Goal: Task Accomplishment & Management: Manage account settings

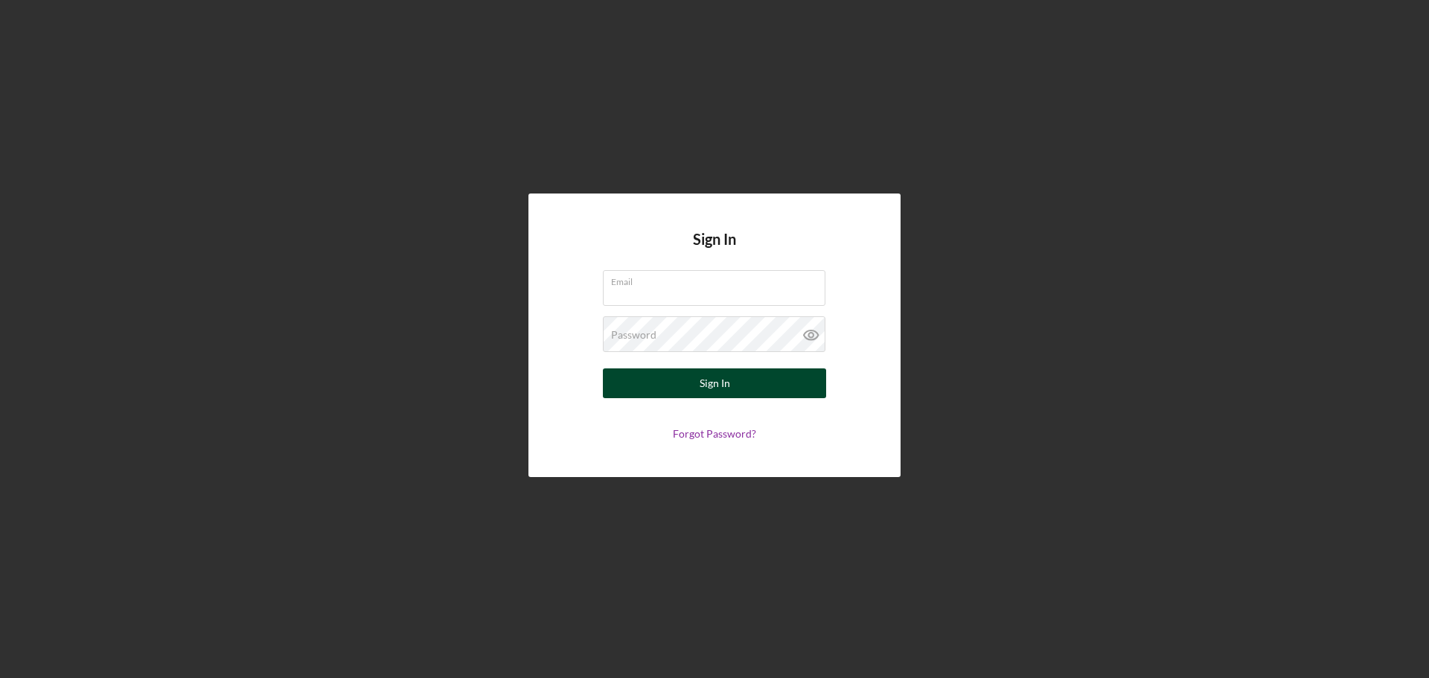
type input "[EMAIL_ADDRESS][DOMAIN_NAME]"
drag, startPoint x: 705, startPoint y: 377, endPoint x: 714, endPoint y: 385, distance: 11.1
click at [705, 377] on div "Sign In" at bounding box center [715, 383] width 31 height 30
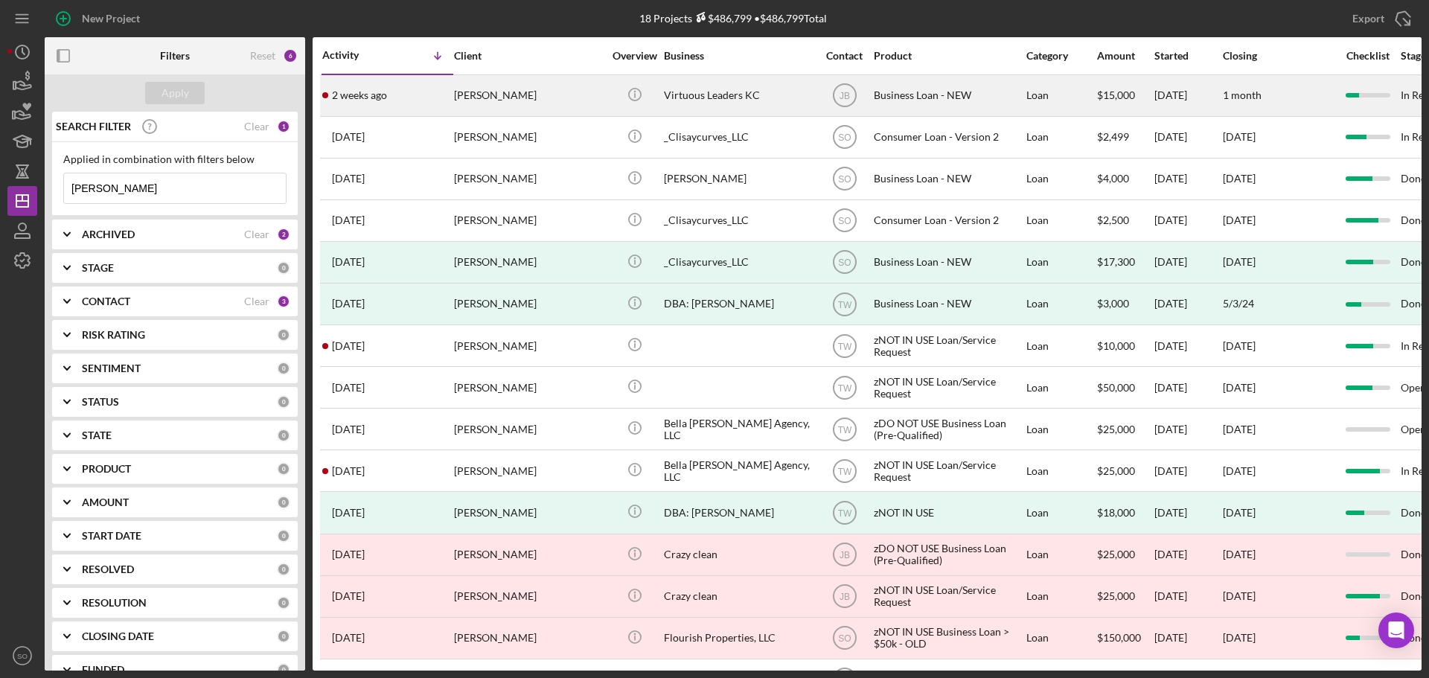
click at [473, 100] on div "[PERSON_NAME]" at bounding box center [528, 95] width 149 height 39
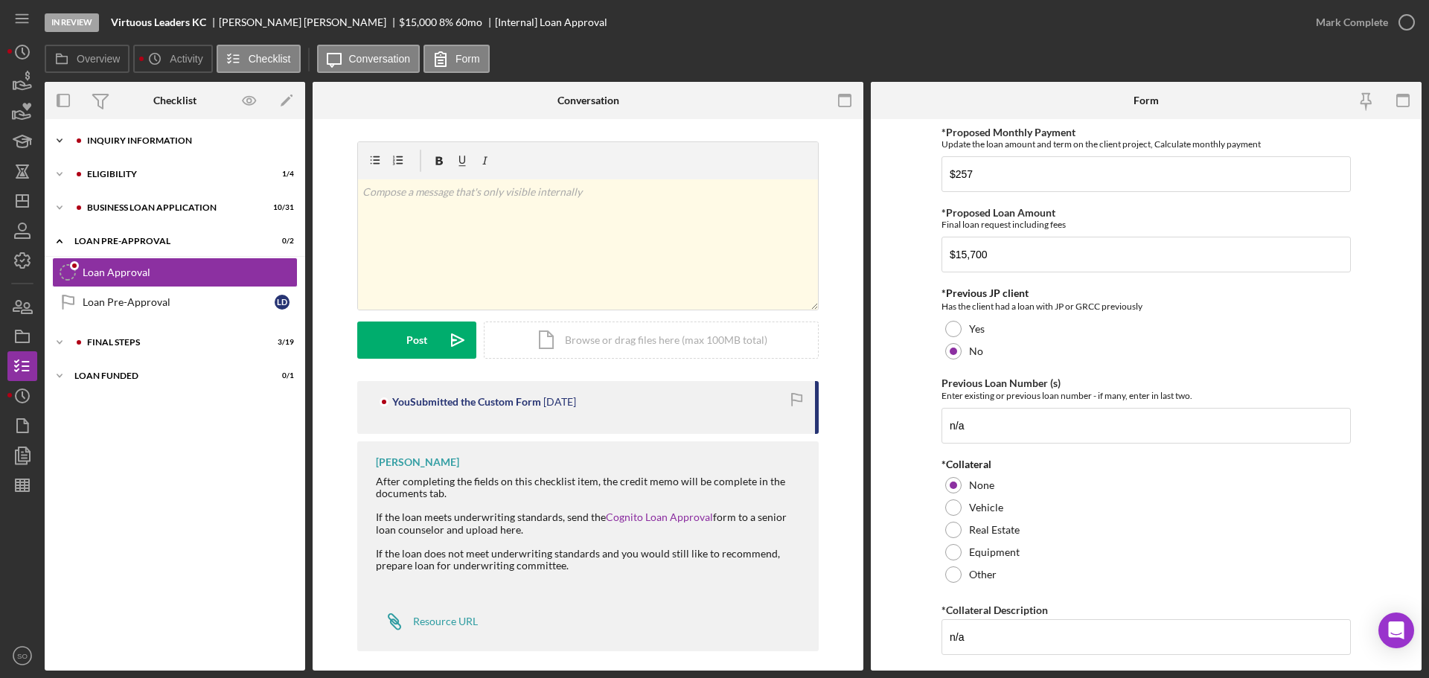
click at [88, 147] on div "Icon/Expander INQUIRY INFORMATION 7 / 11" at bounding box center [175, 141] width 260 height 30
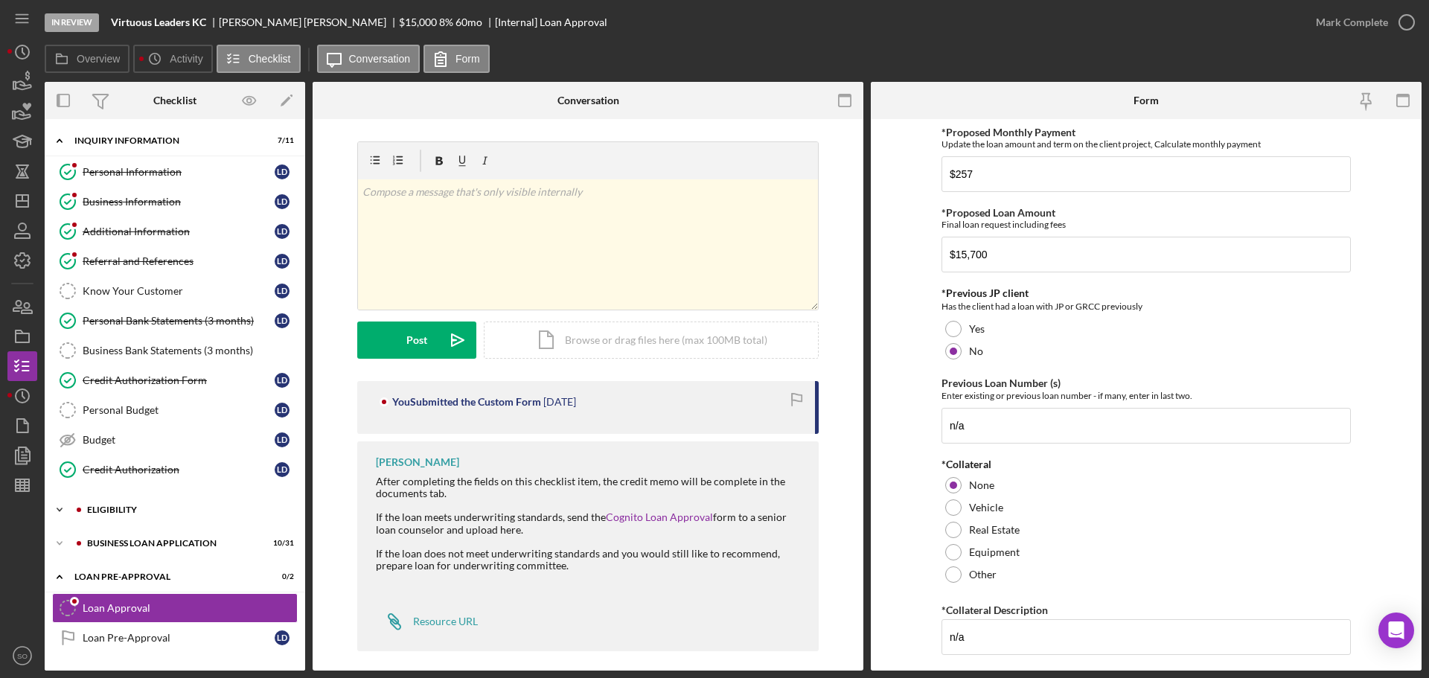
click at [108, 509] on div "ELIGIBILITY" at bounding box center [186, 509] width 199 height 9
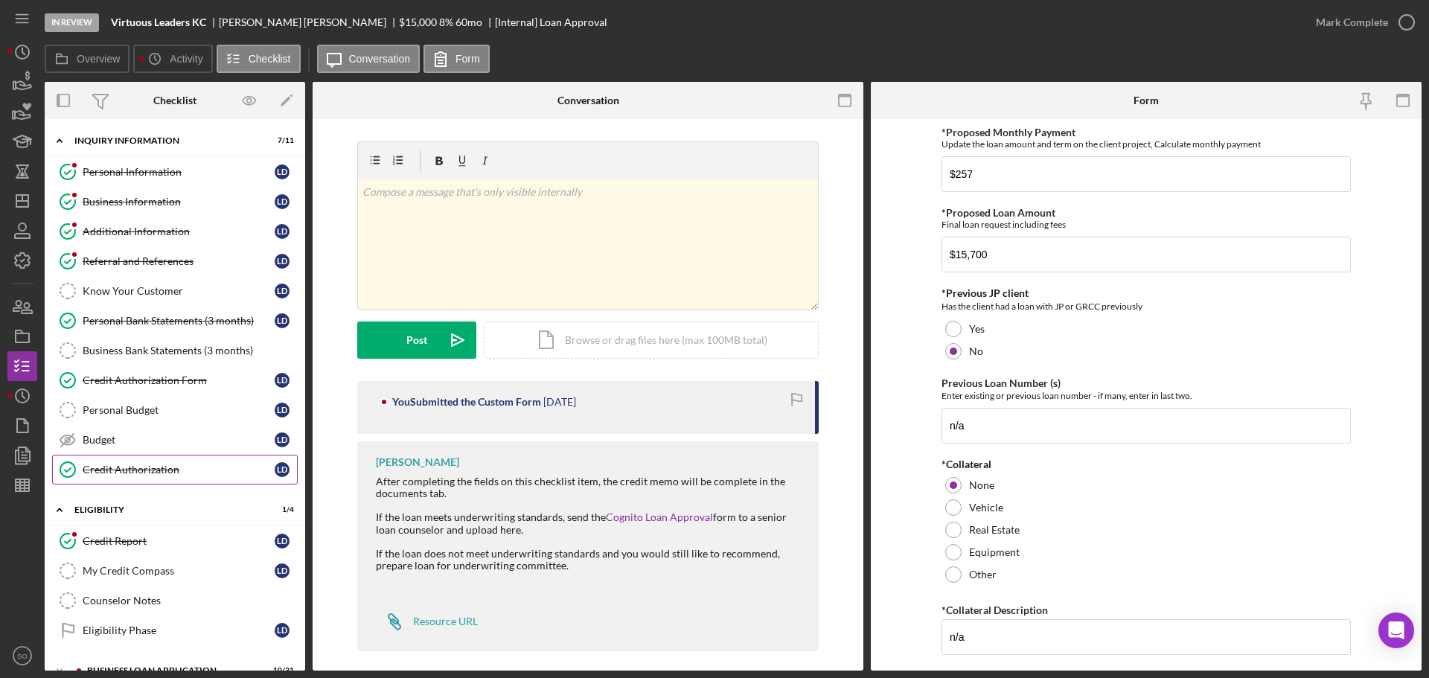
scroll to position [191, 0]
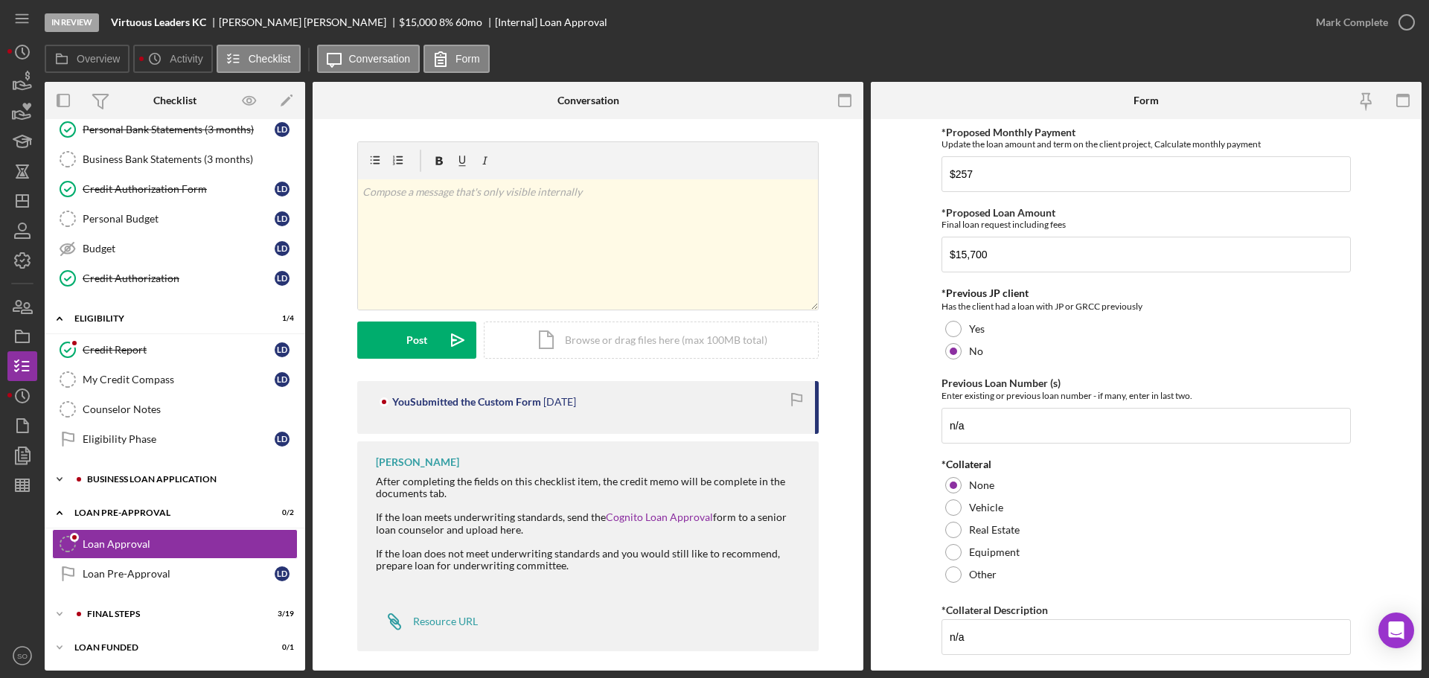
click at [152, 477] on div "BUSINESS LOAN APPLICATION" at bounding box center [186, 479] width 199 height 9
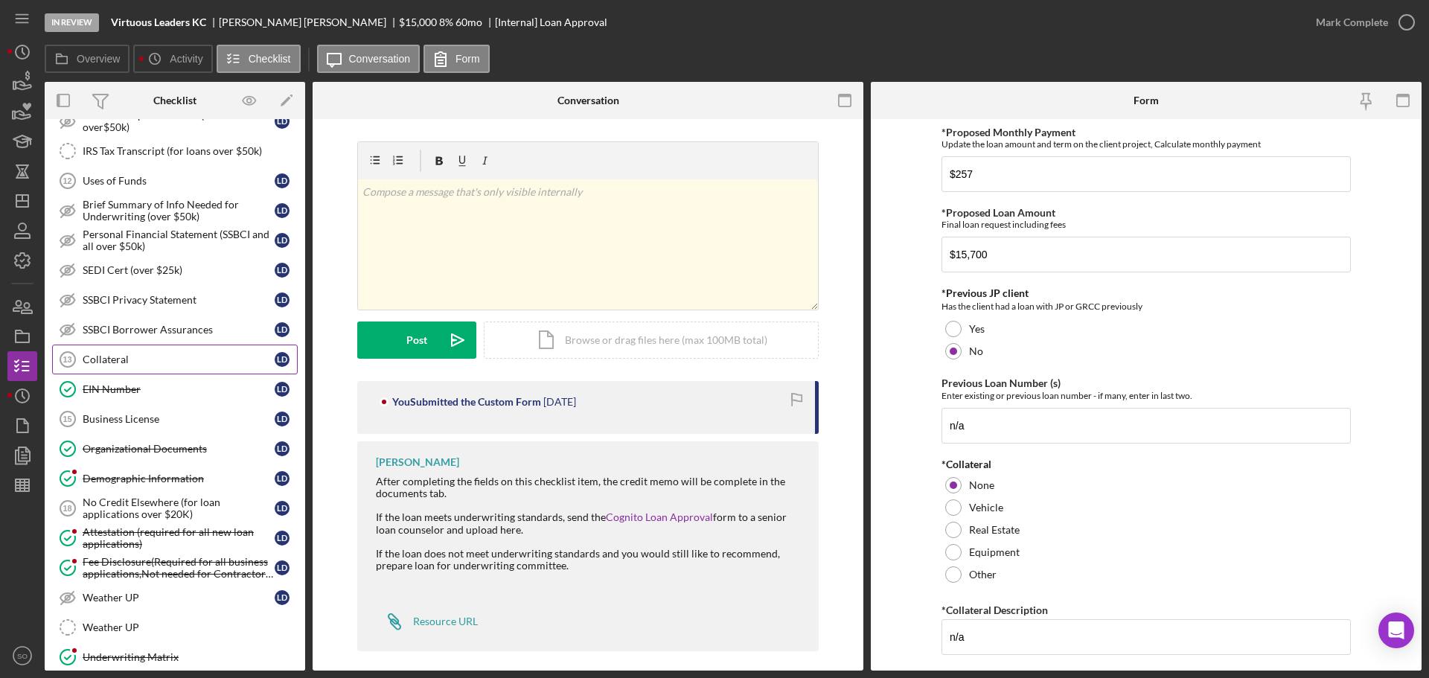
scroll to position [1122, 0]
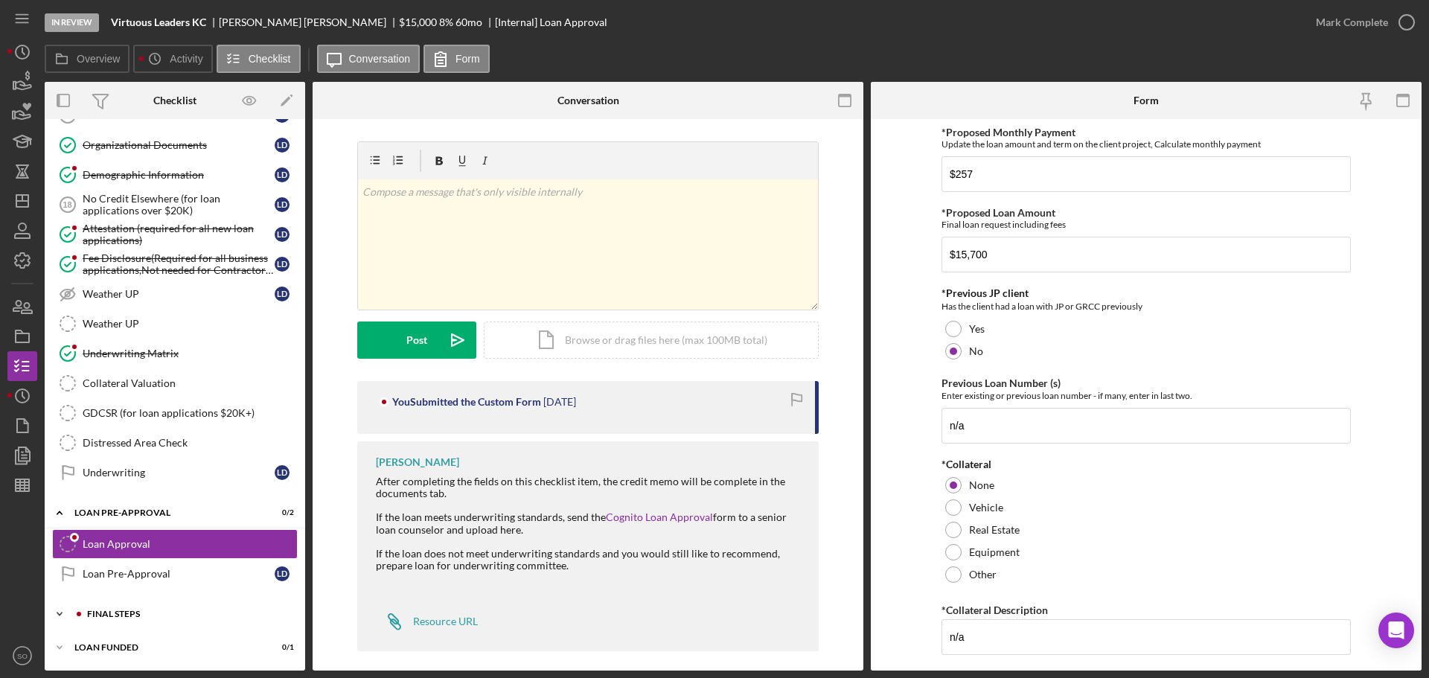
click at [147, 612] on div "FINAL STEPS" at bounding box center [186, 613] width 199 height 9
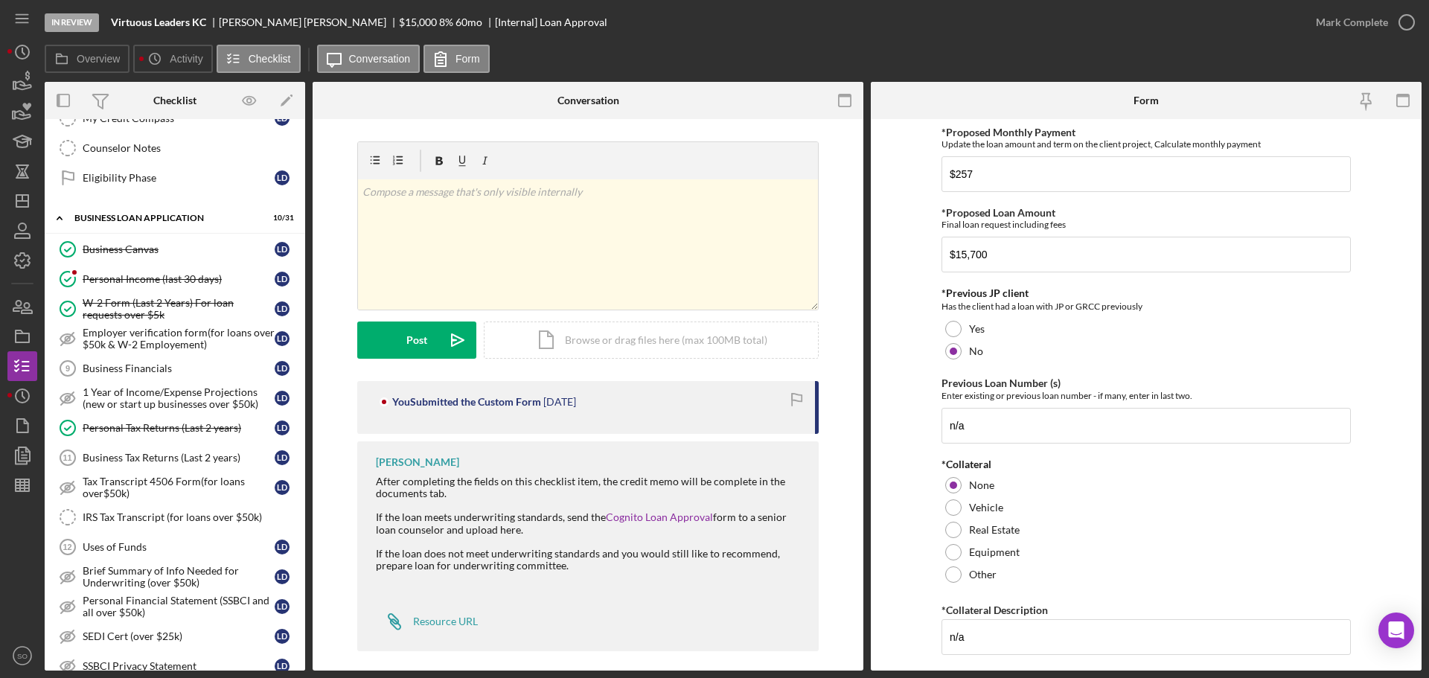
scroll to position [378, 0]
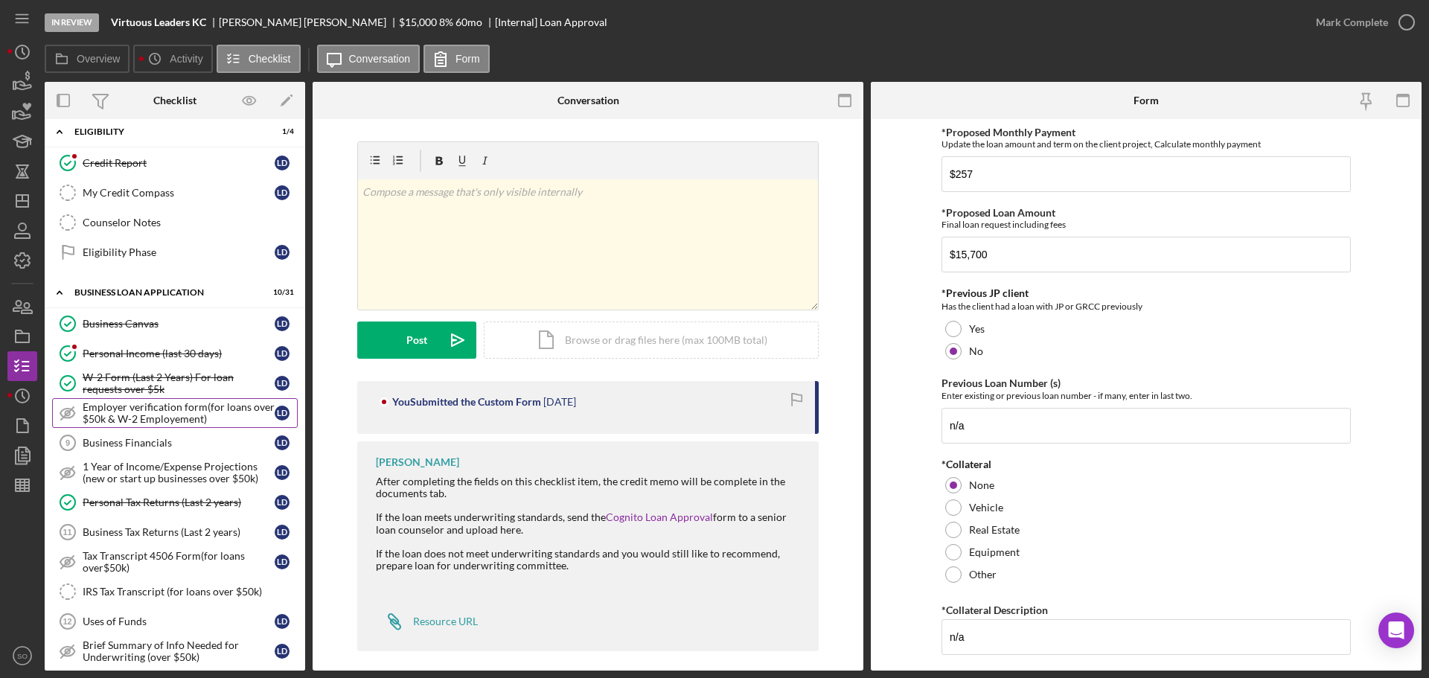
click at [186, 418] on div "Employer verification form(for loans over $50k & W-2 Employement)" at bounding box center [179, 413] width 192 height 24
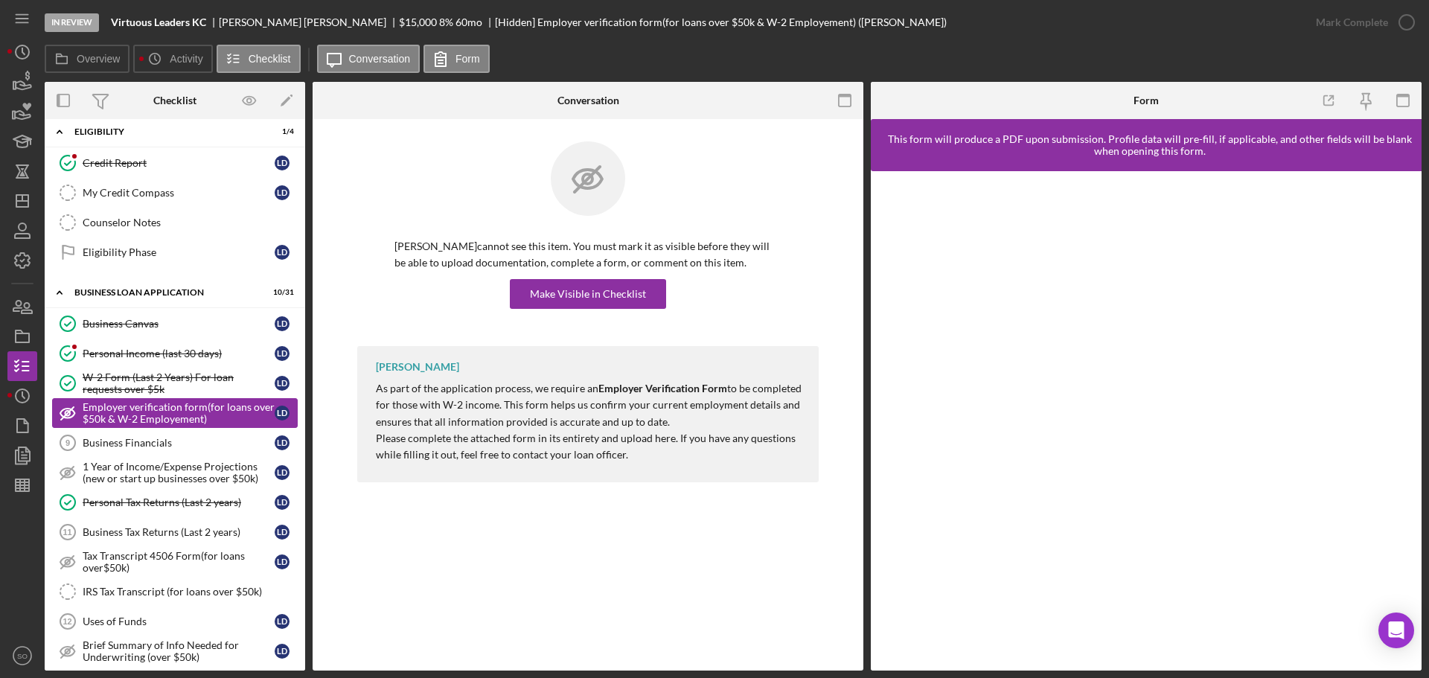
scroll to position [527, 0]
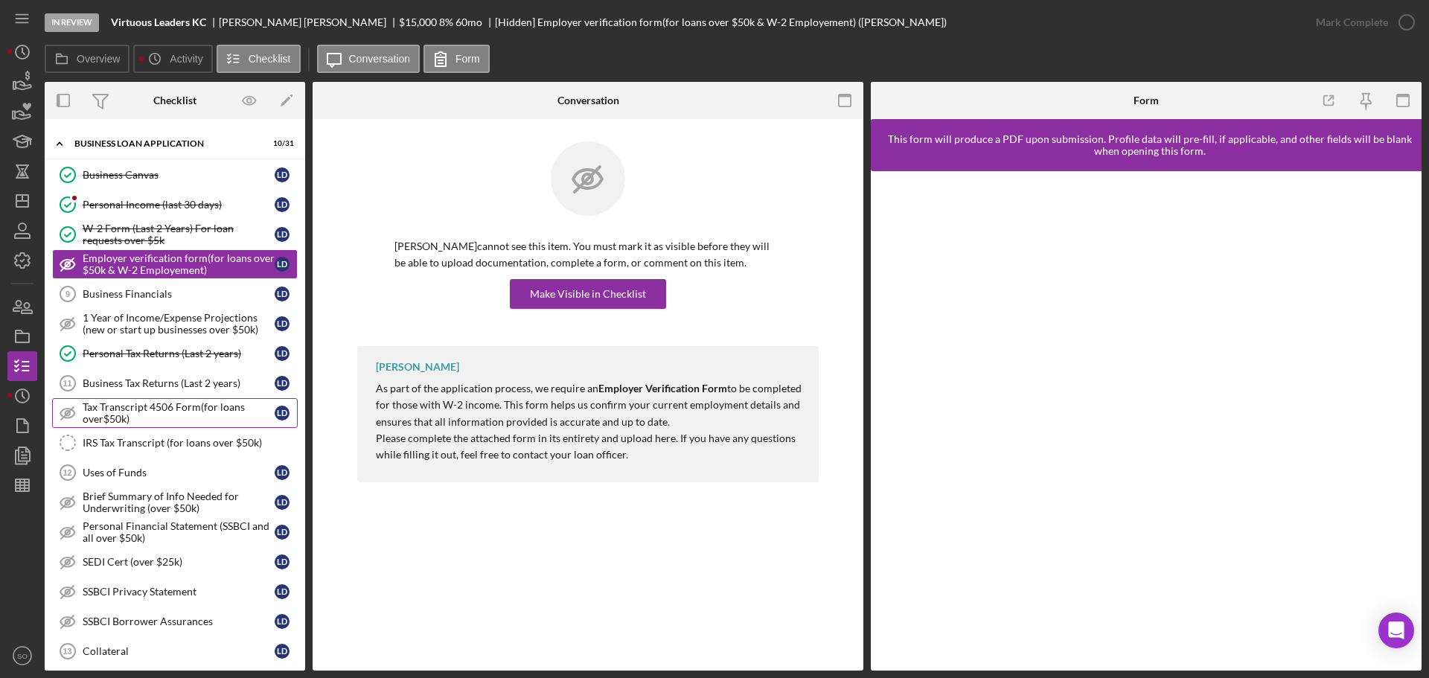
click at [207, 424] on div "Tax Transcript 4506 Form(for loans over$50k)" at bounding box center [179, 413] width 192 height 24
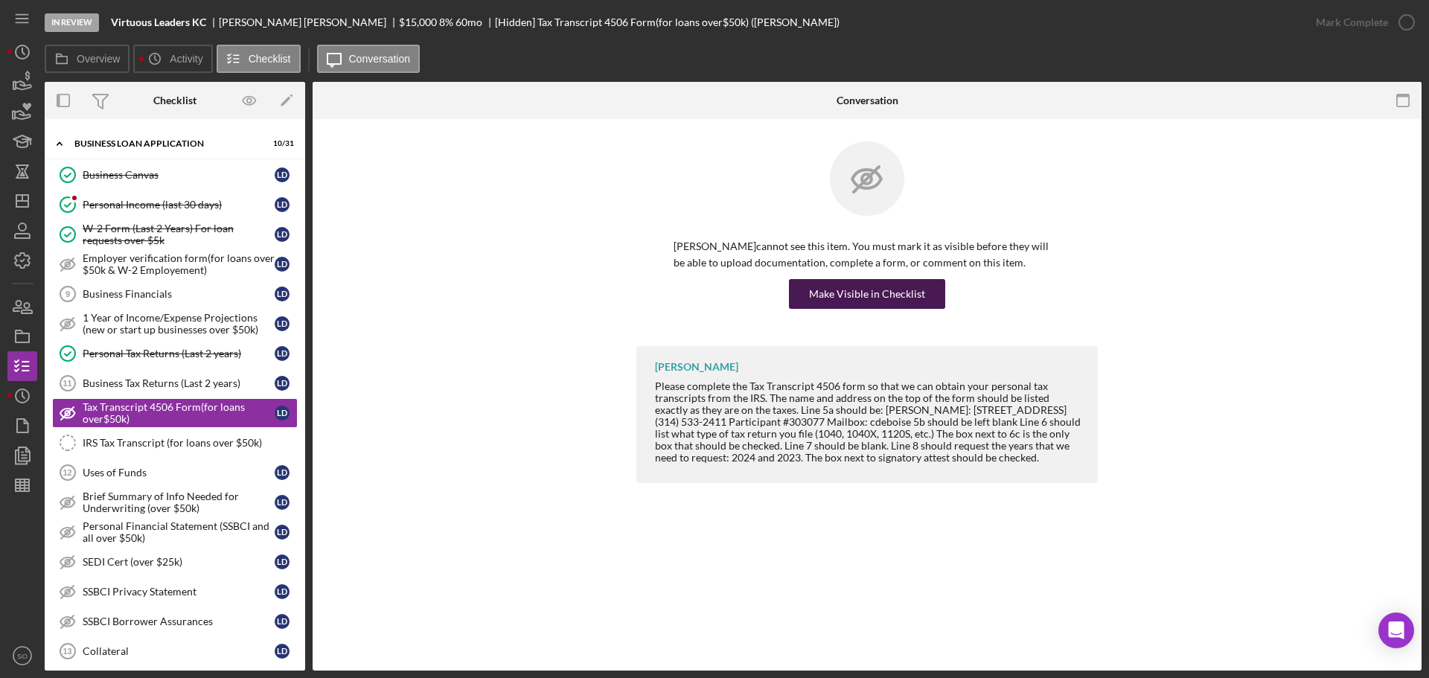
click at [833, 296] on div "Make Visible in Checklist" at bounding box center [867, 294] width 116 height 30
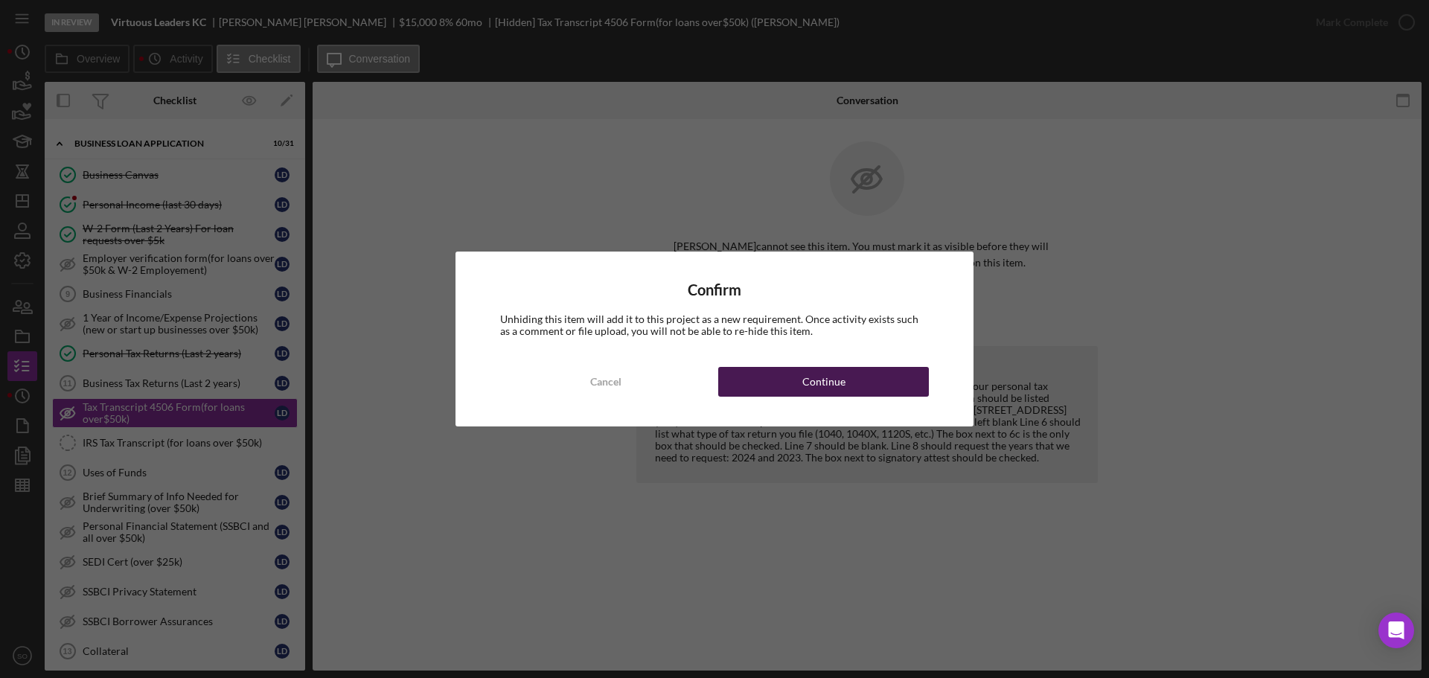
click at [804, 383] on div "Continue" at bounding box center [823, 382] width 43 height 30
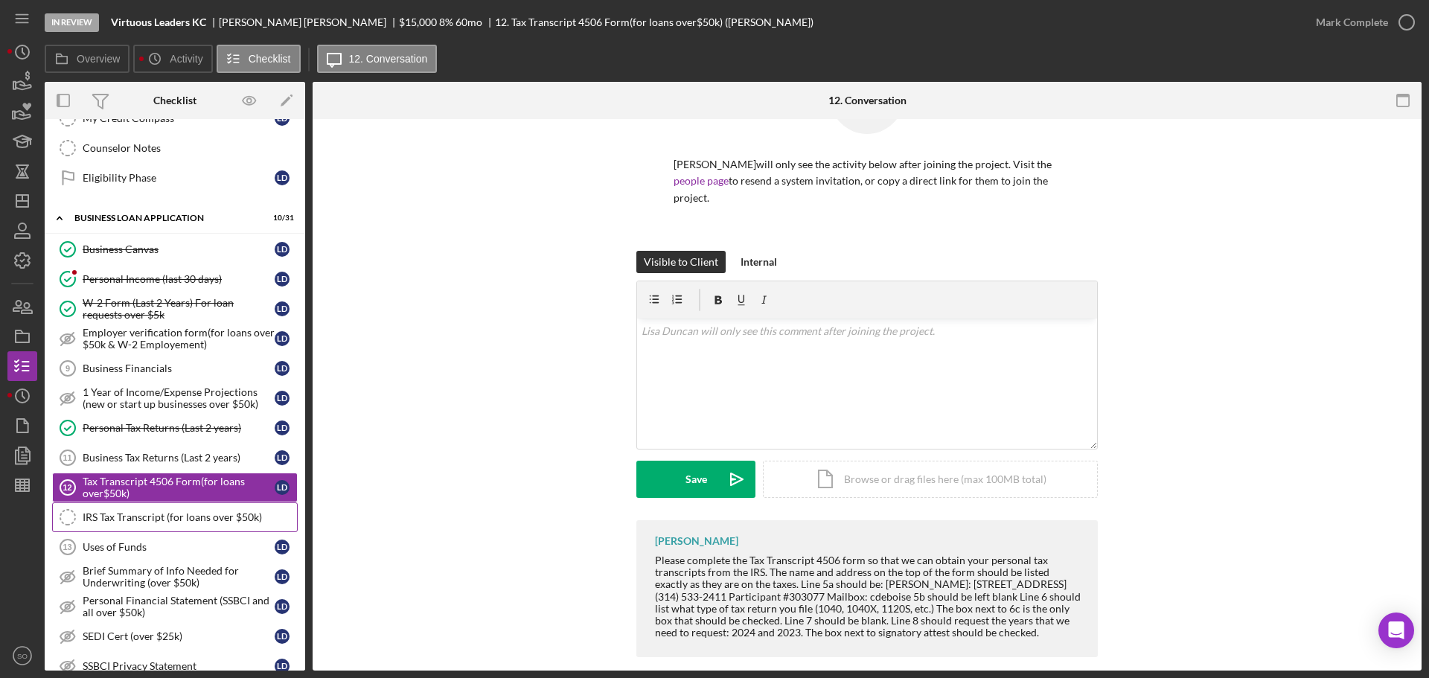
scroll to position [527, 0]
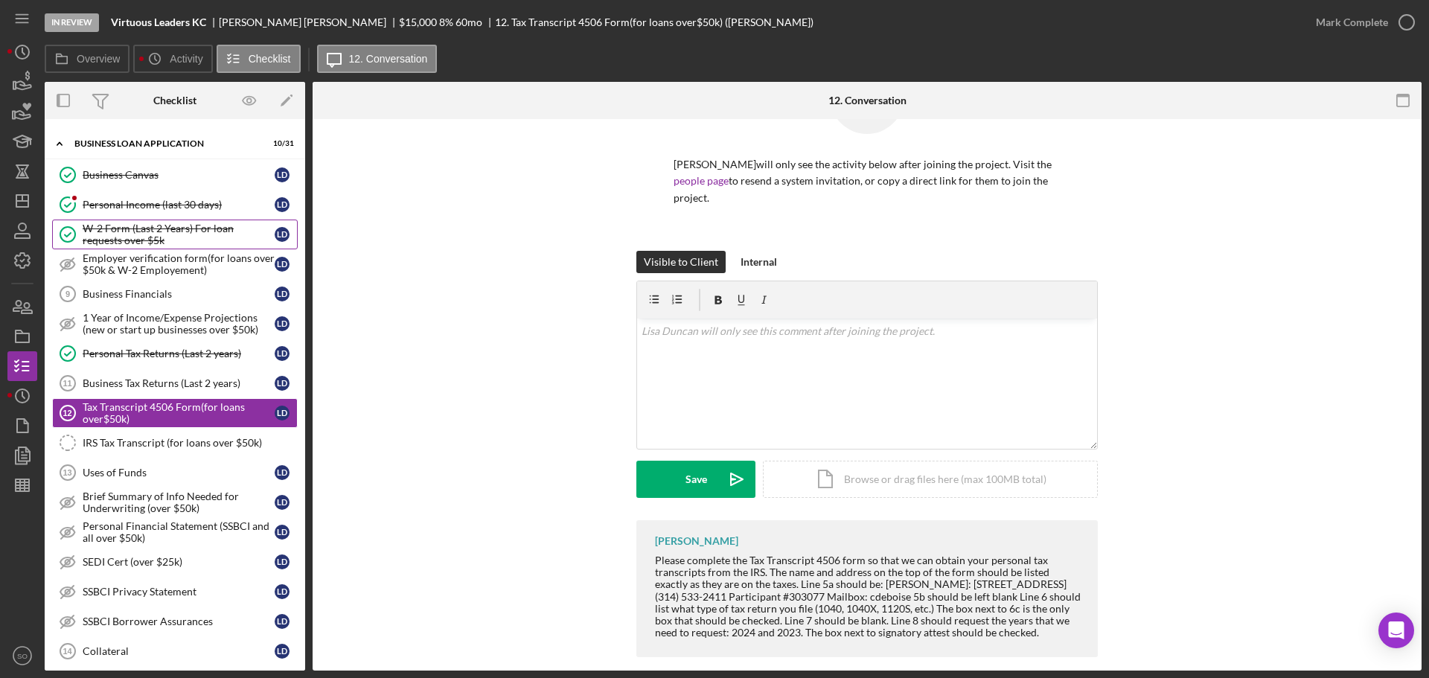
drag, startPoint x: 128, startPoint y: 246, endPoint x: 140, endPoint y: 243, distance: 12.1
click at [128, 245] on div "W-2 Form (Last 2 Years) For loan requests over $5k" at bounding box center [179, 235] width 192 height 24
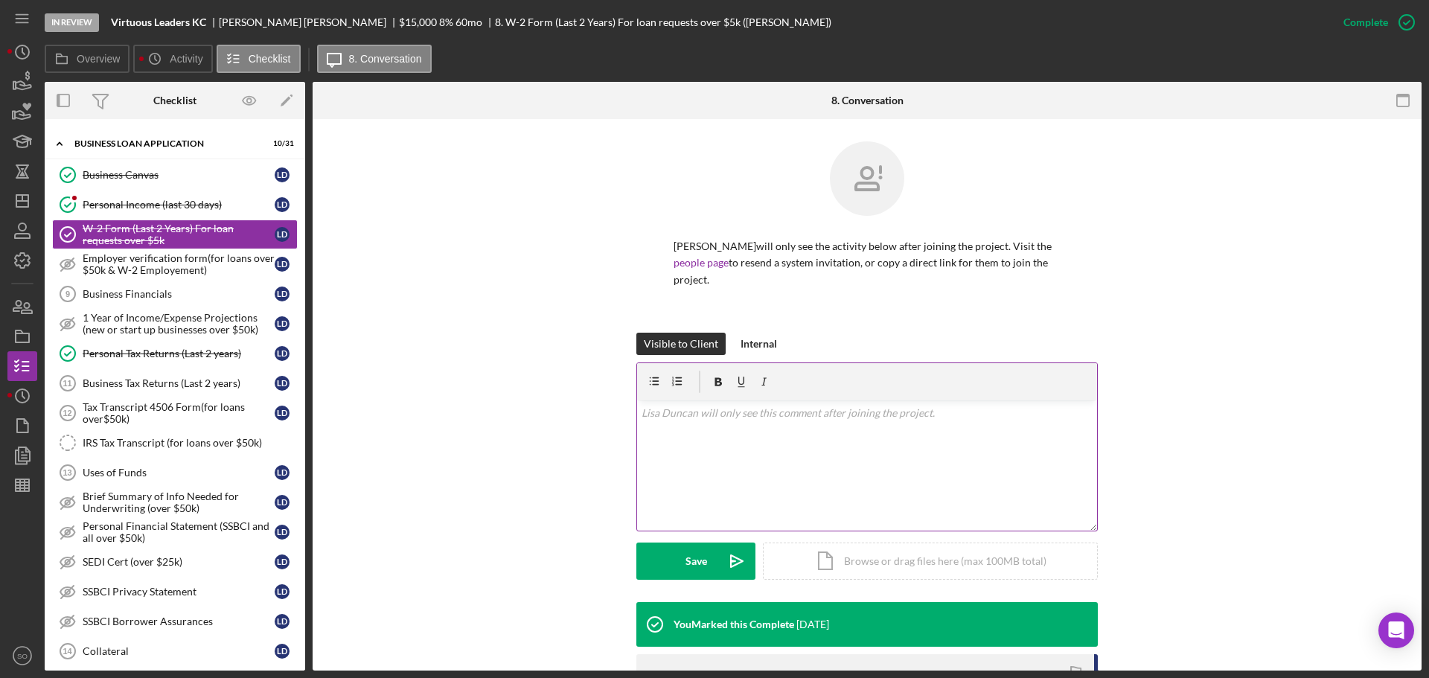
scroll to position [211, 0]
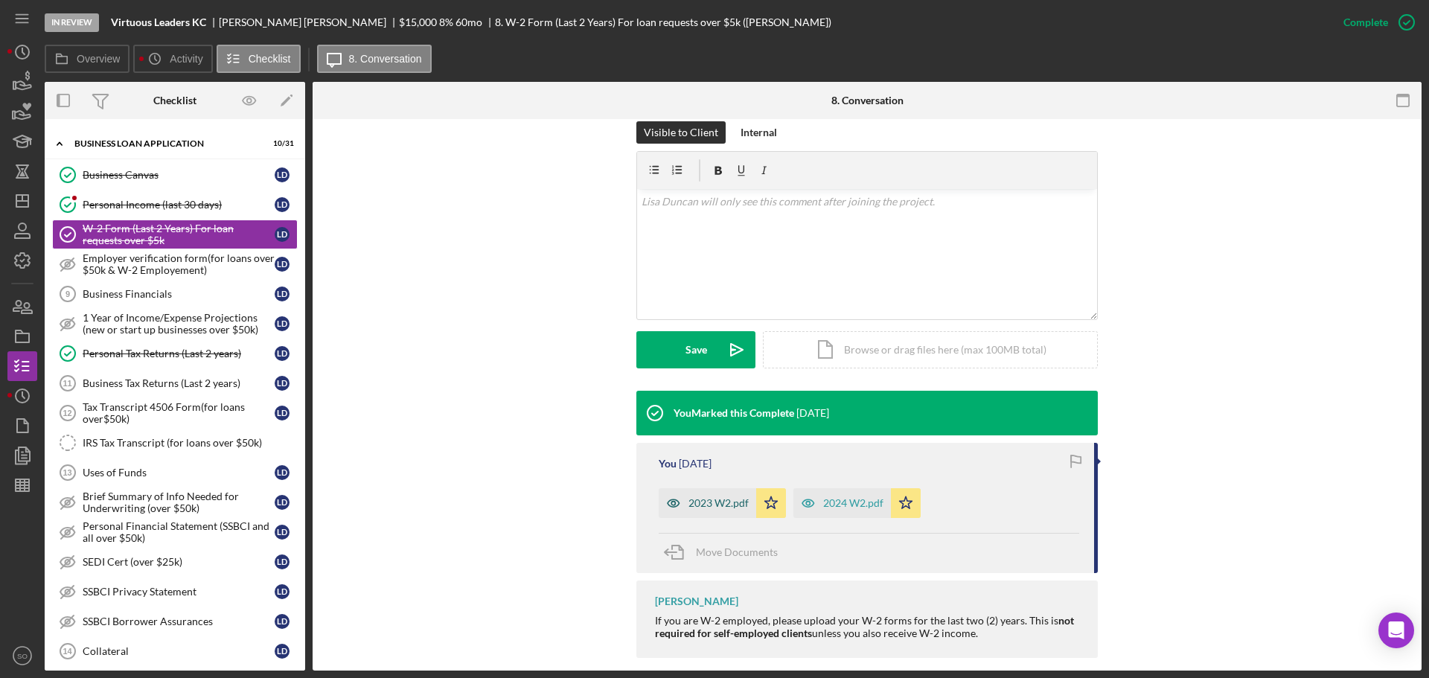
click at [707, 497] on div "2023 W2.pdf" at bounding box center [718, 503] width 60 height 12
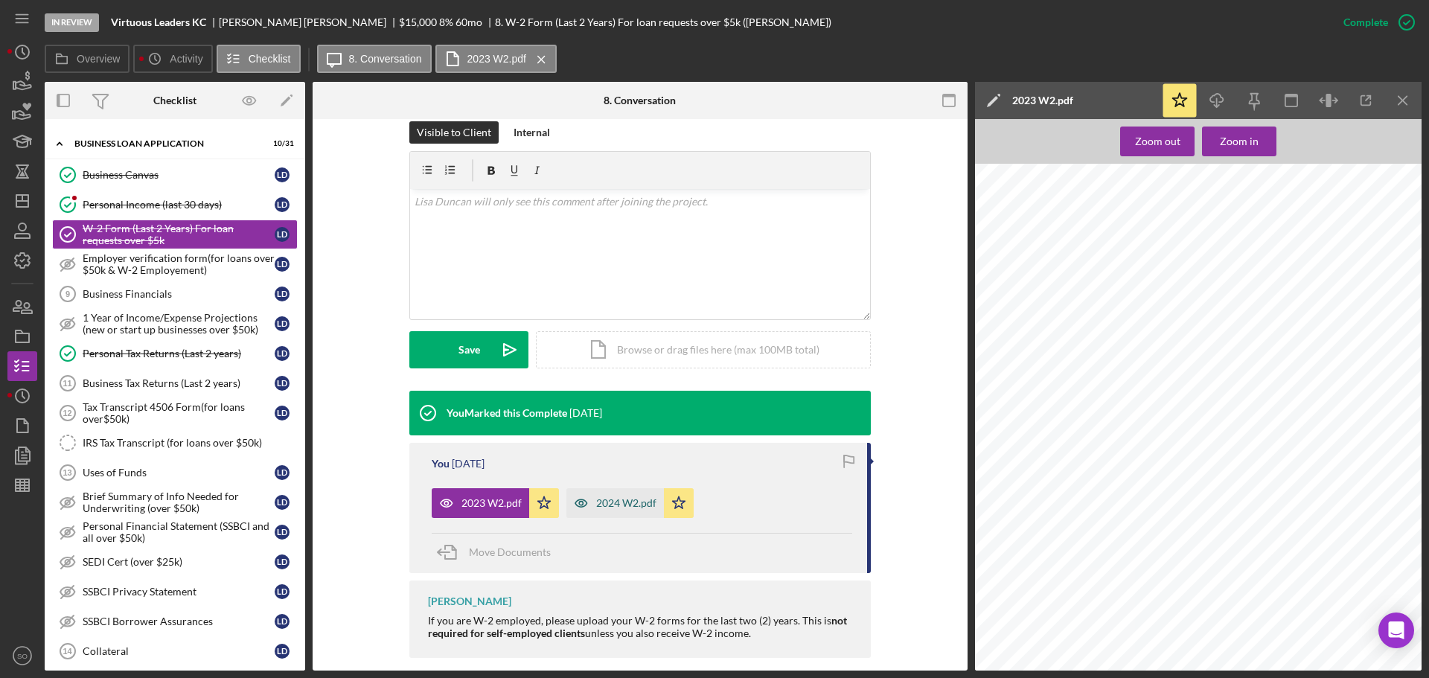
click at [639, 488] on div "2024 W2.pdf" at bounding box center [614, 503] width 97 height 30
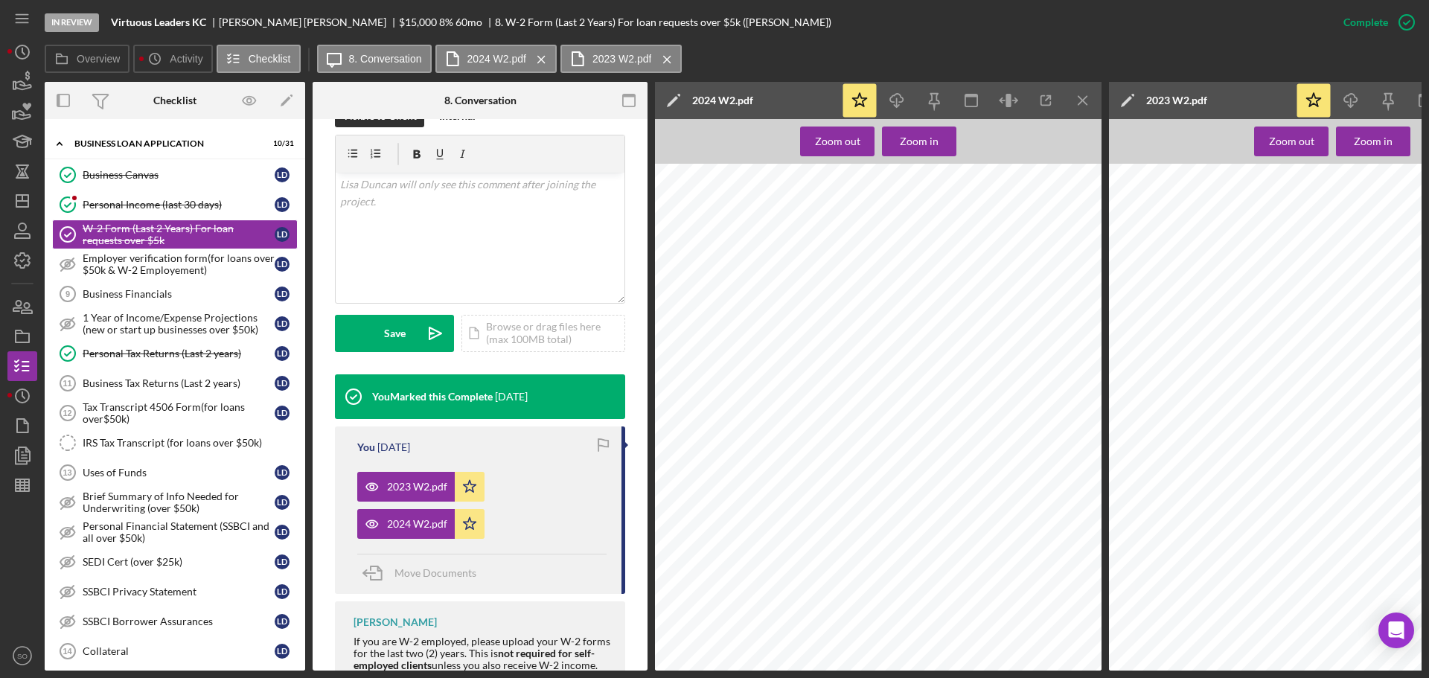
scroll to position [447, 0]
click at [1075, 95] on icon "Icon/Menu Close" at bounding box center [1082, 100] width 33 height 33
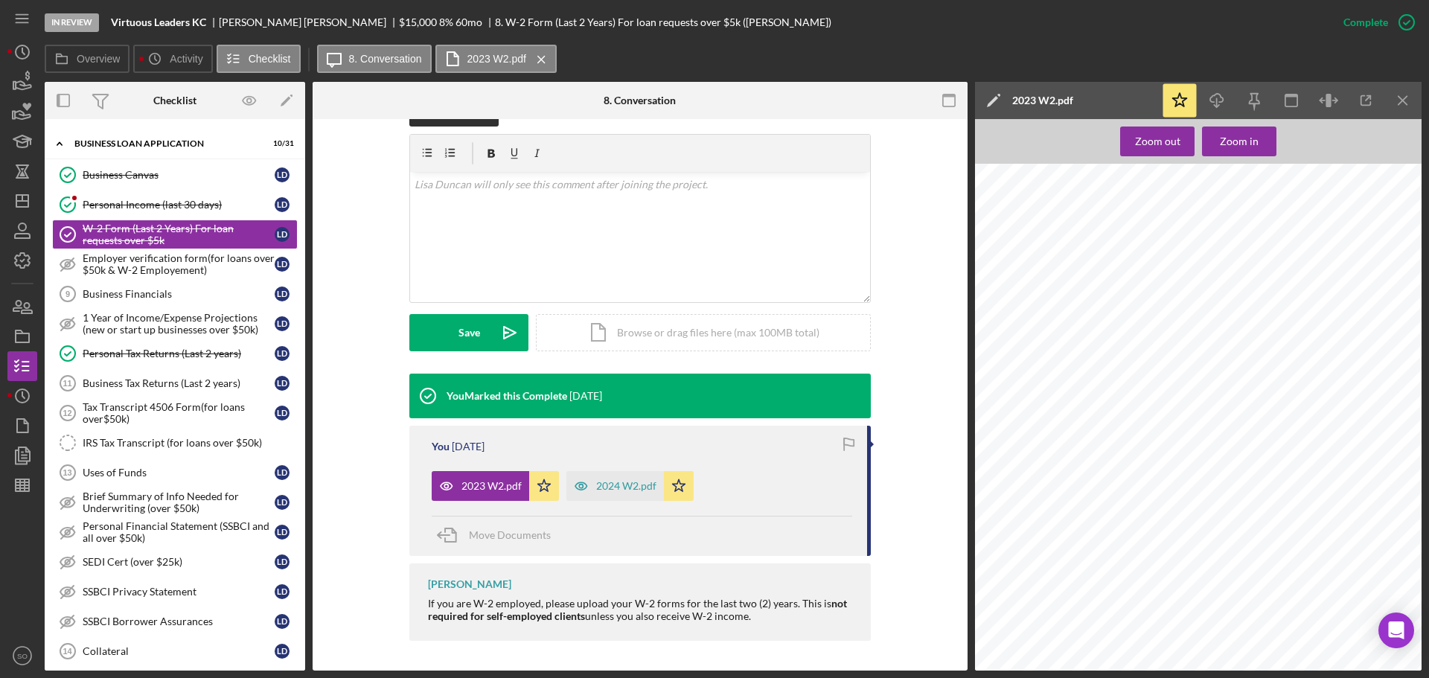
scroll to position [211, 0]
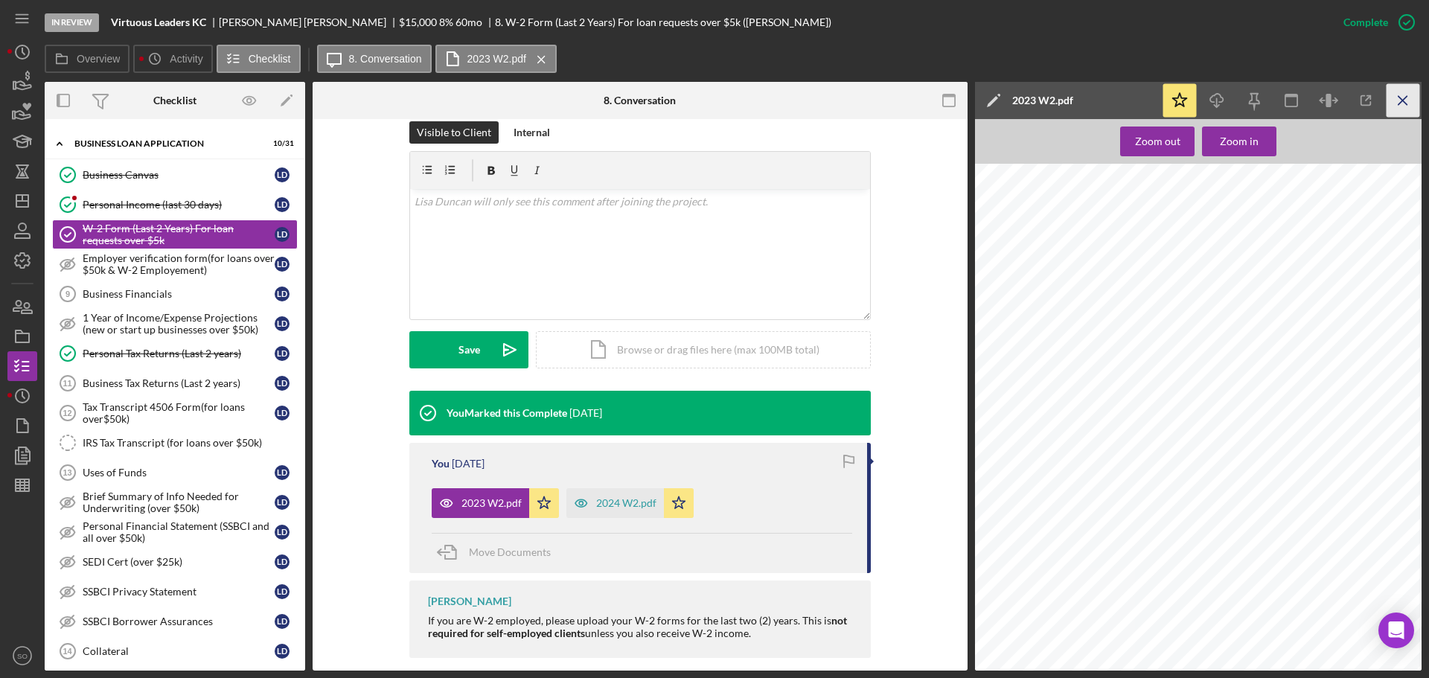
click at [1402, 109] on icon "Icon/Menu Close" at bounding box center [1402, 100] width 33 height 33
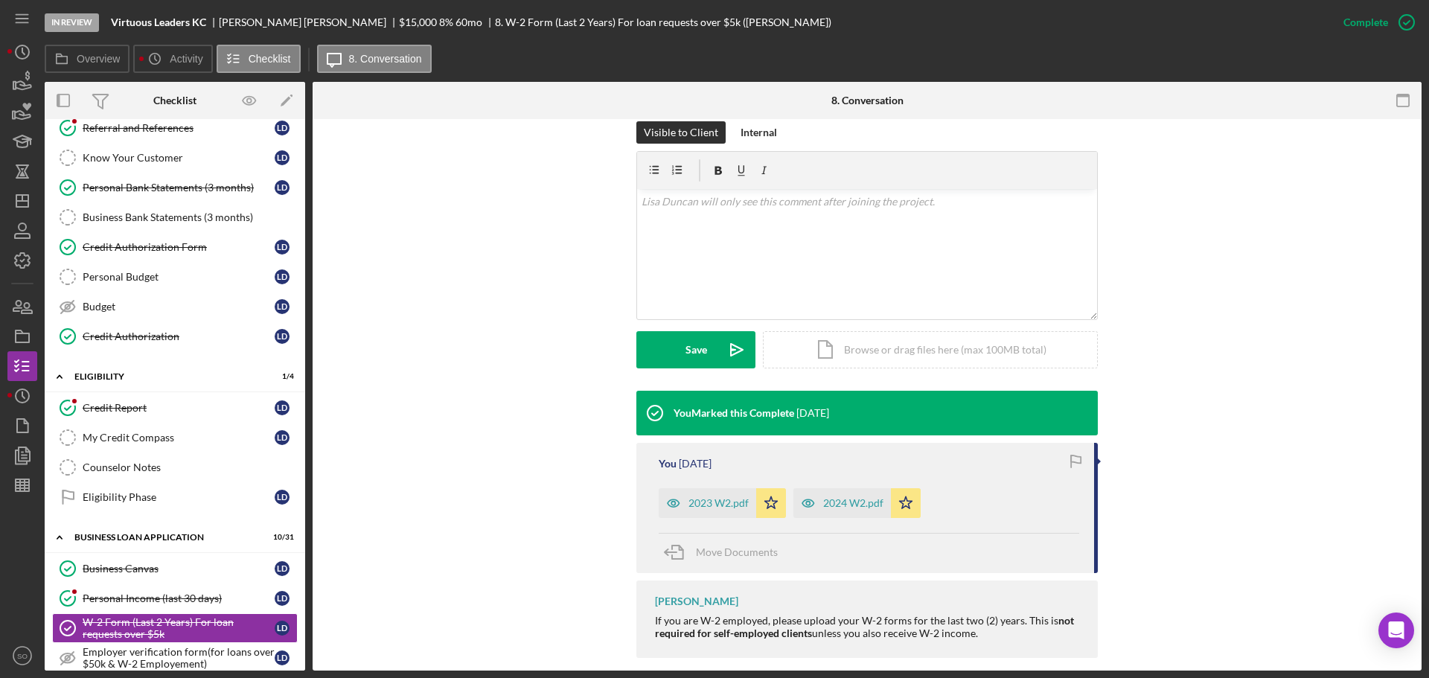
scroll to position [0, 0]
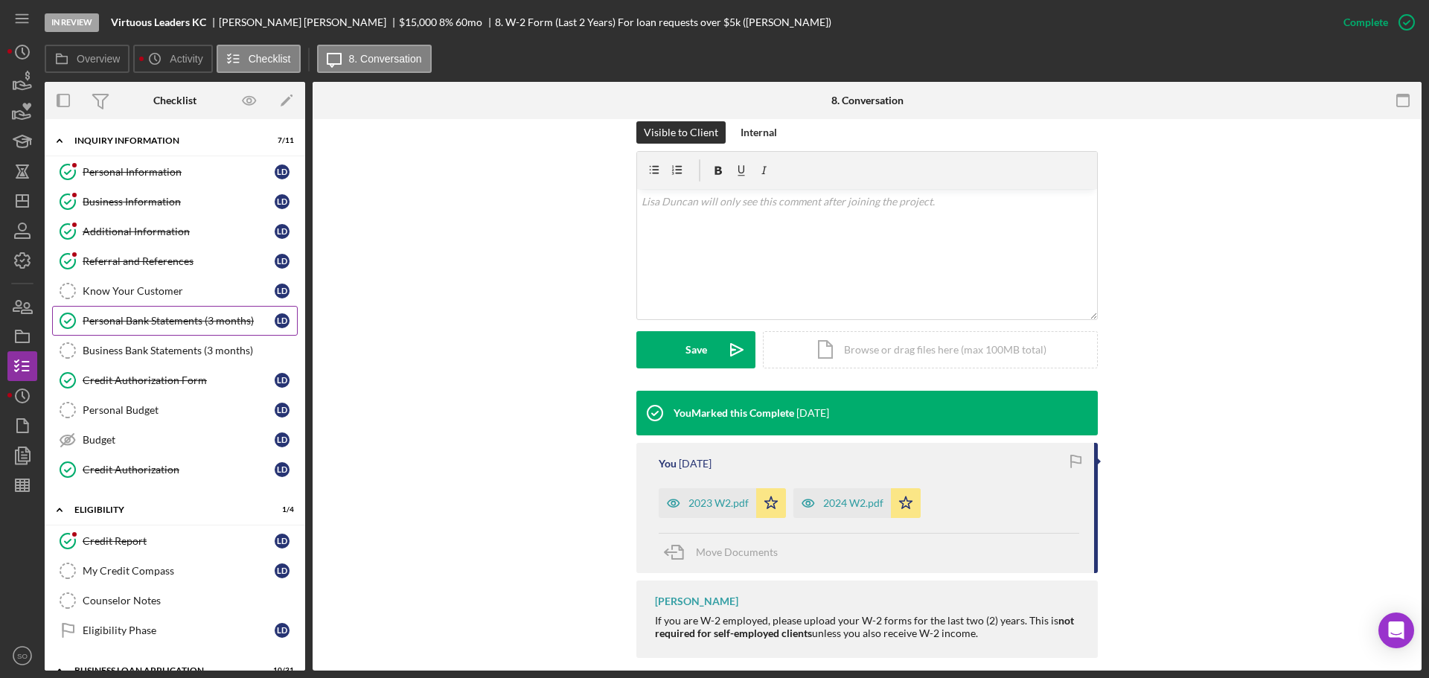
click at [155, 319] on div "Personal Bank Statements (3 months)" at bounding box center [179, 321] width 192 height 12
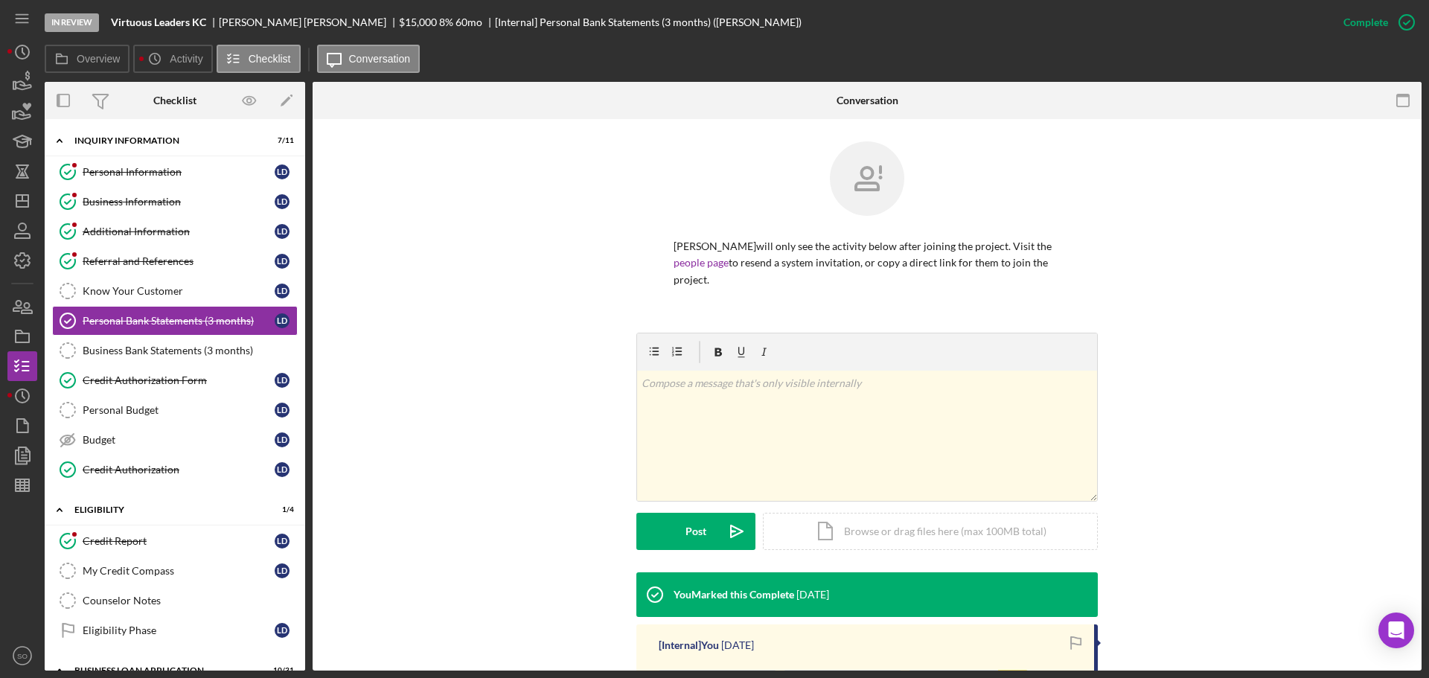
scroll to position [185, 0]
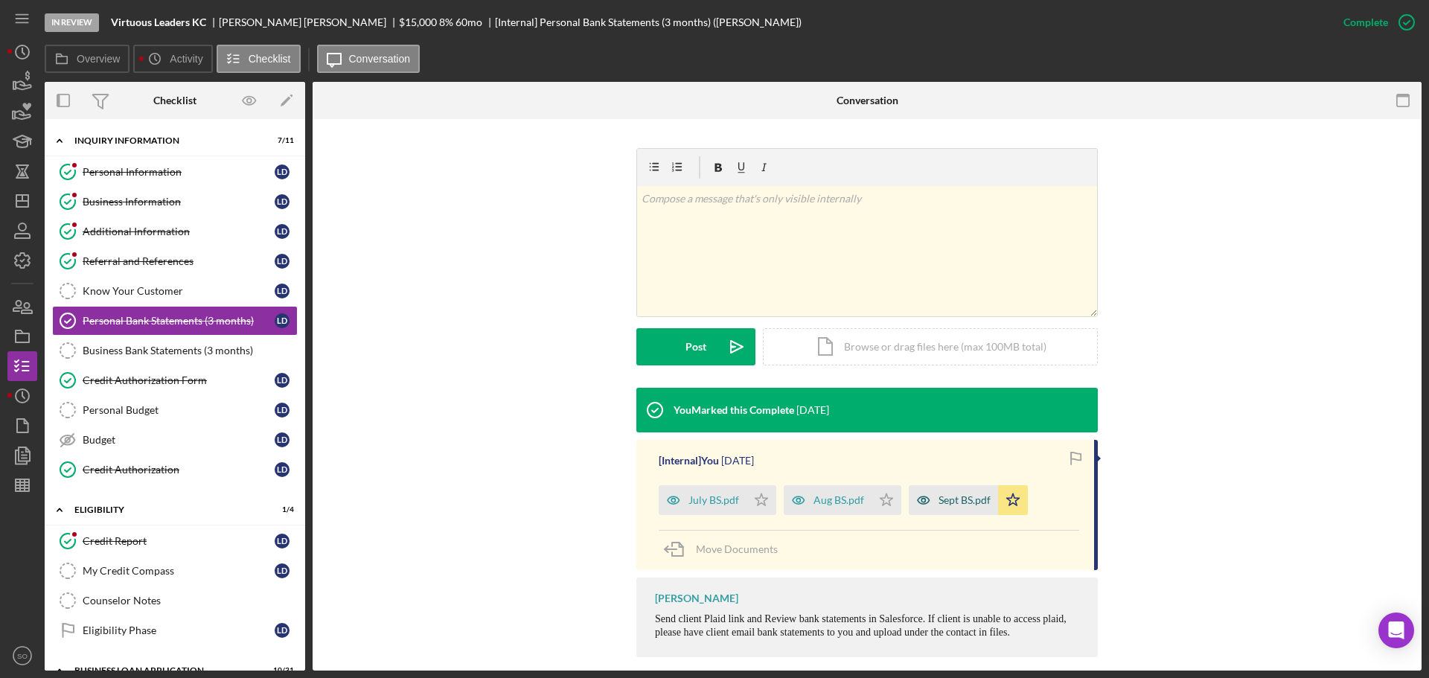
click at [955, 490] on div "Sept BS.pdf" at bounding box center [953, 500] width 89 height 30
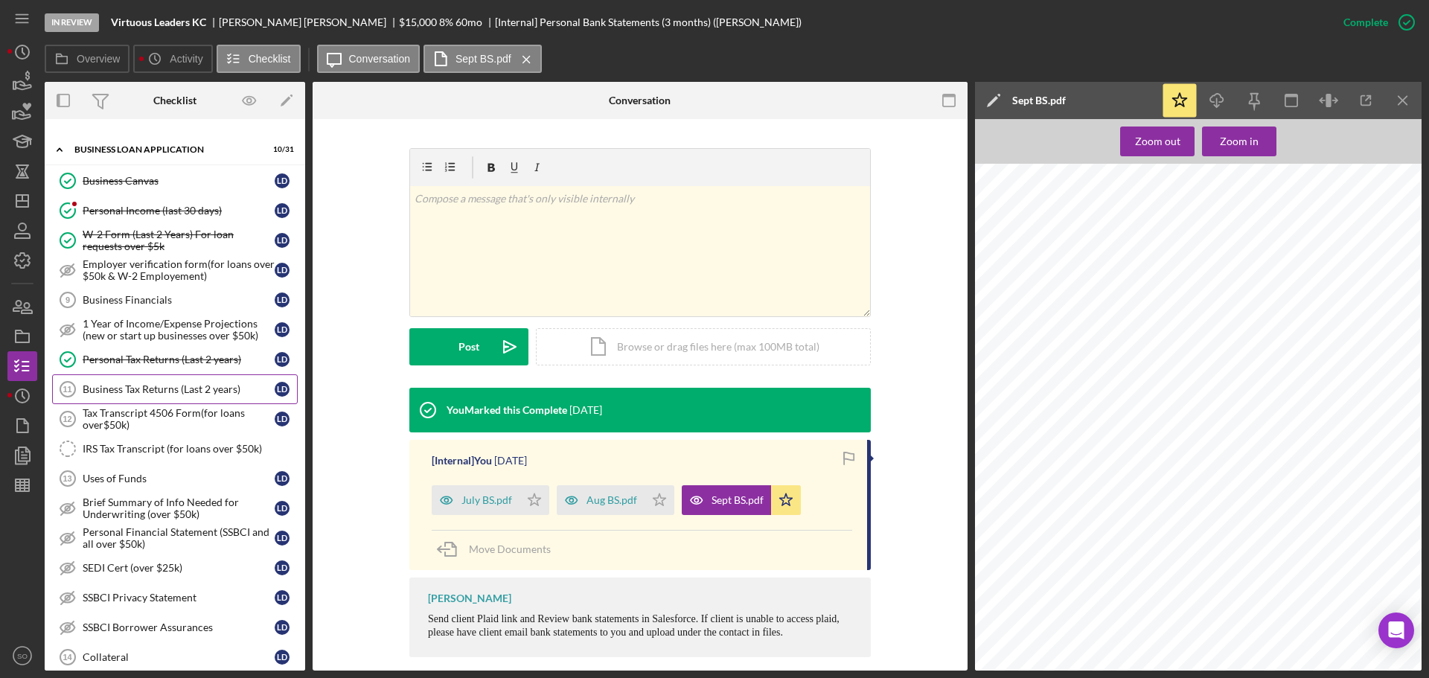
scroll to position [670, 0]
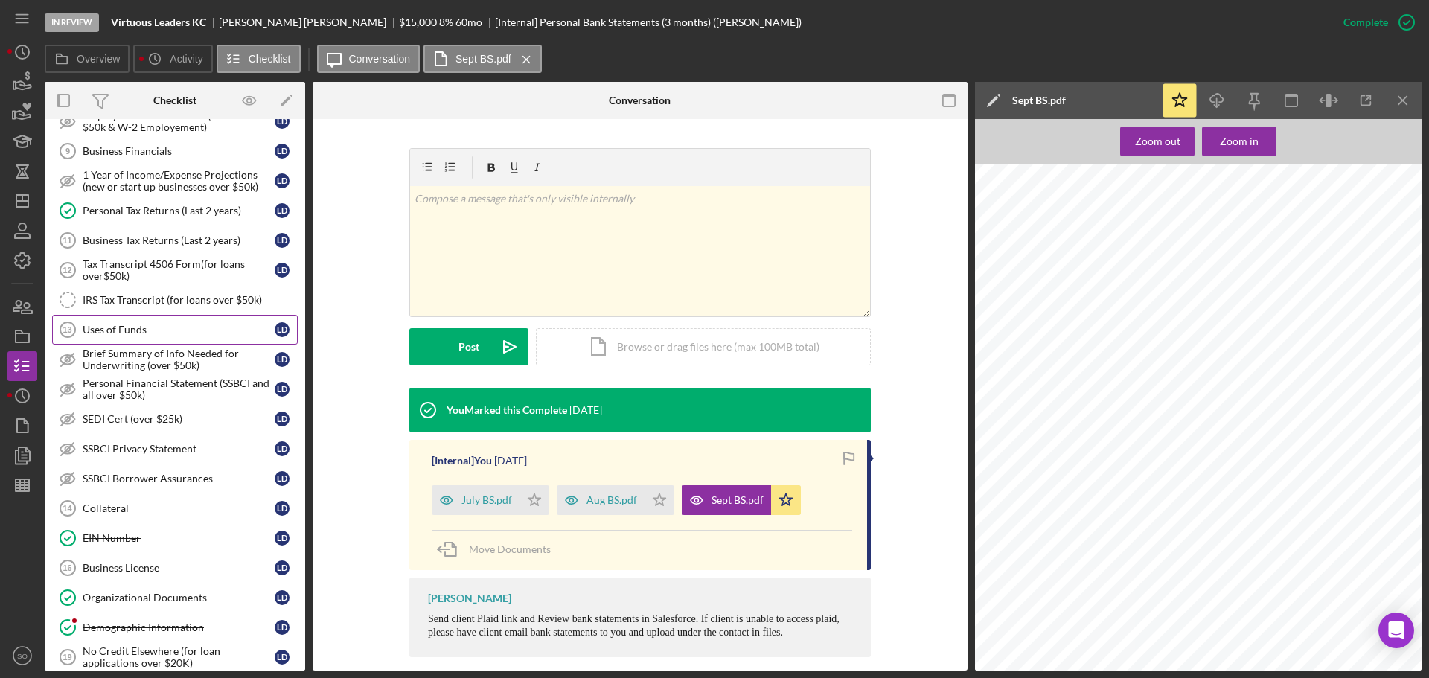
click at [155, 324] on div "Uses of Funds" at bounding box center [179, 330] width 192 height 12
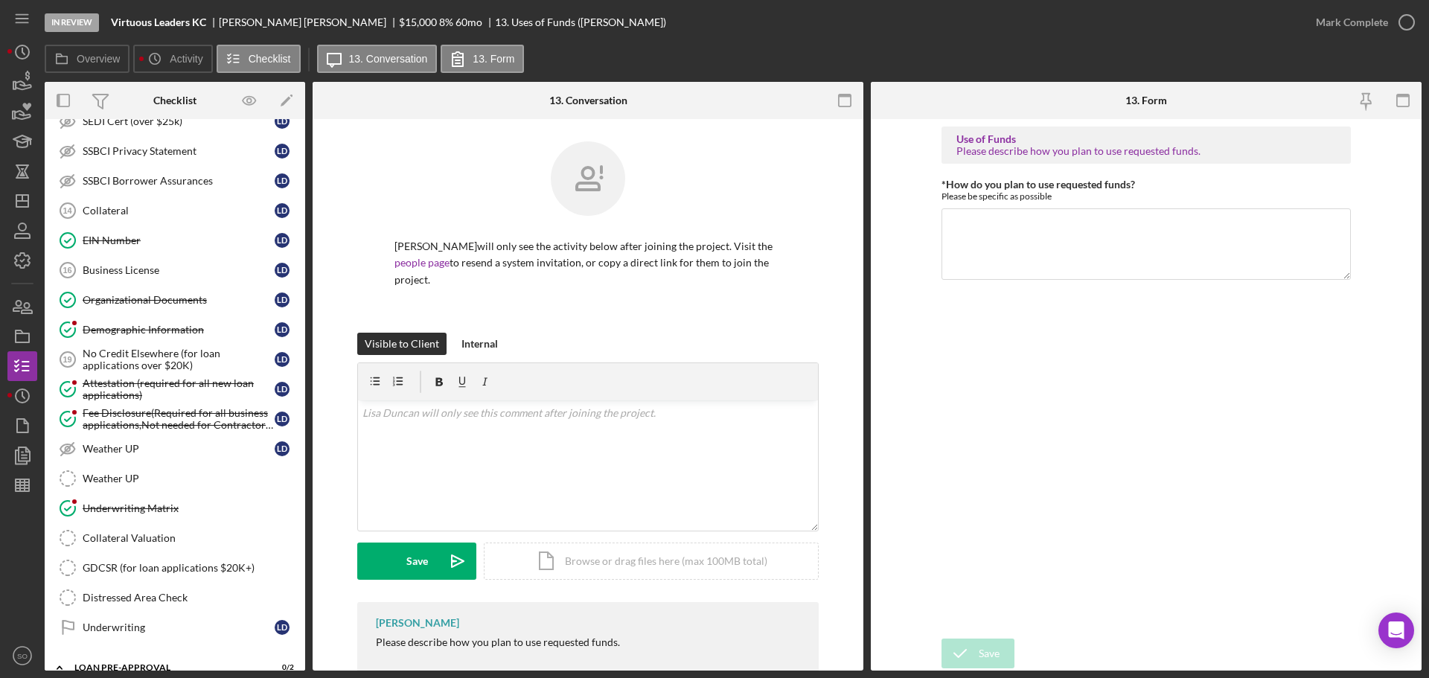
scroll to position [1191, 0]
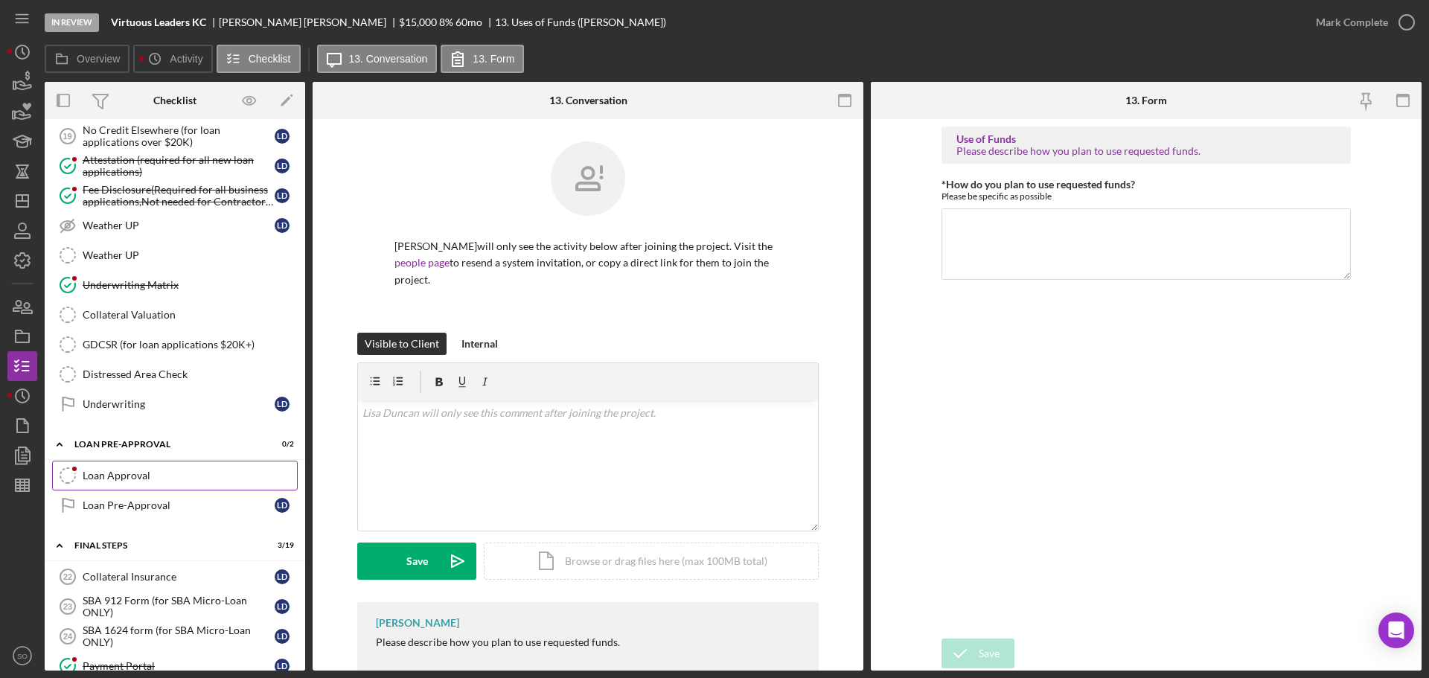
click at [138, 482] on link "Loan Approval Loan Approval" at bounding box center [175, 476] width 246 height 30
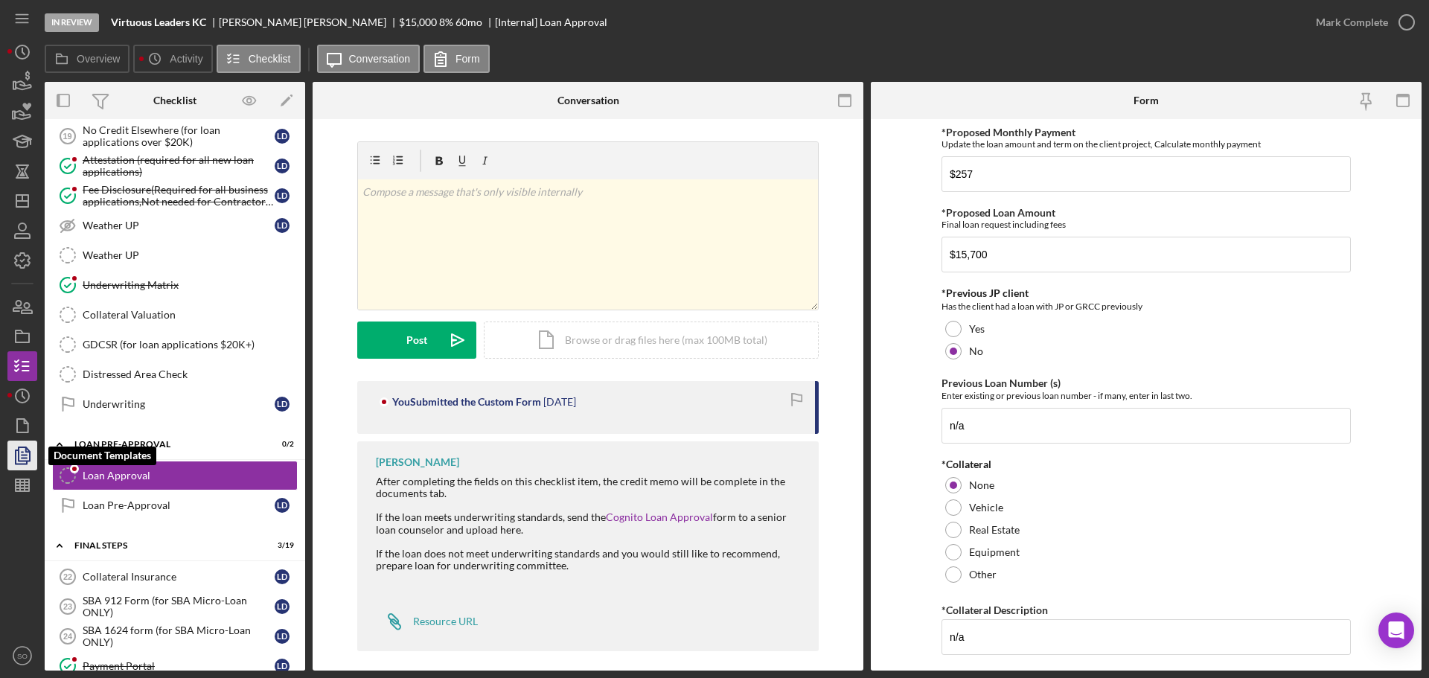
click at [27, 458] on icon "button" at bounding box center [24, 455] width 5 height 6
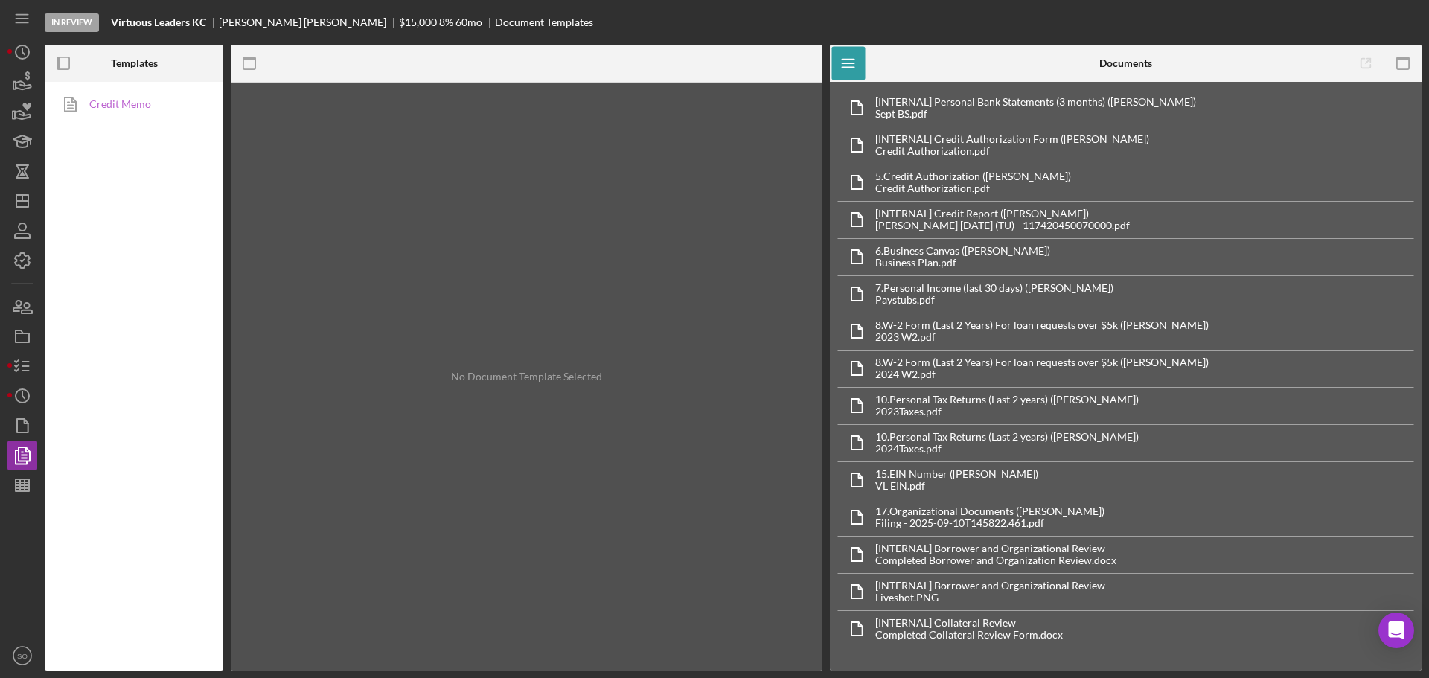
click at [141, 108] on link "Credit Memo" at bounding box center [130, 104] width 156 height 30
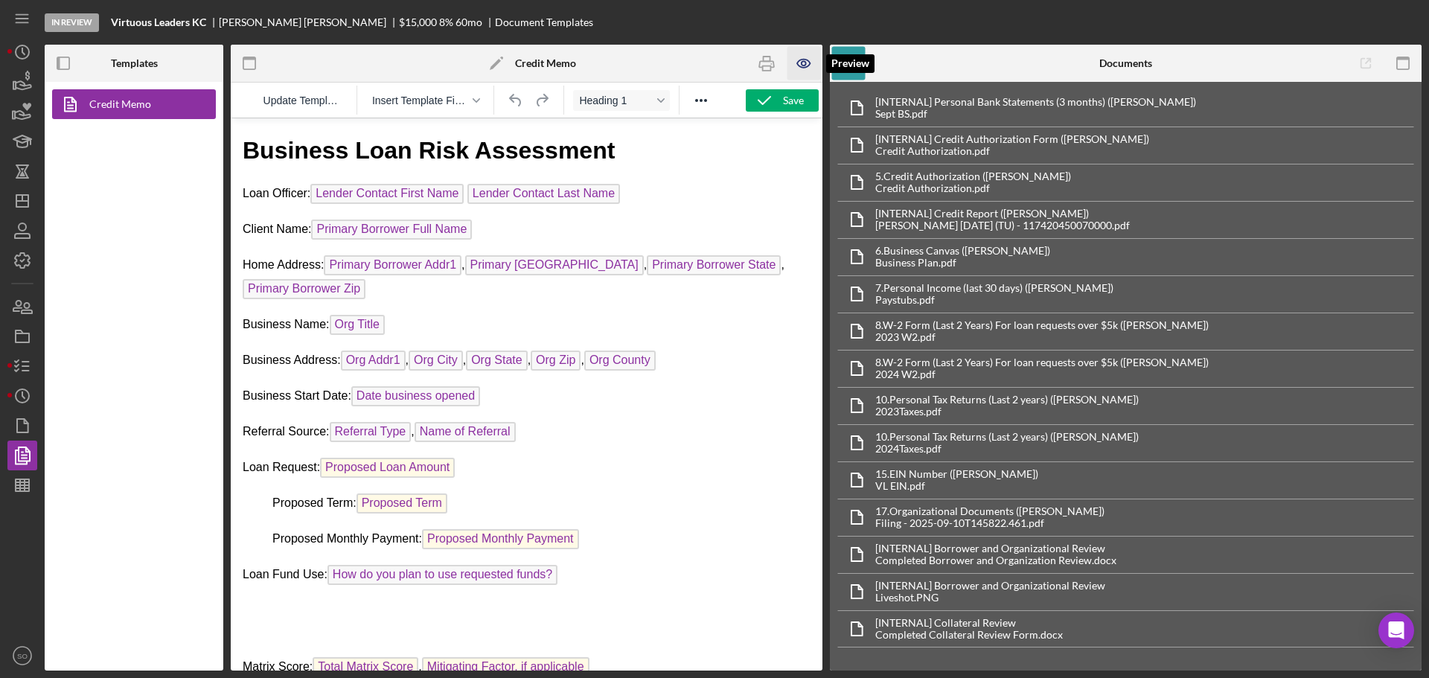
click at [807, 65] on icon "button" at bounding box center [803, 63] width 33 height 33
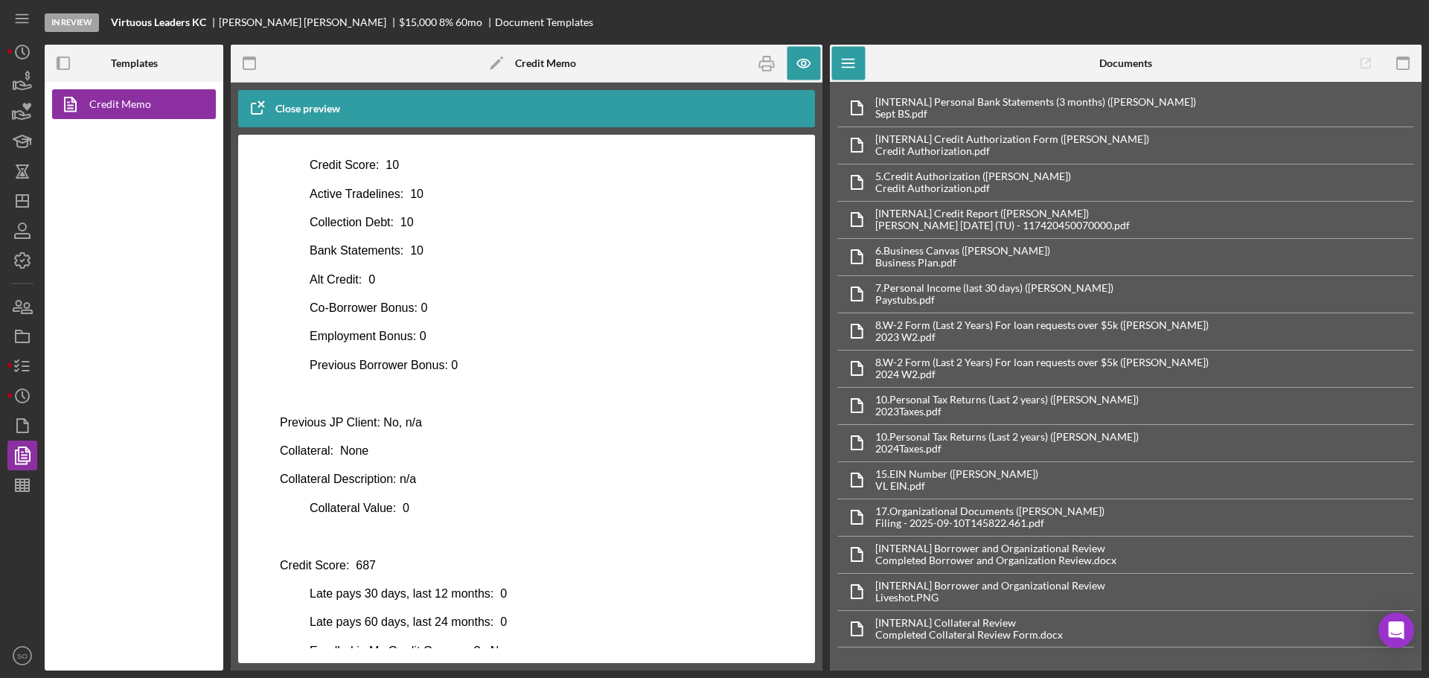
scroll to position [234, 0]
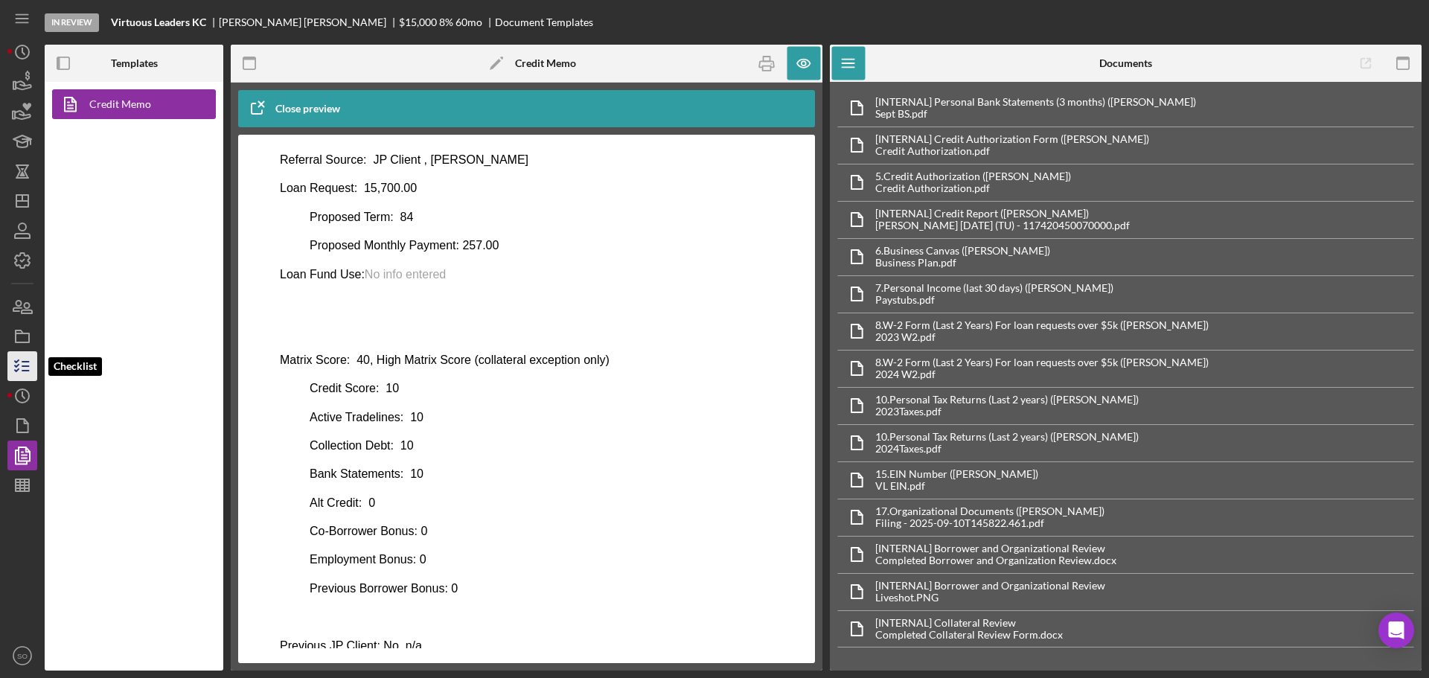
click at [23, 365] on icon "button" at bounding box center [22, 366] width 37 height 37
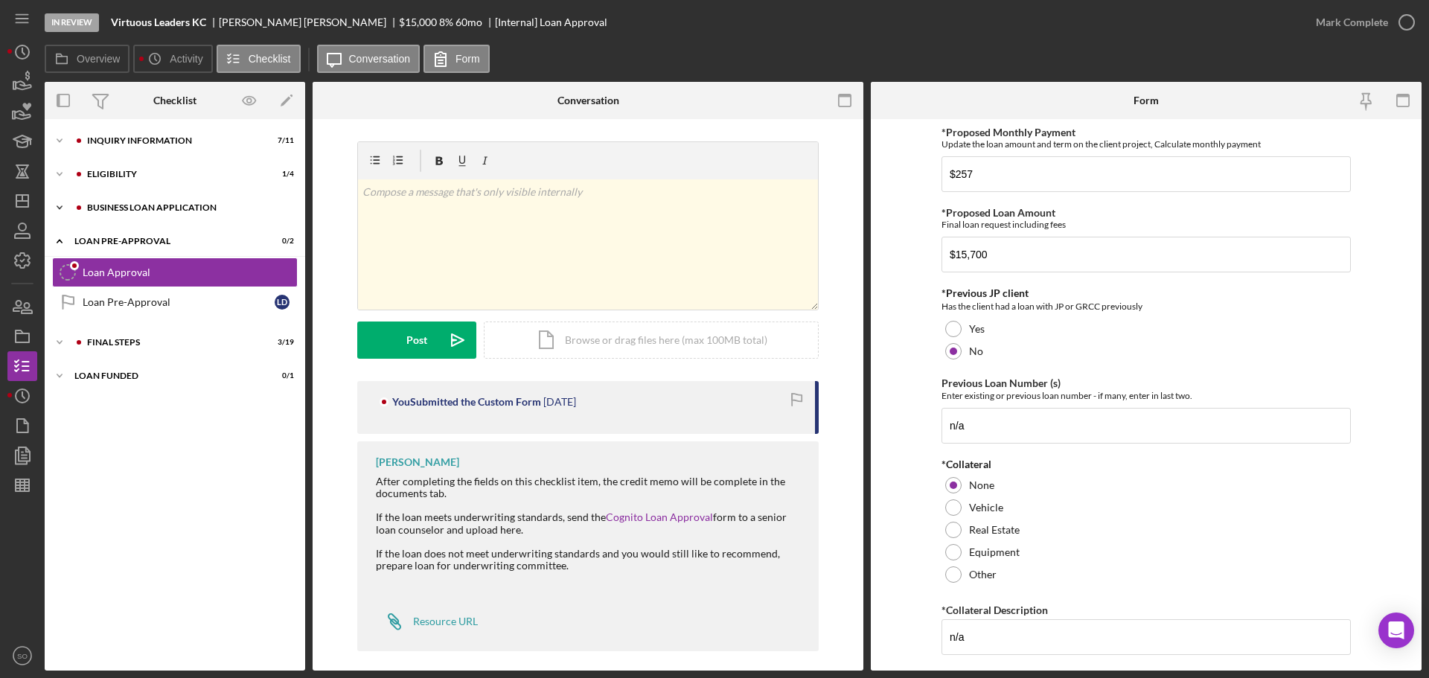
click at [156, 214] on div "Icon/Expander BUSINESS LOAN APPLICATION 10 / 31" at bounding box center [175, 208] width 260 height 30
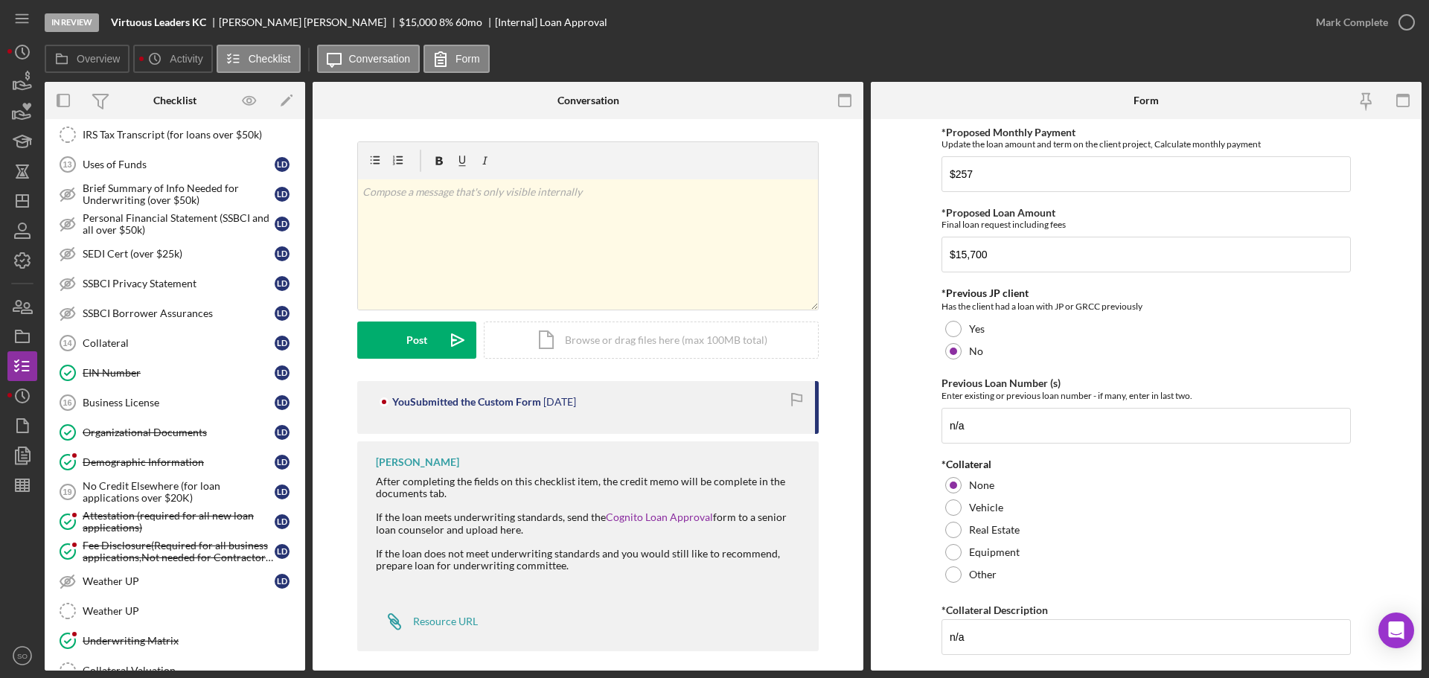
scroll to position [659, 0]
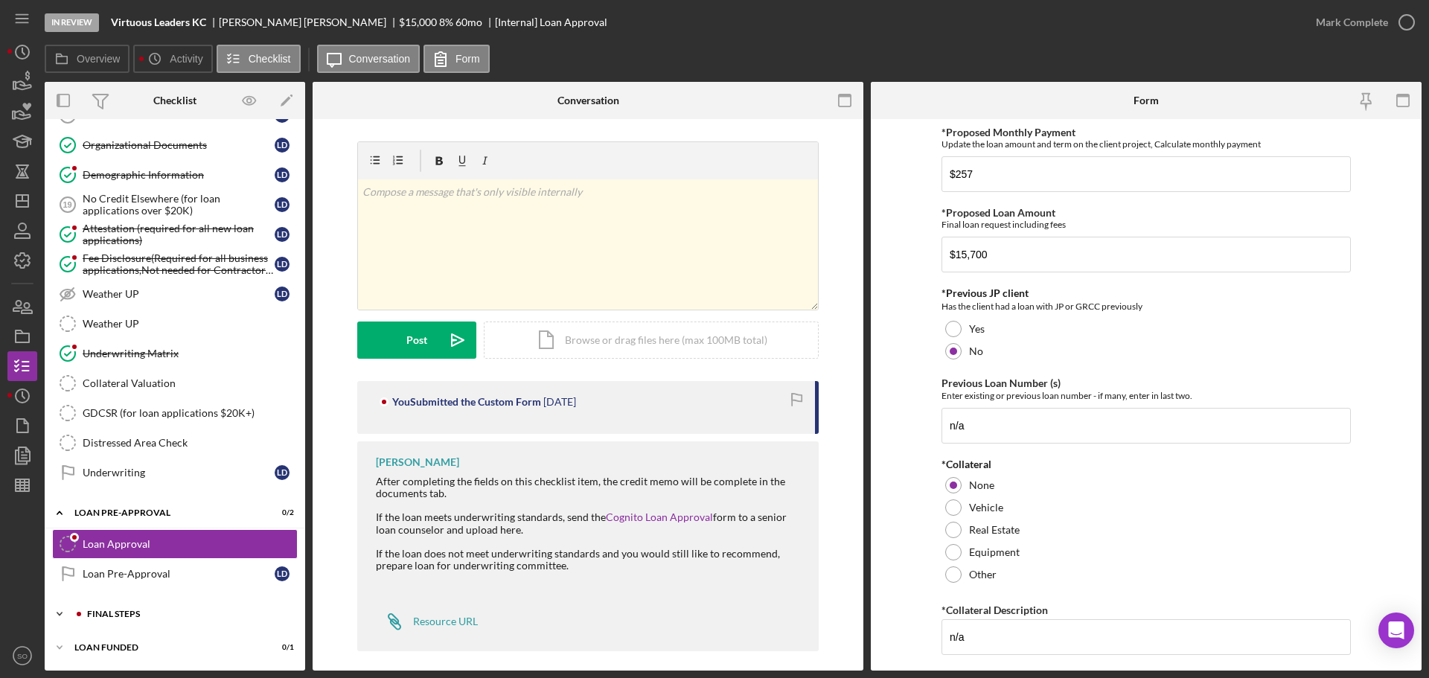
click at [197, 621] on div "Icon/Expander FINAL STEPS 3 / 19" at bounding box center [175, 614] width 260 height 30
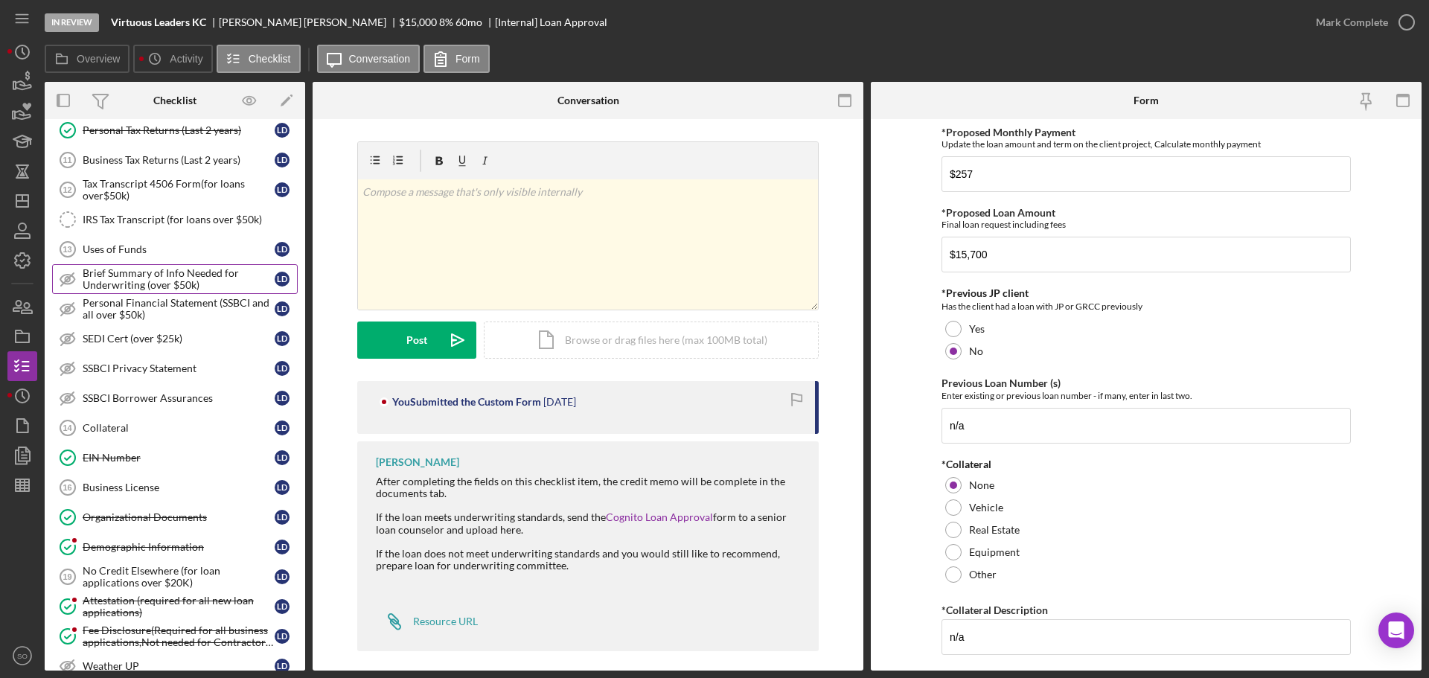
scroll to position [0, 0]
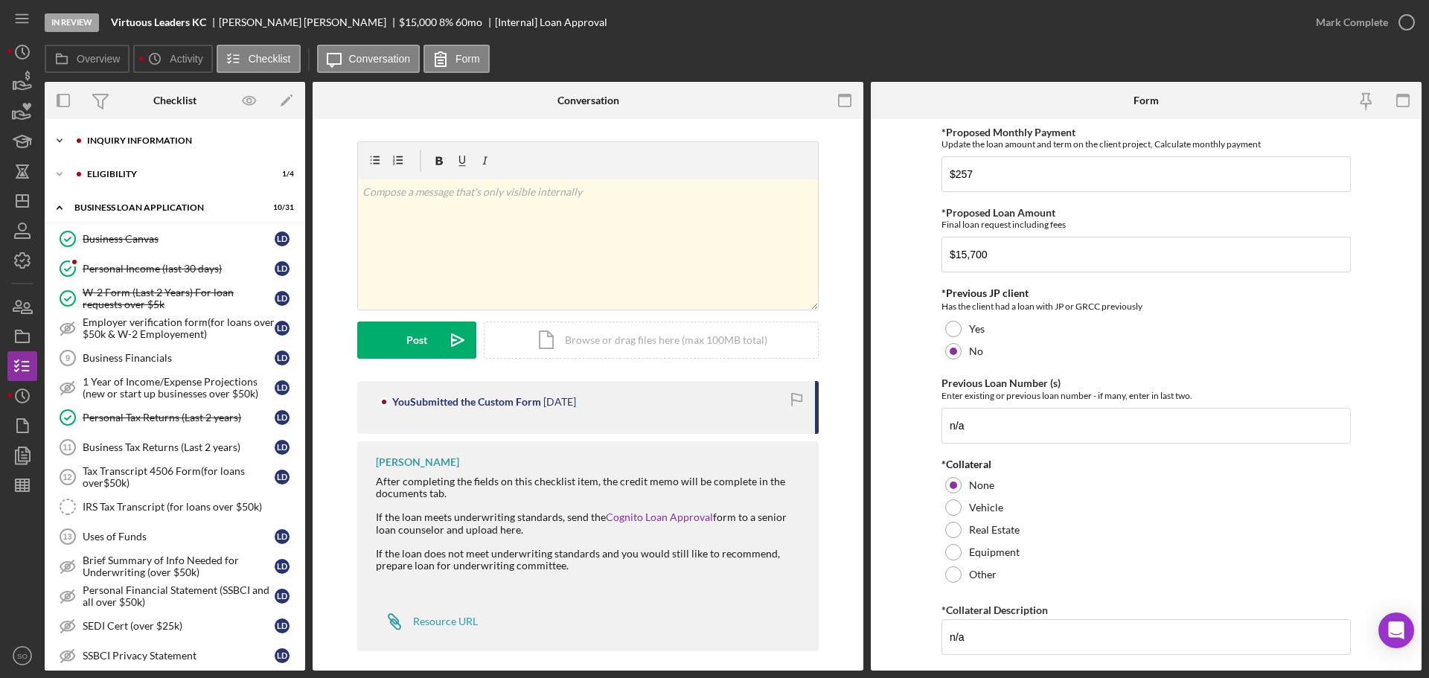
click at [165, 141] on div "INQUIRY INFORMATION" at bounding box center [186, 140] width 199 height 9
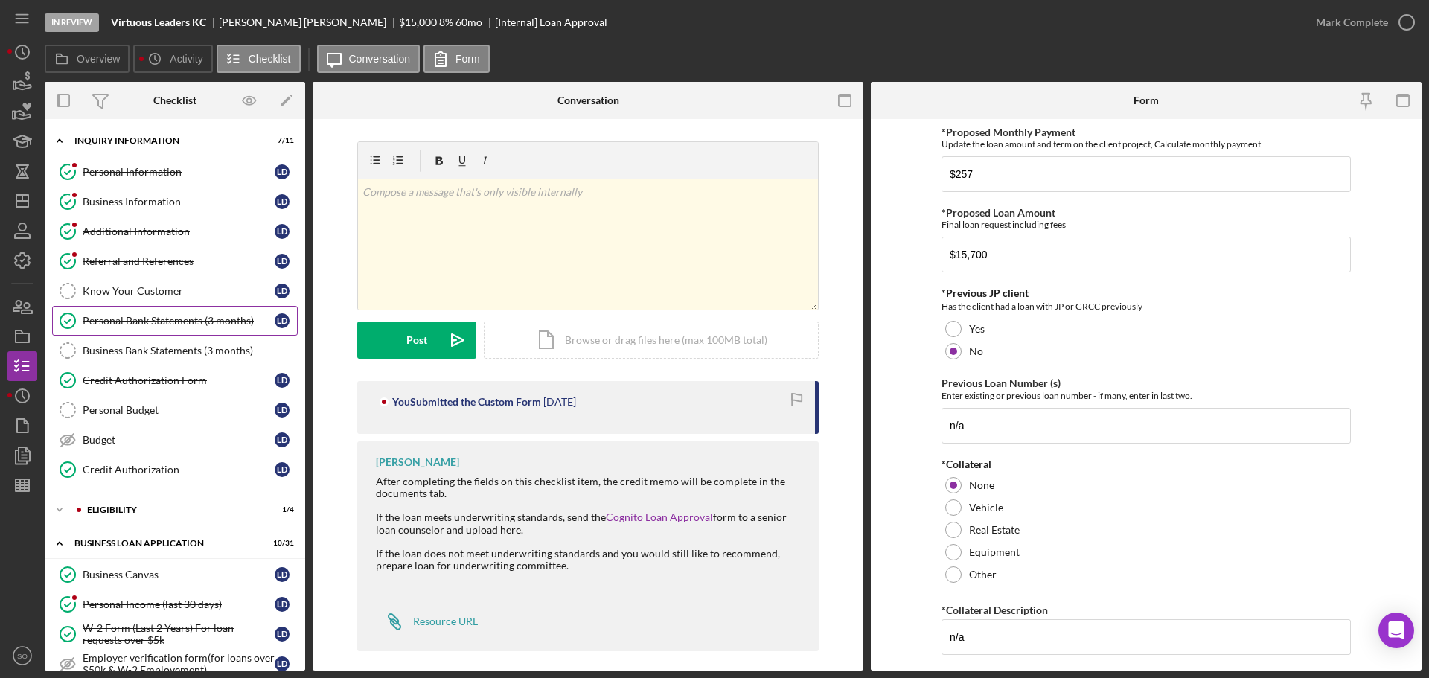
click at [171, 329] on link "Personal Bank Statements (3 months) Personal Bank Statements (3 months) [PERSON…" at bounding box center [175, 321] width 246 height 30
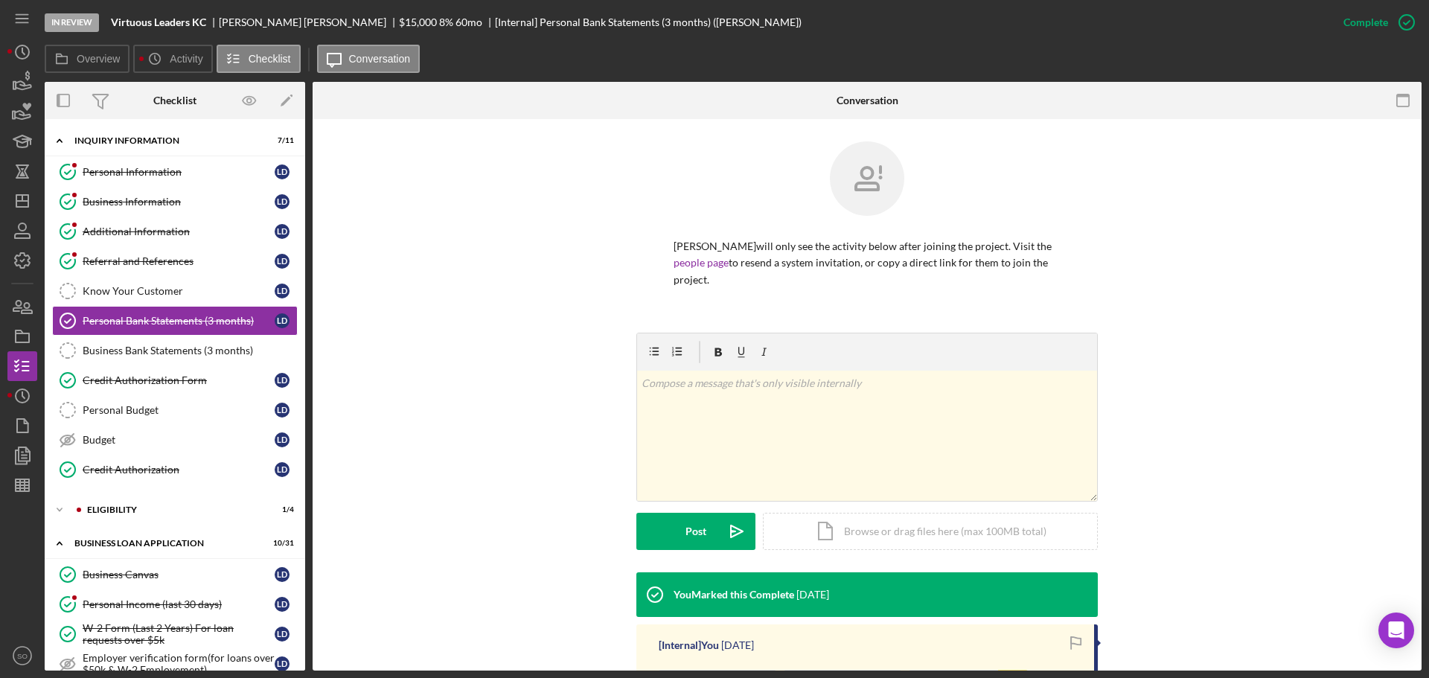
scroll to position [185, 0]
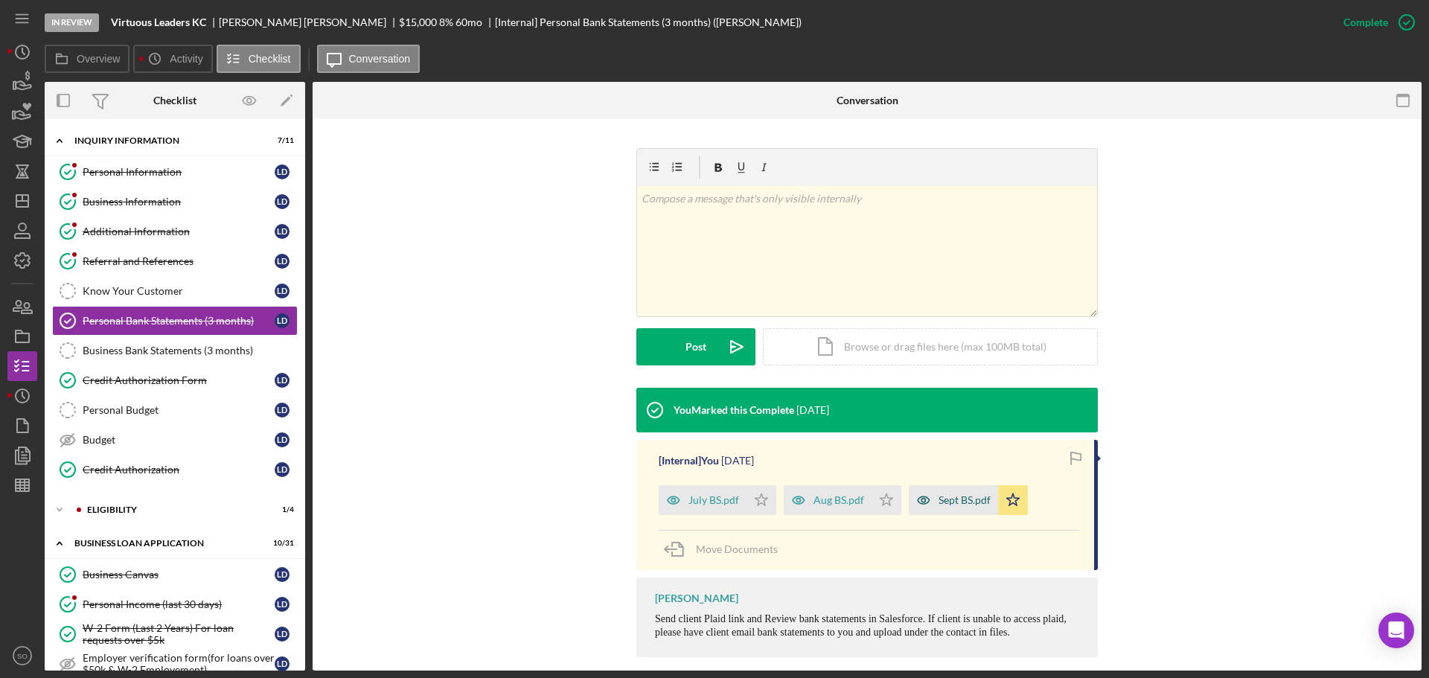
click at [956, 494] on div "Sept BS.pdf" at bounding box center [964, 500] width 52 height 12
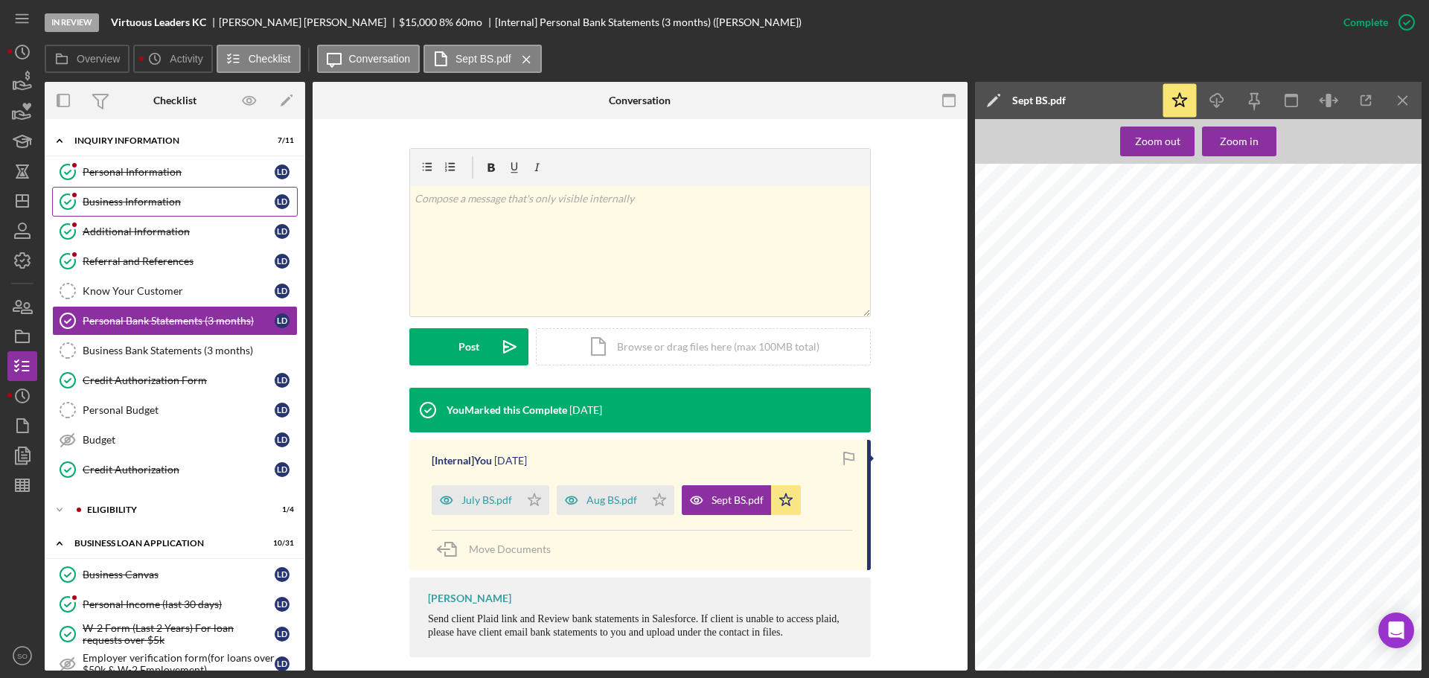
click at [147, 198] on div "Business Information" at bounding box center [179, 202] width 192 height 12
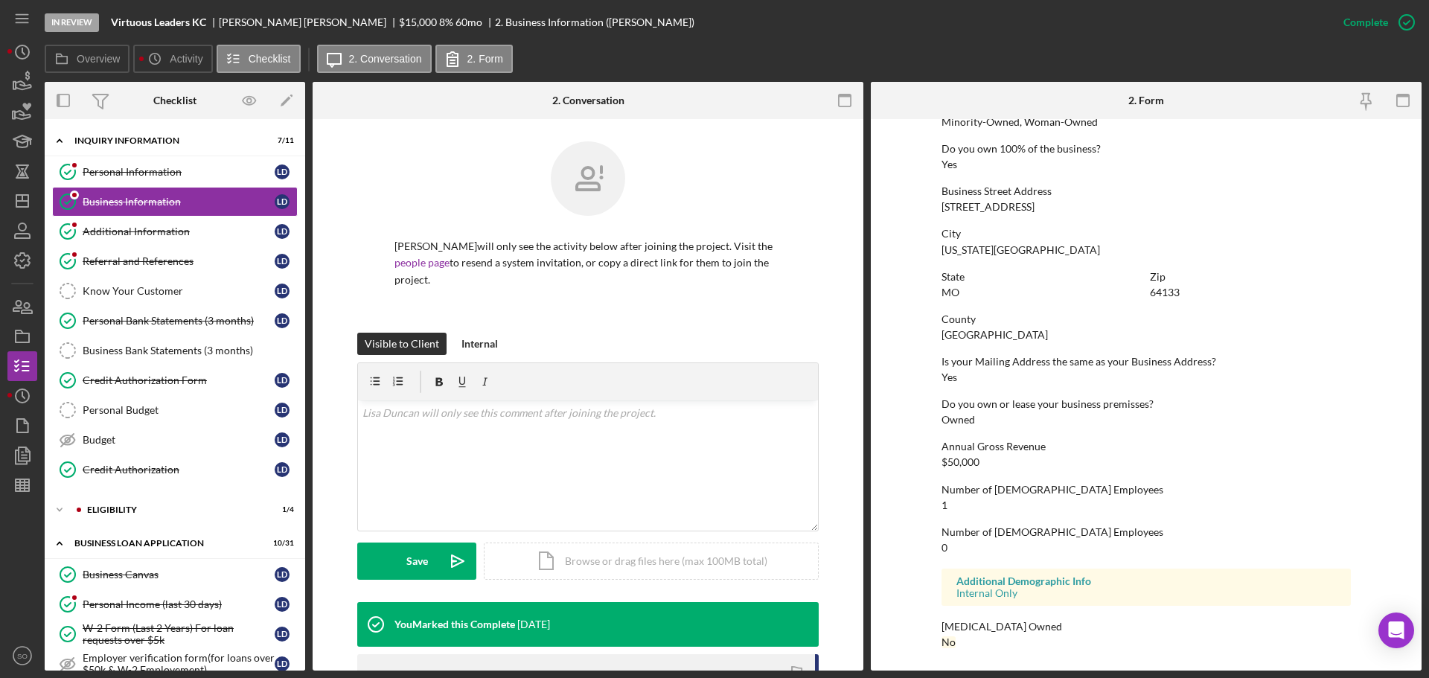
scroll to position [348, 0]
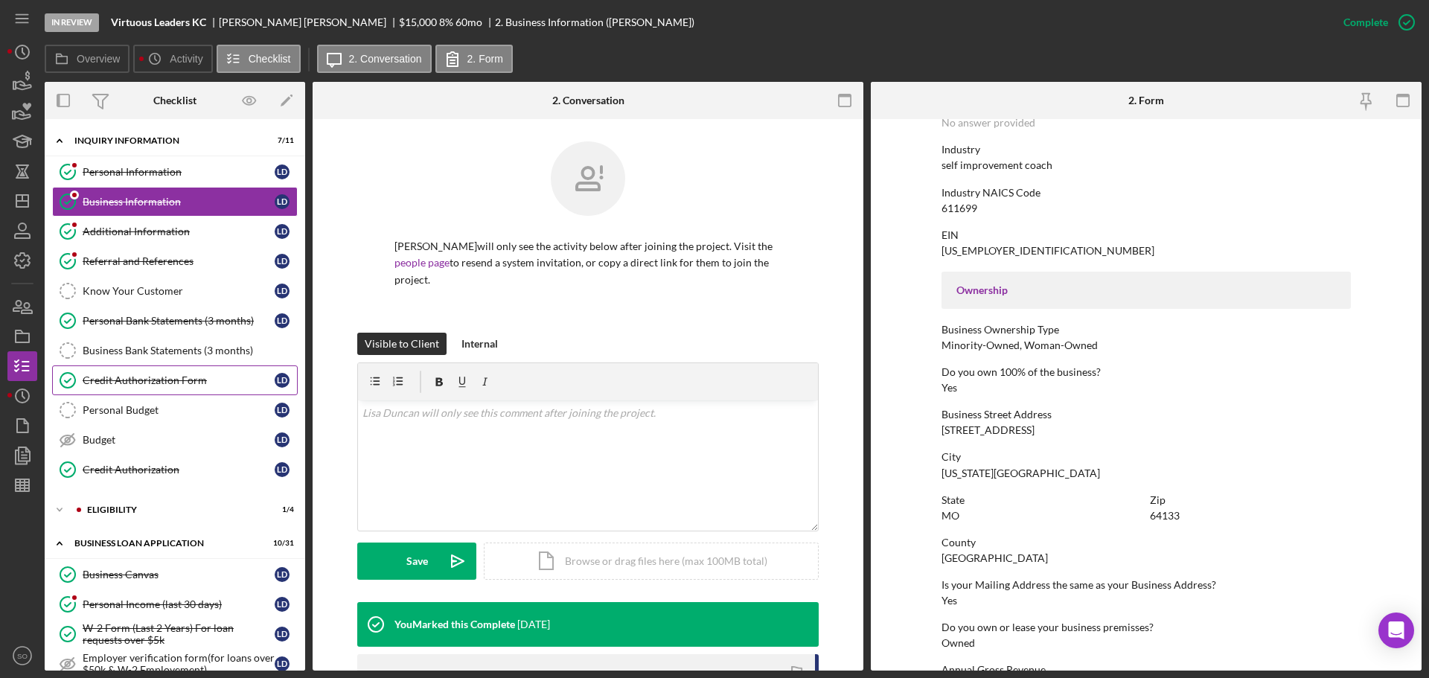
click at [197, 374] on div "Credit Authorization Form" at bounding box center [179, 380] width 192 height 12
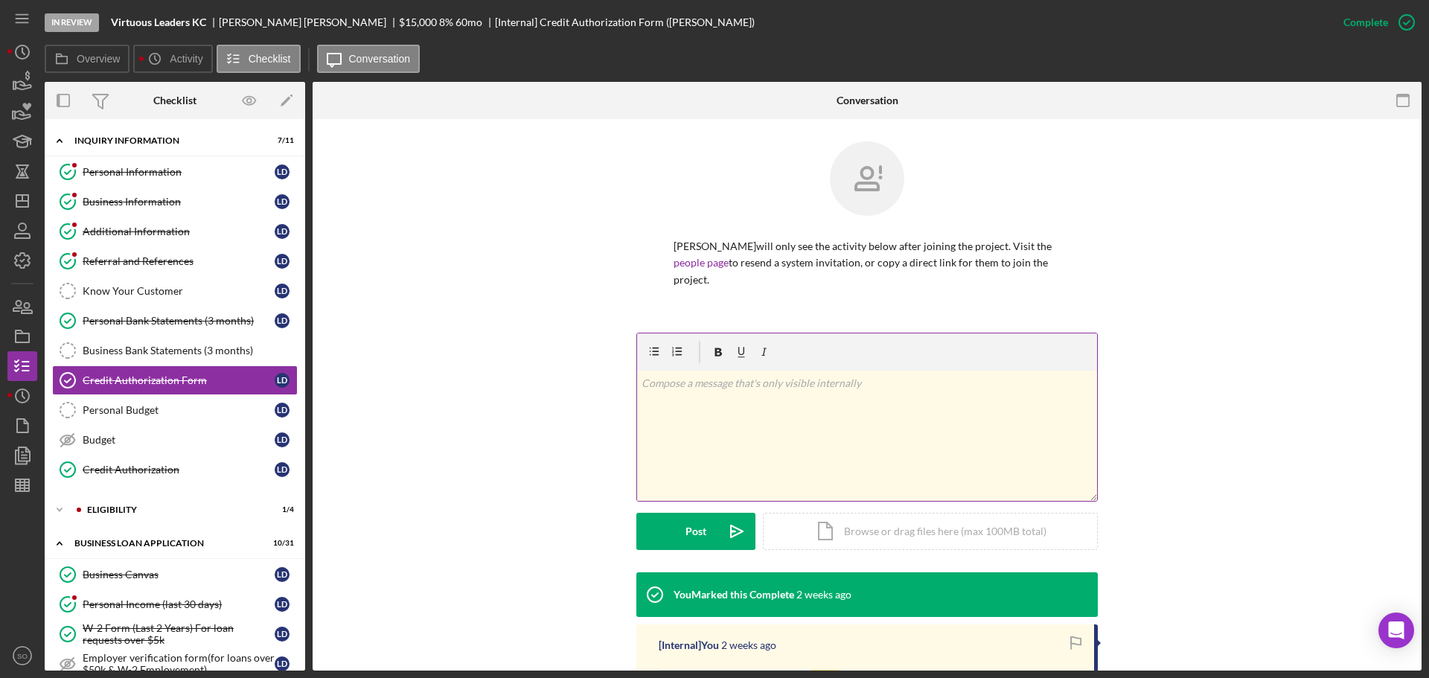
scroll to position [266, 0]
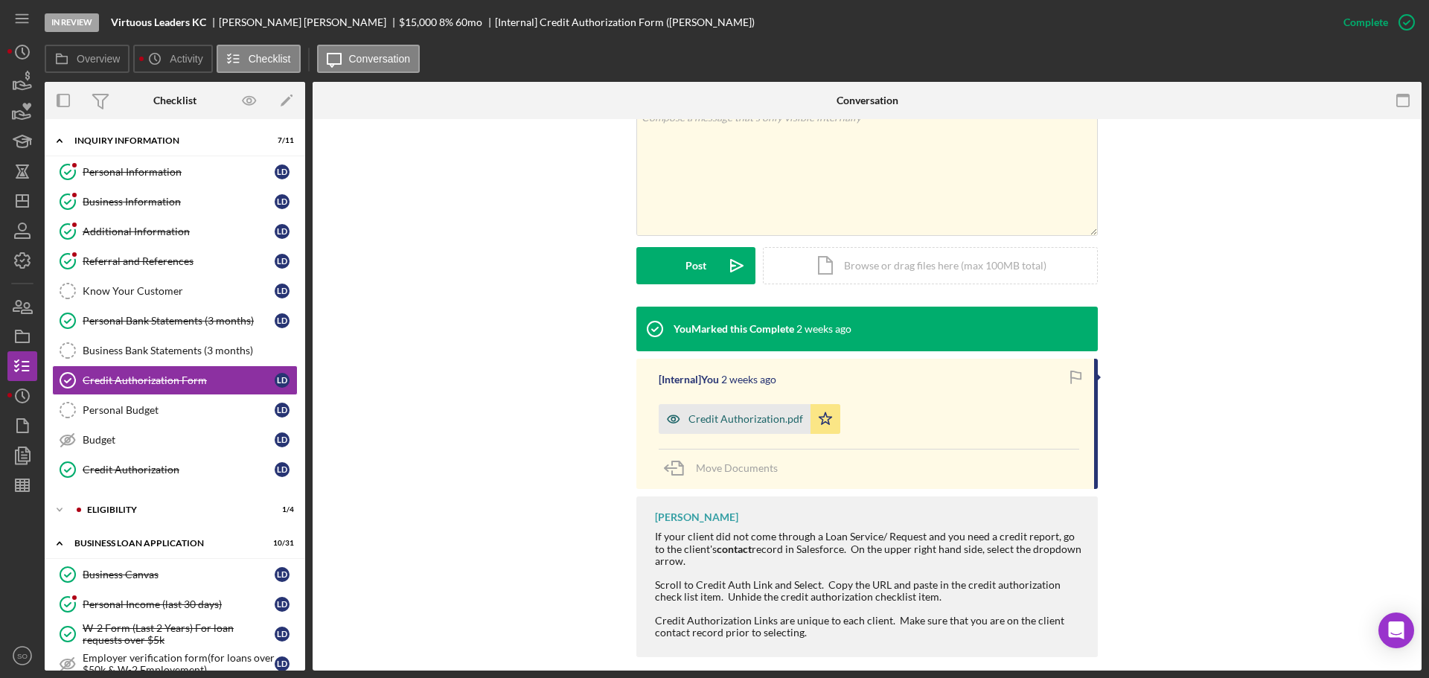
click at [753, 404] on div "Credit Authorization.pdf" at bounding box center [735, 419] width 152 height 30
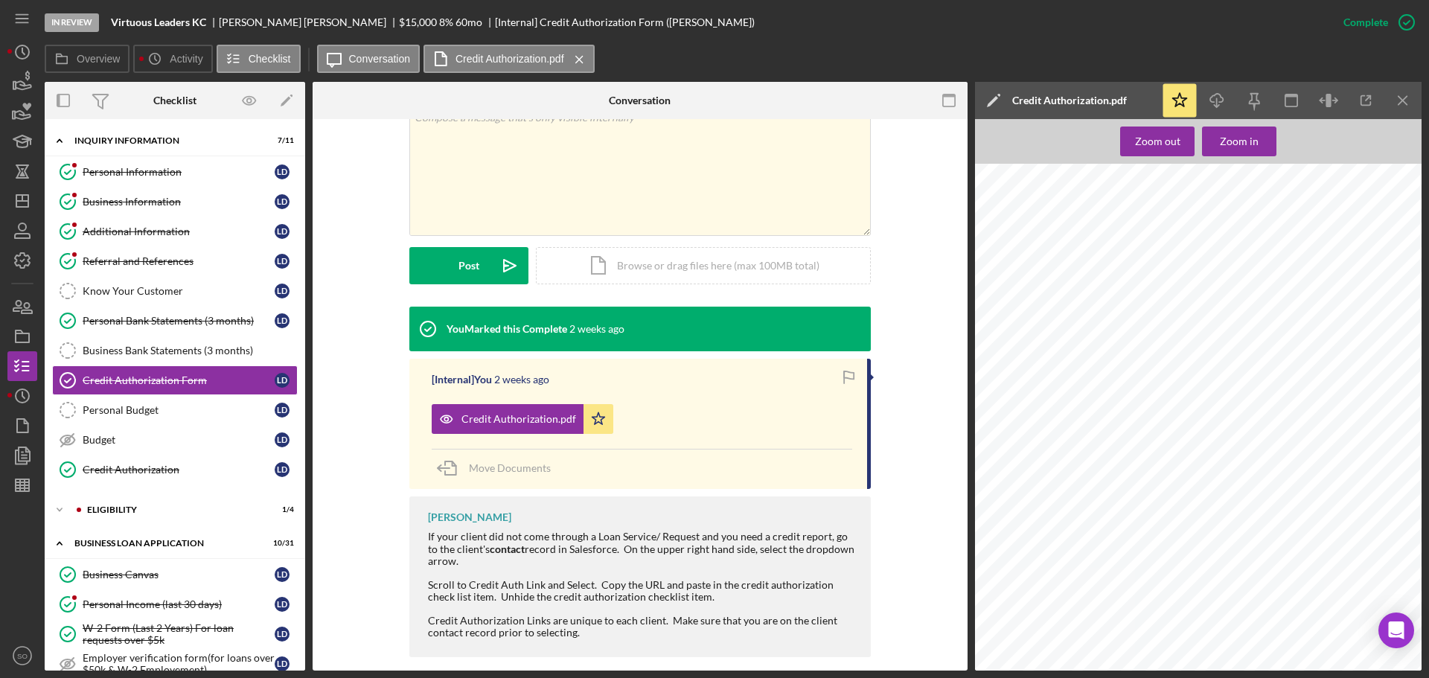
click at [1095, 418] on span "[EMAIL_ADDRESS][DOMAIN_NAME]" at bounding box center [1115, 421] width 114 height 7
copy span "[EMAIL_ADDRESS][DOMAIN_NAME]"
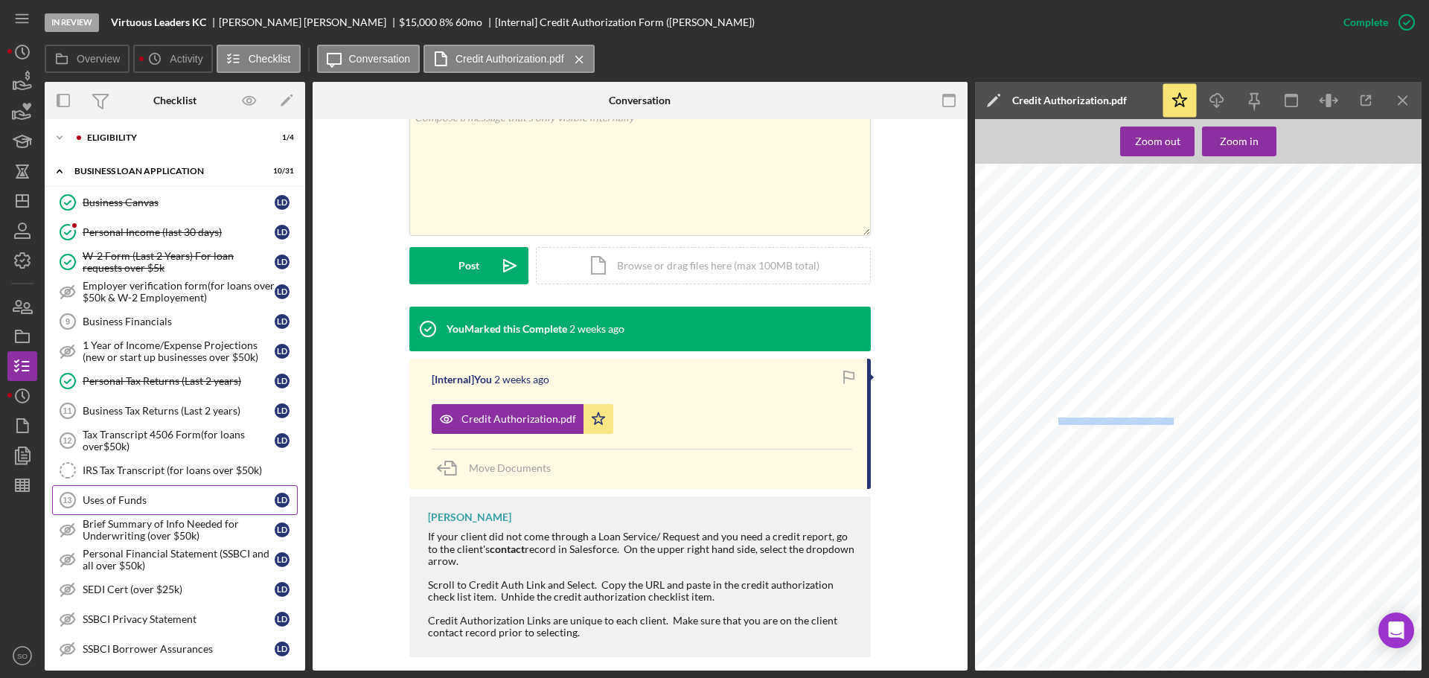
click at [223, 507] on link "Uses of Funds 13 Uses of Funds [PERSON_NAME]" at bounding box center [175, 500] width 246 height 30
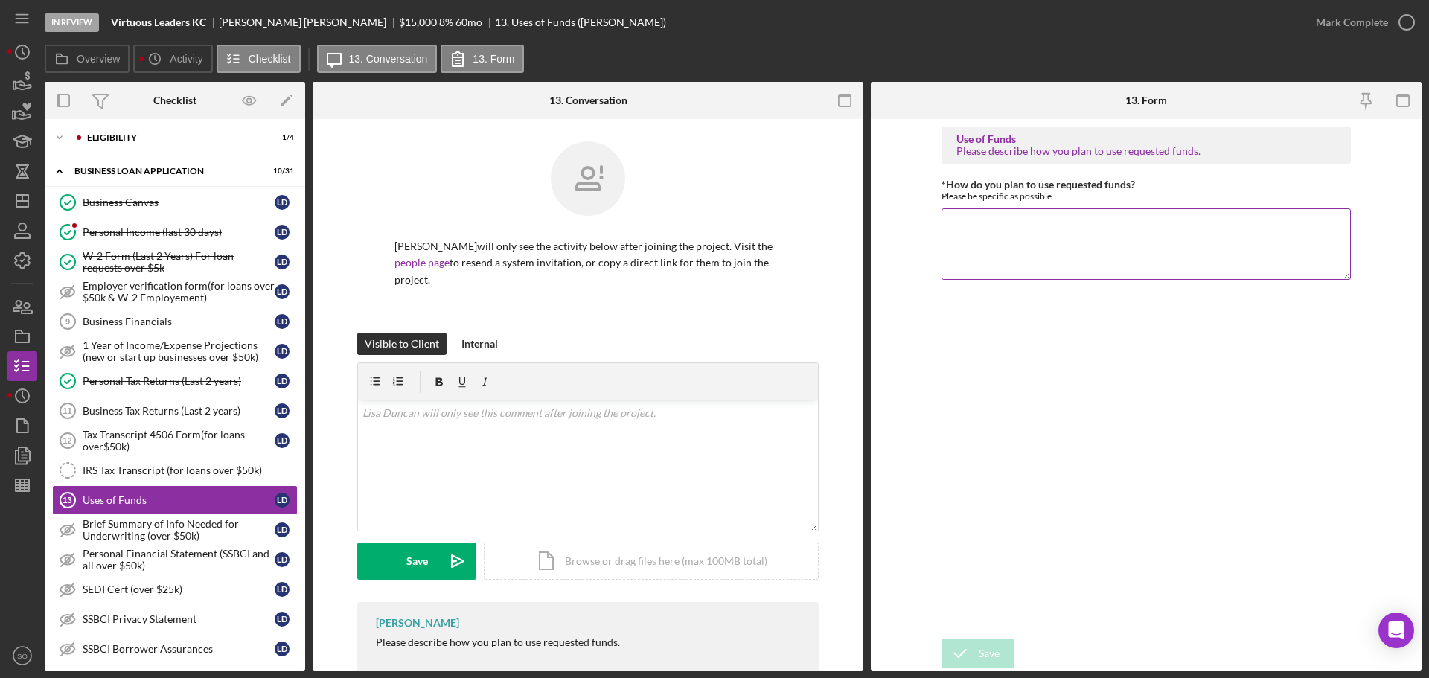
click at [985, 243] on textarea "*How do you plan to use requested funds?" at bounding box center [1145, 243] width 409 height 71
click at [1225, 225] on textarea "Funds will be used for marketing expenses. A company [PERSON_NAME] hired to adv…" at bounding box center [1145, 243] width 409 height 71
click at [1325, 225] on textarea "Funds will be used for marketing expenses. A company will be hired to advertise" at bounding box center [1145, 243] width 409 height 71
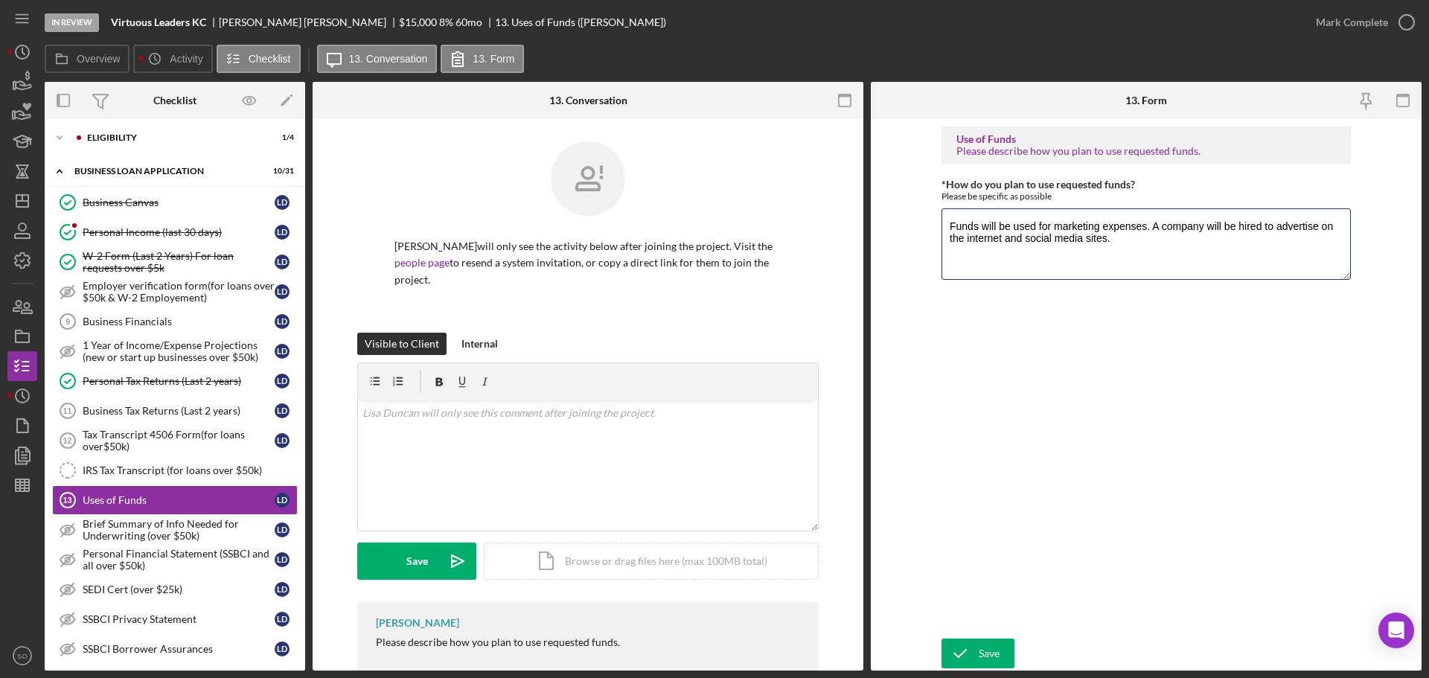
type textarea "Funds will be used for marketing expenses. A company will be hired to advertise…"
click at [979, 640] on div "Save" at bounding box center [989, 654] width 21 height 30
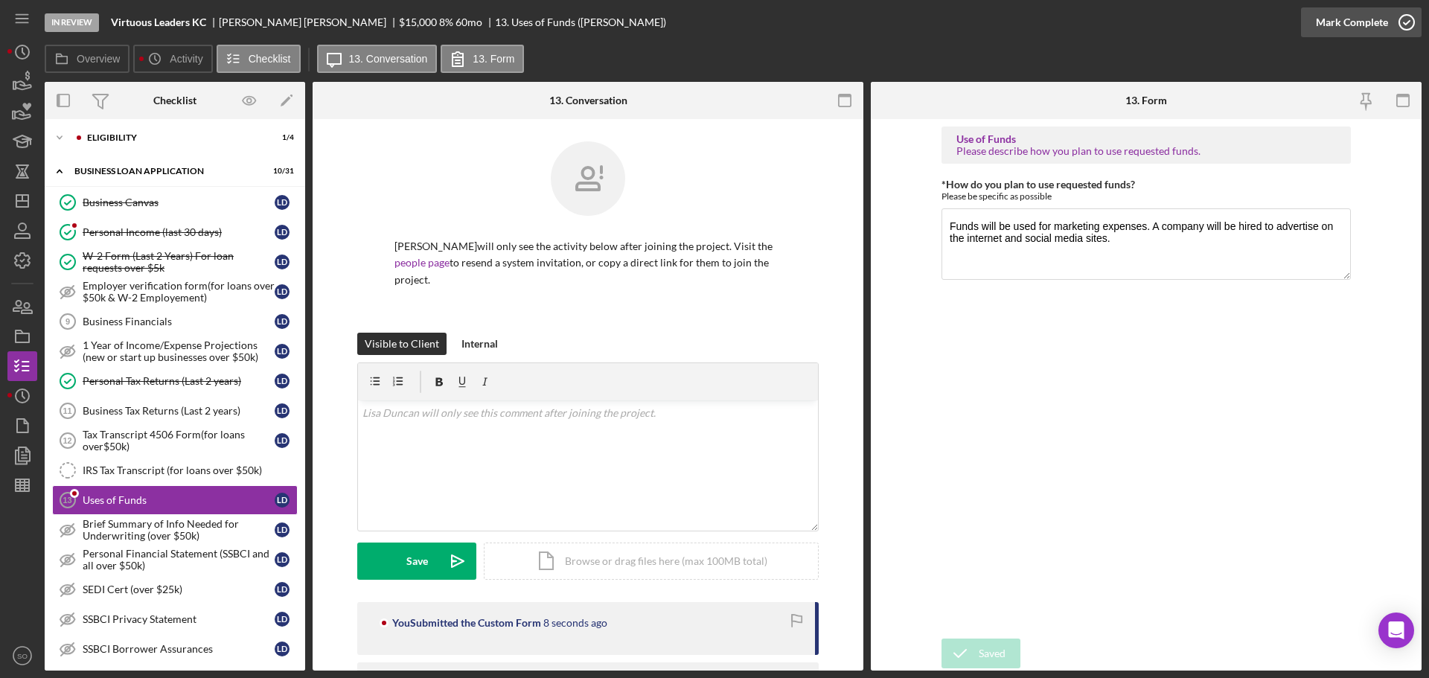
click at [1337, 28] on div "Mark Complete" at bounding box center [1352, 22] width 72 height 30
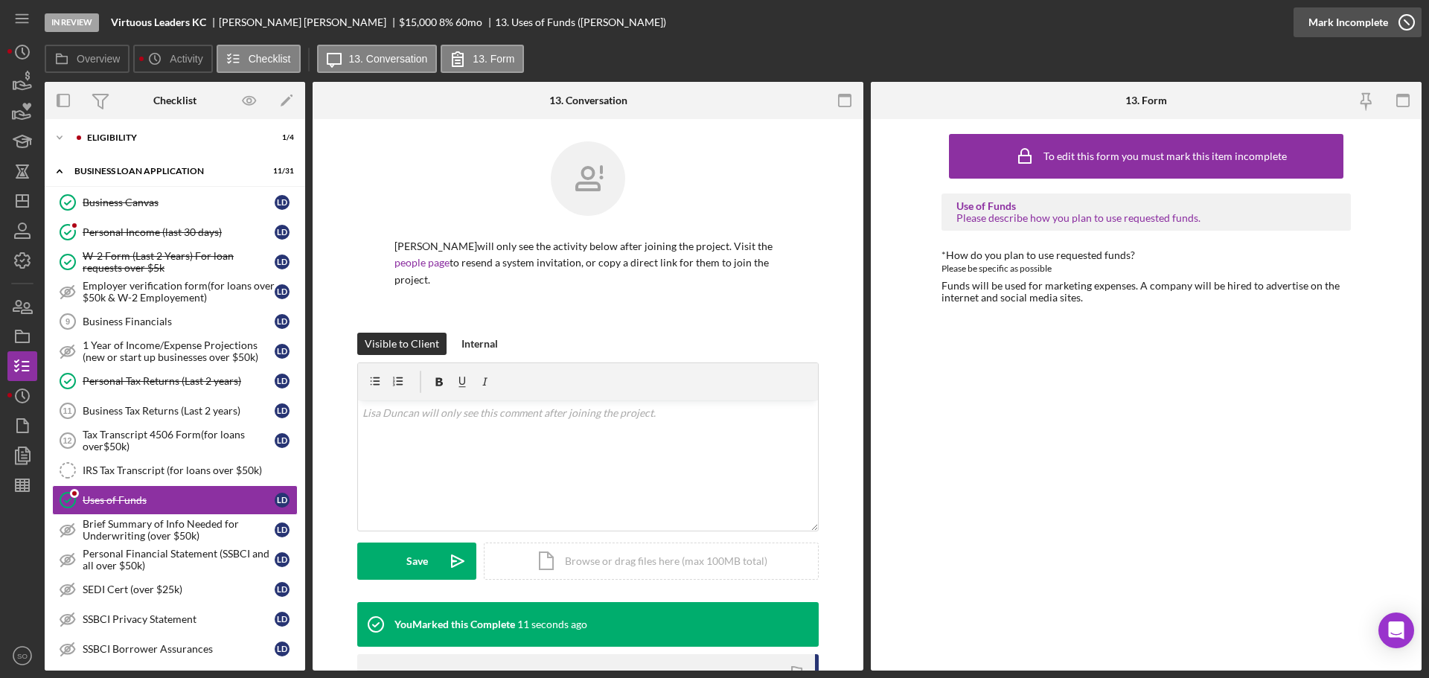
click at [1337, 25] on div "Mark Incomplete" at bounding box center [1348, 22] width 80 height 30
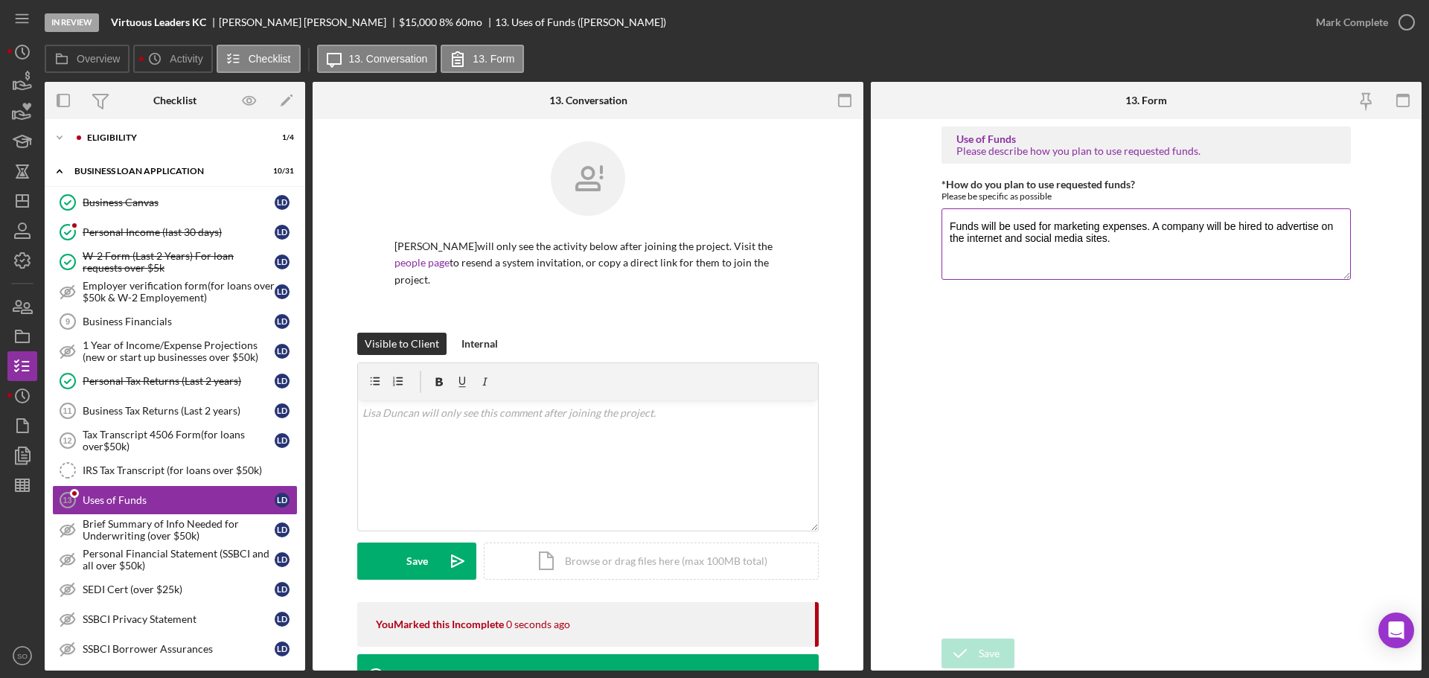
click at [1116, 238] on textarea "Funds will be used for marketing expenses. A company will be hired to advertise…" at bounding box center [1145, 243] width 409 height 71
type textarea "Funds will be used for marketing expenses. A company will be hired to advertise…"
click at [996, 645] on div "Save" at bounding box center [989, 654] width 21 height 30
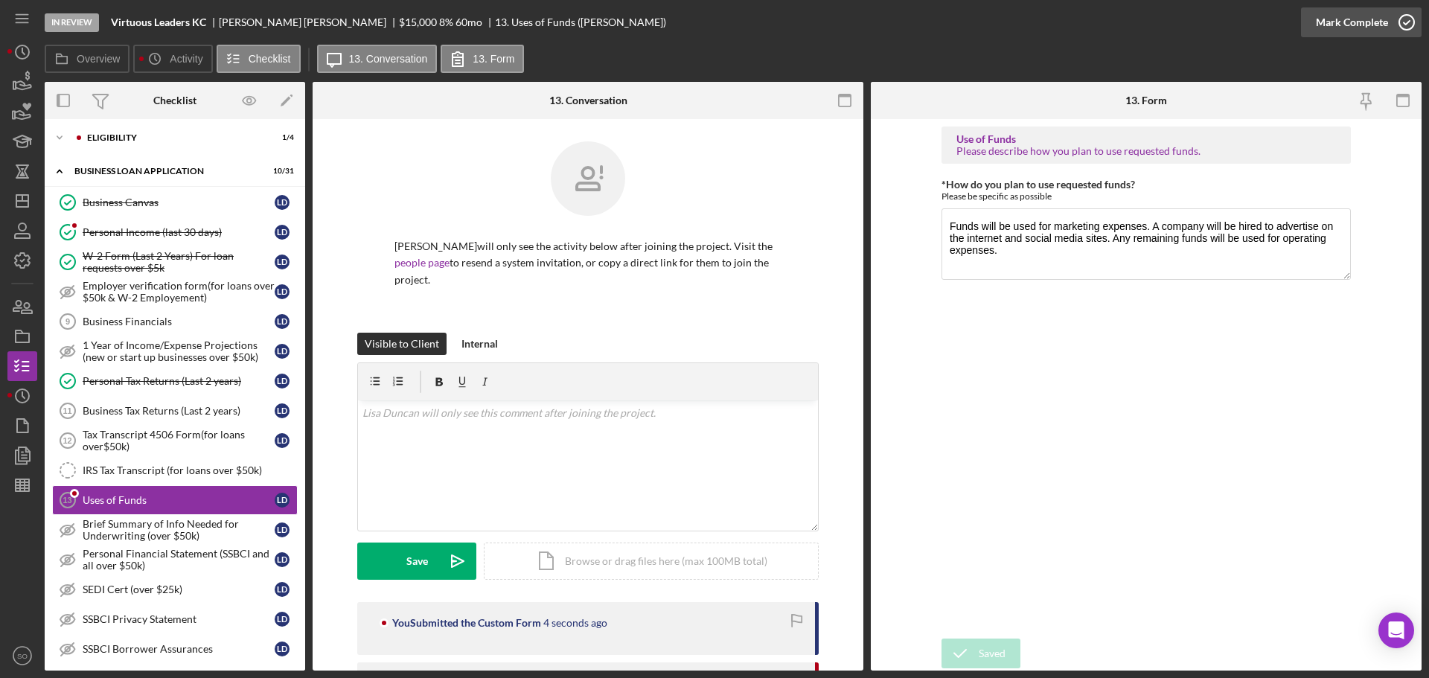
click at [1375, 27] on div "Mark Complete" at bounding box center [1352, 22] width 72 height 30
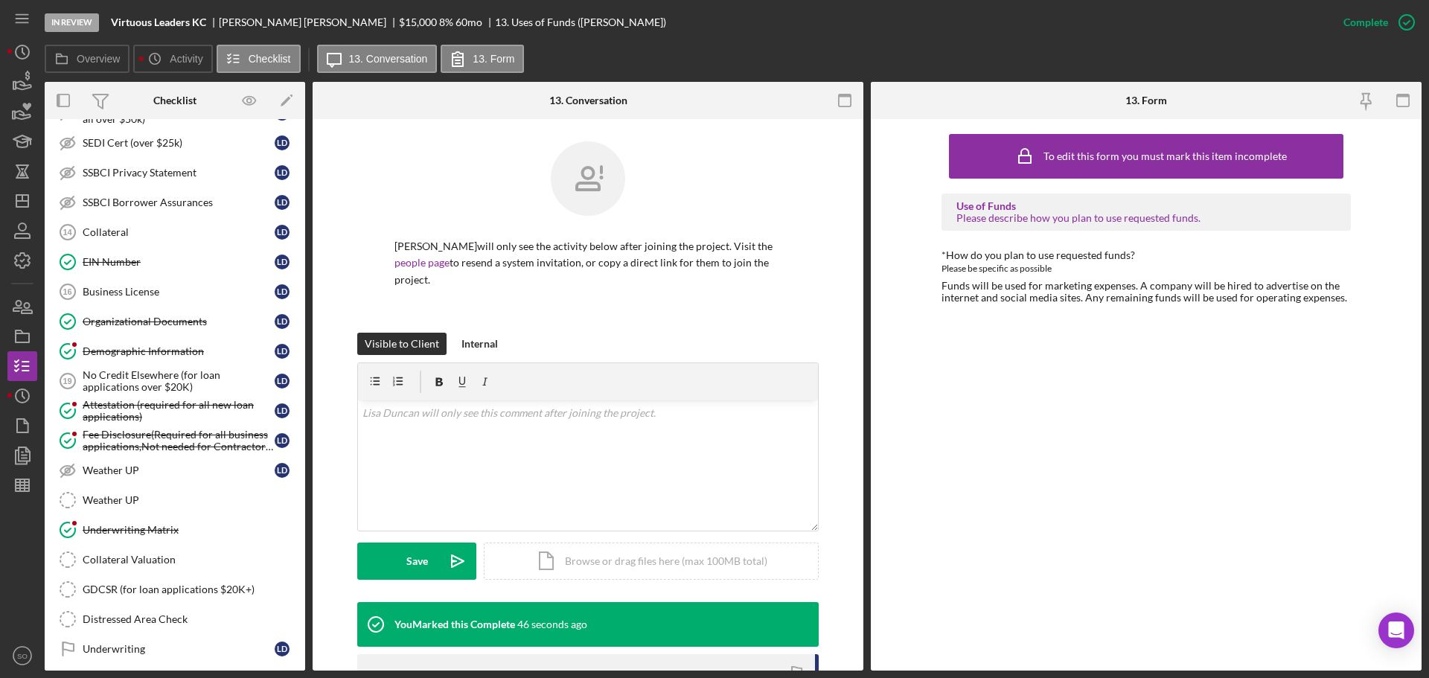
scroll to position [967, 0]
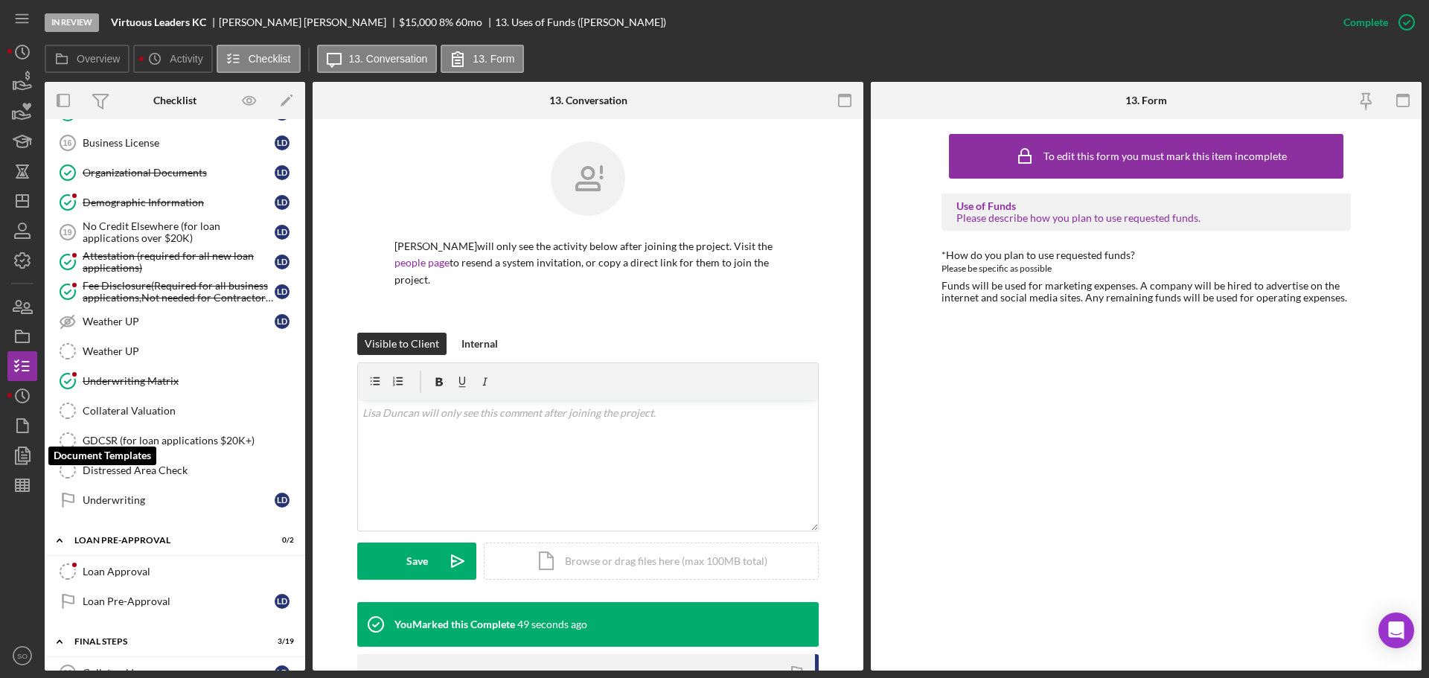
drag, startPoint x: 29, startPoint y: 455, endPoint x: 37, endPoint y: 449, distance: 10.1
click at [29, 455] on polygon "button" at bounding box center [24, 453] width 11 height 13
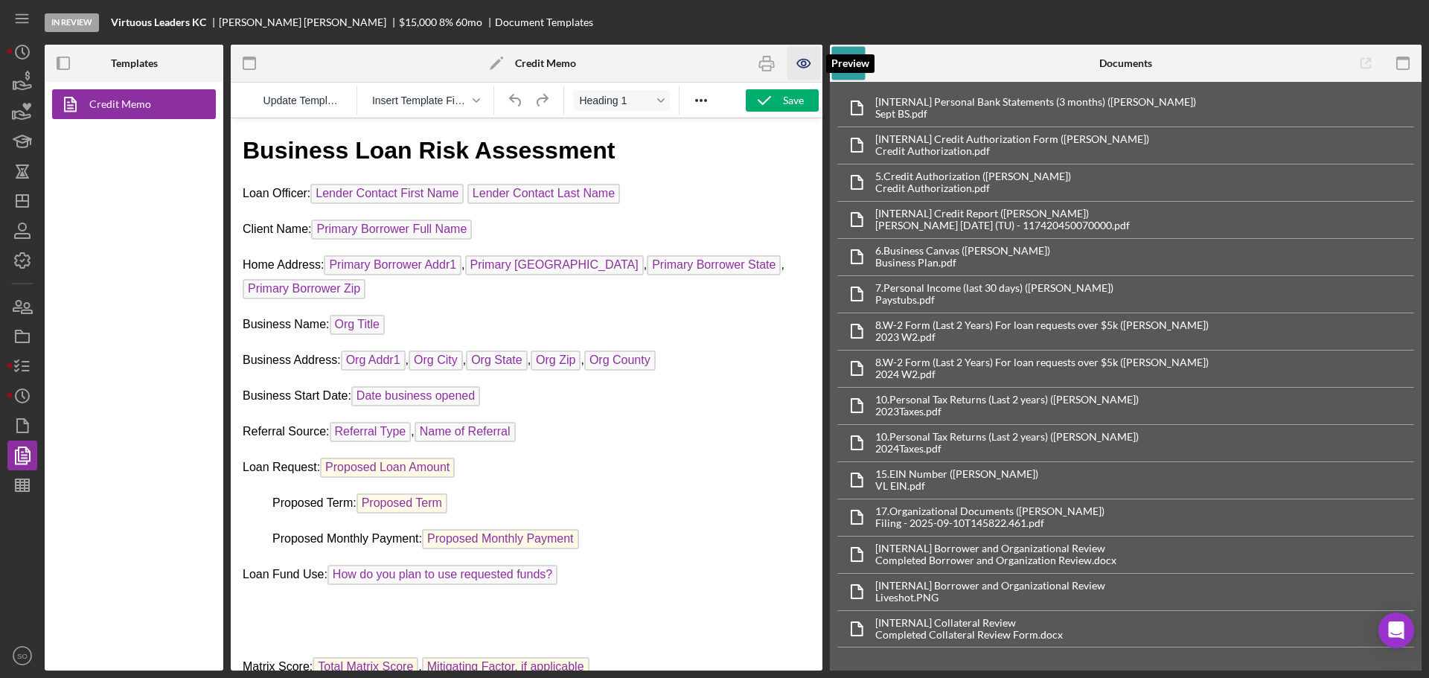
click at [798, 63] on icon "button" at bounding box center [803, 64] width 13 height 8
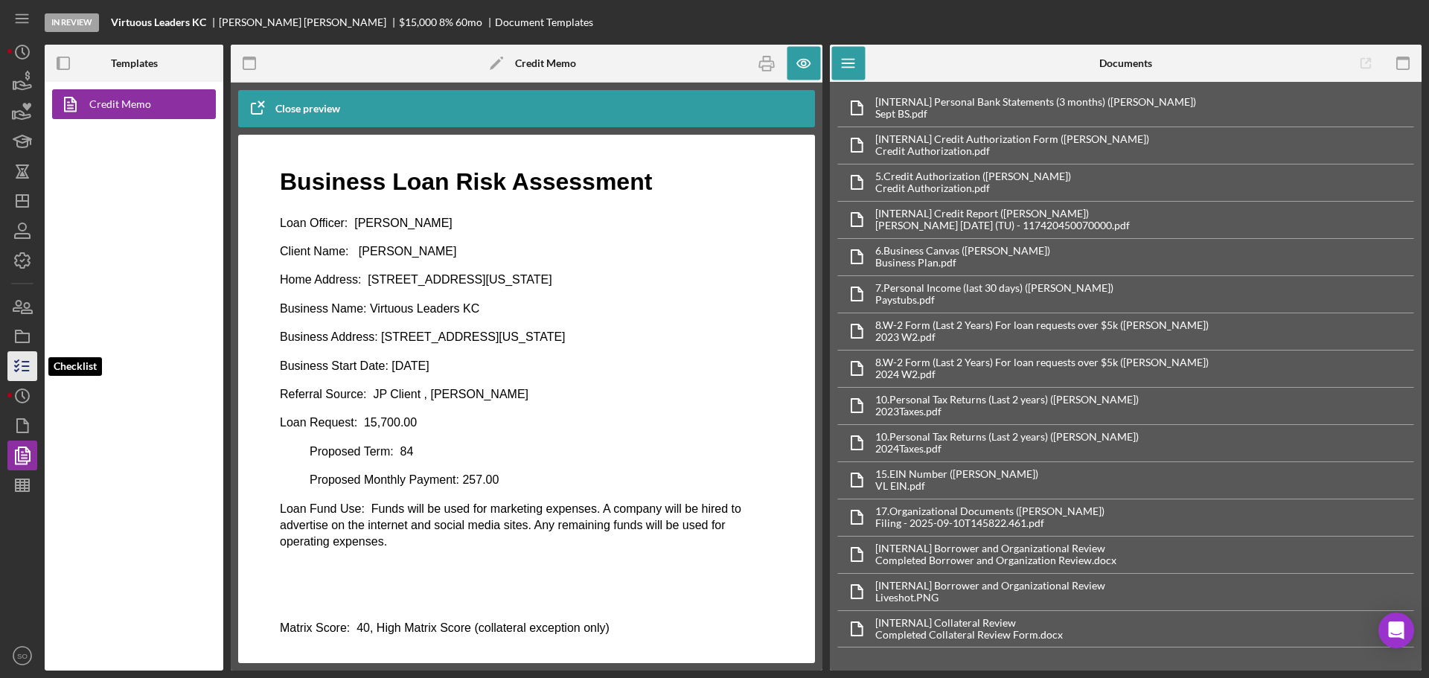
click at [24, 371] on line "button" at bounding box center [25, 371] width 7 height 0
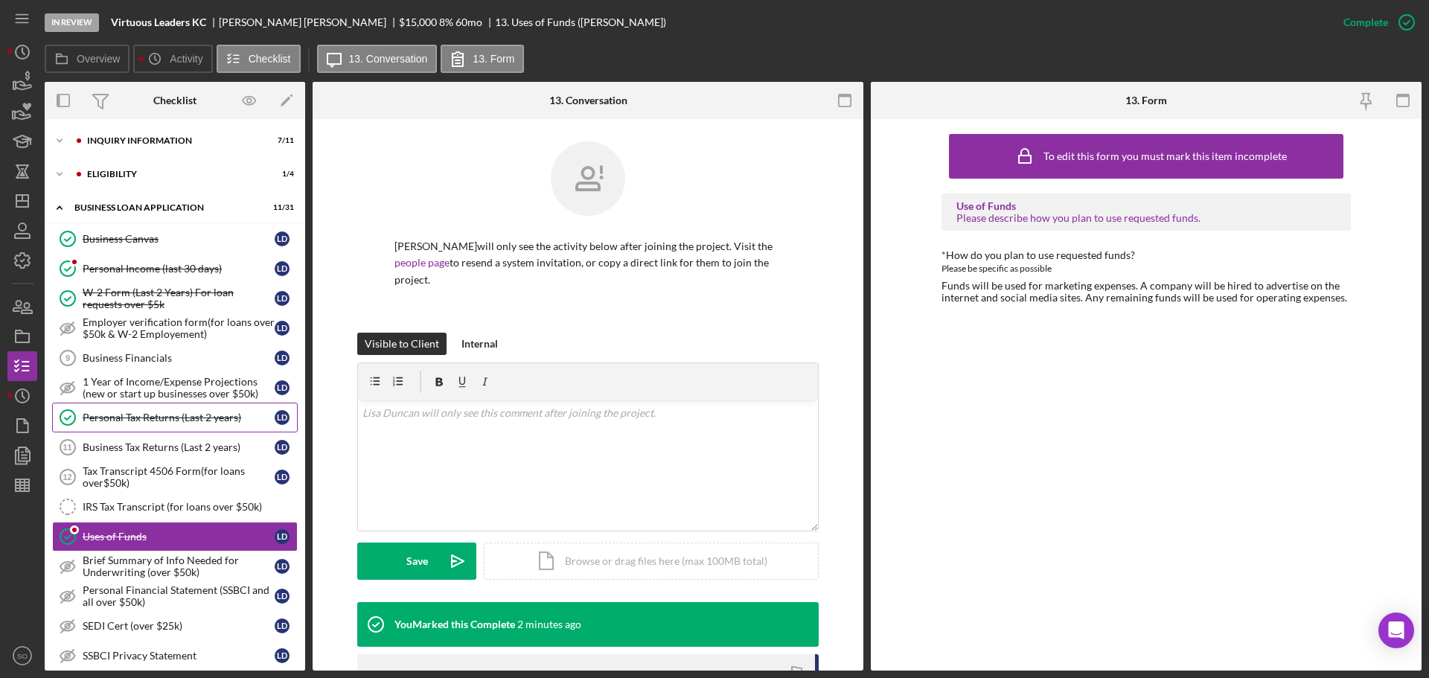
click at [218, 424] on link "Personal Tax Returns (Last 2 years) Personal Tax Returns (Last 2 years) [PERSON…" at bounding box center [175, 418] width 246 height 30
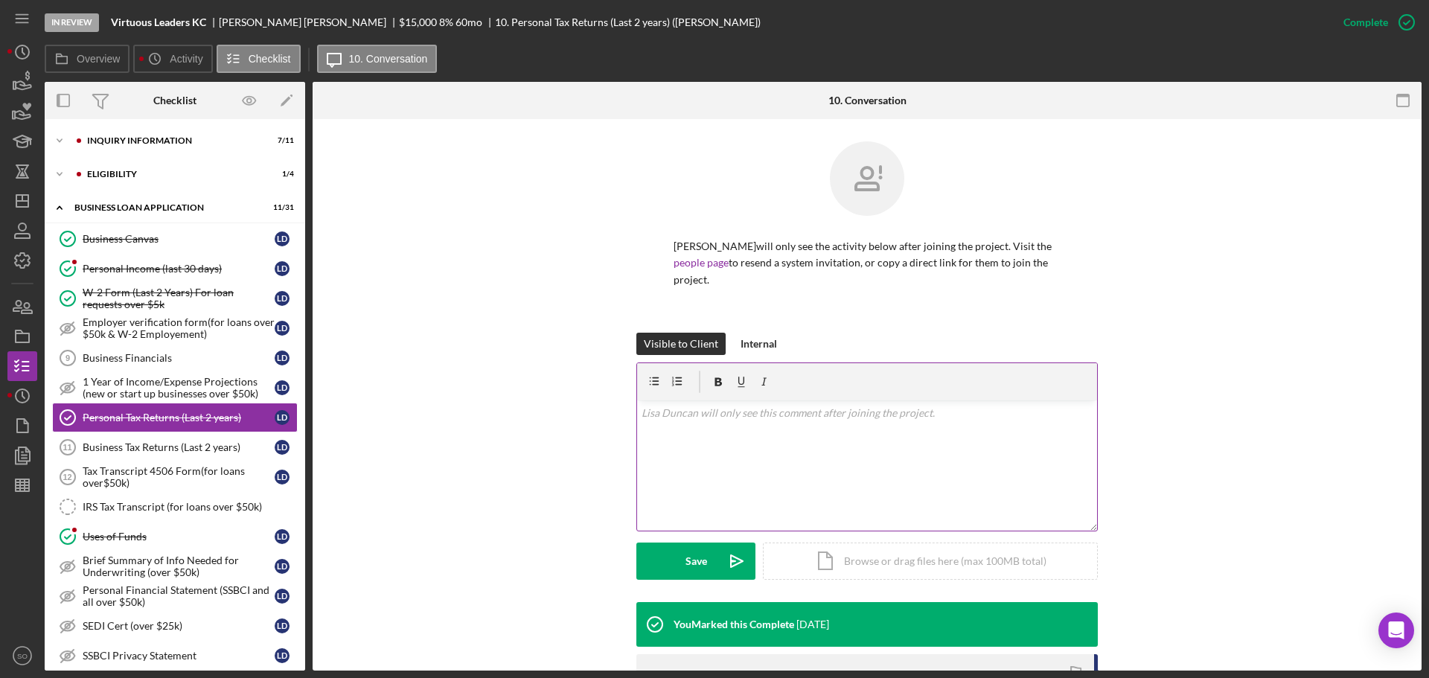
scroll to position [209, 0]
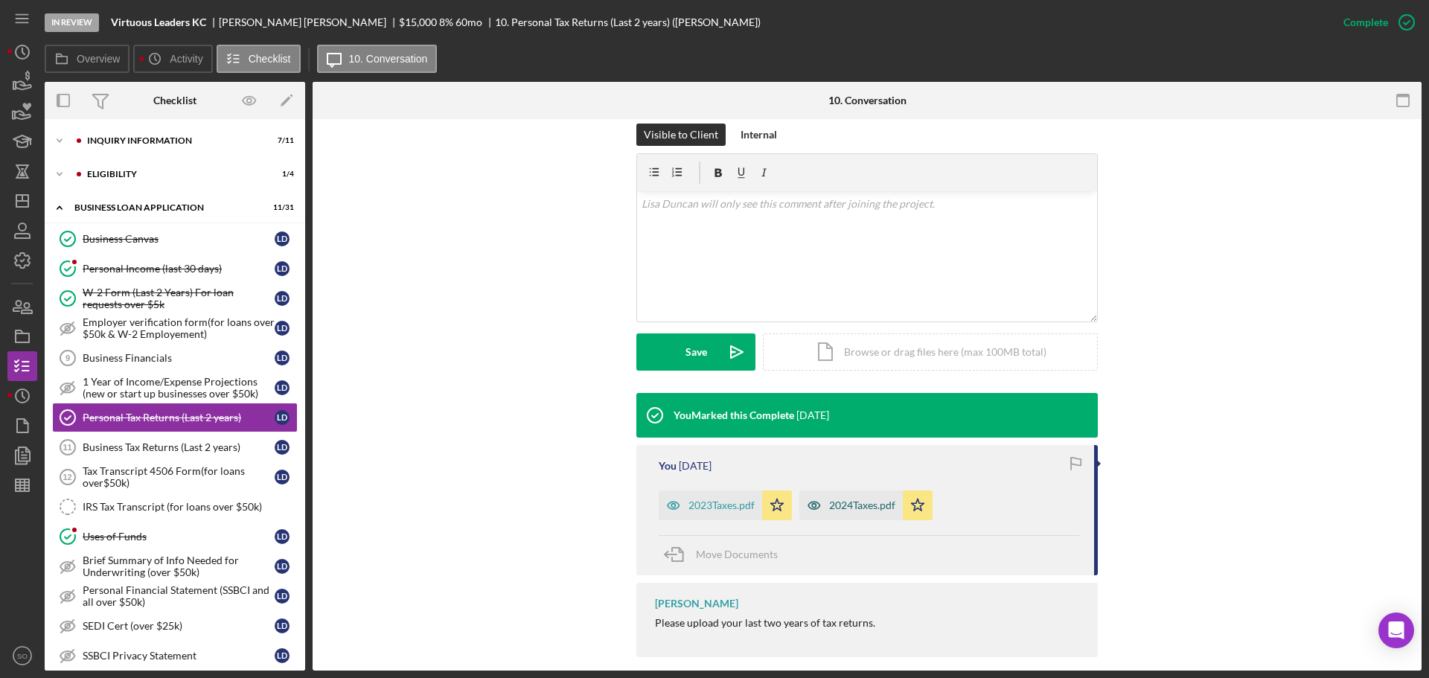
click at [865, 495] on div "2024Taxes.pdf" at bounding box center [850, 505] width 103 height 30
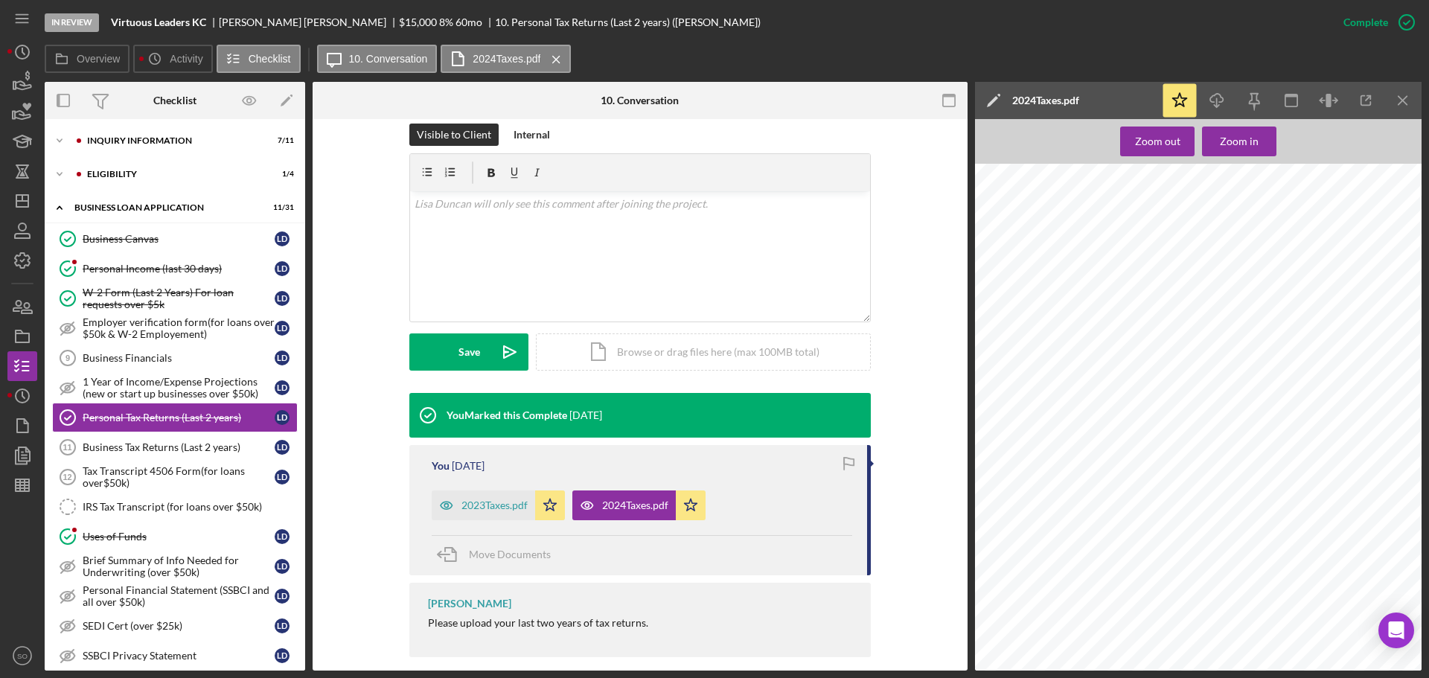
scroll to position [1414, 0]
click at [119, 143] on div "INQUIRY INFORMATION" at bounding box center [186, 140] width 199 height 9
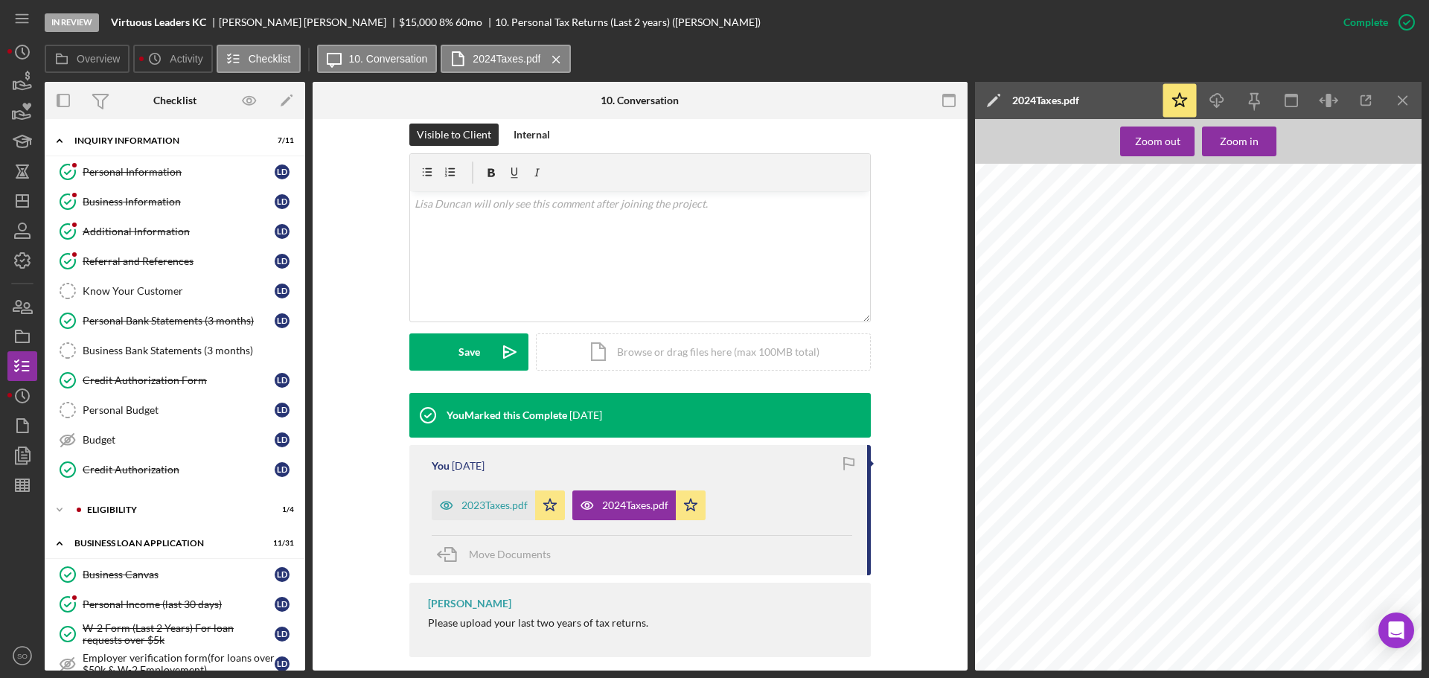
click at [200, 333] on link "Personal Bank Statements (3 months) Personal Bank Statements (3 months) [PERSON…" at bounding box center [175, 321] width 246 height 30
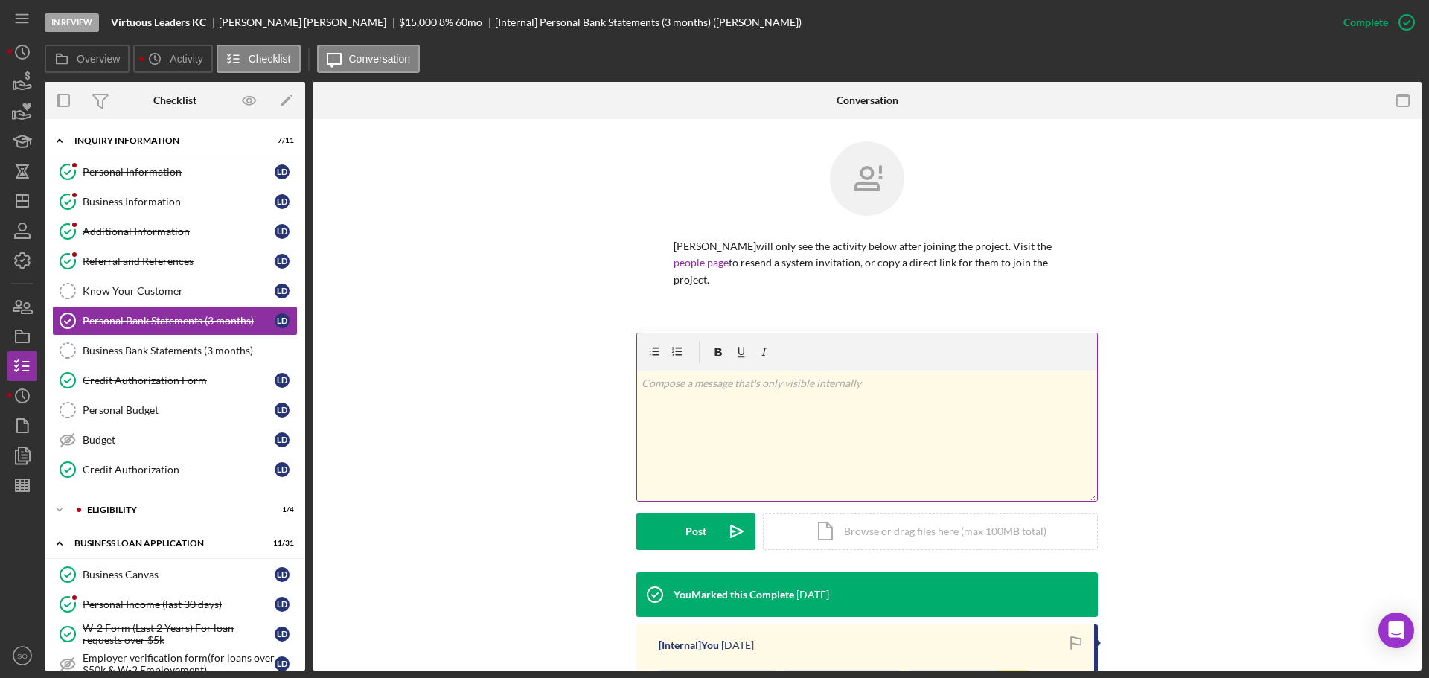
scroll to position [185, 0]
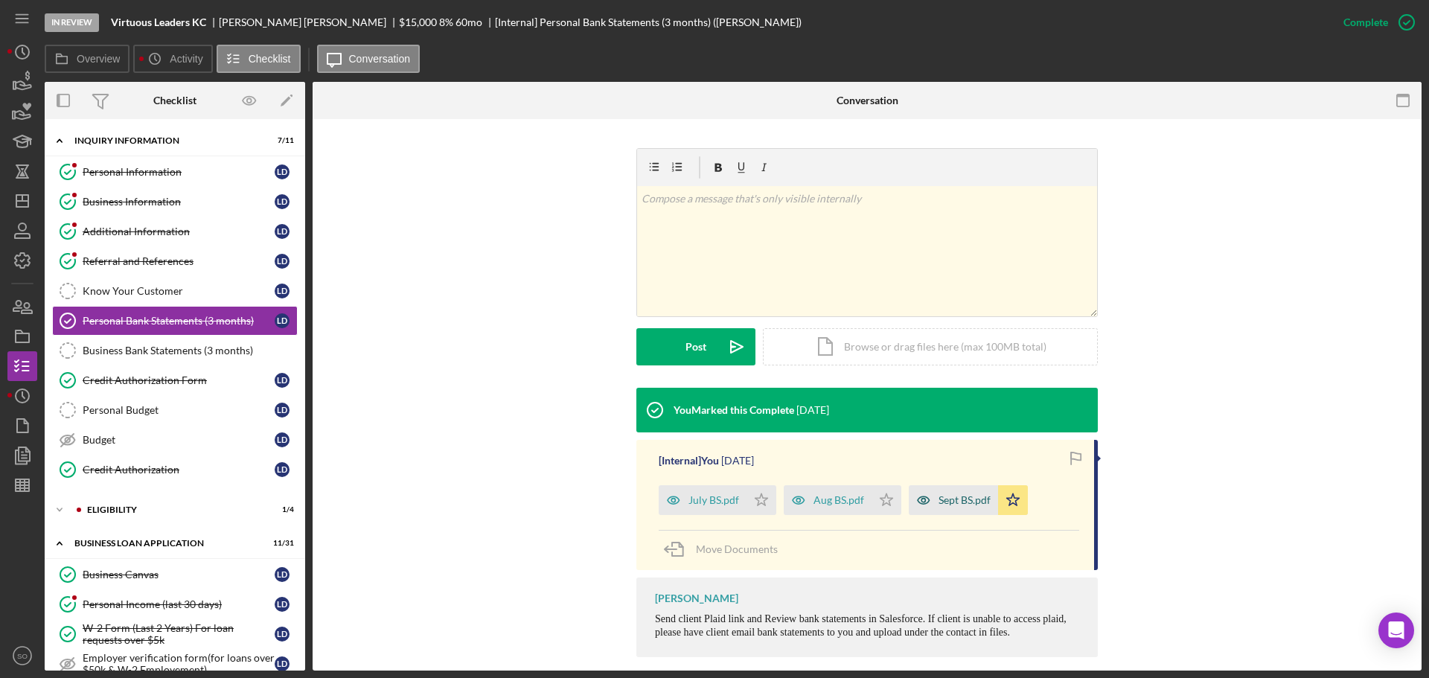
click at [958, 494] on div "Sept BS.pdf" at bounding box center [964, 500] width 52 height 12
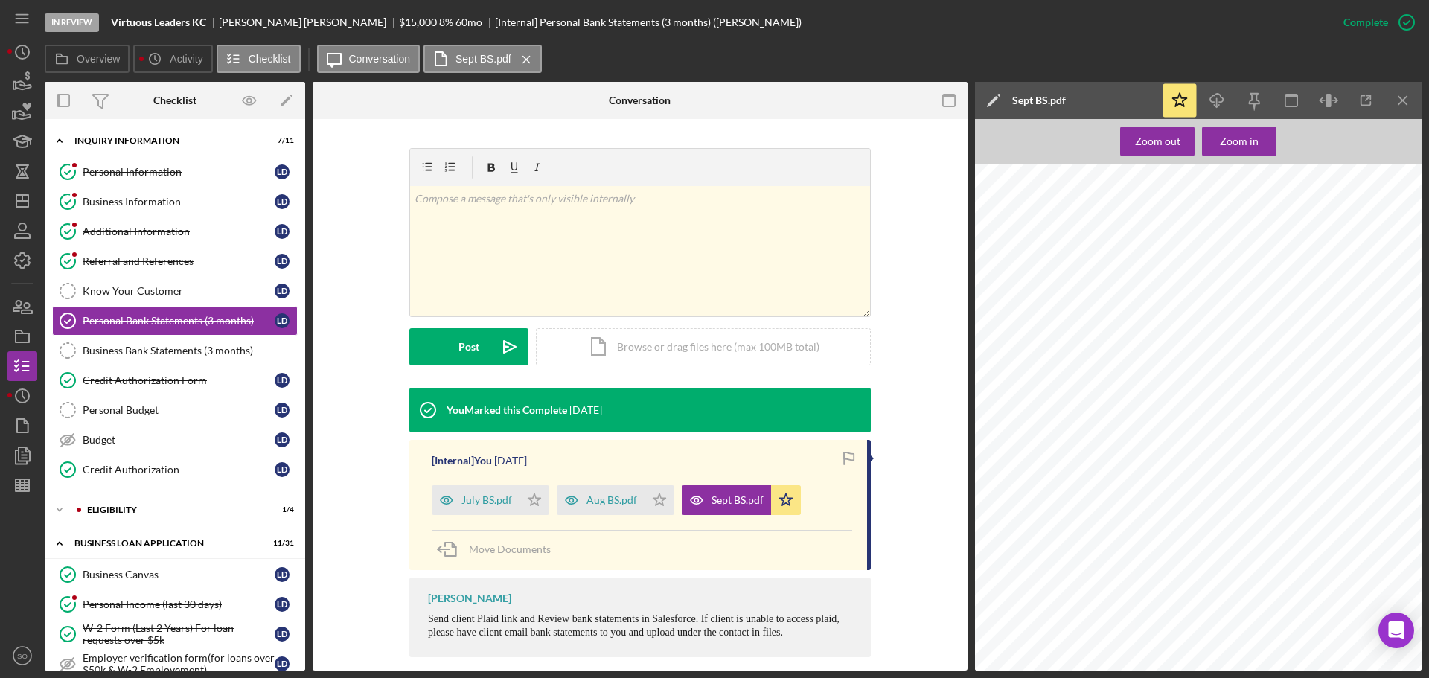
click at [1045, 263] on div at bounding box center [1202, 458] width 455 height 589
click at [1046, 263] on div at bounding box center [1202, 458] width 455 height 589
click at [132, 210] on link "Business Information Business Information [PERSON_NAME]" at bounding box center [175, 202] width 246 height 30
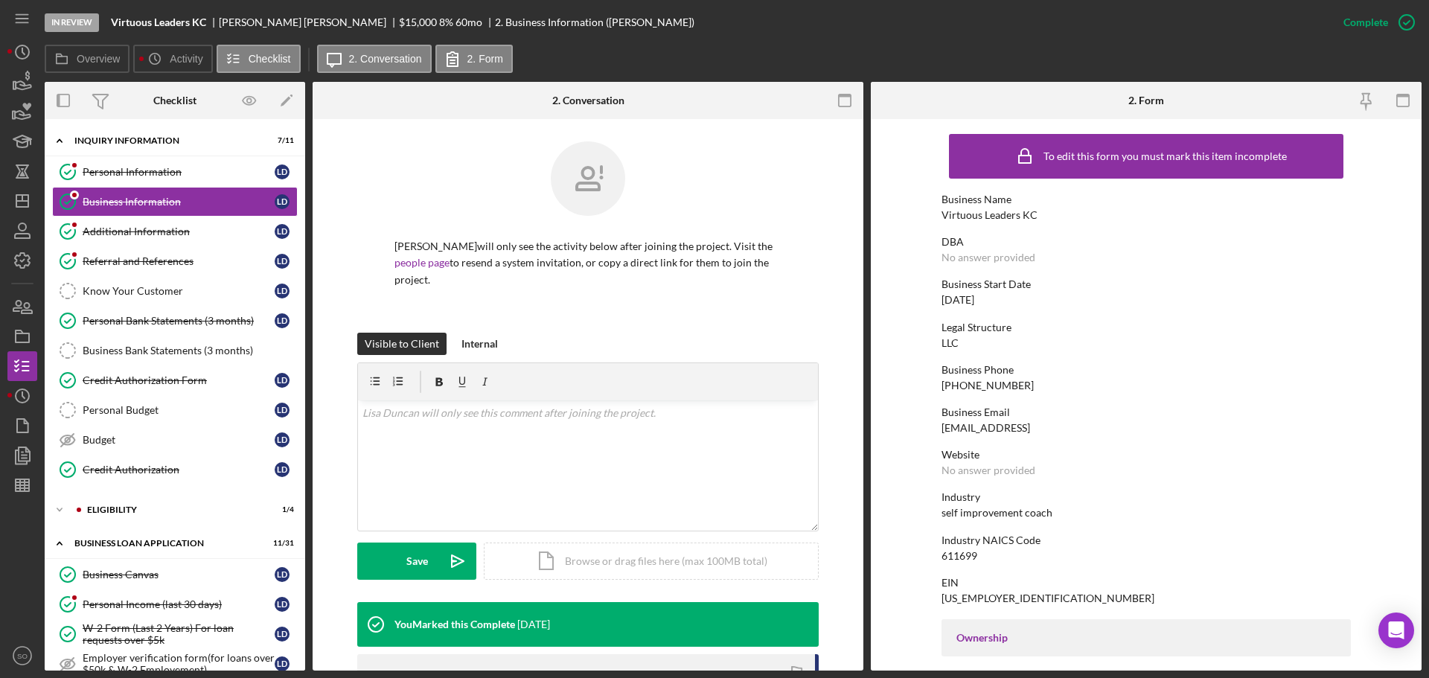
scroll to position [298, 0]
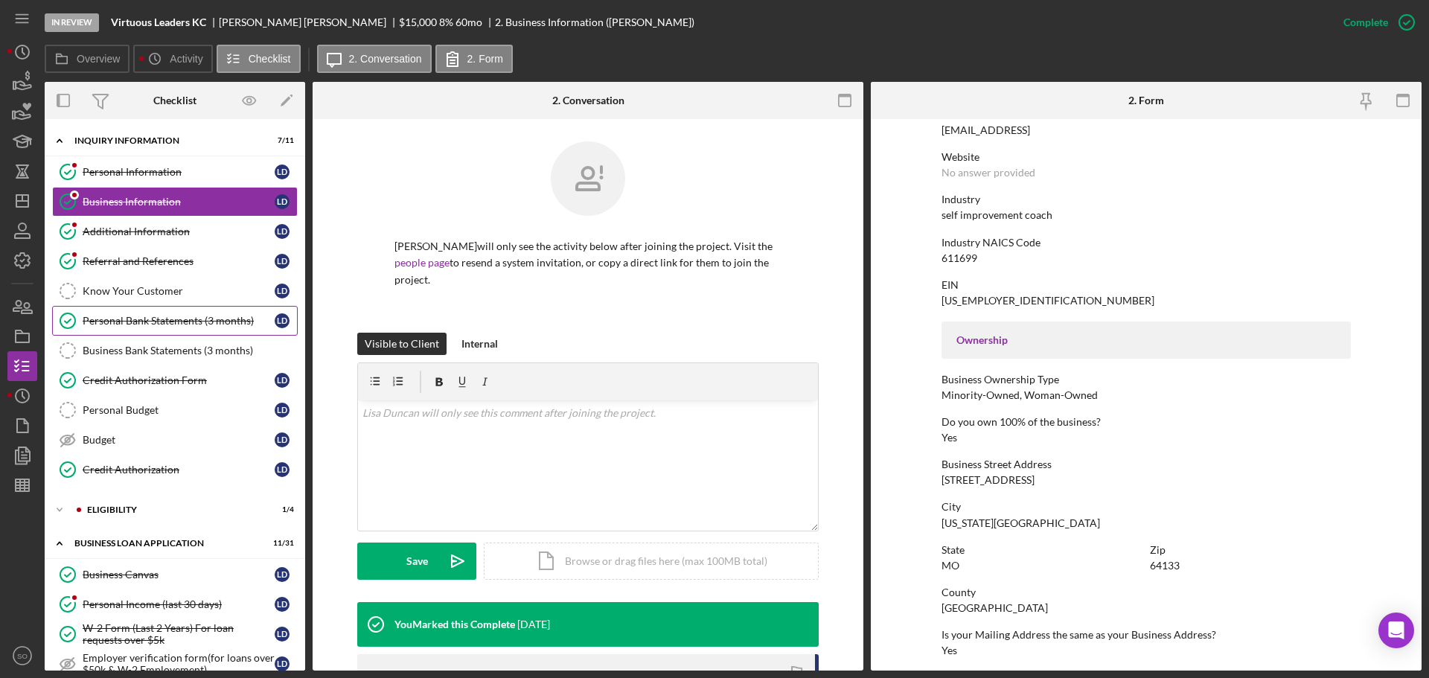
click at [208, 324] on div "Personal Bank Statements (3 months)" at bounding box center [179, 321] width 192 height 12
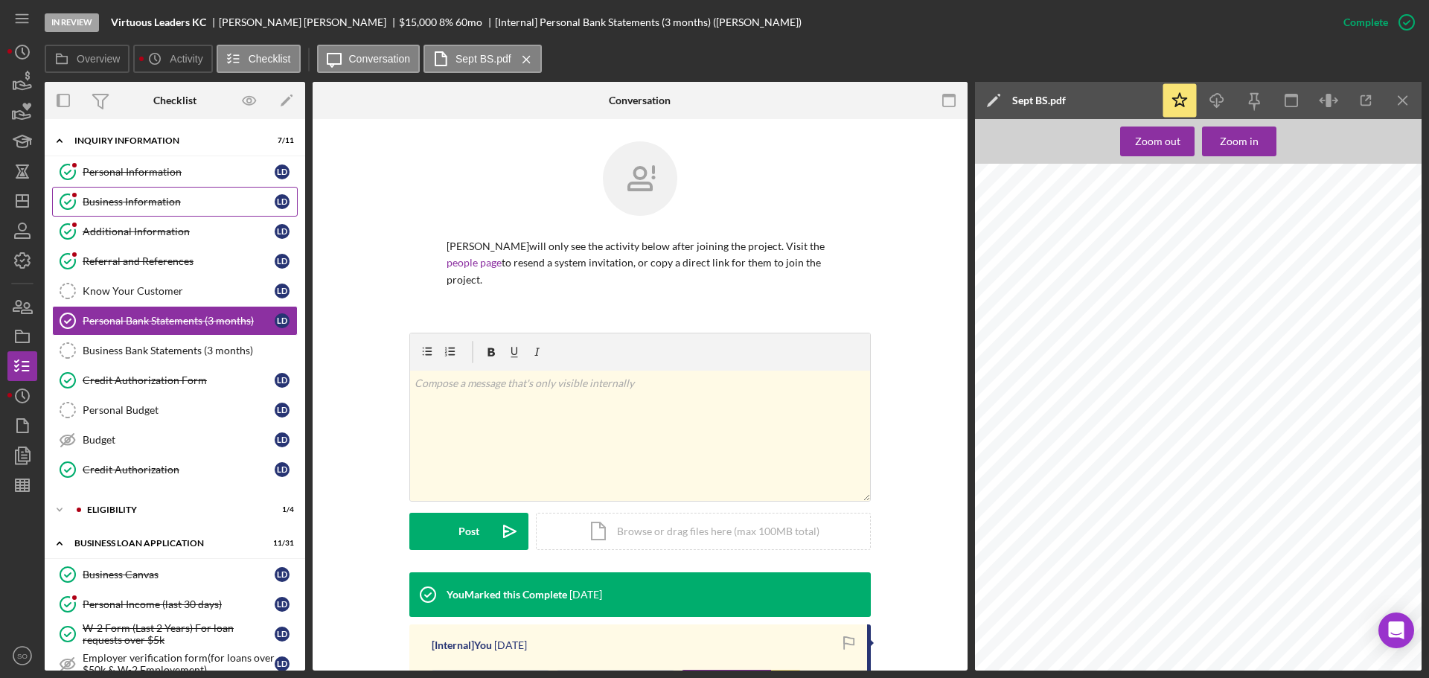
click at [160, 199] on div "Business Information" at bounding box center [179, 202] width 192 height 12
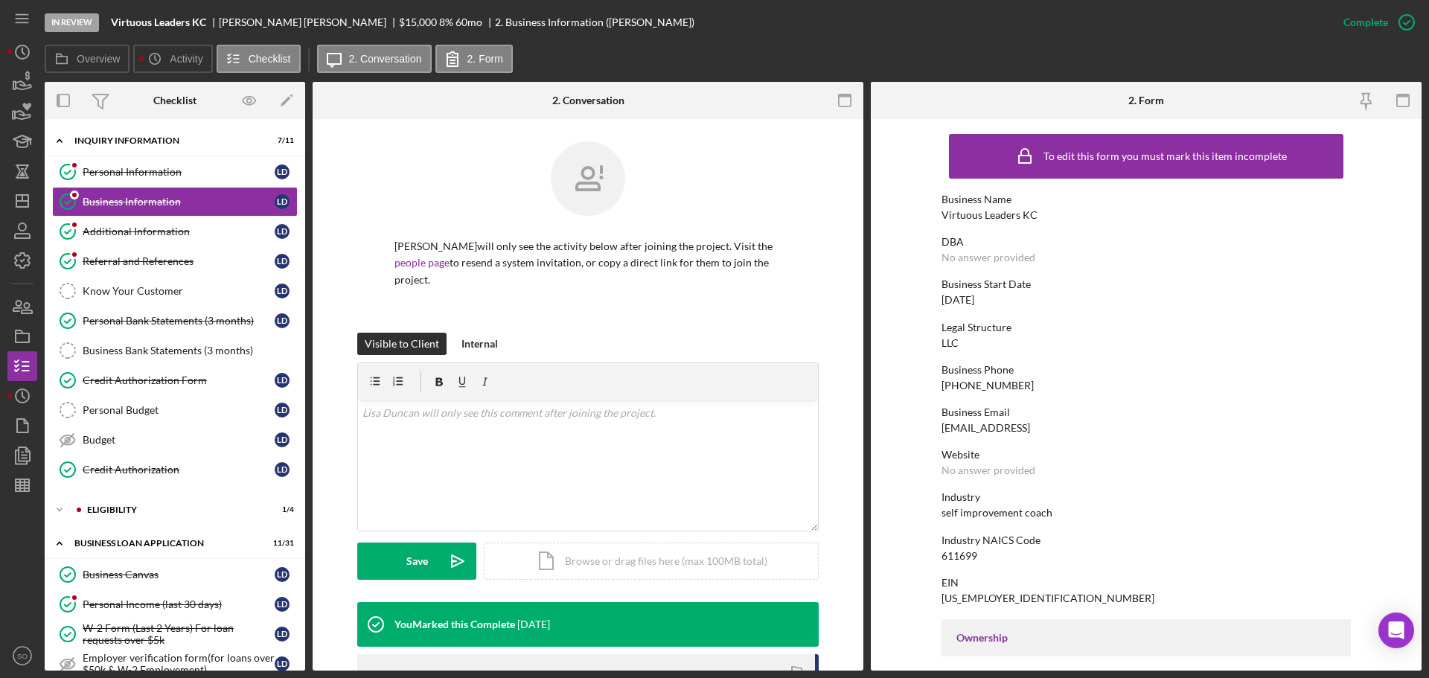
scroll to position [298, 0]
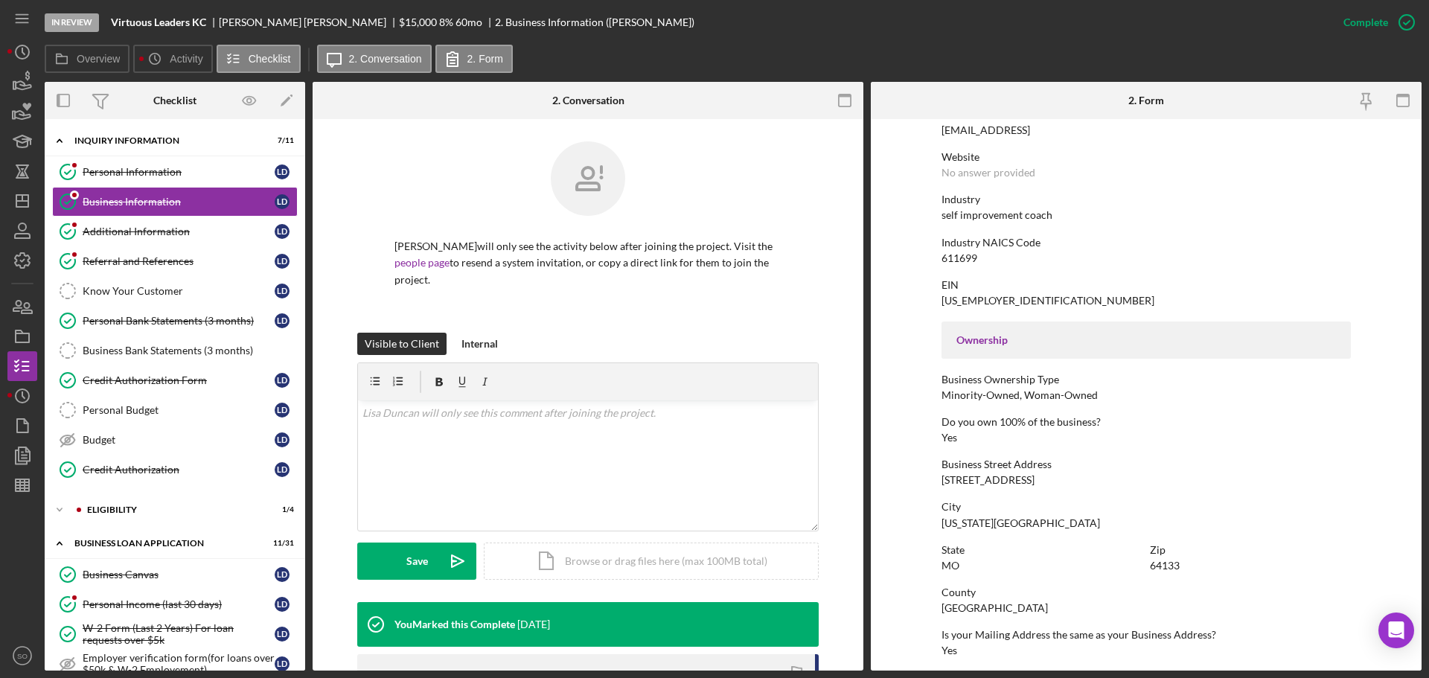
click at [978, 481] on div "[STREET_ADDRESS]" at bounding box center [987, 480] width 93 height 12
copy div "[STREET_ADDRESS]"
click at [176, 324] on div "Personal Bank Statements (3 months)" at bounding box center [179, 321] width 192 height 12
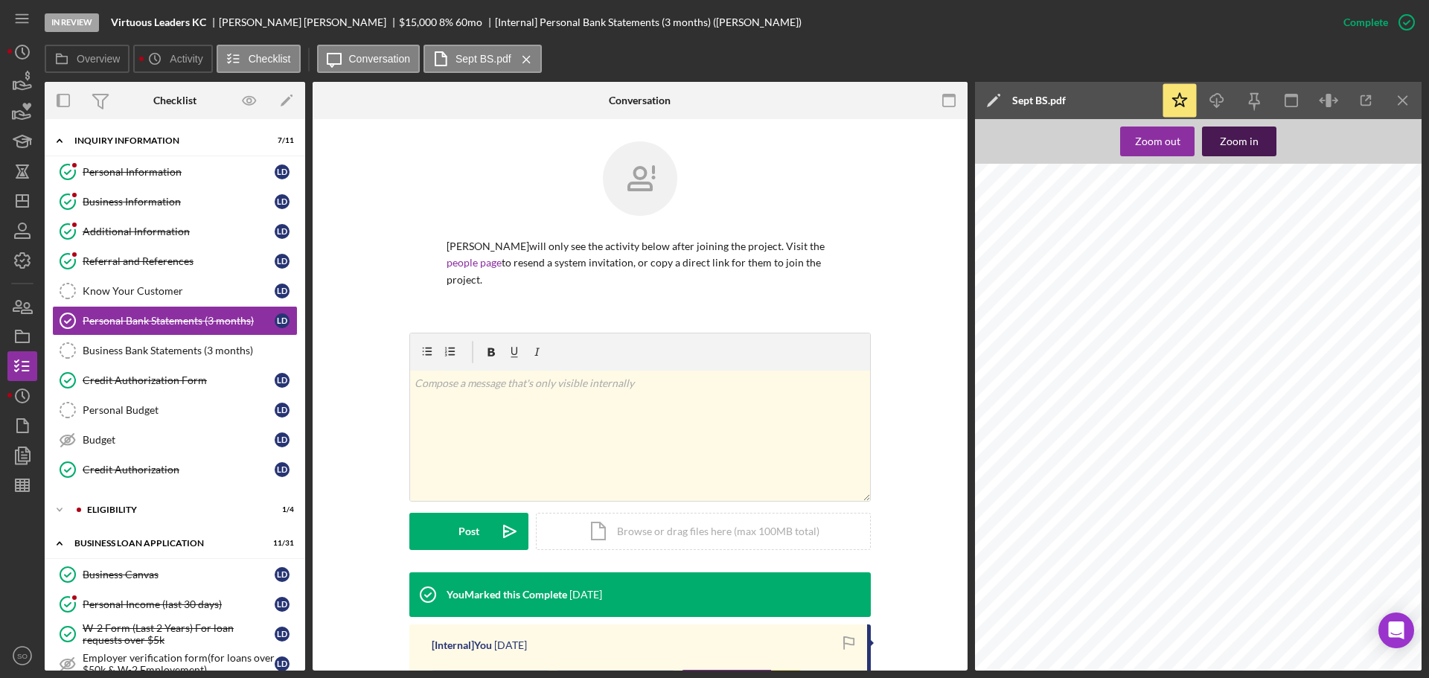
click at [1230, 135] on div "Zoom in" at bounding box center [1239, 142] width 39 height 30
click at [1231, 138] on div "Zoom in" at bounding box center [1239, 142] width 39 height 30
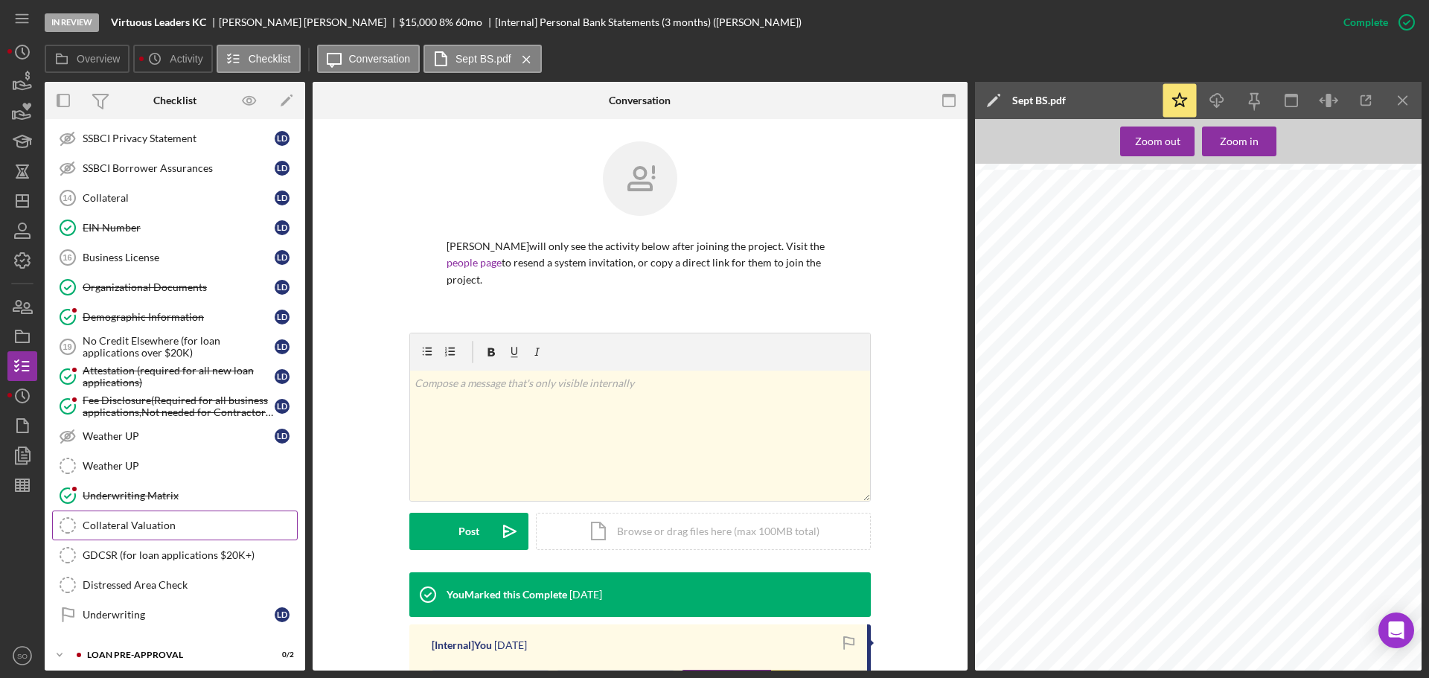
scroll to position [927, 0]
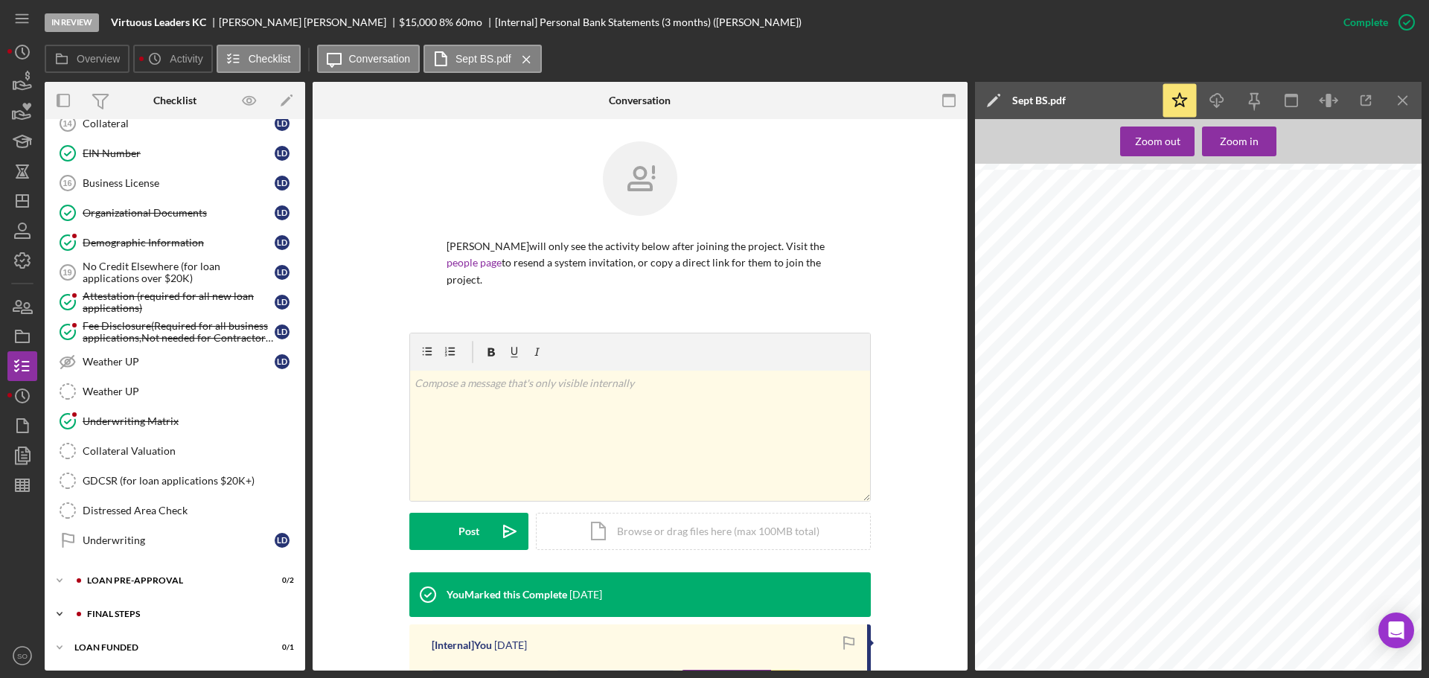
click at [138, 613] on div "FINAL STEPS" at bounding box center [186, 613] width 199 height 9
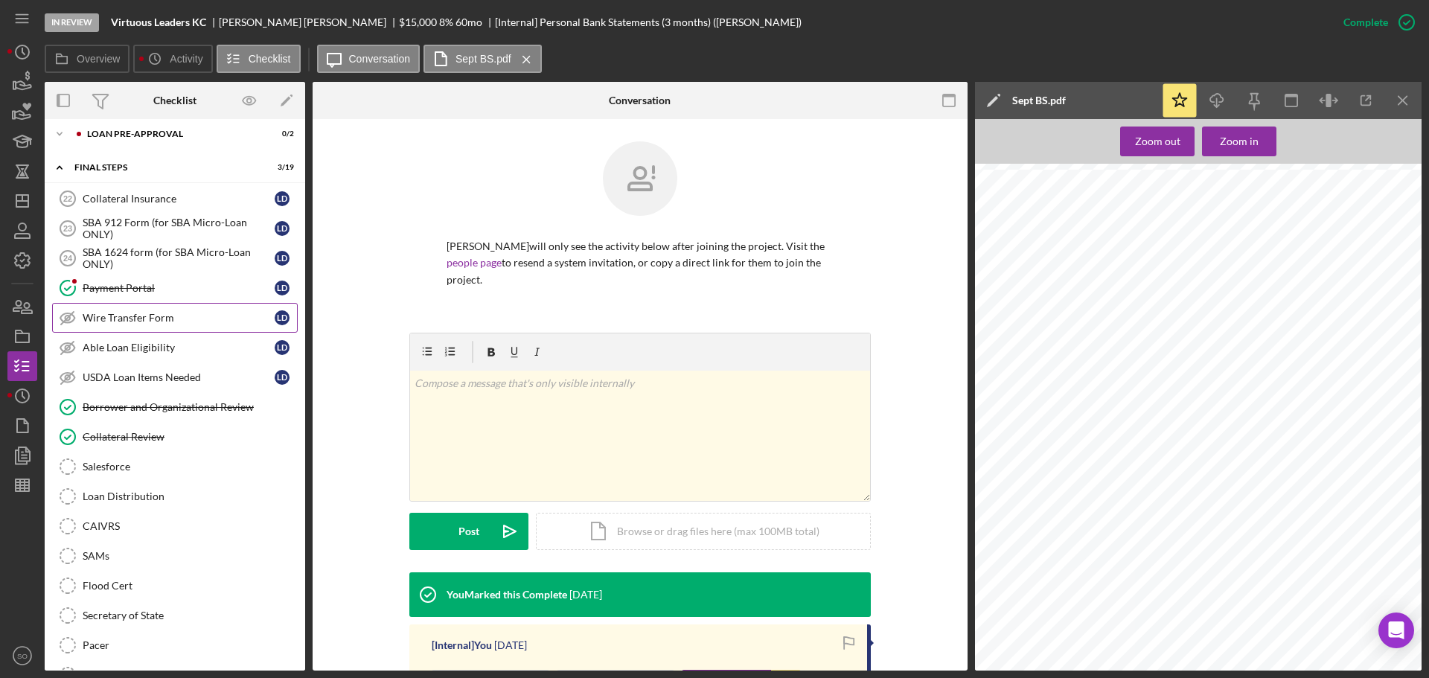
click at [110, 313] on div "Wire Transfer Form" at bounding box center [179, 318] width 192 height 12
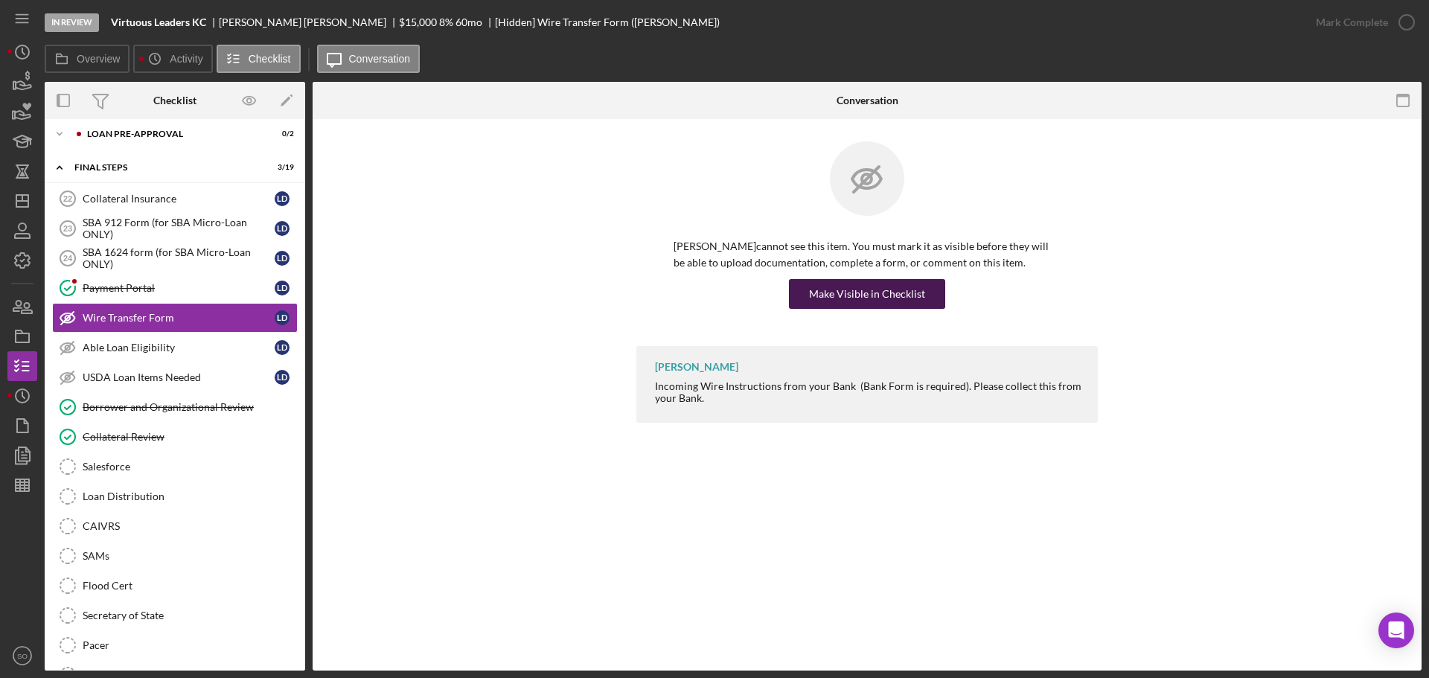
click at [840, 285] on div "Make Visible in Checklist" at bounding box center [867, 294] width 116 height 30
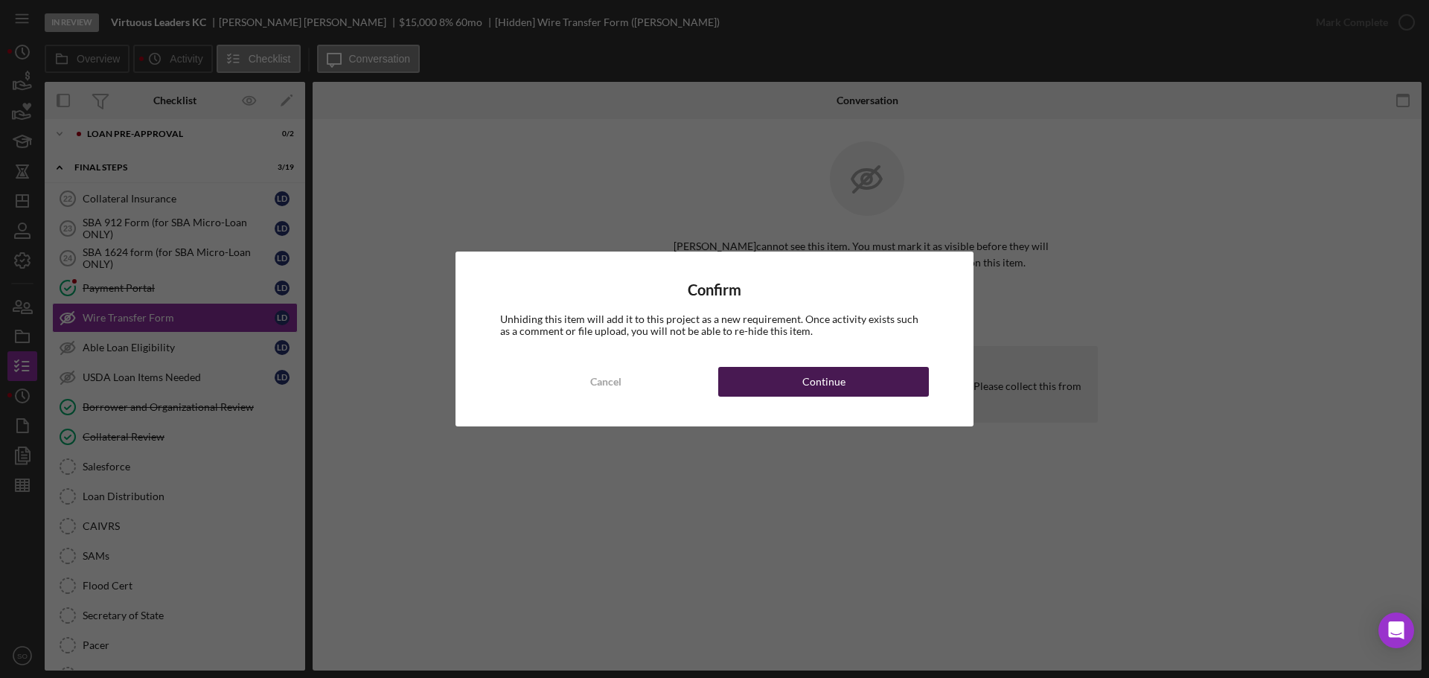
click at [858, 385] on button "Continue" at bounding box center [823, 382] width 211 height 30
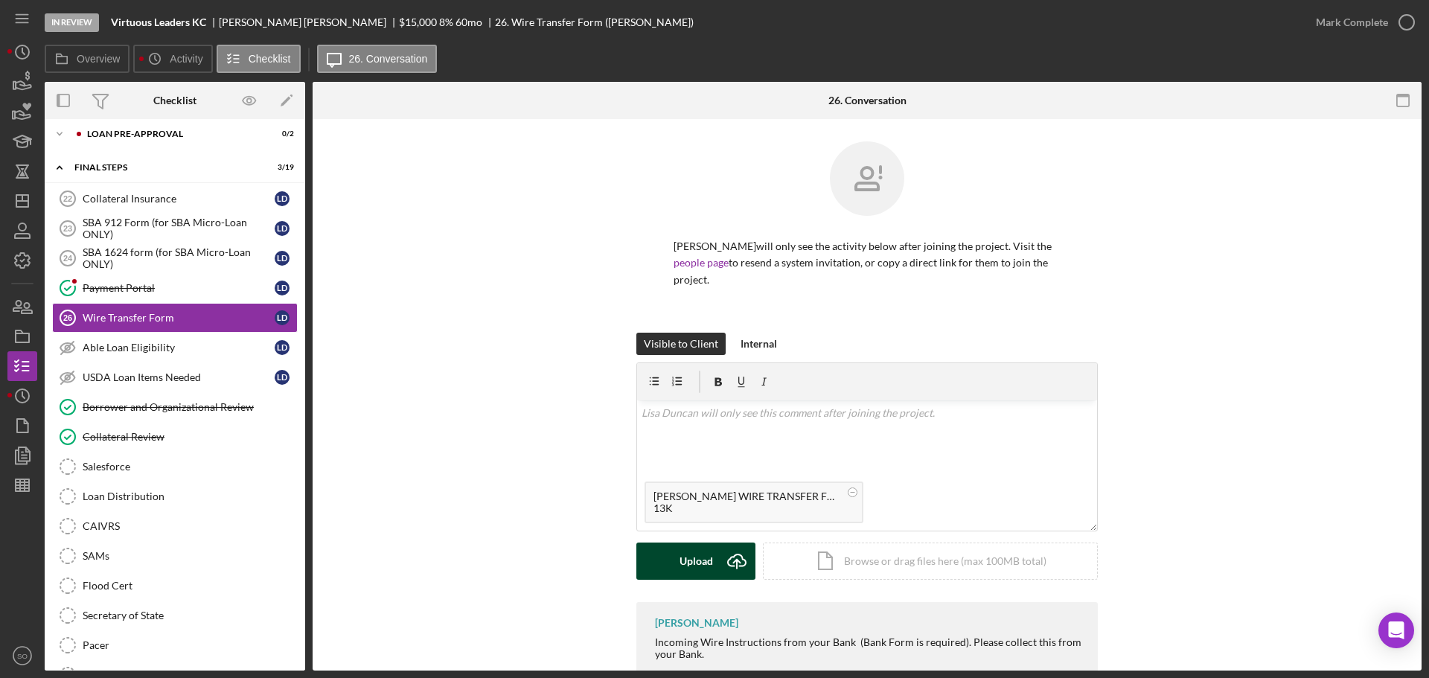
click at [715, 543] on button "Upload Icon/Upload" at bounding box center [695, 561] width 119 height 37
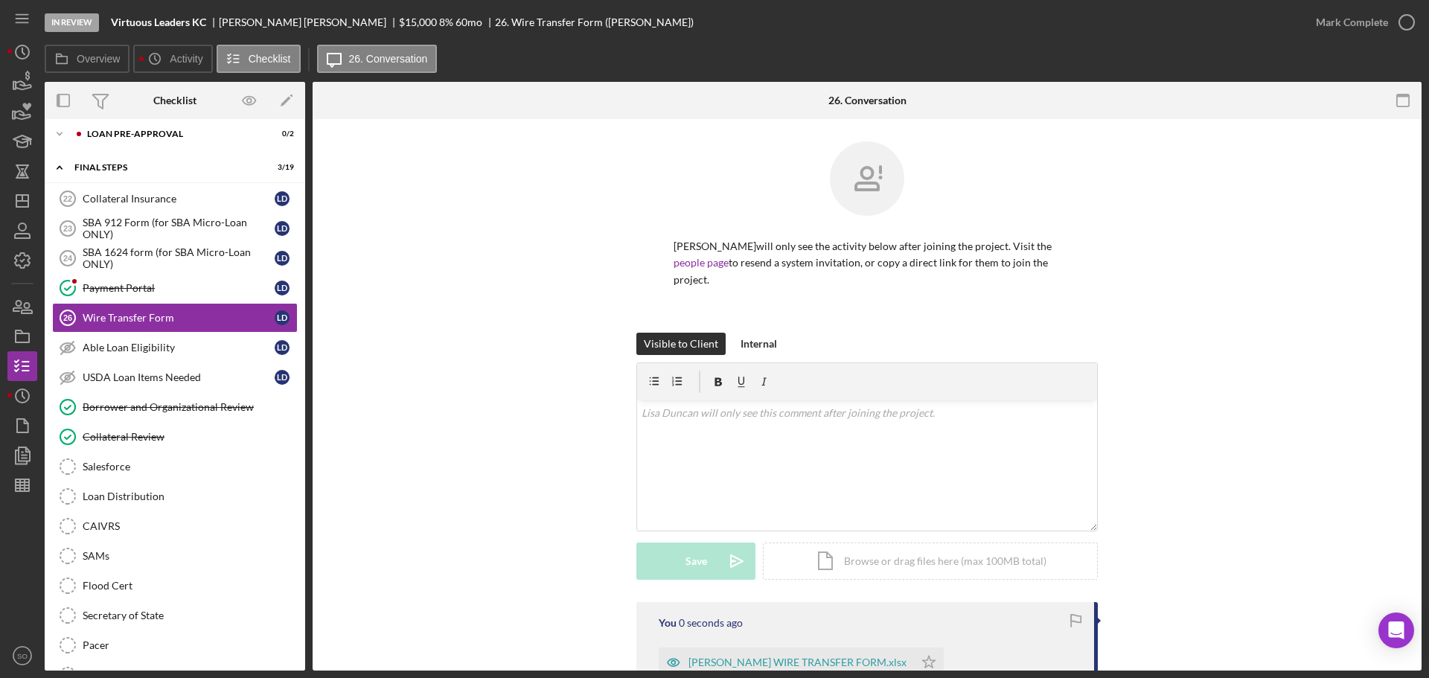
scroll to position [159, 0]
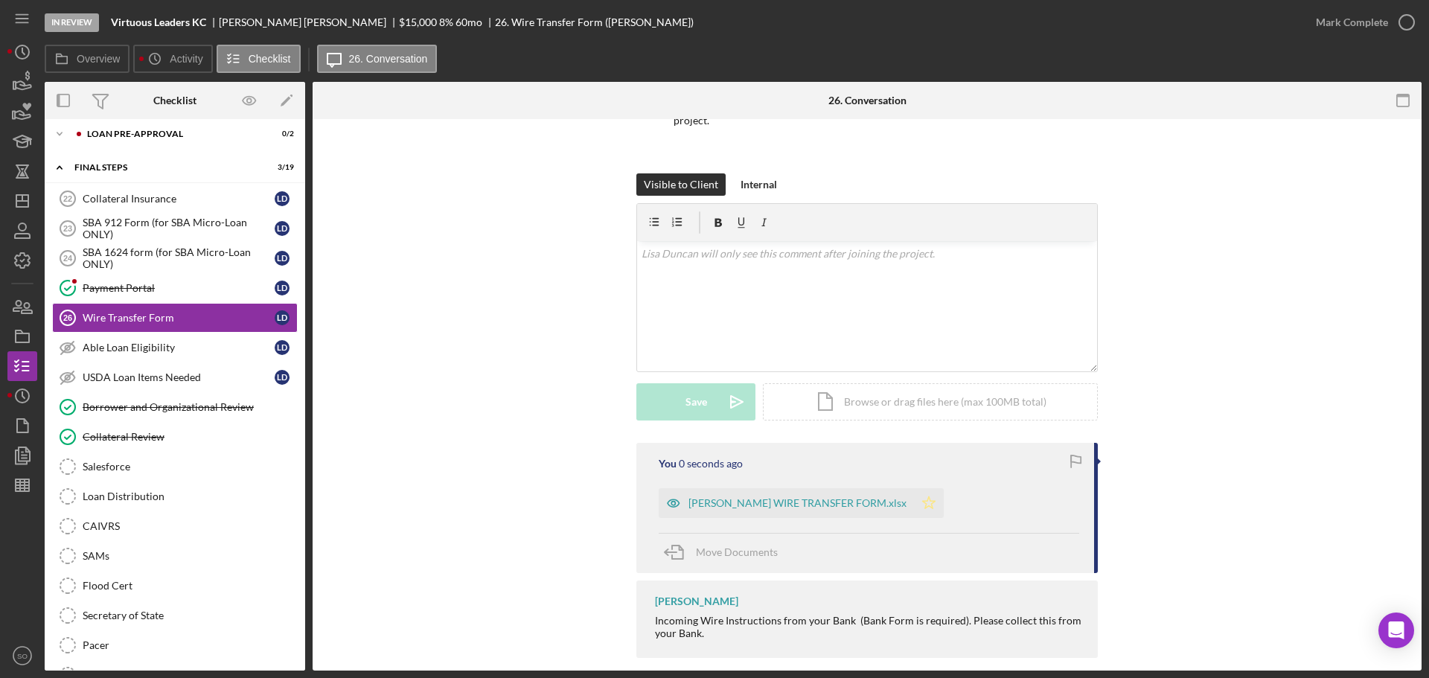
click at [923, 496] on polygon "button" at bounding box center [929, 502] width 13 height 12
click at [1345, 15] on div "Mark Complete" at bounding box center [1352, 22] width 72 height 30
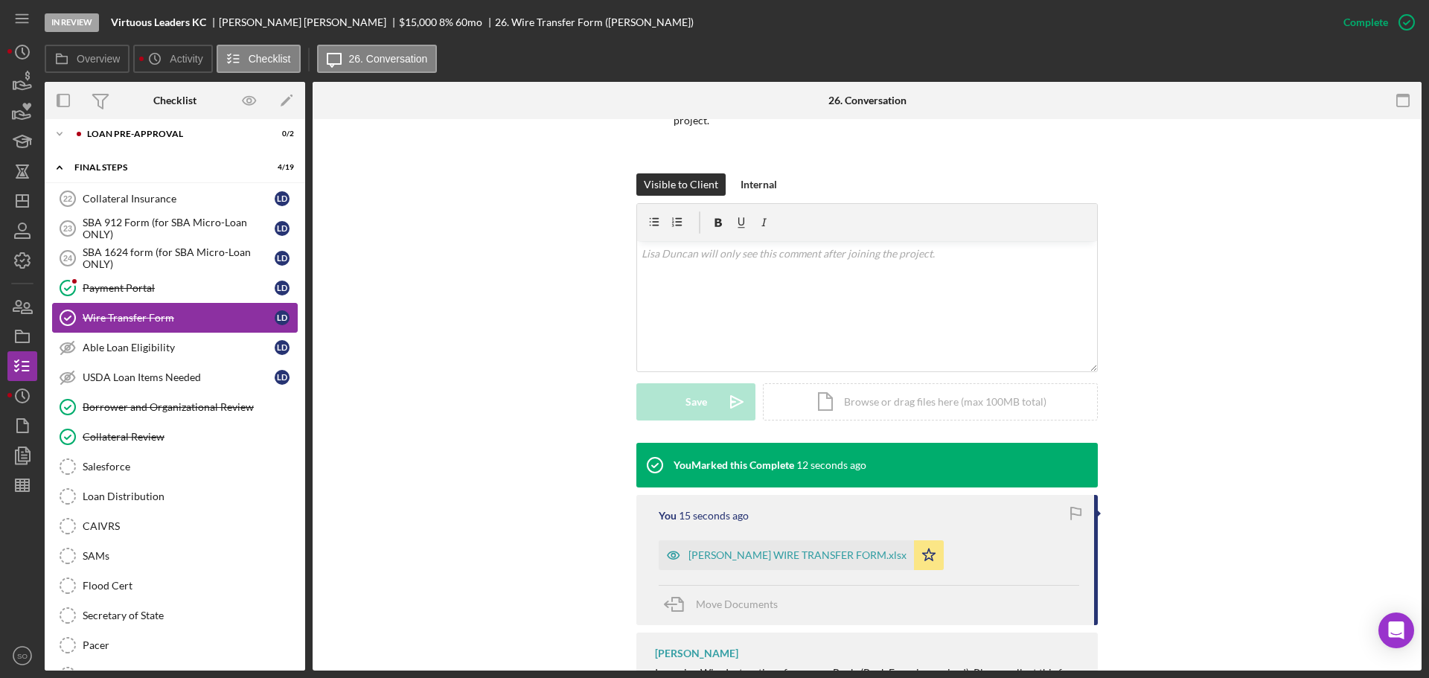
scroll to position [1225, 0]
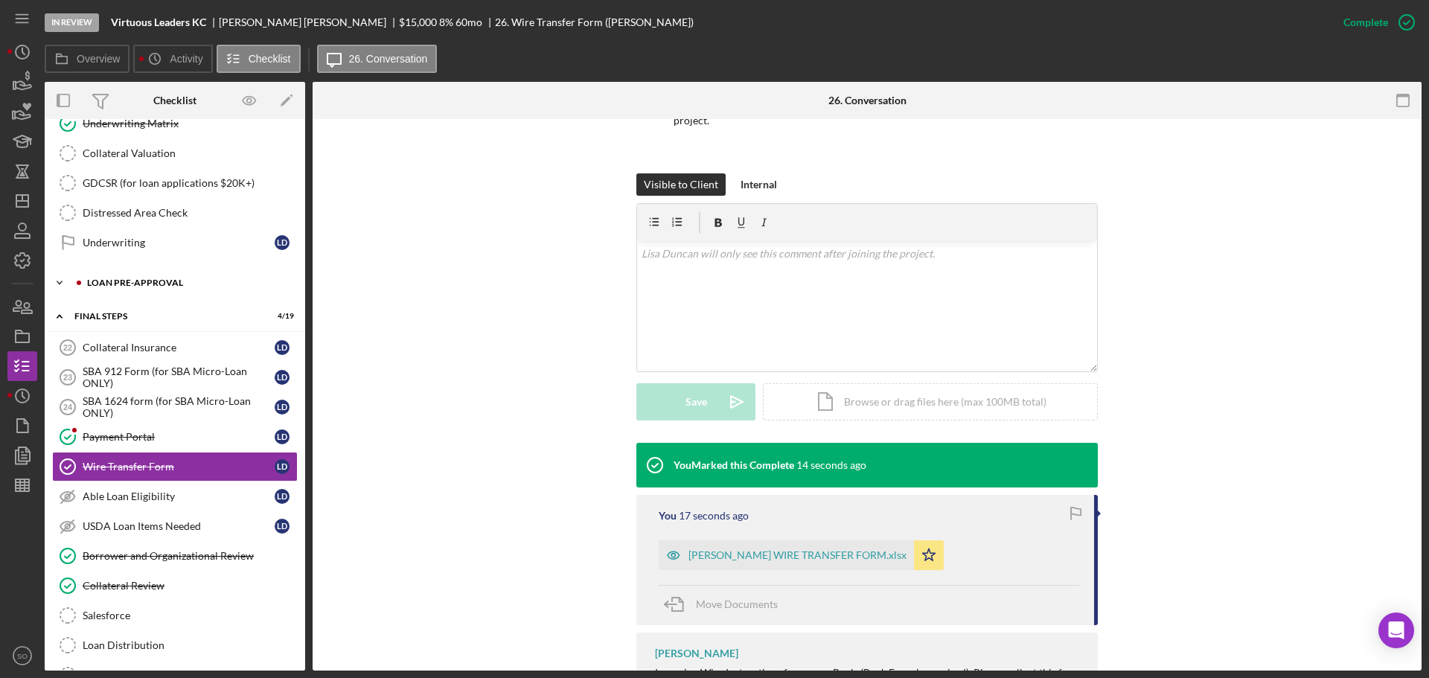
click at [136, 287] on div "LOAN PRE-APPROVAL" at bounding box center [186, 282] width 199 height 9
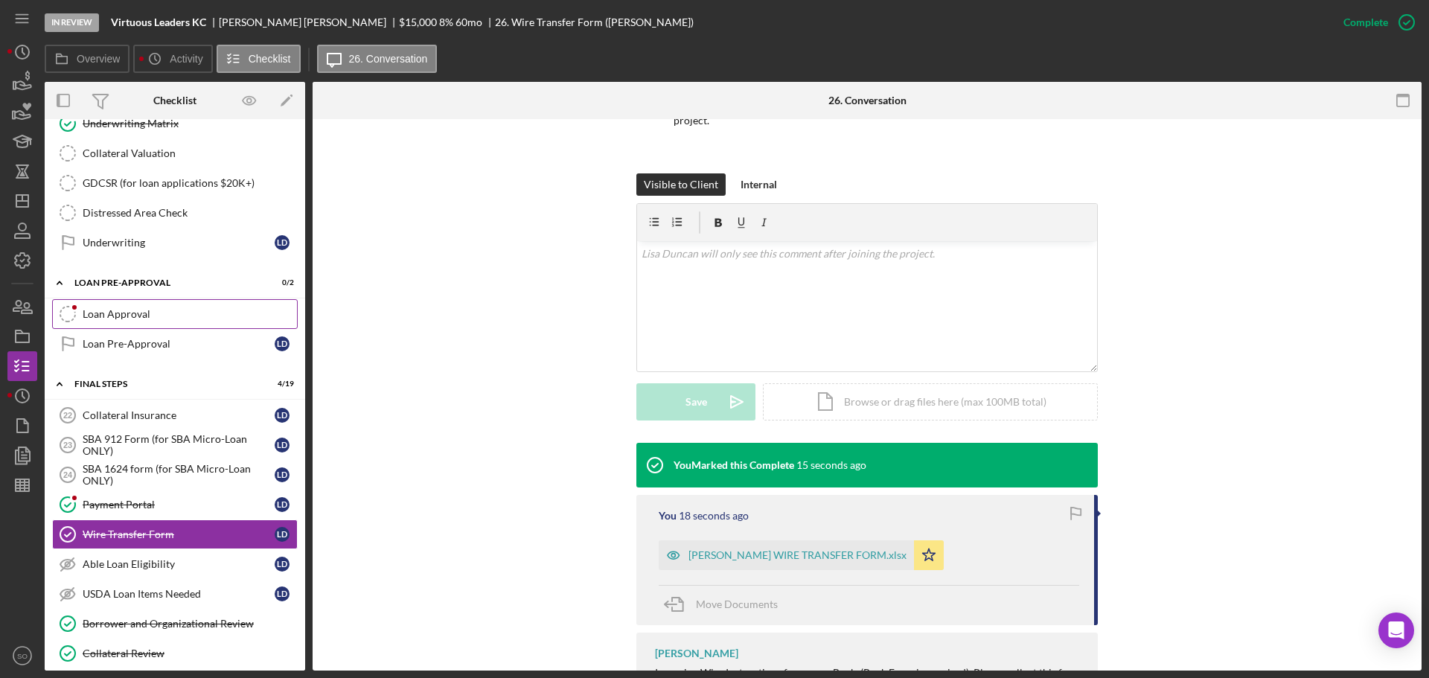
click at [132, 310] on div "Loan Approval" at bounding box center [190, 314] width 214 height 12
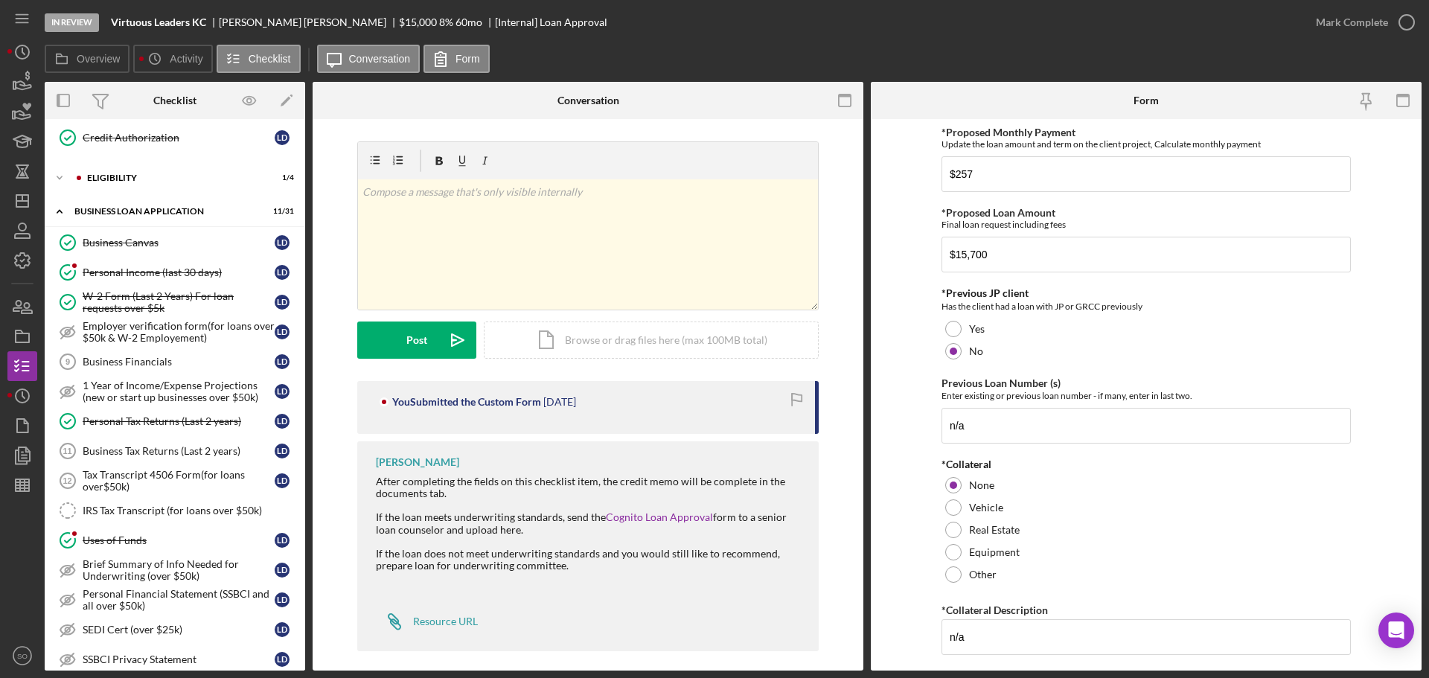
scroll to position [481, 0]
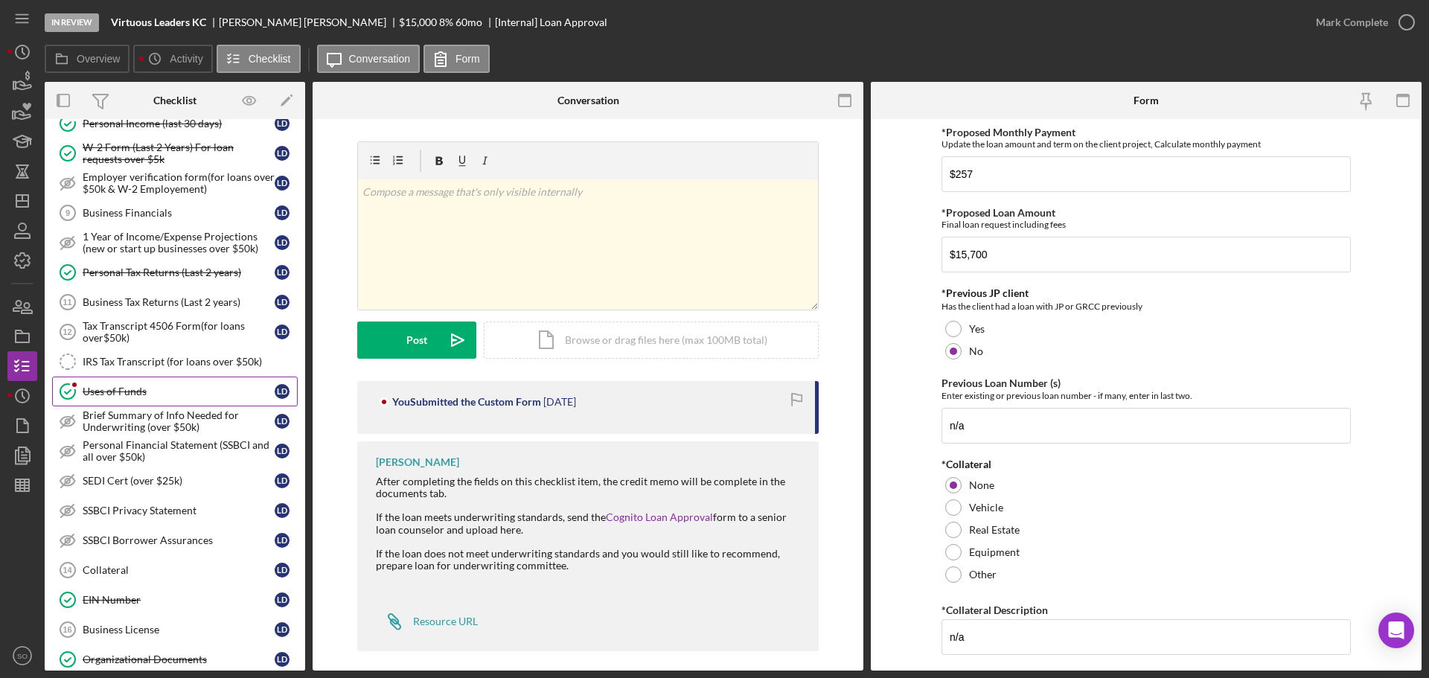
click at [133, 386] on div "Uses of Funds" at bounding box center [179, 391] width 192 height 12
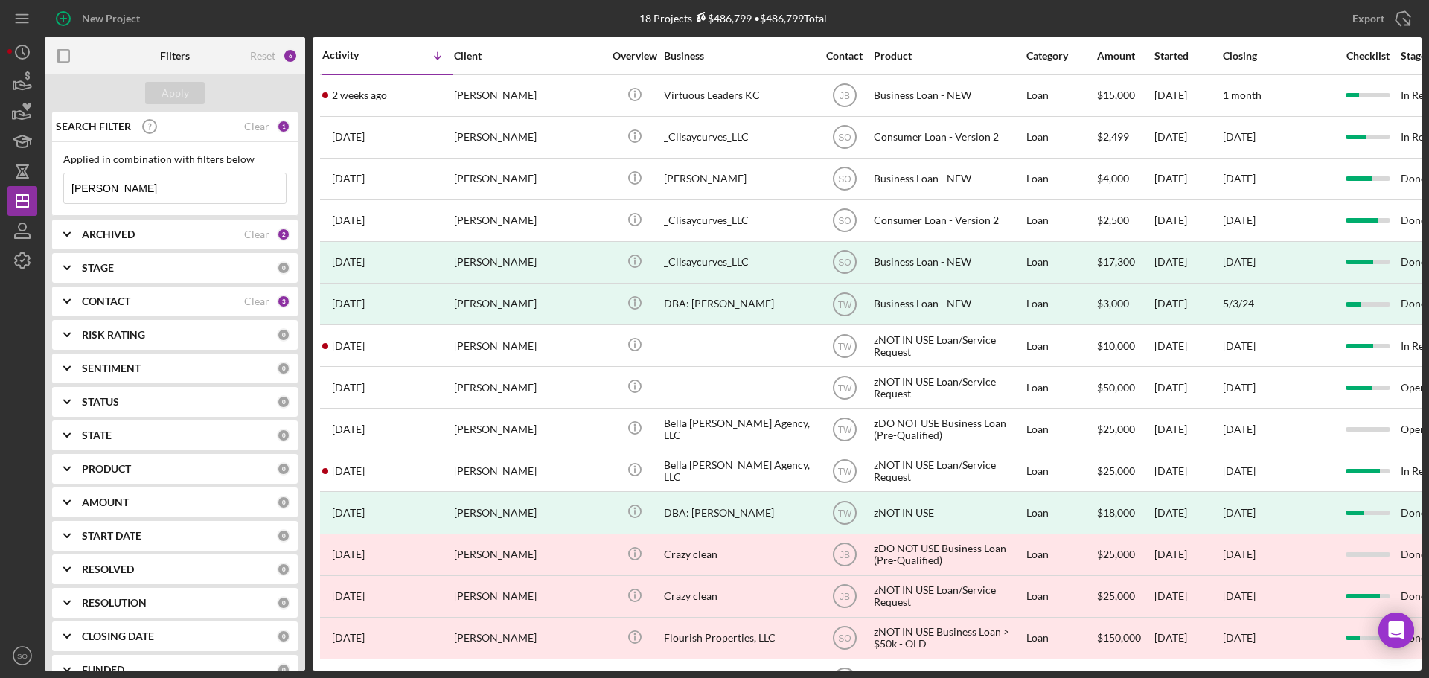
drag, startPoint x: 154, startPoint y: 180, endPoint x: 0, endPoint y: 173, distance: 154.2
click at [0, 173] on div "New Project 18 Projects $486,799 • $486,799 Total lisa duncan Export Icon/Expor…" at bounding box center [714, 339] width 1429 height 678
type input "heather mincer"
click at [187, 100] on div "Apply" at bounding box center [175, 93] width 28 height 22
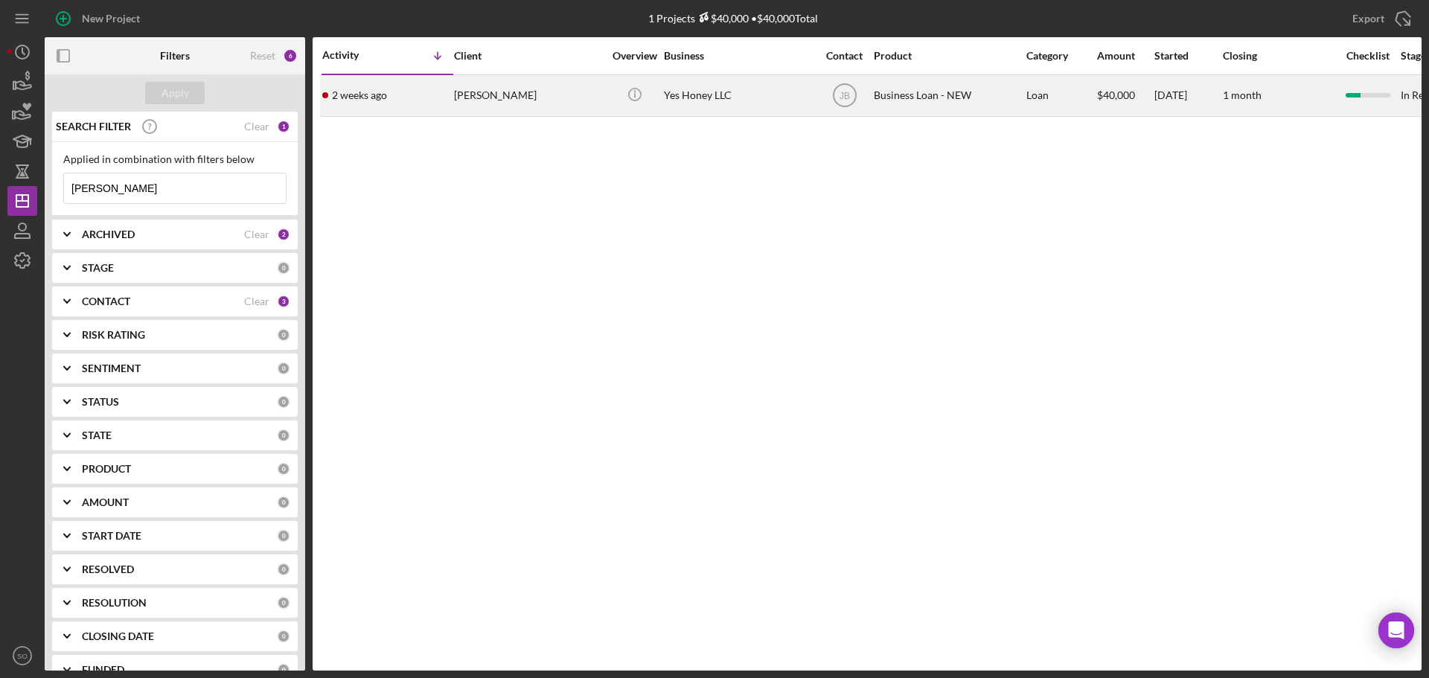
click at [476, 106] on div "Heather Mincer" at bounding box center [528, 95] width 149 height 39
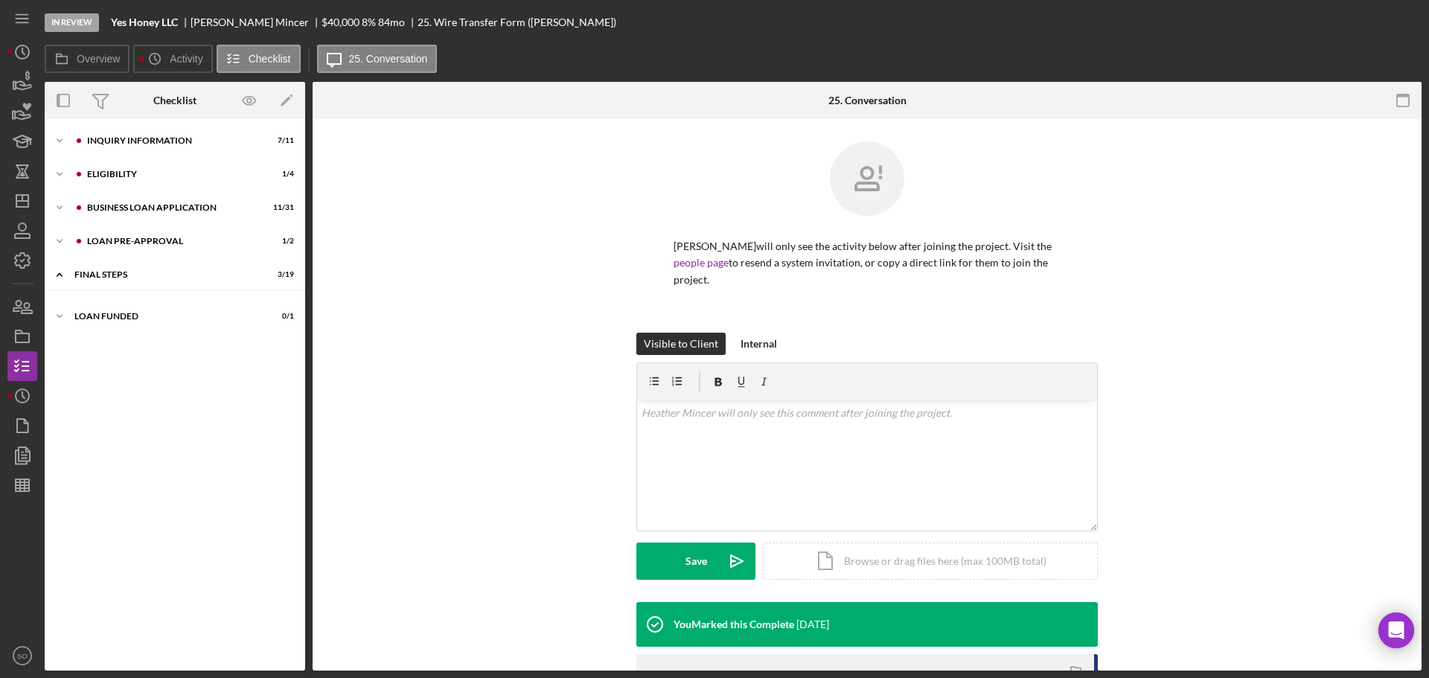
scroll to position [31, 0]
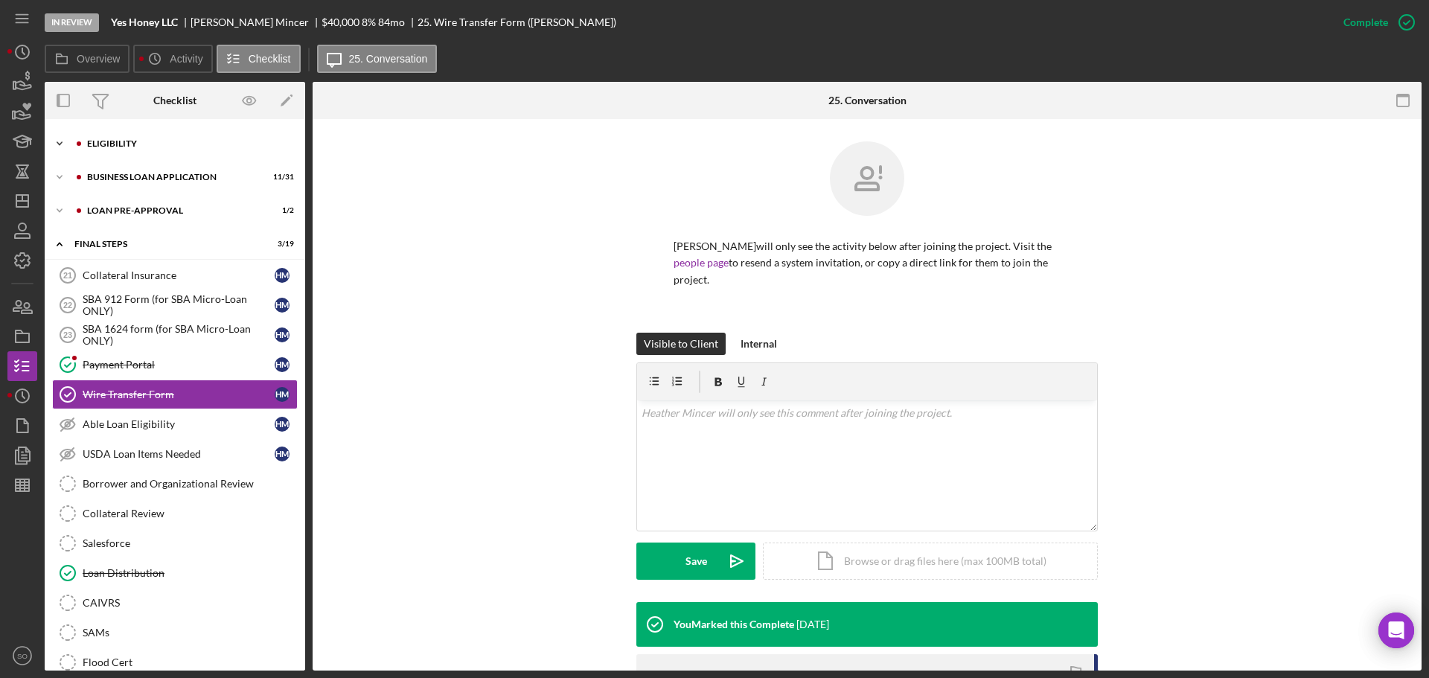
click at [151, 147] on div "ELIGIBILITY" at bounding box center [186, 143] width 199 height 9
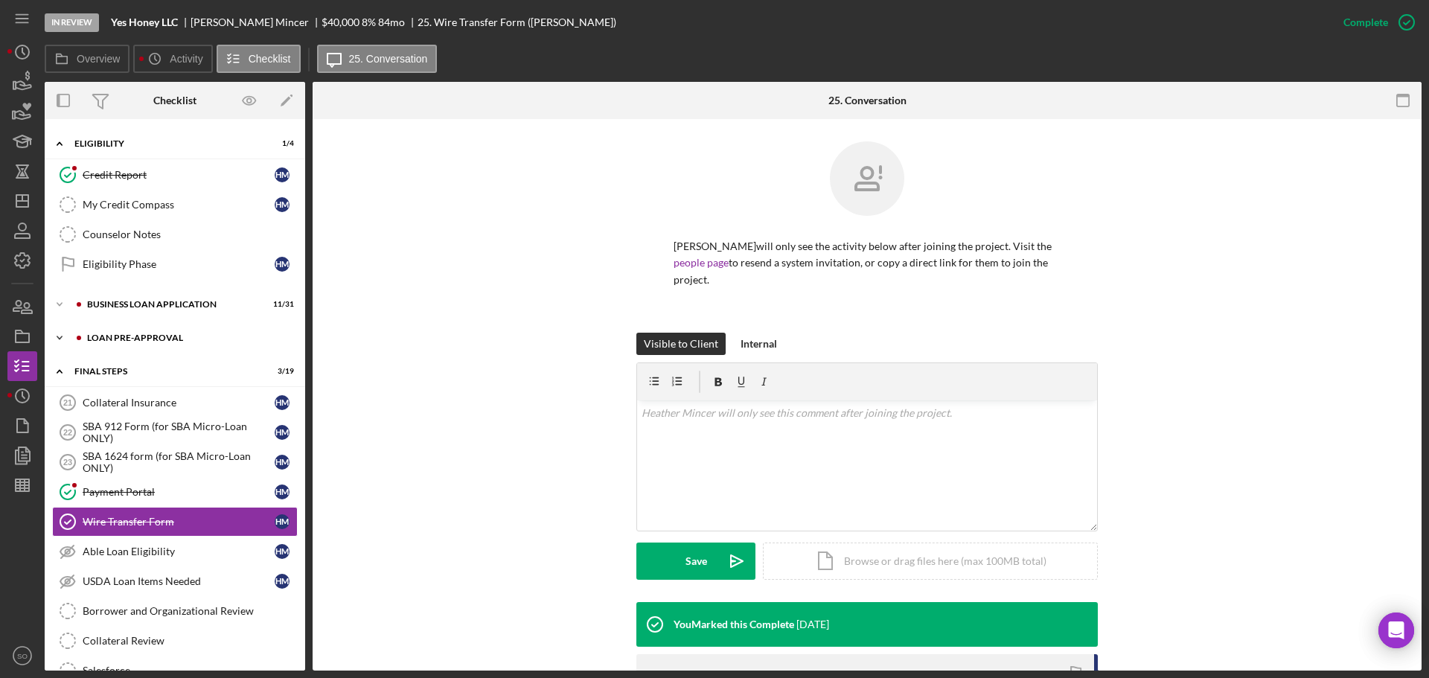
scroll to position [0, 0]
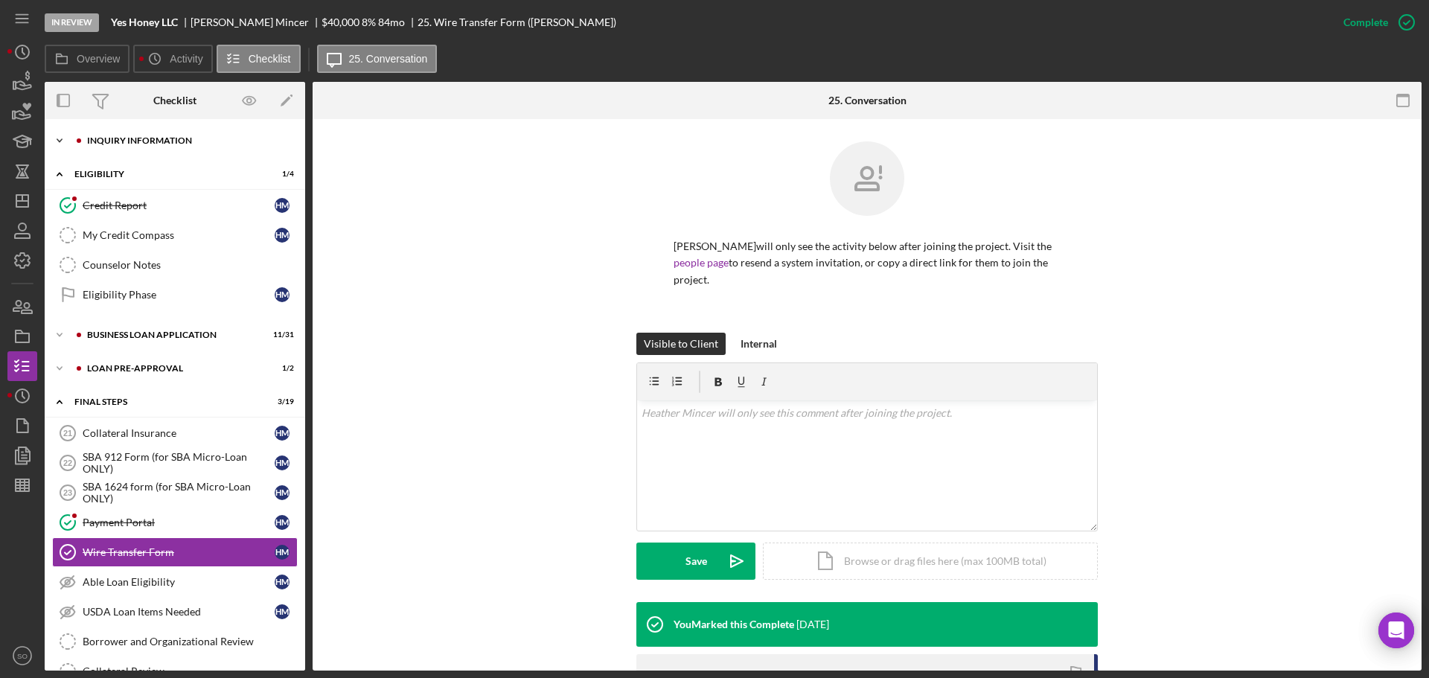
click at [150, 138] on div "INQUIRY INFORMATION" at bounding box center [186, 140] width 199 height 9
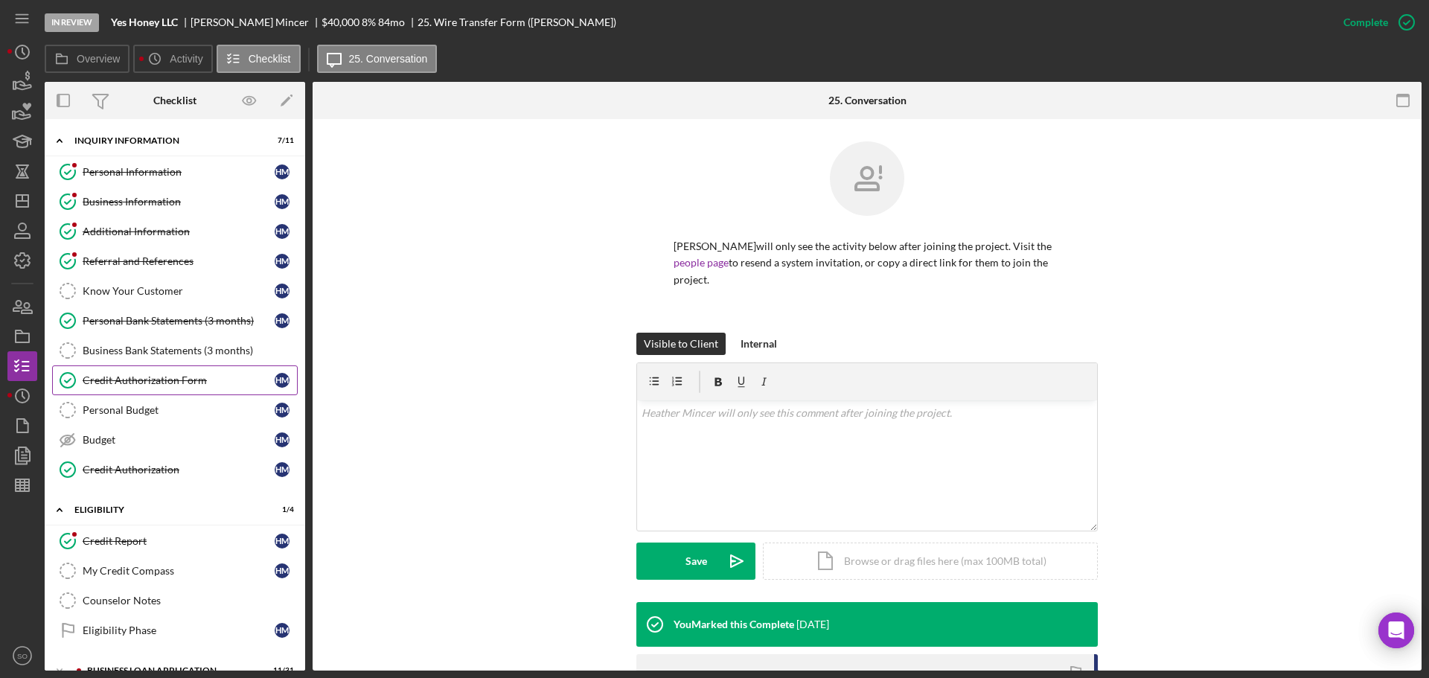
scroll to position [372, 0]
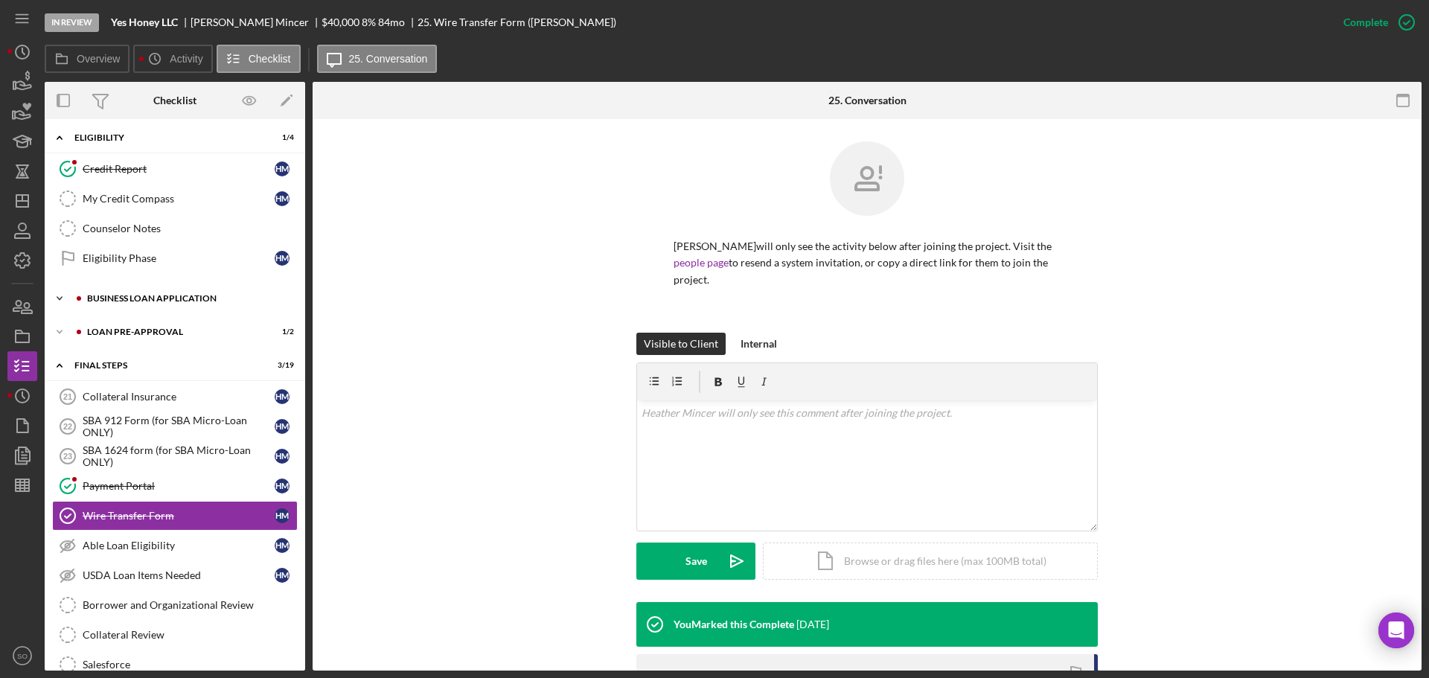
click at [161, 293] on div "Icon/Expander BUSINESS LOAN APPLICATION 11 / 31" at bounding box center [175, 299] width 260 height 30
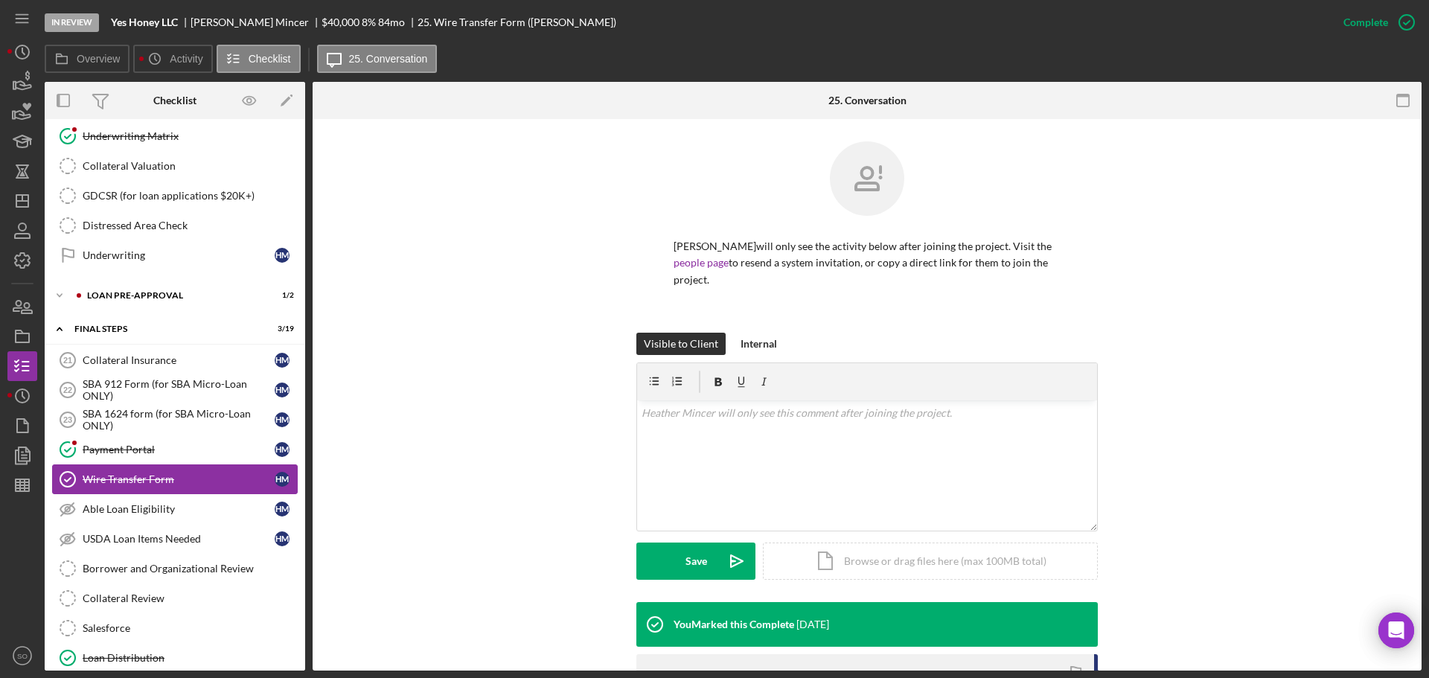
scroll to position [1191, 0]
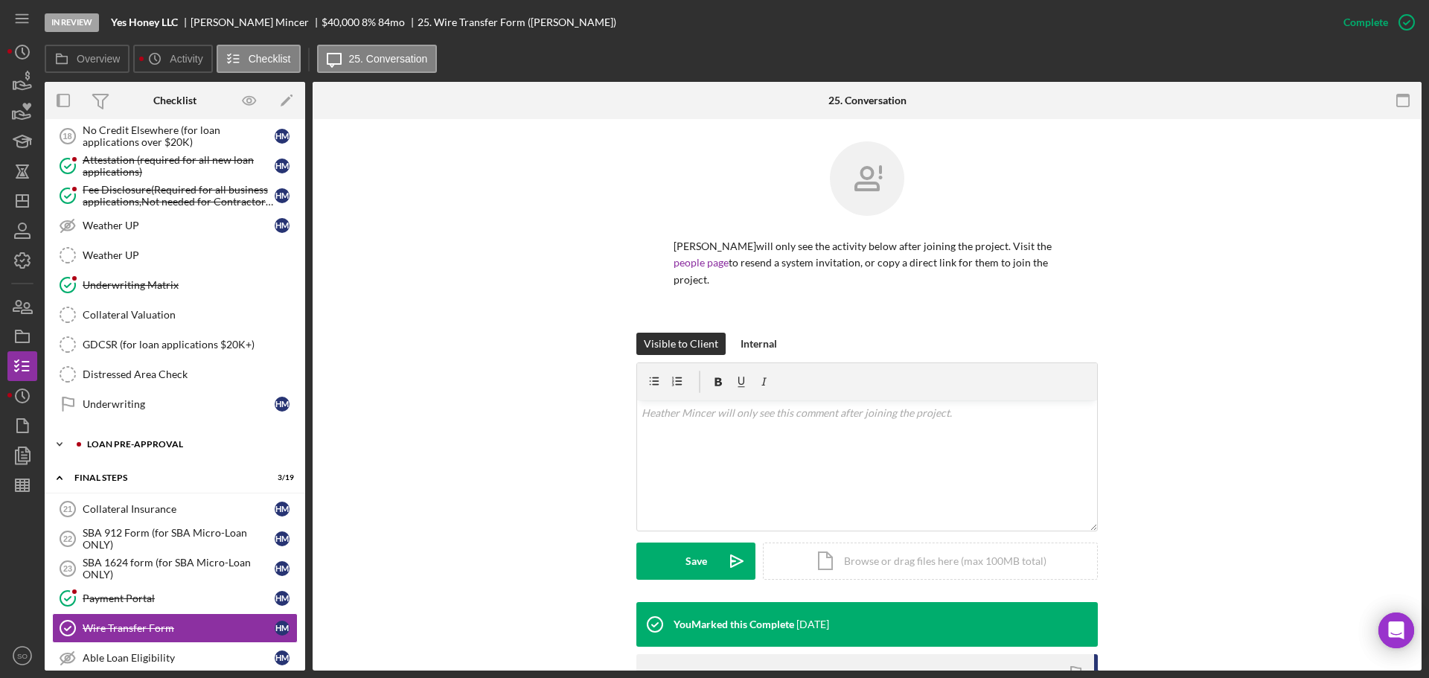
click at [141, 448] on div "LOAN PRE-APPROVAL" at bounding box center [186, 444] width 199 height 9
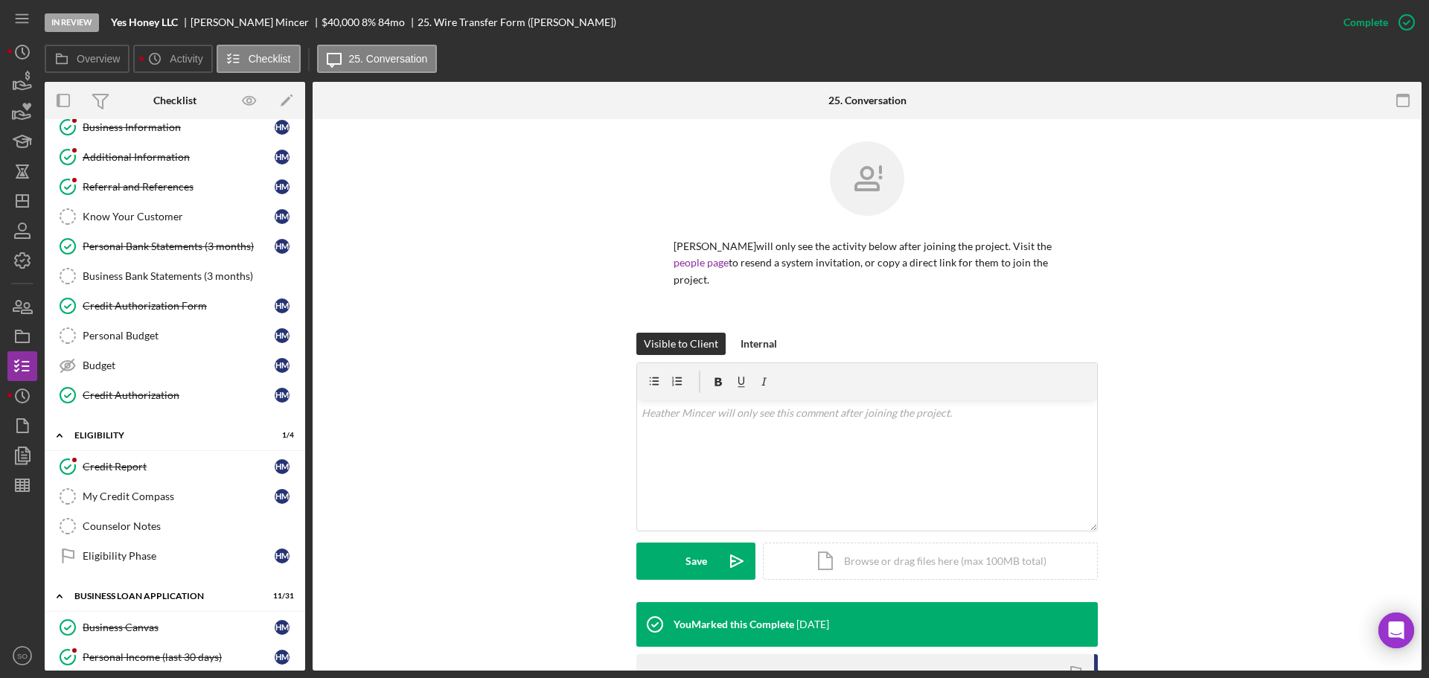
scroll to position [0, 0]
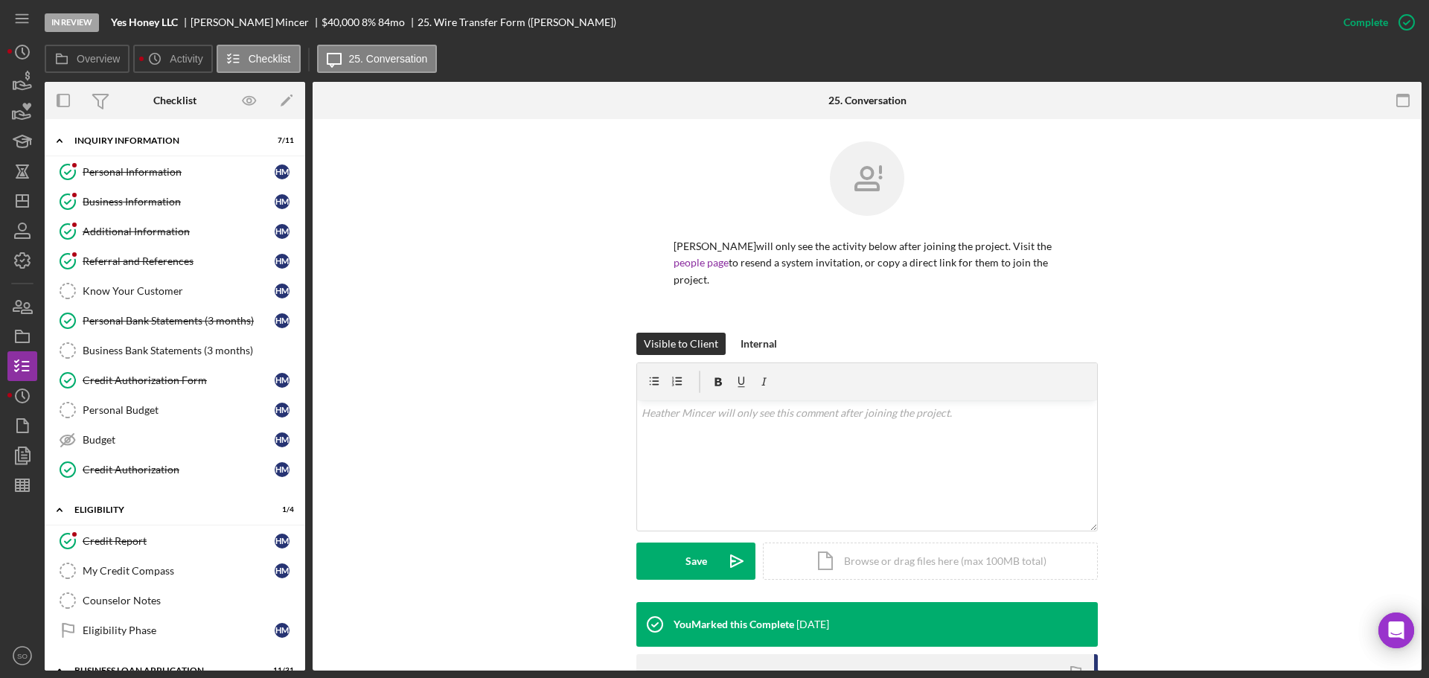
click at [151, 205] on div "Business Information" at bounding box center [179, 202] width 192 height 12
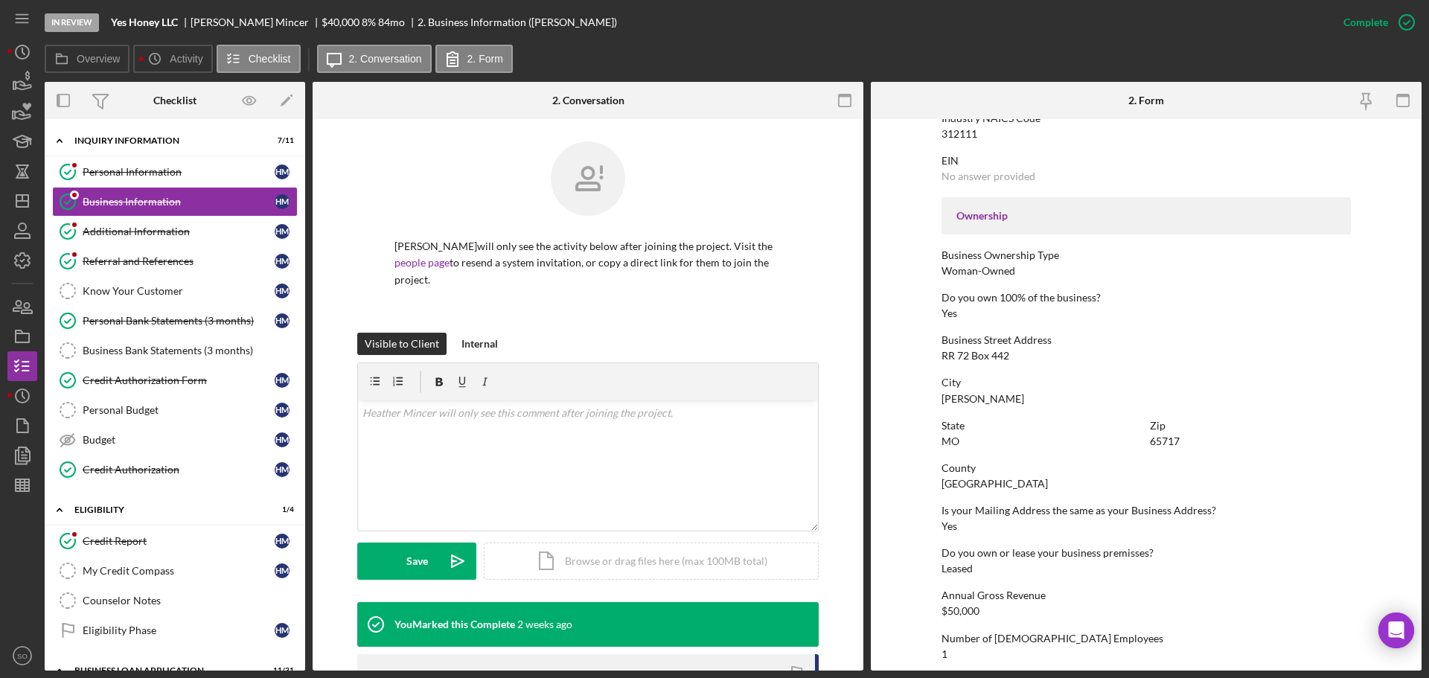
scroll to position [348, 0]
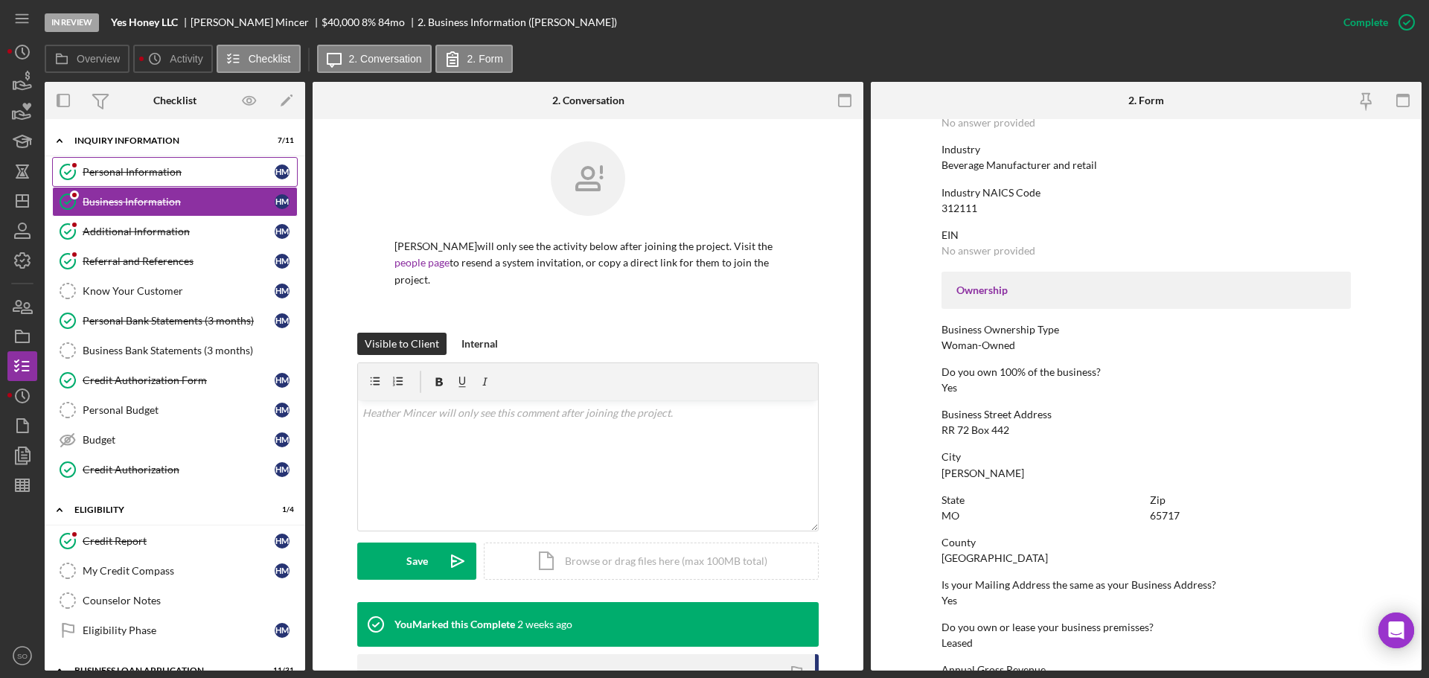
click at [168, 183] on link "Personal Information Personal Information H M" at bounding box center [175, 172] width 246 height 30
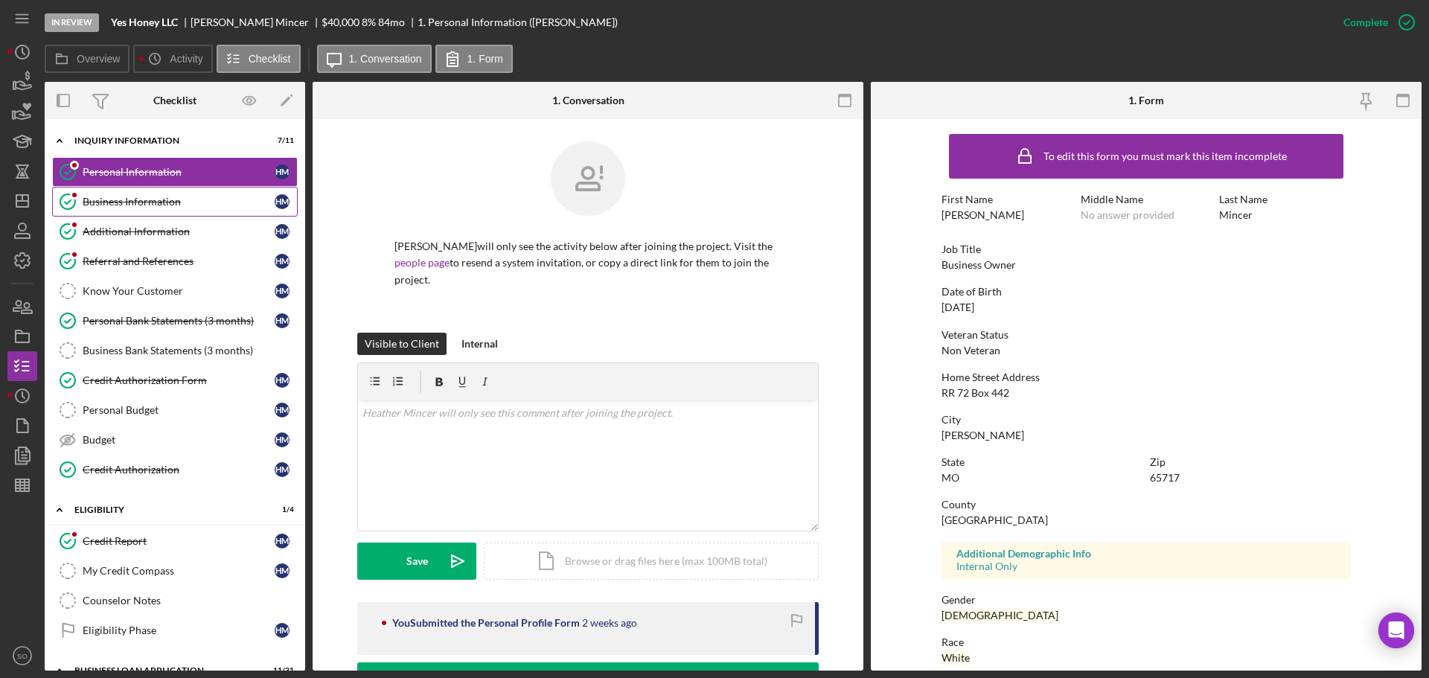
click at [160, 201] on div "Business Information" at bounding box center [179, 202] width 192 height 12
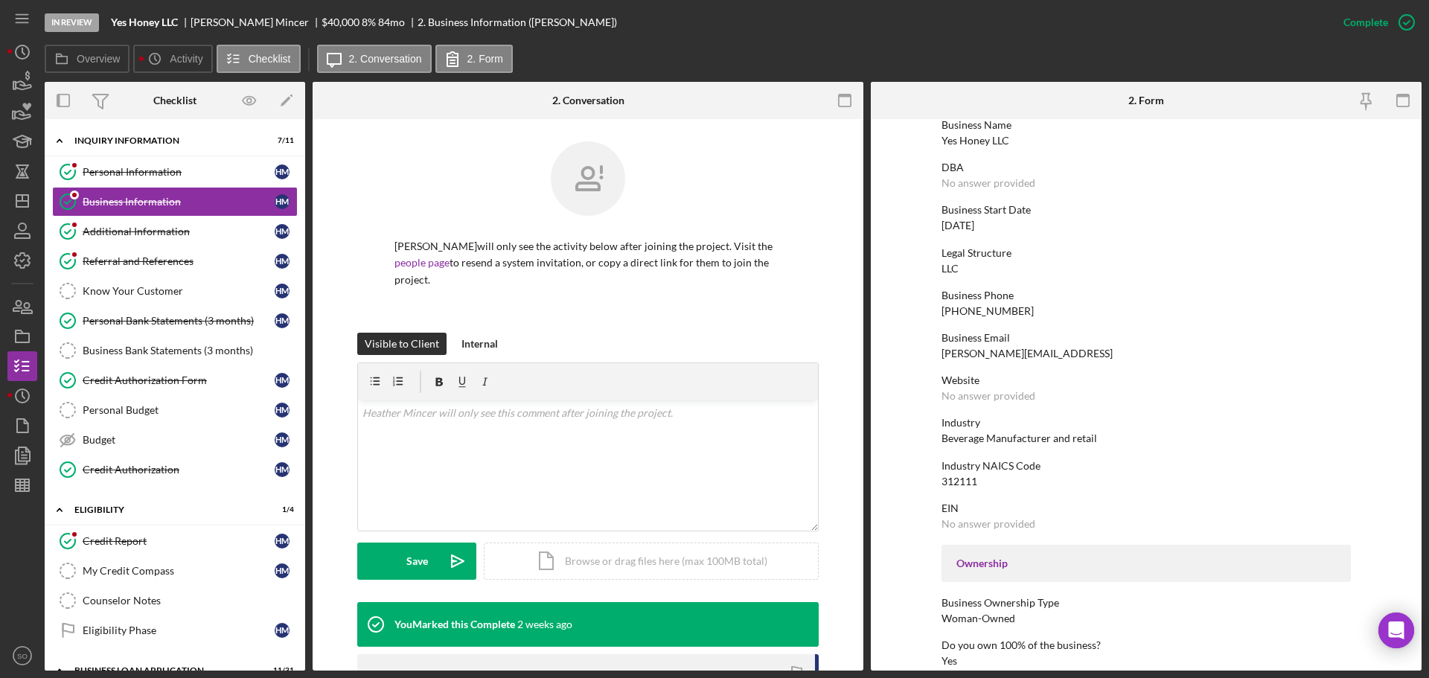
scroll to position [298, 0]
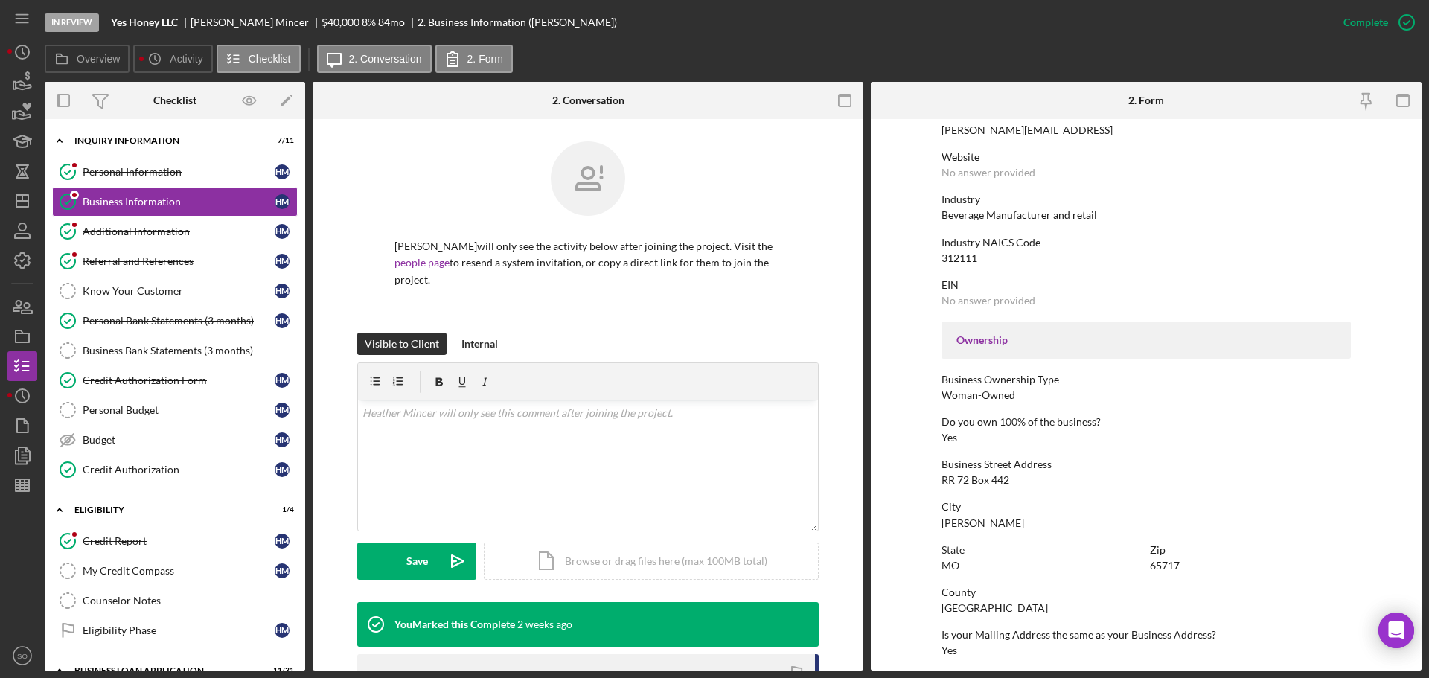
click at [973, 481] on div "RR 72 Box 442" at bounding box center [975, 480] width 68 height 12
copy div "RR 72 Box 442"
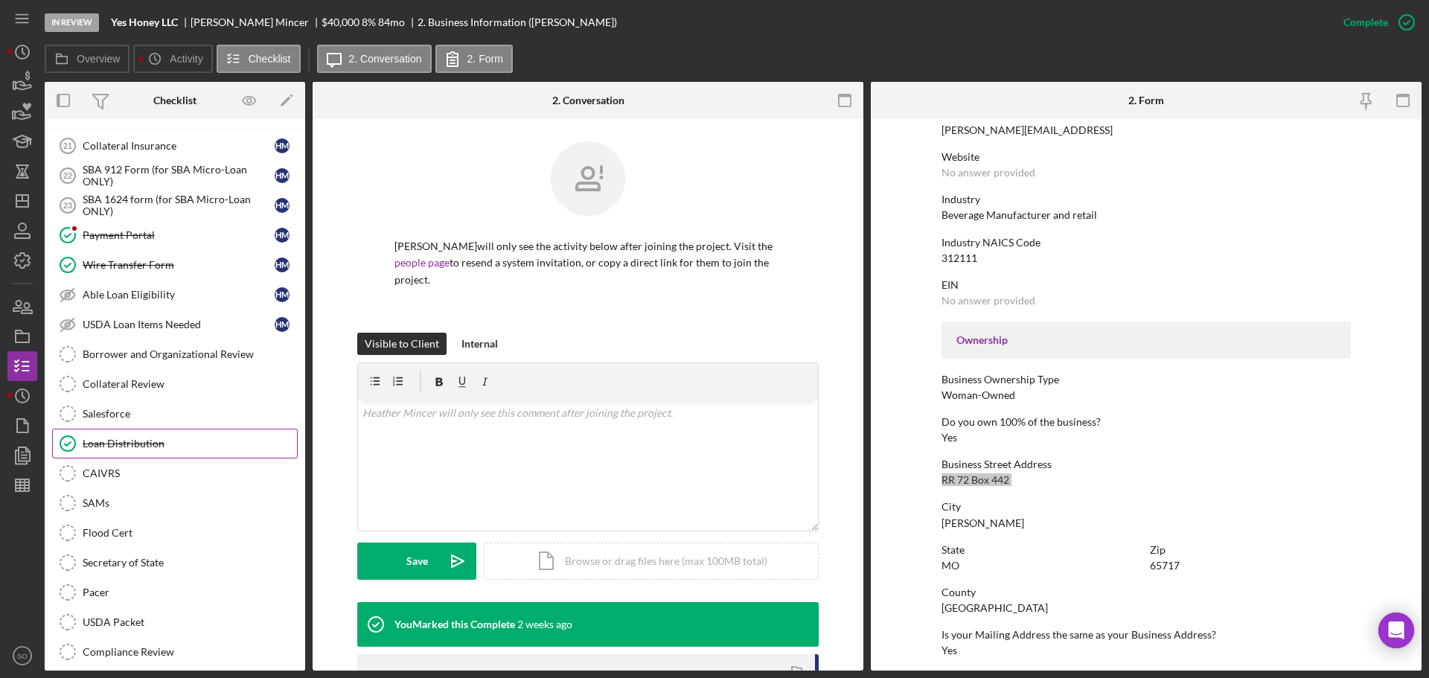
scroll to position [1473, 0]
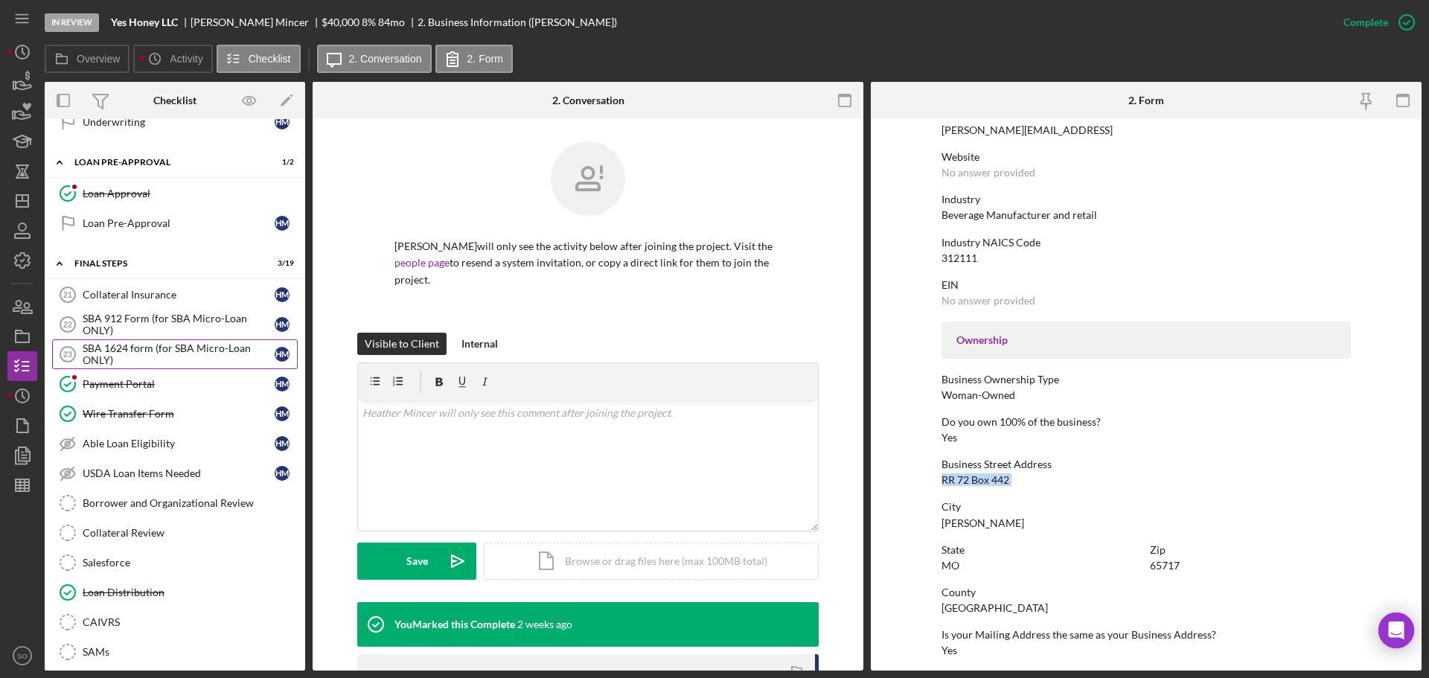
drag, startPoint x: 121, startPoint y: 319, endPoint x: 219, endPoint y: 366, distance: 108.2
click at [121, 319] on div "SBA 912 Form (for SBA Micro-Loan ONLY)" at bounding box center [179, 325] width 192 height 24
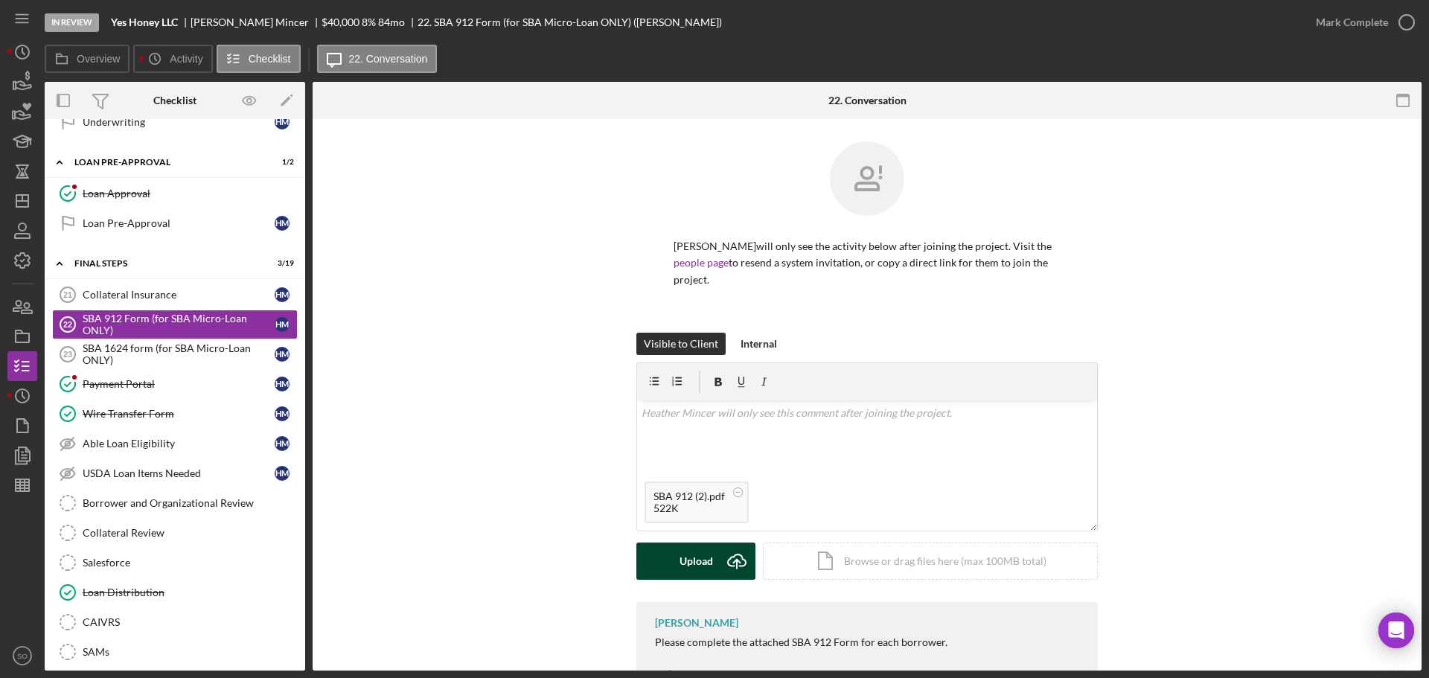
click at [718, 552] on icon "Icon/Upload" at bounding box center [736, 561] width 37 height 37
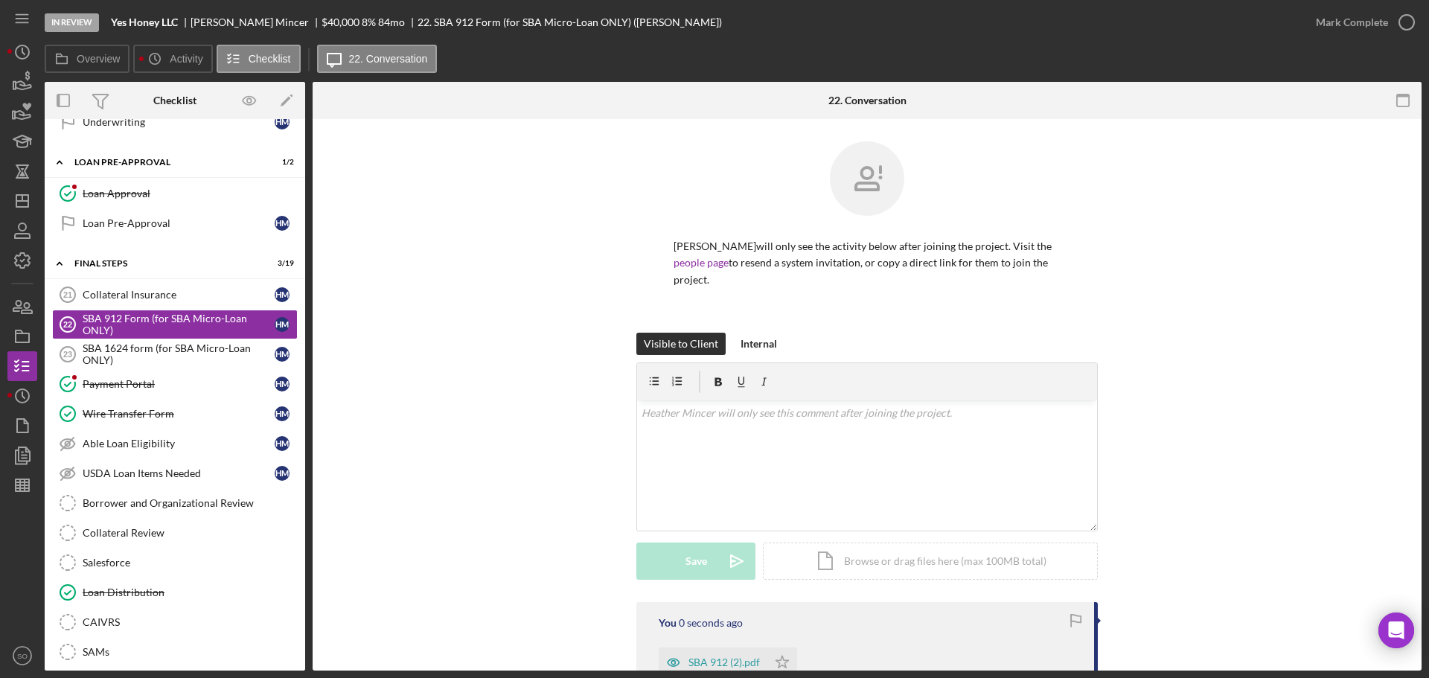
scroll to position [202, 0]
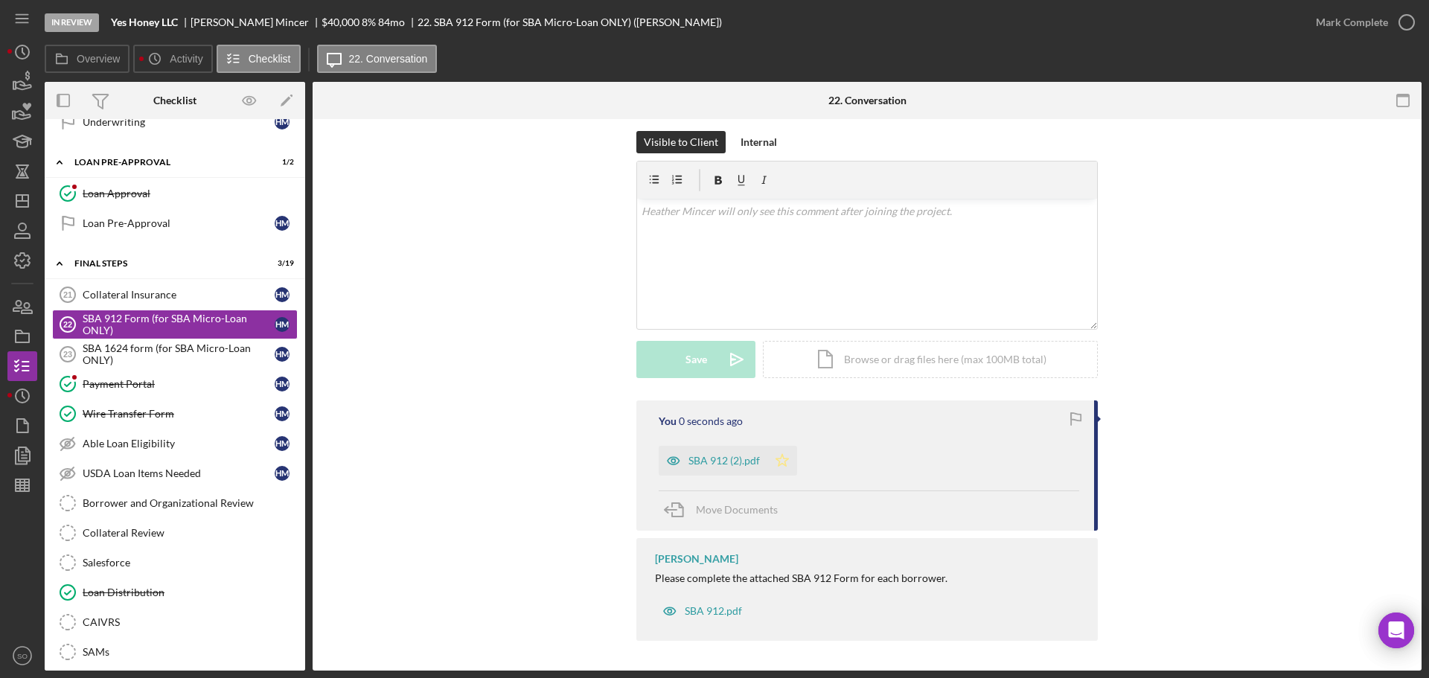
click at [776, 466] on polygon "button" at bounding box center [782, 460] width 13 height 12
click at [1351, 24] on div "Mark Complete" at bounding box center [1352, 22] width 72 height 30
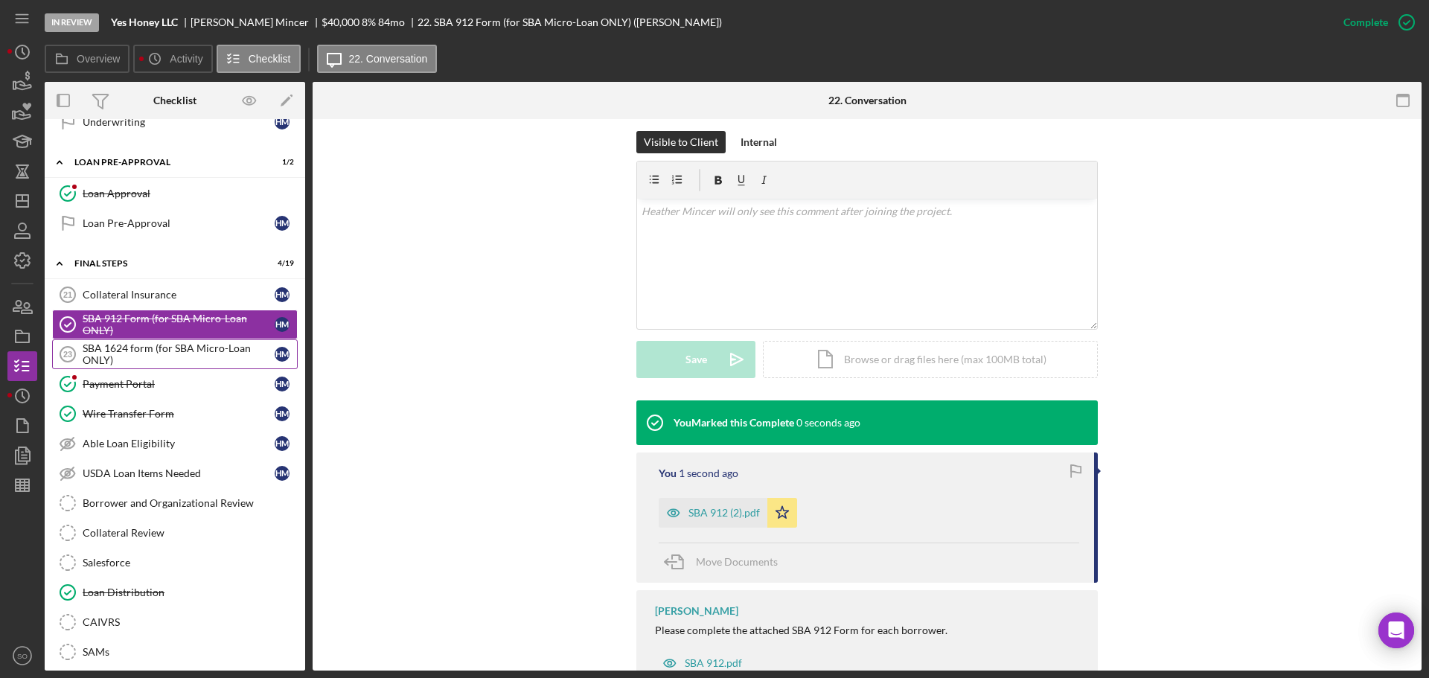
click at [207, 345] on div "SBA 1624 form (for SBA Micro-Loan ONLY)" at bounding box center [179, 354] width 192 height 24
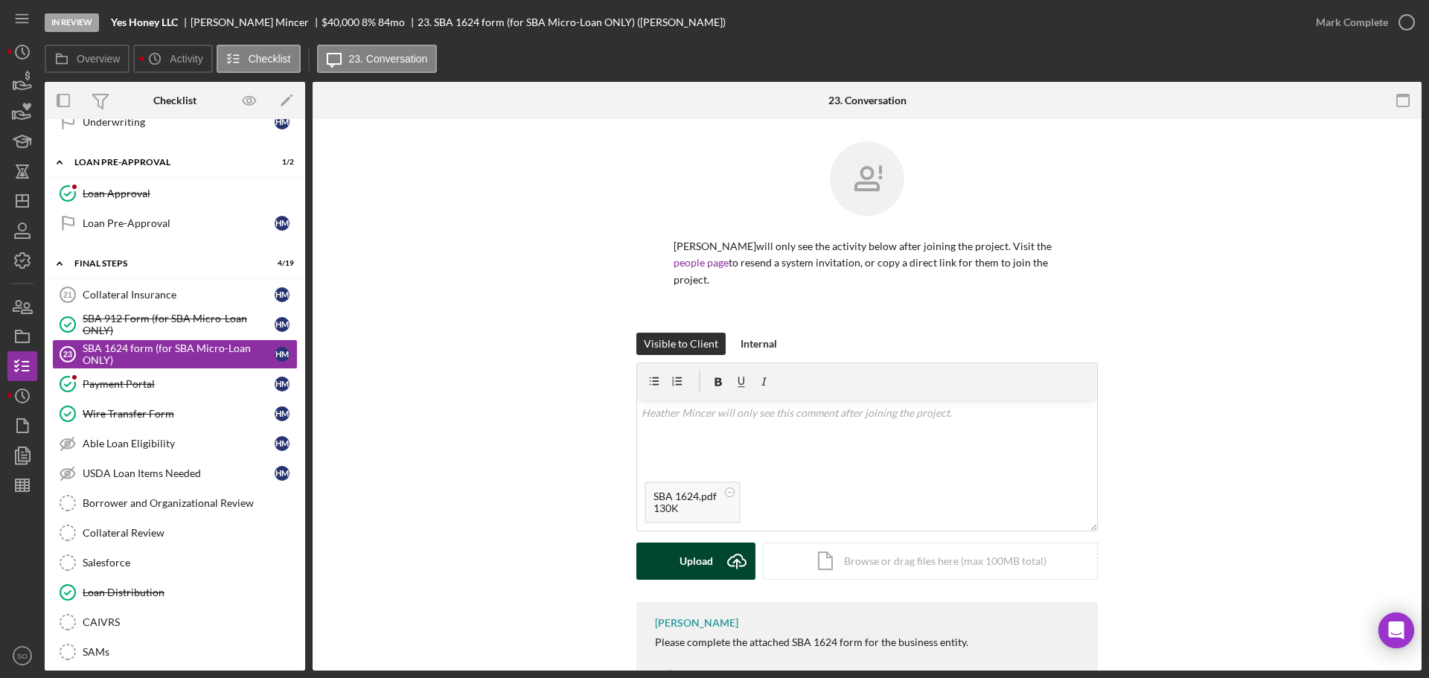
click at [689, 565] on div "Upload" at bounding box center [695, 561] width 33 height 37
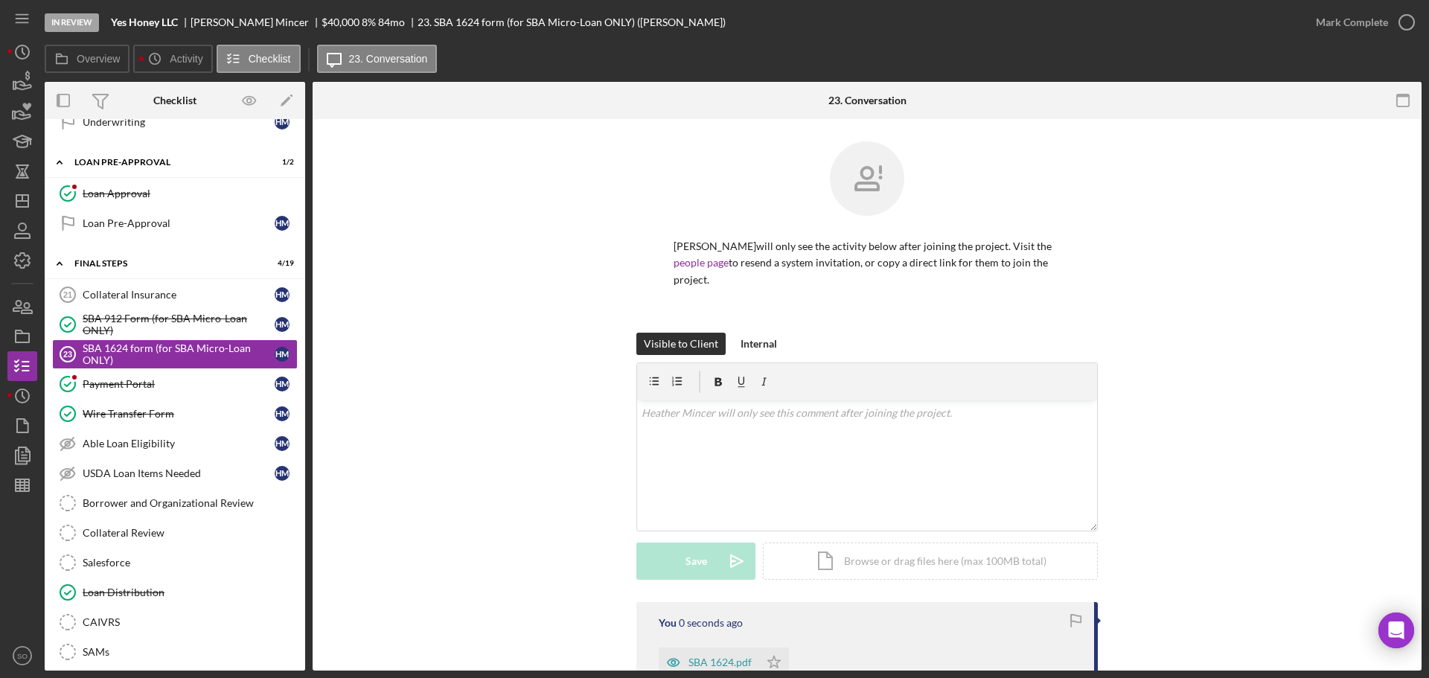
scroll to position [202, 0]
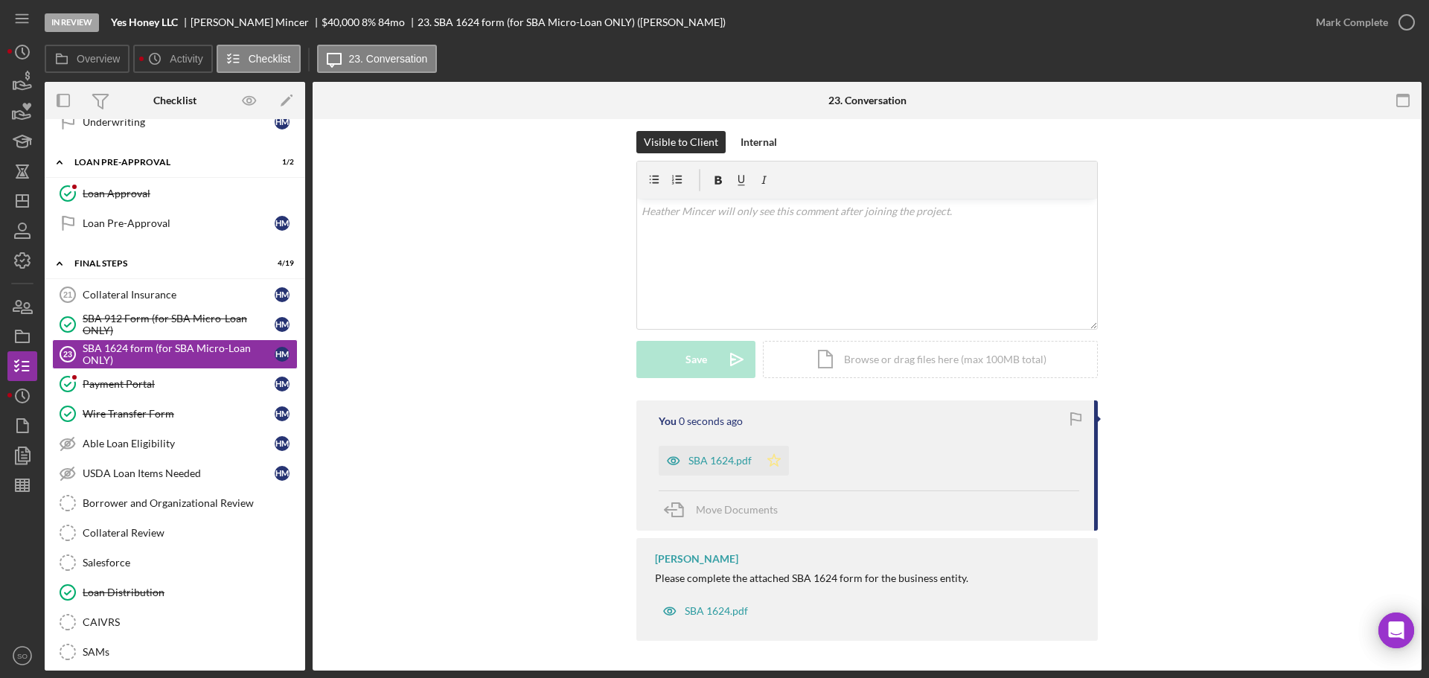
click at [775, 461] on polygon "button" at bounding box center [774, 460] width 13 height 12
click at [1340, 21] on div "Mark Complete" at bounding box center [1352, 22] width 72 height 30
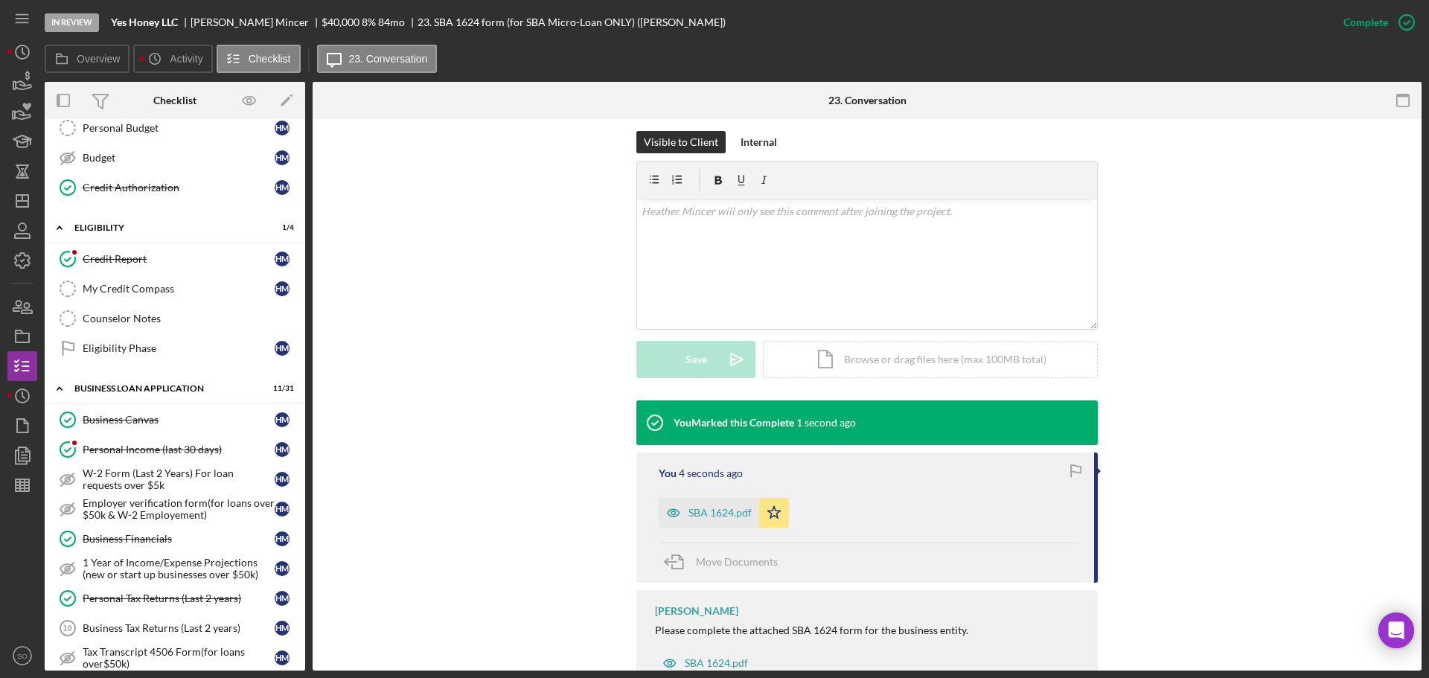
scroll to position [0, 0]
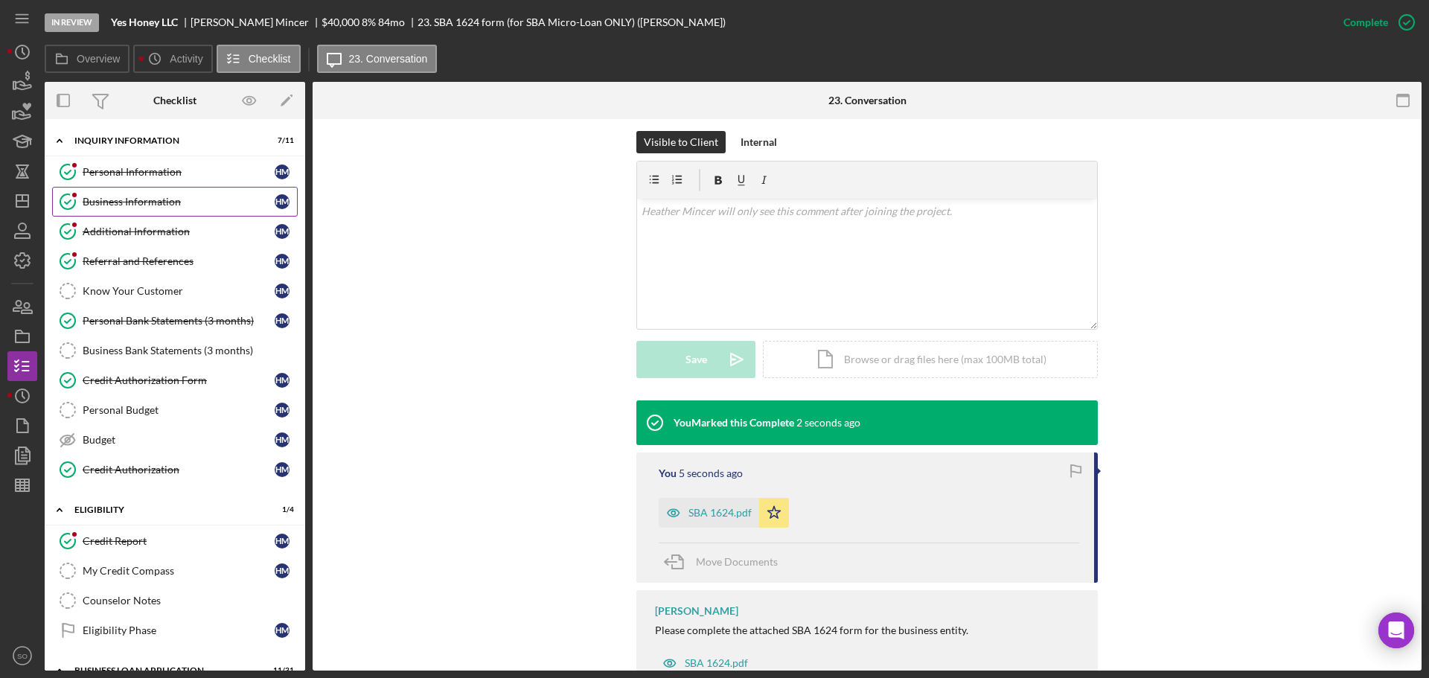
click at [167, 190] on link "Business Information Business Information H M" at bounding box center [175, 202] width 246 height 30
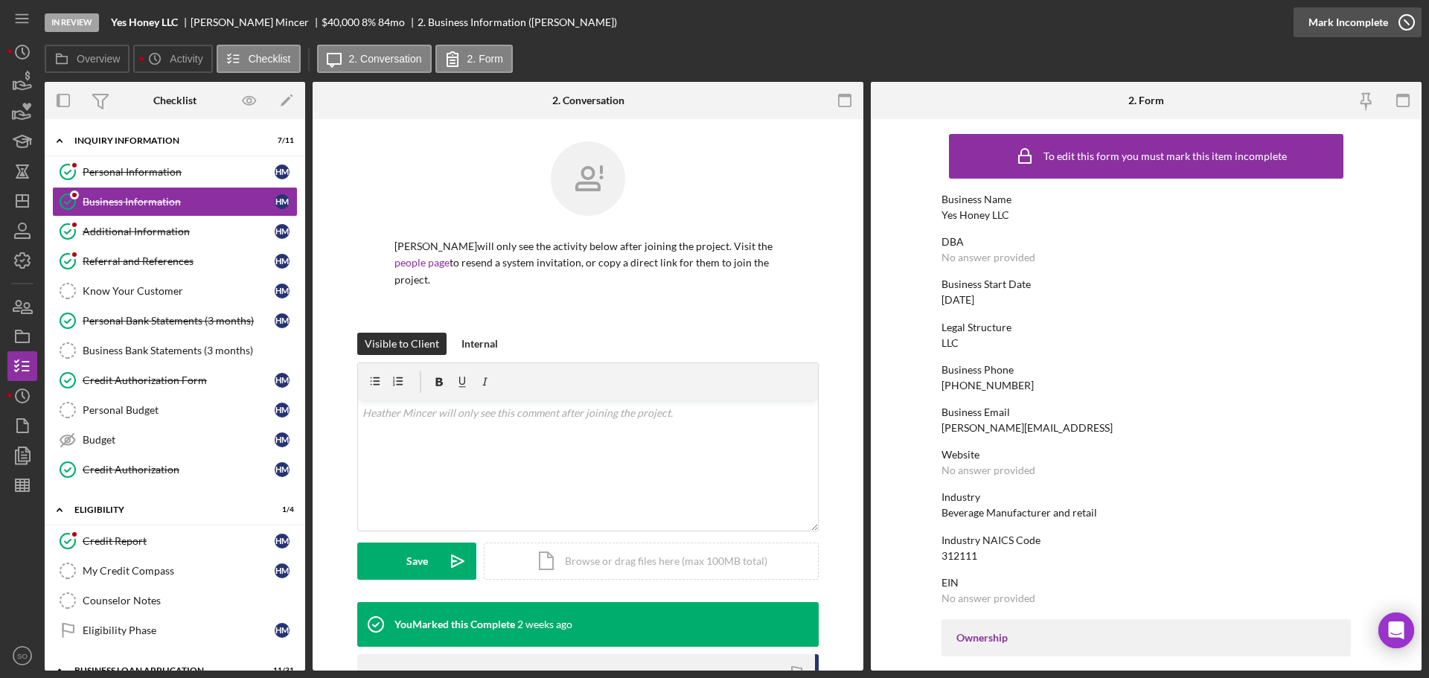
click at [1351, 25] on div "Mark Incomplete" at bounding box center [1348, 22] width 80 height 30
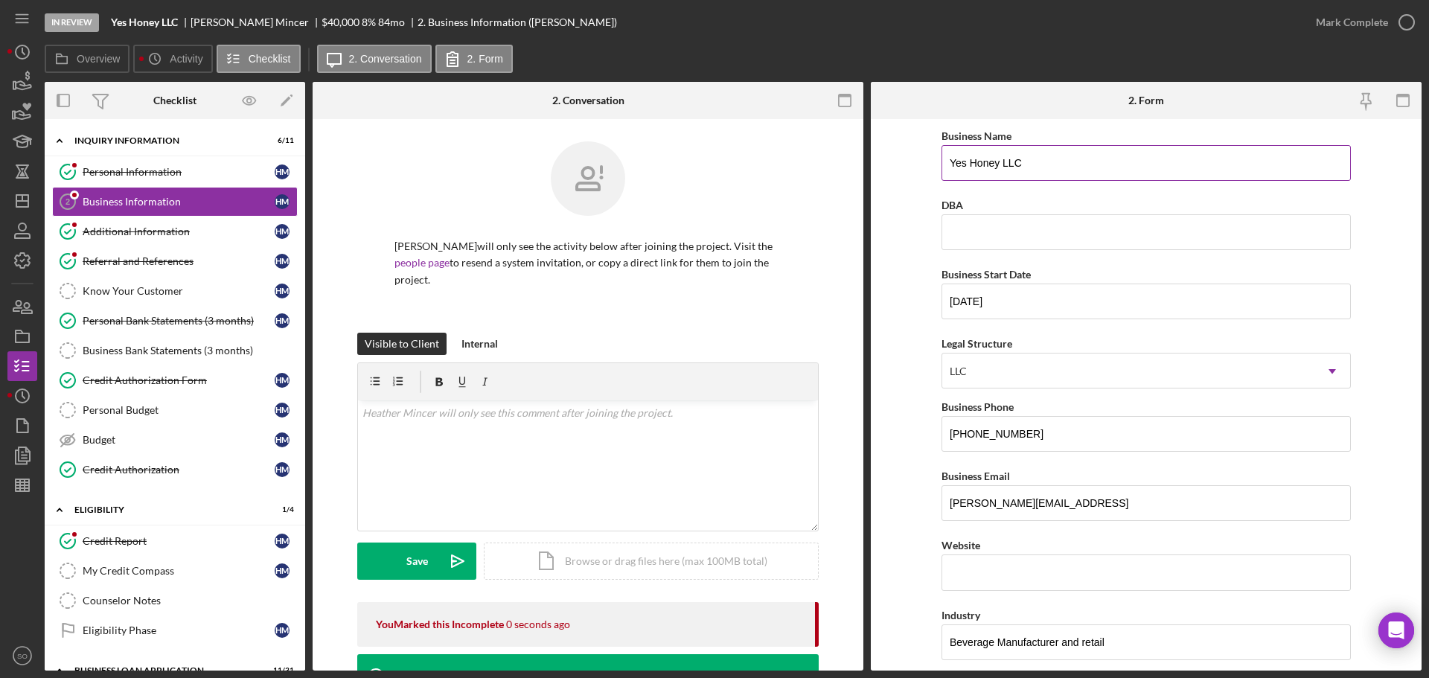
click at [1037, 161] on input "Yes Honey LLC" at bounding box center [1145, 163] width 409 height 36
click at [944, 164] on input "Yes Honey LLC" at bounding box center [1145, 163] width 409 height 36
drag, startPoint x: 947, startPoint y: 161, endPoint x: 970, endPoint y: 221, distance: 63.6
click at [947, 161] on input "Yes Honey LLC" at bounding box center [1145, 163] width 409 height 36
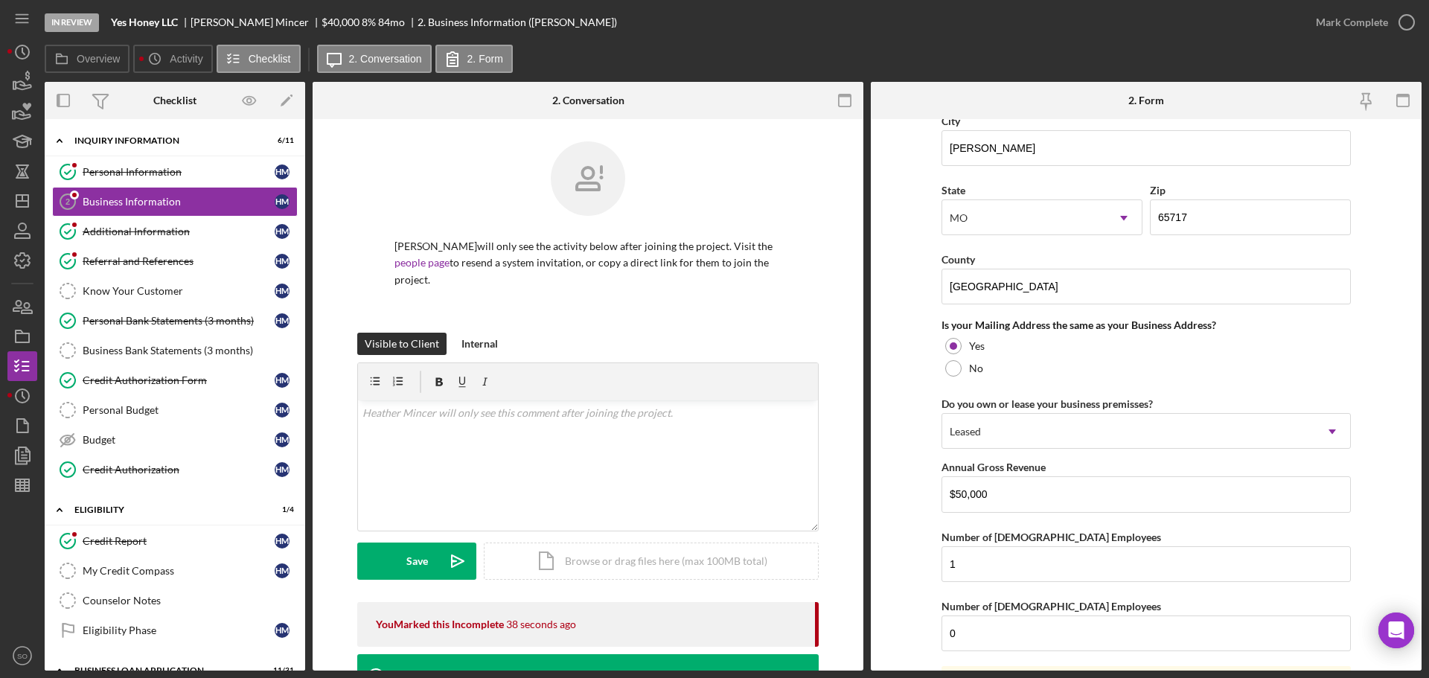
scroll to position [1101, 0]
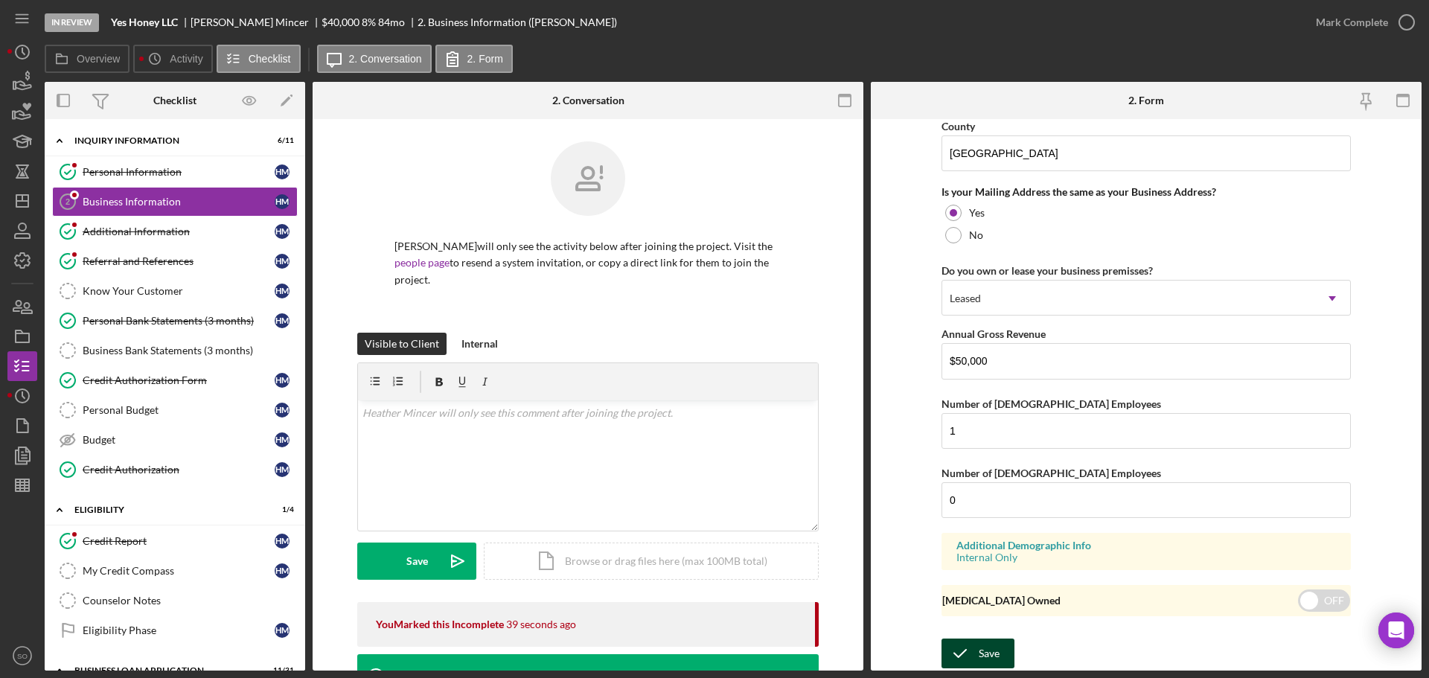
type input "Naked Chicks Pasture LLC DBA Yes Honey LLC"
click at [959, 646] on icon "submit" at bounding box center [959, 653] width 37 height 37
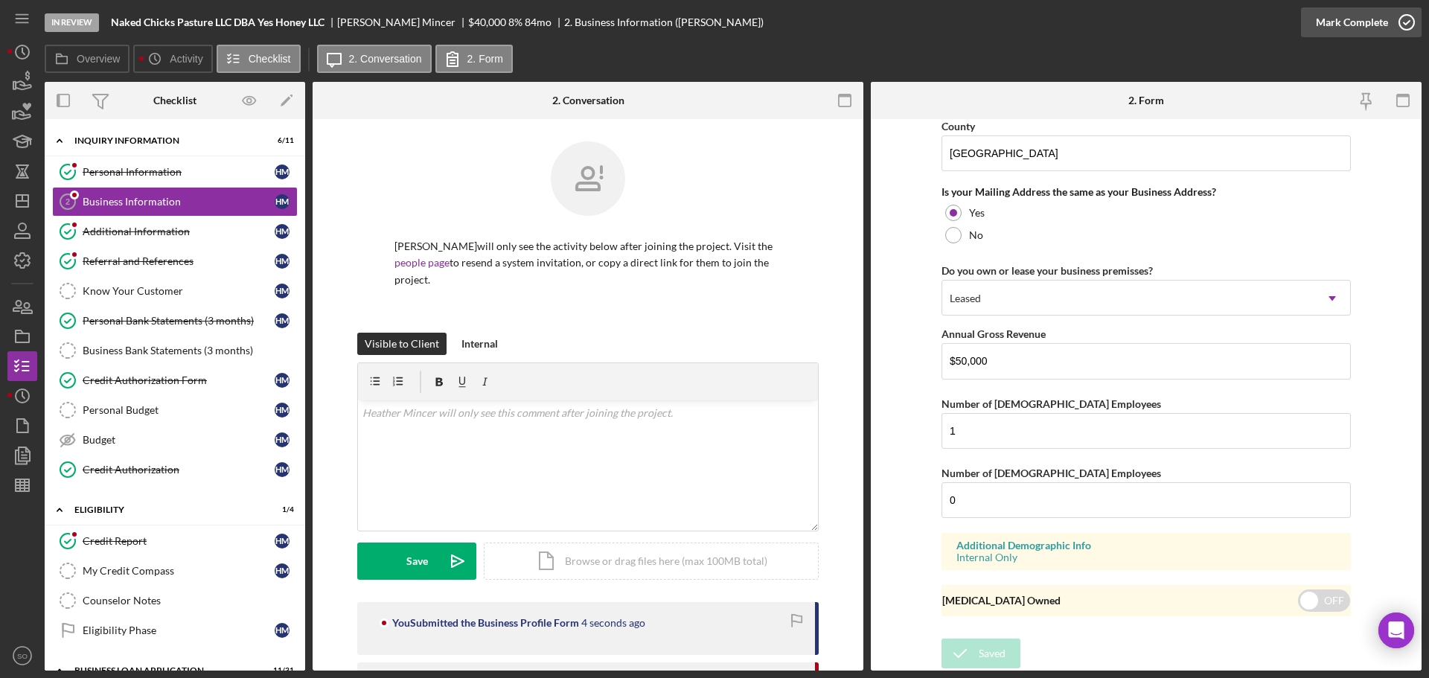
click at [1312, 29] on button "Mark Complete" at bounding box center [1361, 22] width 121 height 30
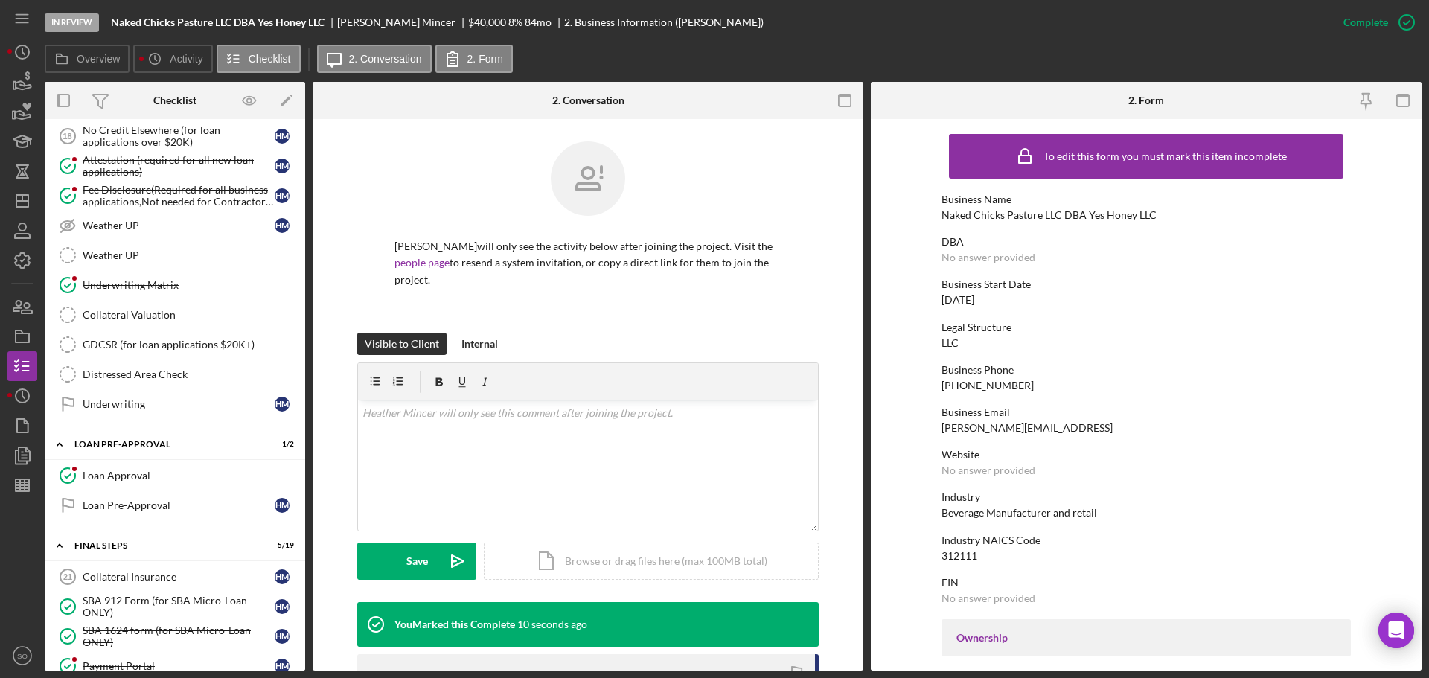
scroll to position [1116, 0]
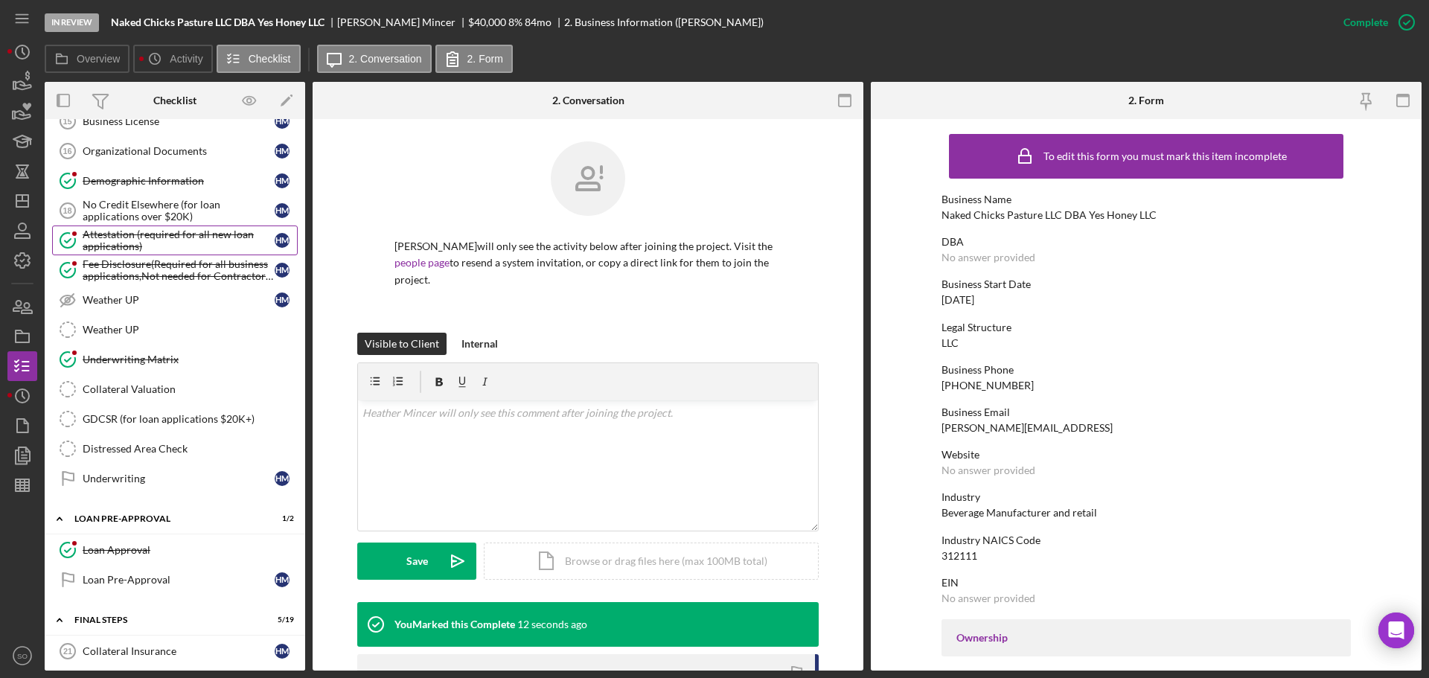
drag, startPoint x: 125, startPoint y: 236, endPoint x: 130, endPoint y: 252, distance: 17.2
click at [125, 236] on div "Attestation (required for all new loan applications)" at bounding box center [179, 240] width 192 height 24
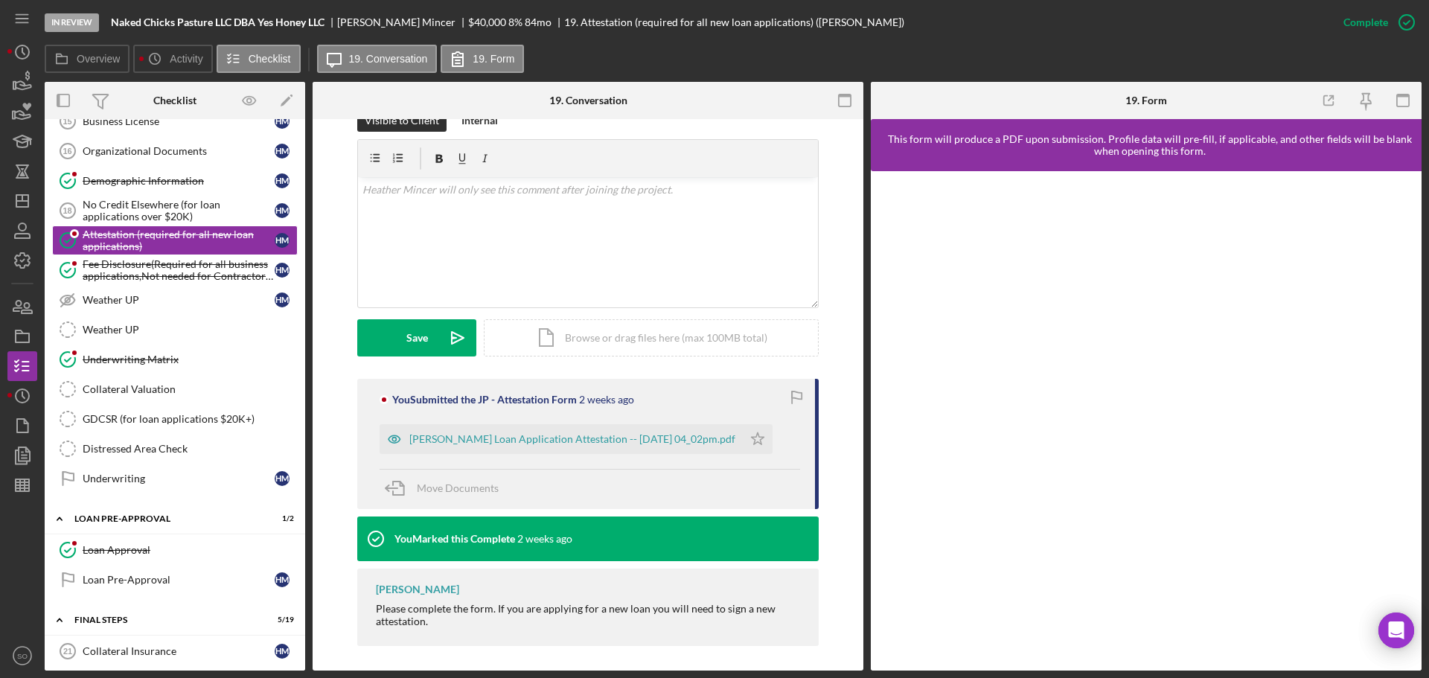
click at [595, 443] on div "Justine Petersen Loan Application Attestation -- 2025-09-15 04_02pm.pdf" at bounding box center [572, 439] width 326 height 12
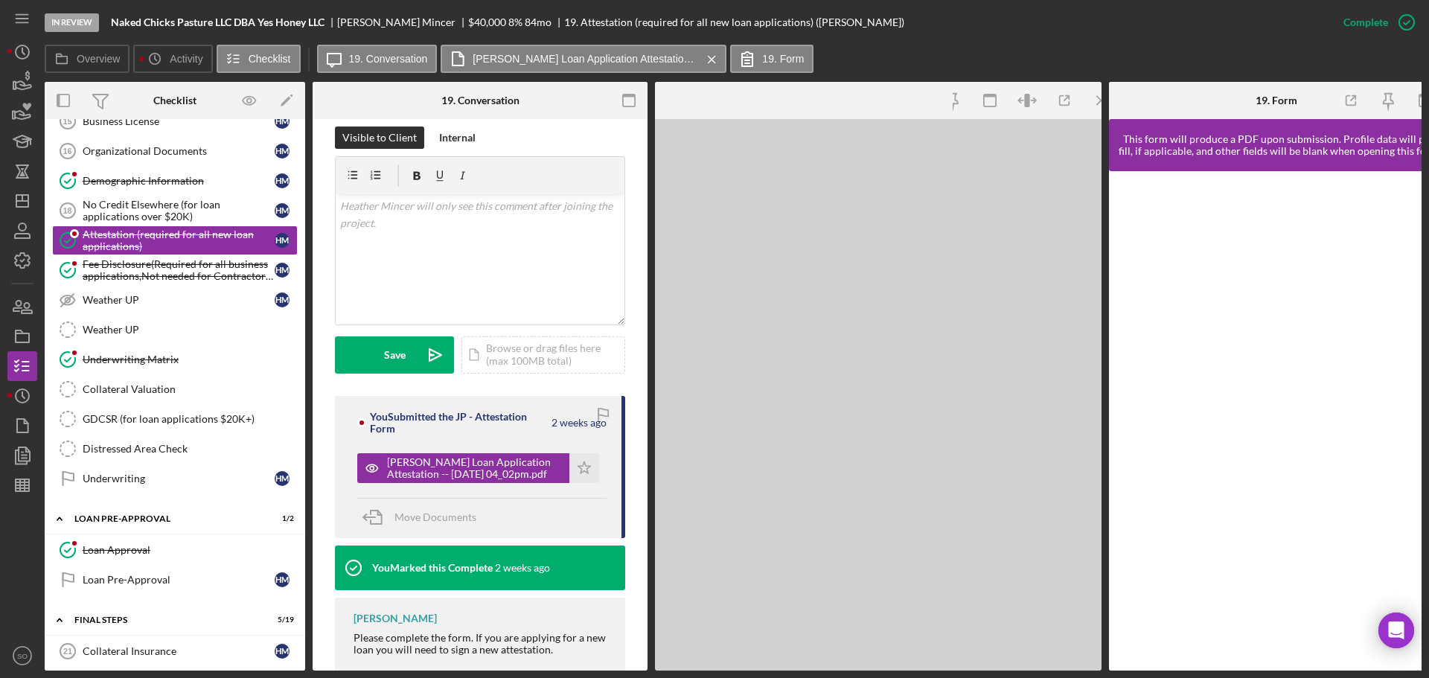
scroll to position [240, 0]
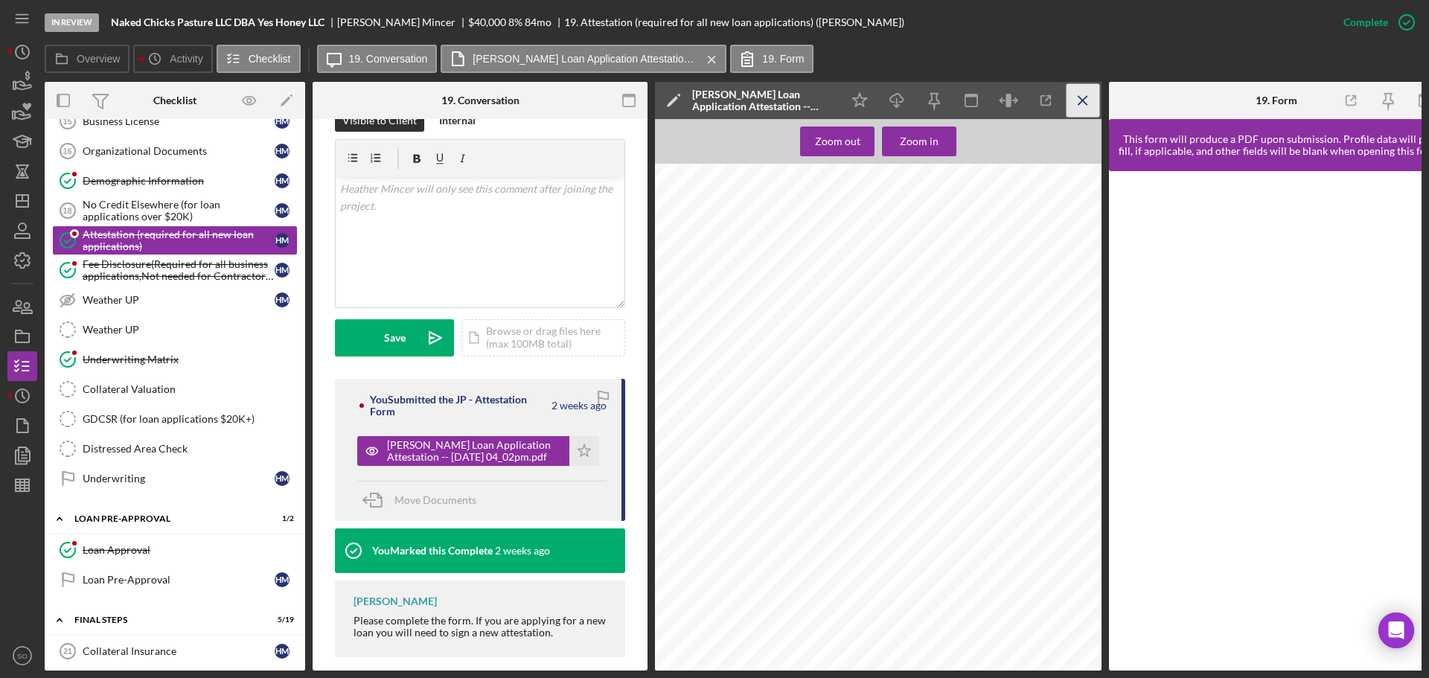
click at [1084, 97] on icon "Icon/Menu Close" at bounding box center [1082, 100] width 33 height 33
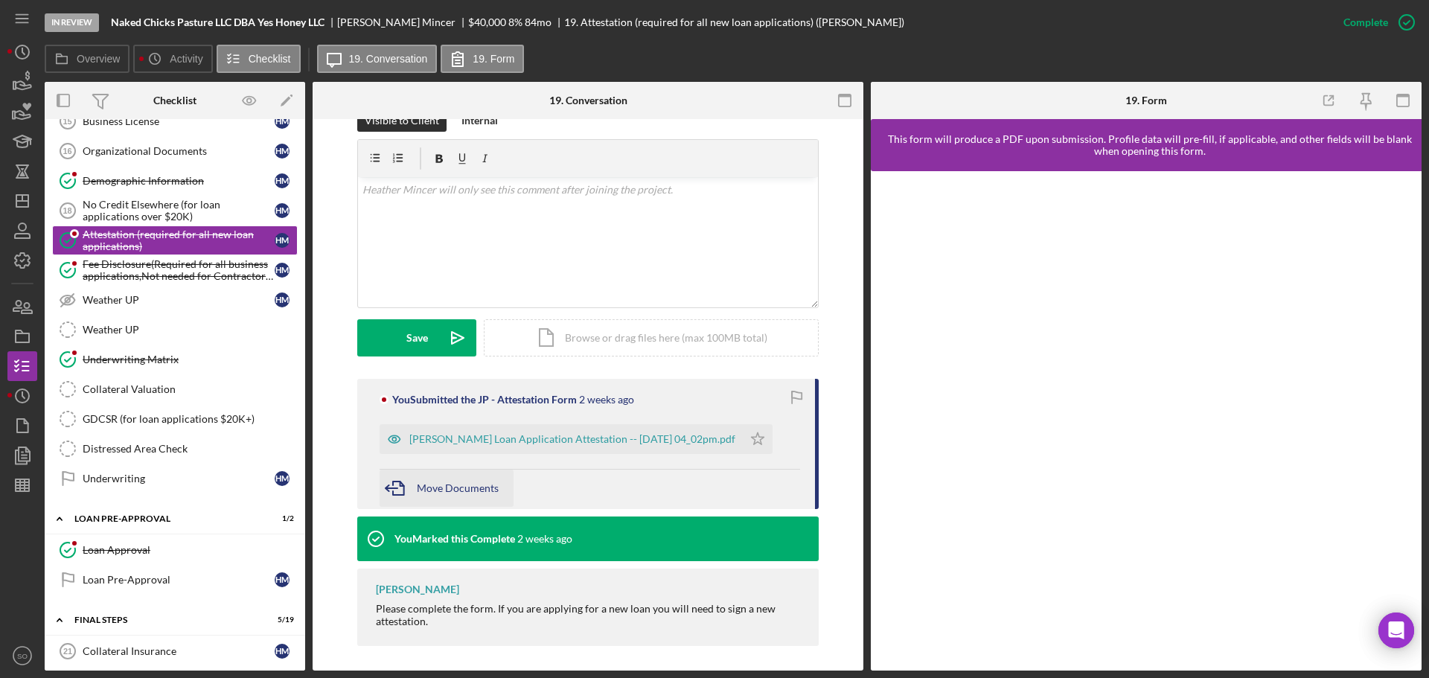
click at [432, 483] on span "Move Documents" at bounding box center [458, 487] width 82 height 13
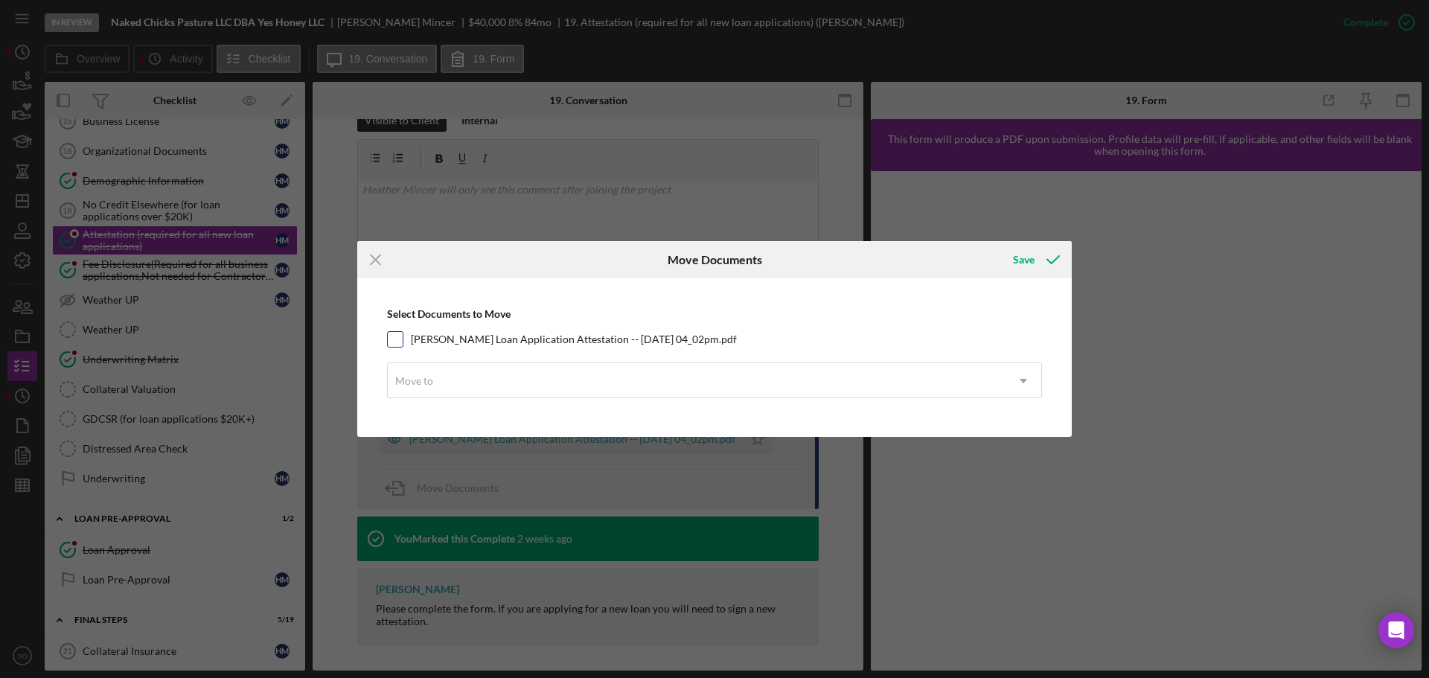
click at [401, 336] on input "Justine Petersen Loan Application Attestation -- 2025-09-15 04_02pm.pdf" at bounding box center [395, 339] width 15 height 15
checkbox input "true"
click at [438, 396] on div "Move to" at bounding box center [697, 381] width 618 height 34
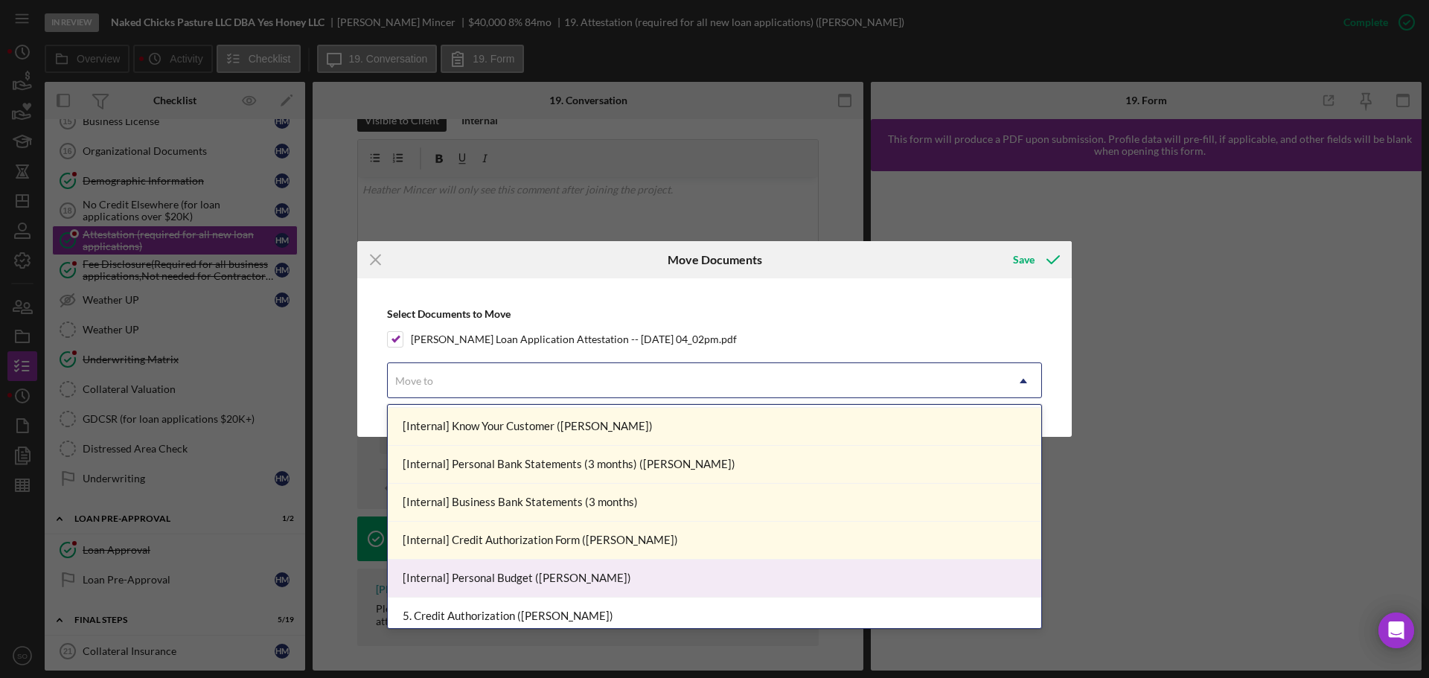
scroll to position [372, 0]
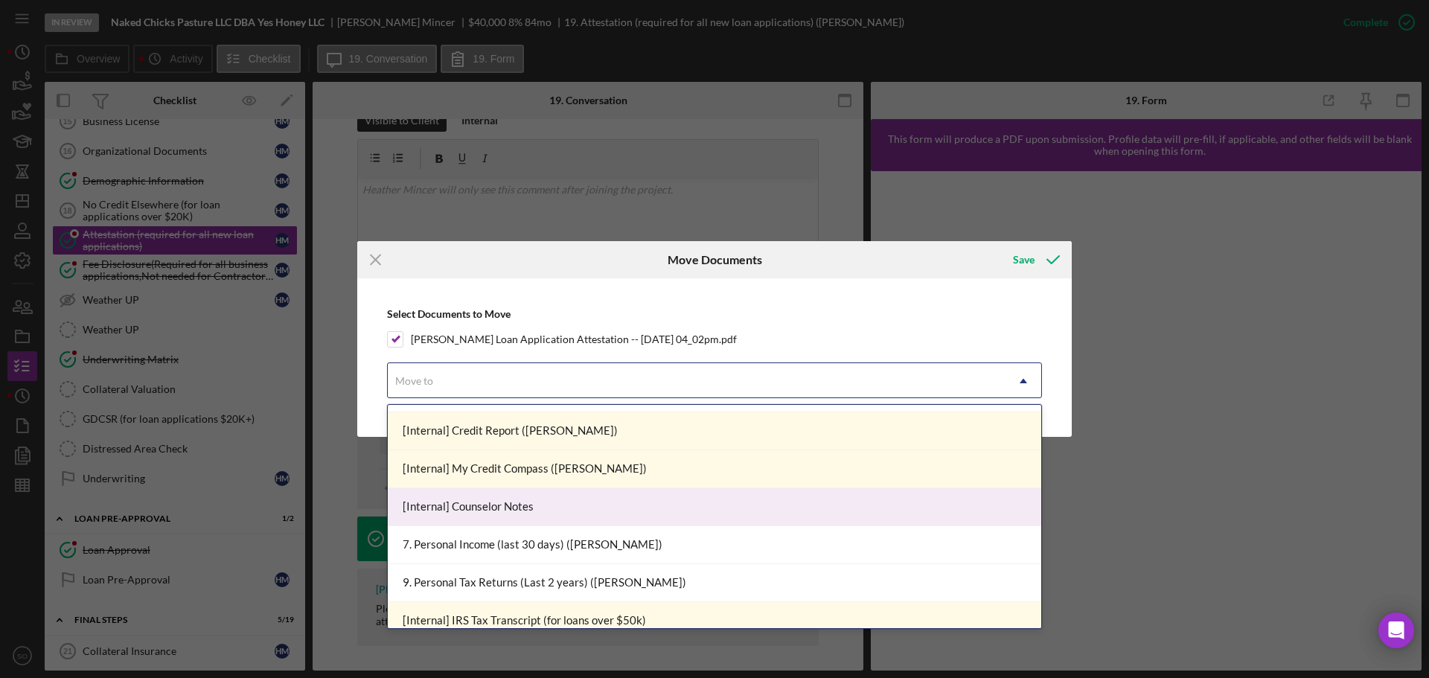
click at [488, 514] on div "[Internal] Counselor Notes" at bounding box center [714, 507] width 653 height 38
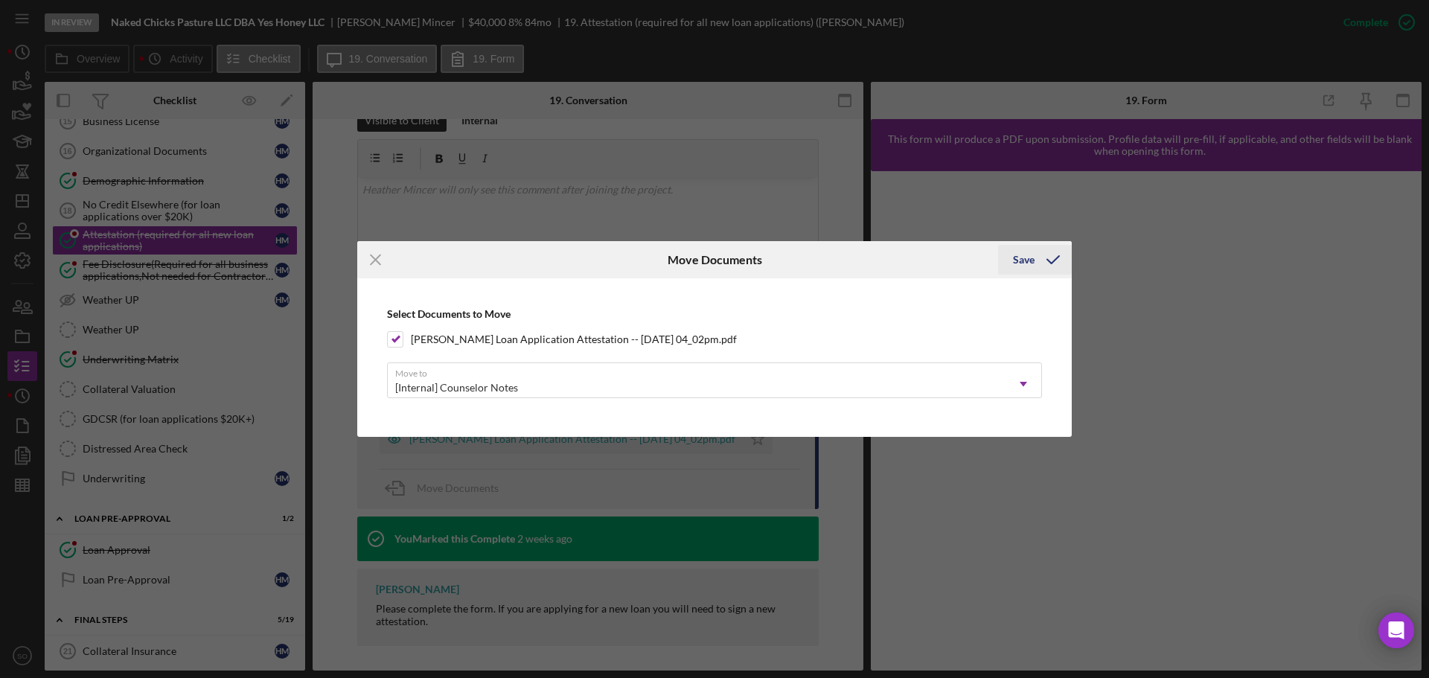
click at [1005, 259] on button "Save" at bounding box center [1035, 260] width 74 height 30
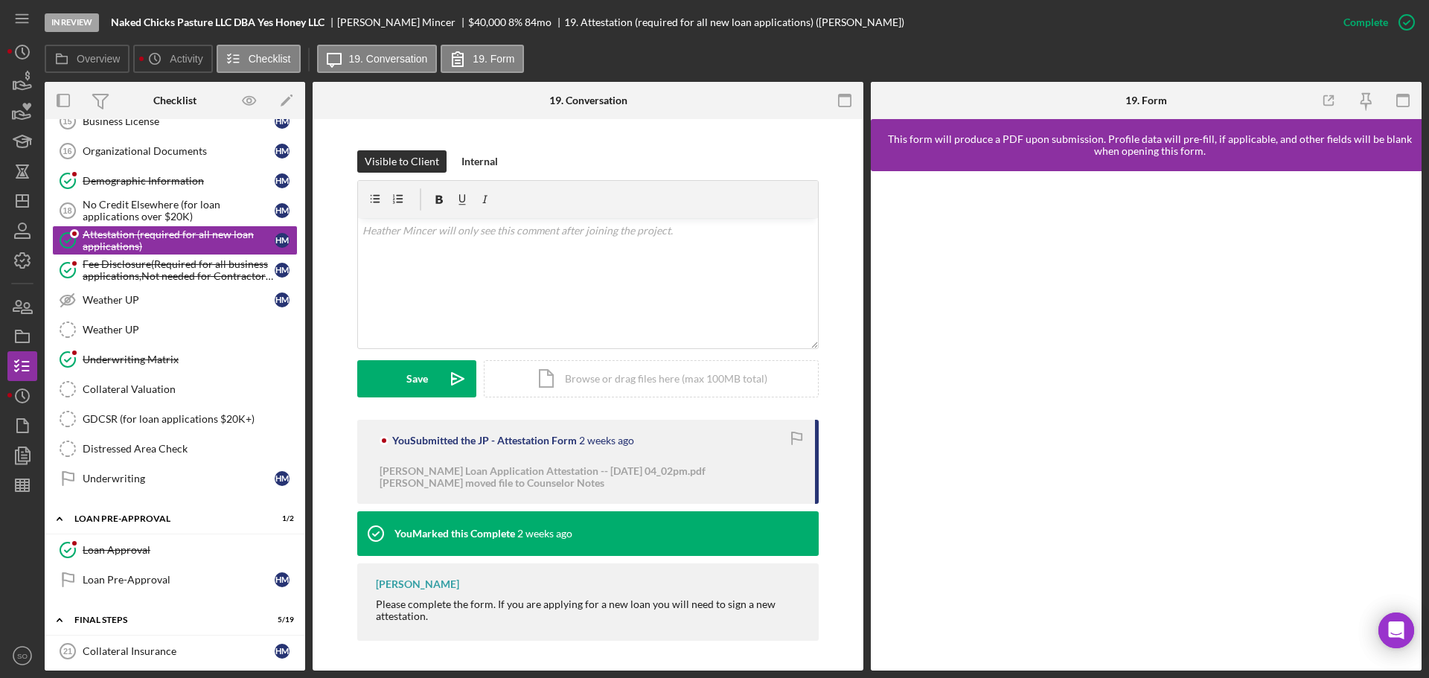
scroll to position [182, 0]
click at [213, 266] on div "Fee Disclosure(Required for all business applications,Not needed for Contractor…" at bounding box center [179, 270] width 192 height 24
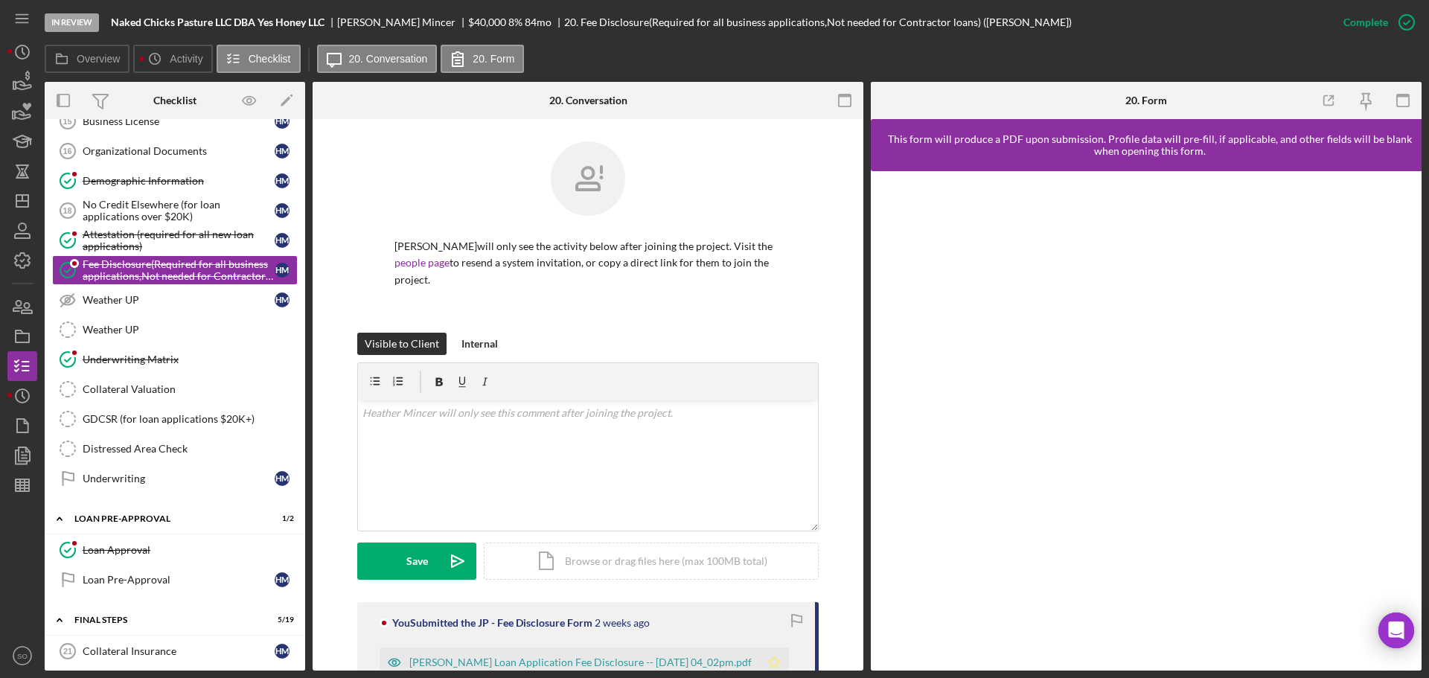
scroll to position [271, 0]
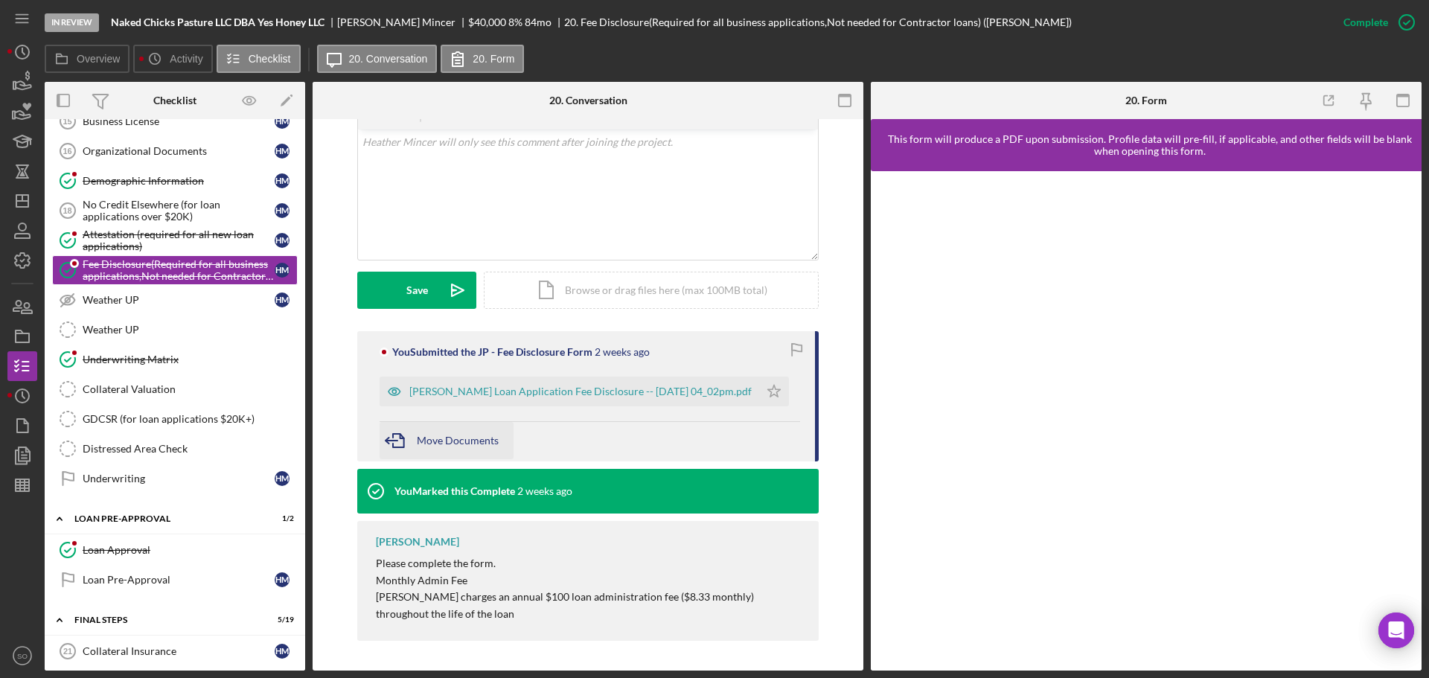
click at [417, 444] on span "Move Documents" at bounding box center [458, 440] width 82 height 13
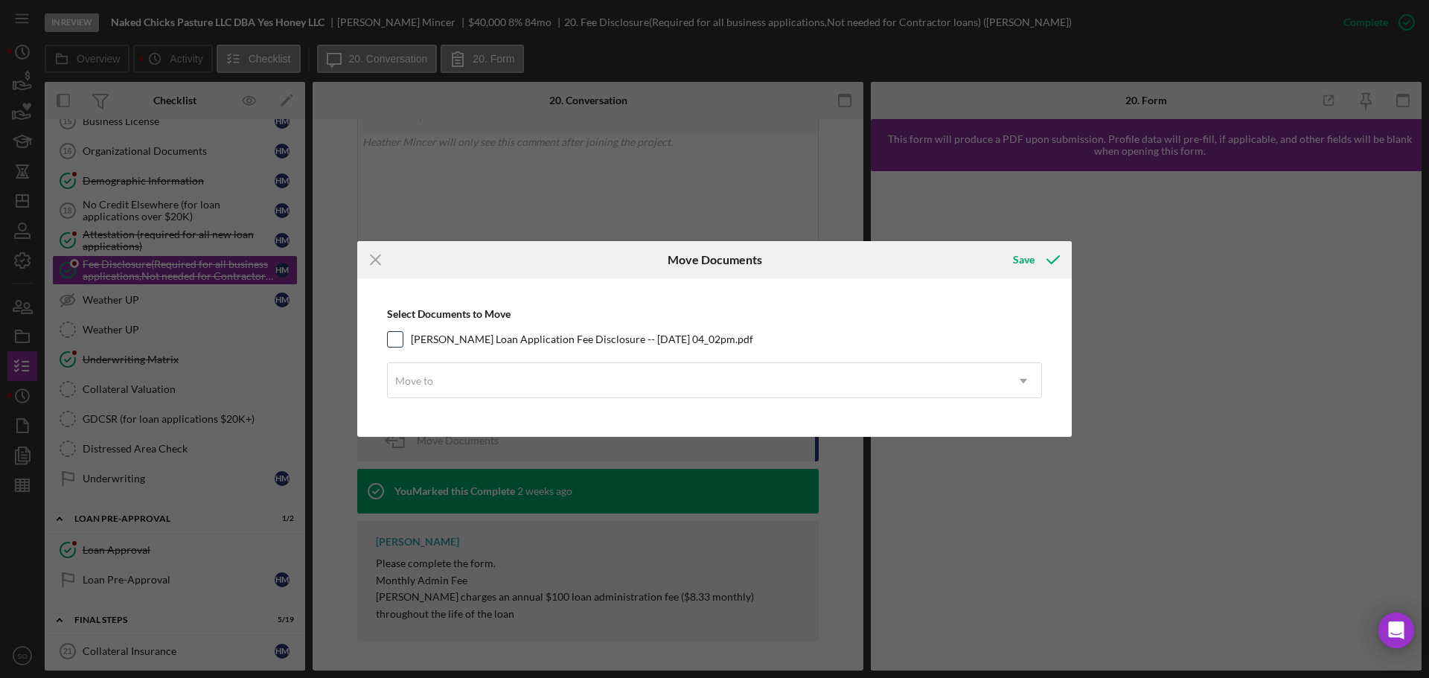
click at [391, 341] on input "Justine Petersen Loan Application Fee Disclosure -- 2025-09-15 04_02pm.pdf" at bounding box center [395, 339] width 15 height 15
checkbox input "true"
click at [429, 372] on div "Move to" at bounding box center [697, 381] width 618 height 34
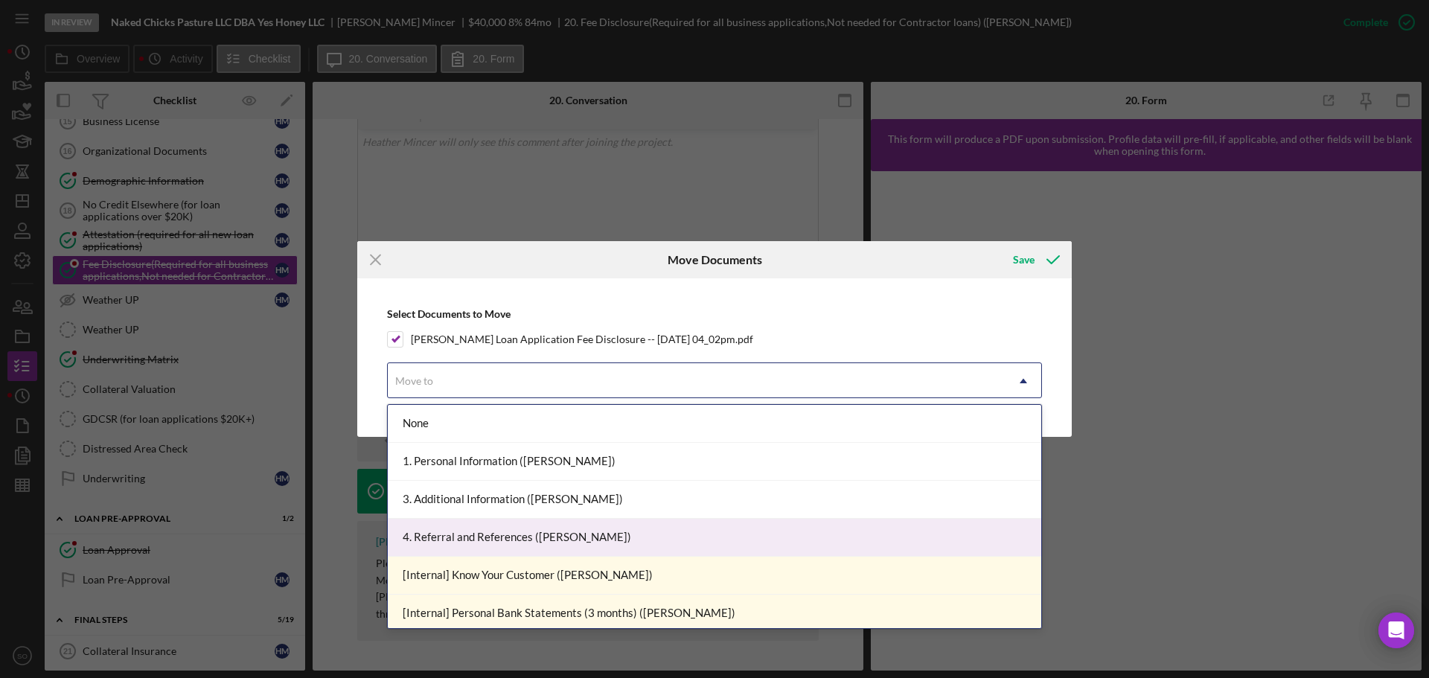
scroll to position [298, 0]
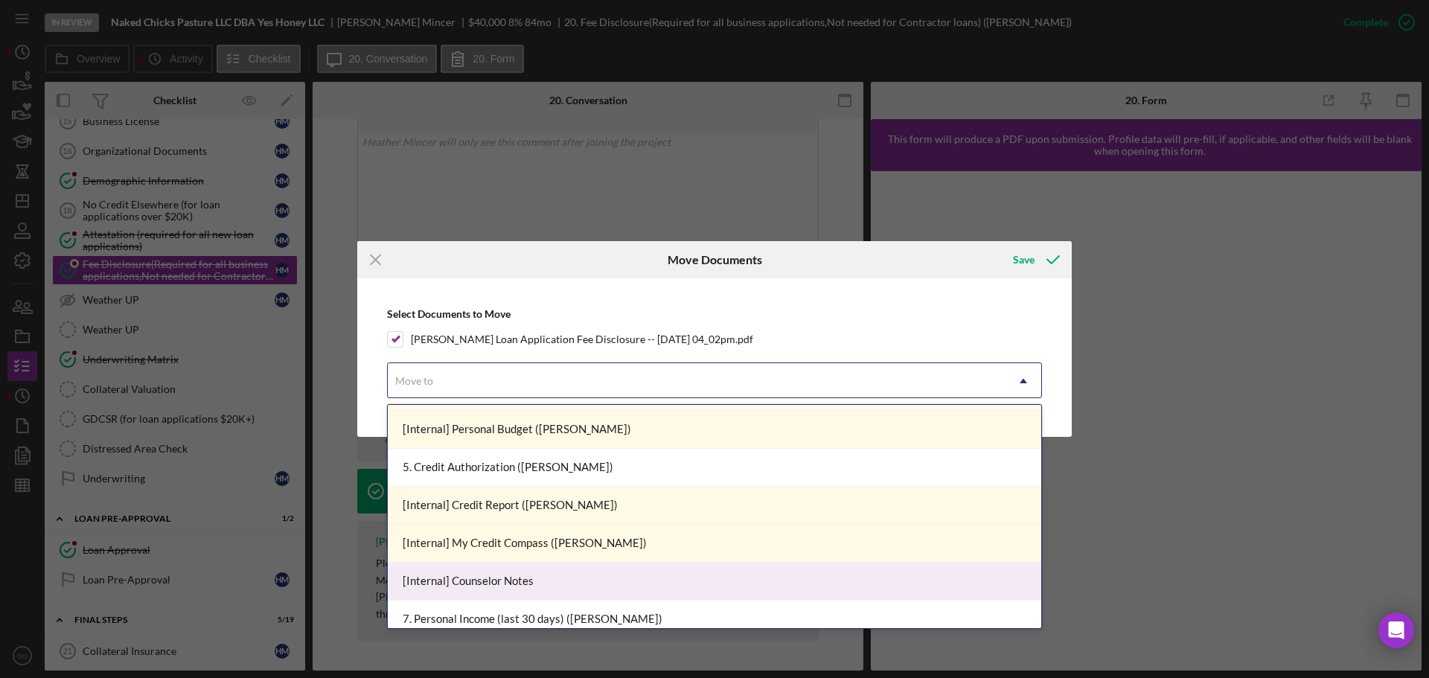
click at [529, 568] on div "[Internal] Counselor Notes" at bounding box center [714, 582] width 653 height 38
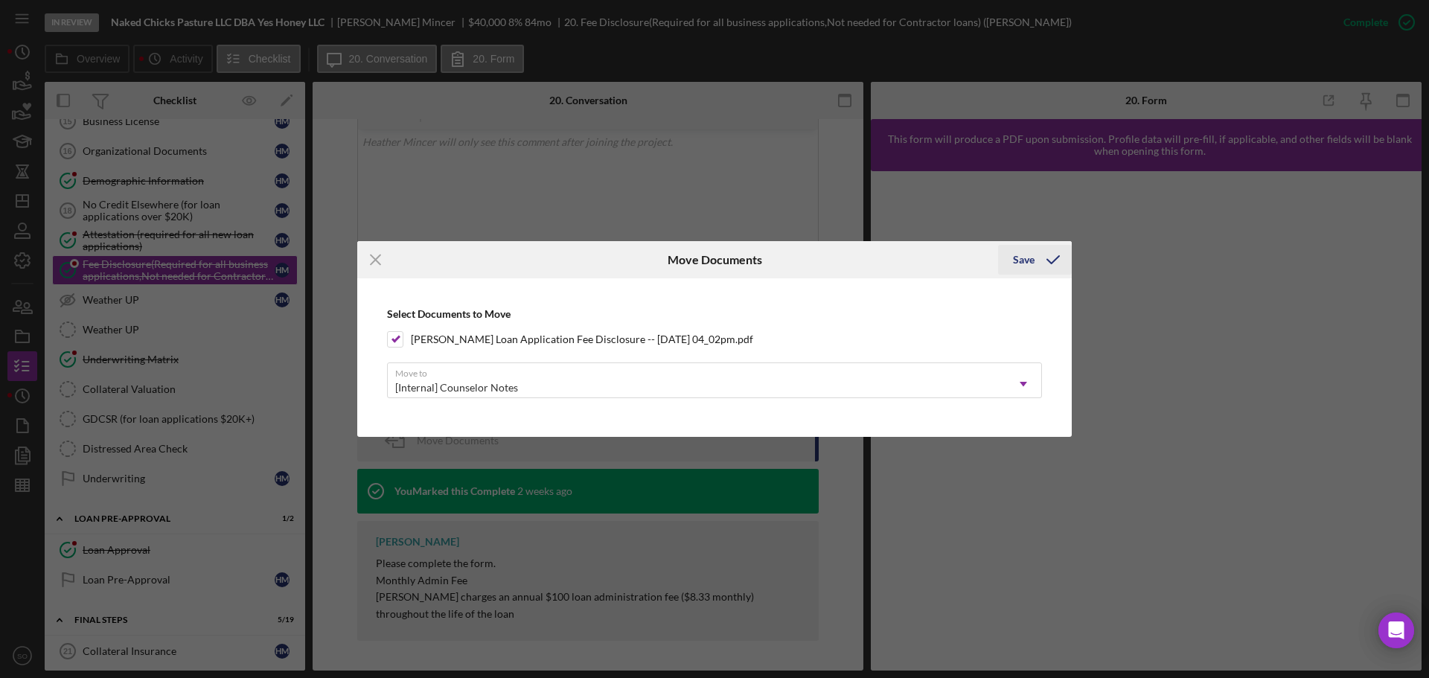
click at [1034, 263] on div "Save" at bounding box center [1024, 260] width 22 height 30
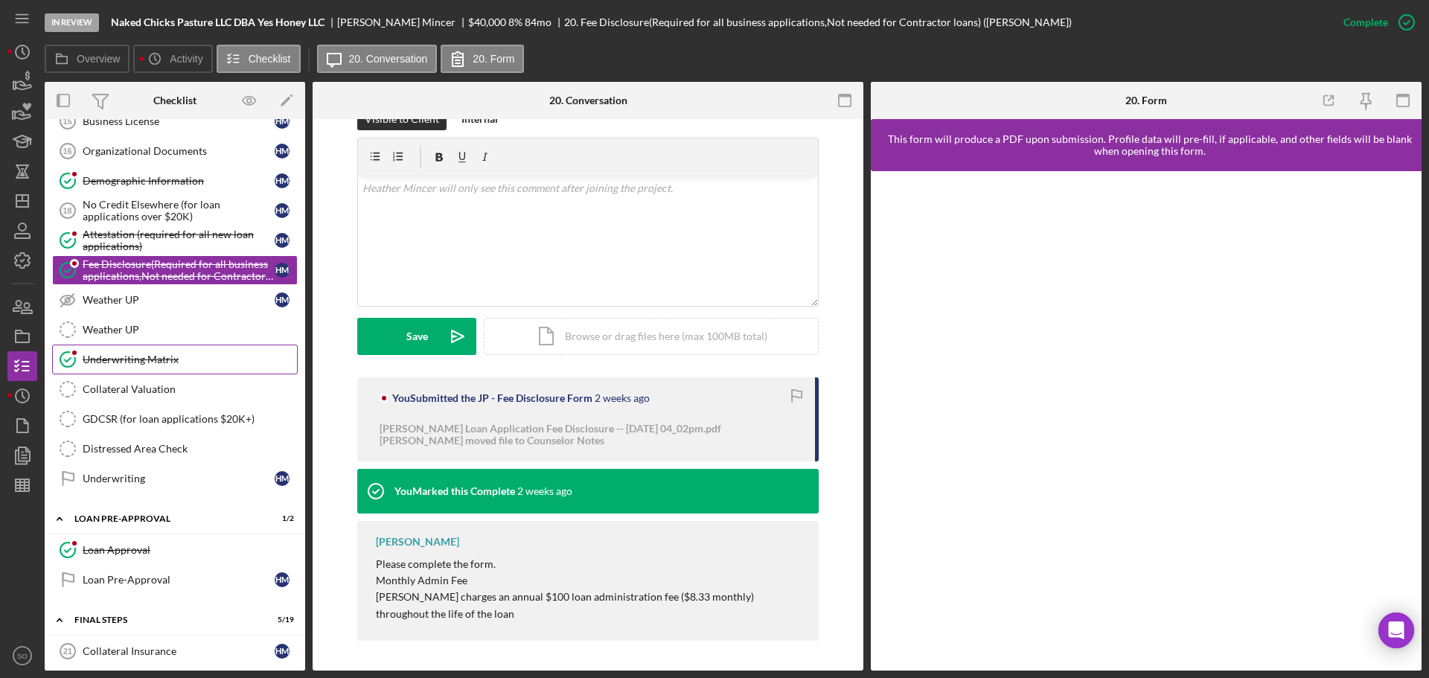
scroll to position [1414, 0]
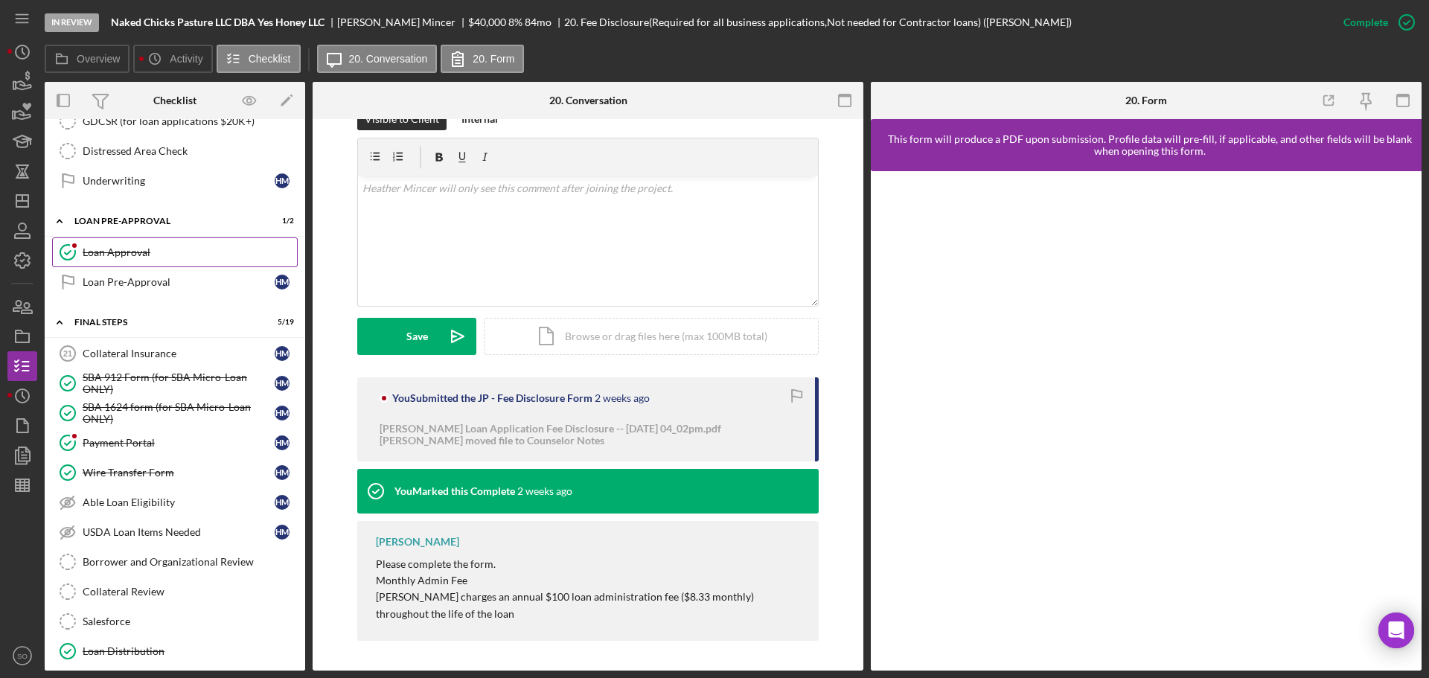
click at [113, 259] on link "Loan Approval Loan Approval" at bounding box center [175, 252] width 246 height 30
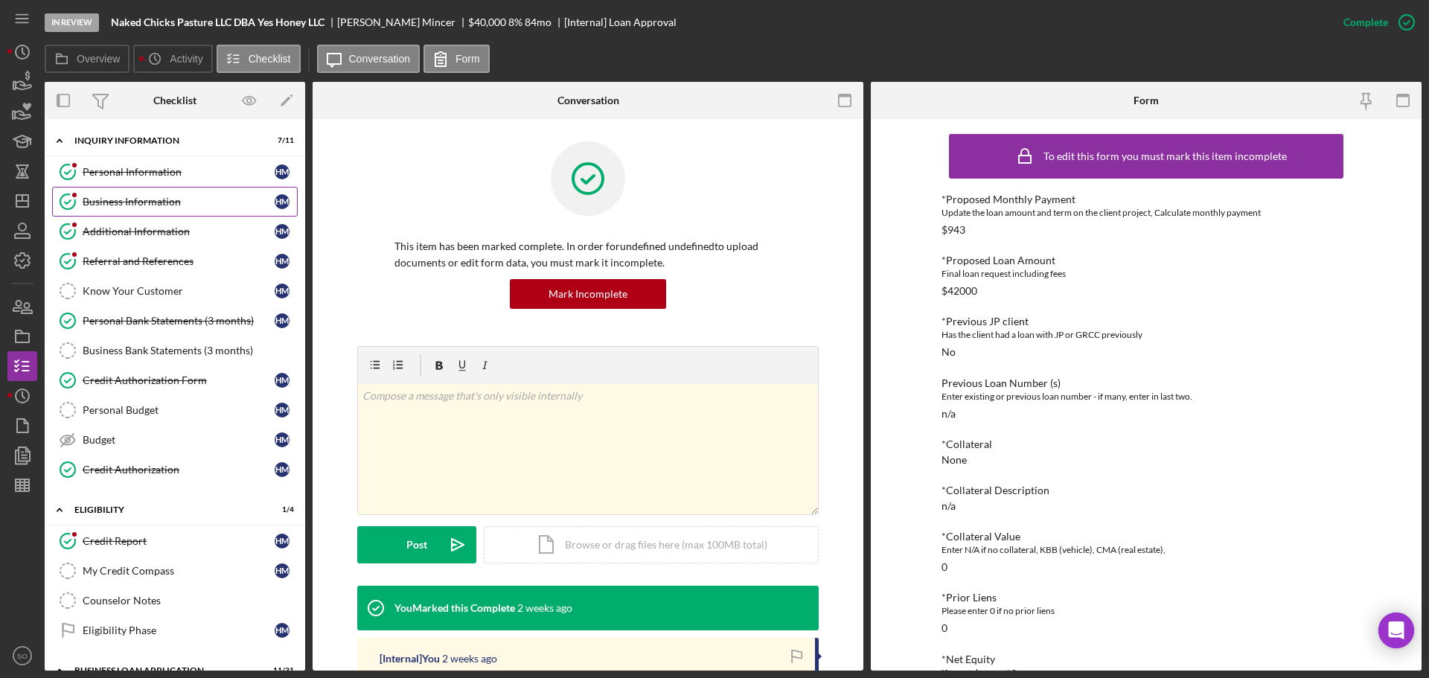
click at [170, 199] on div "Business Information" at bounding box center [179, 202] width 192 height 12
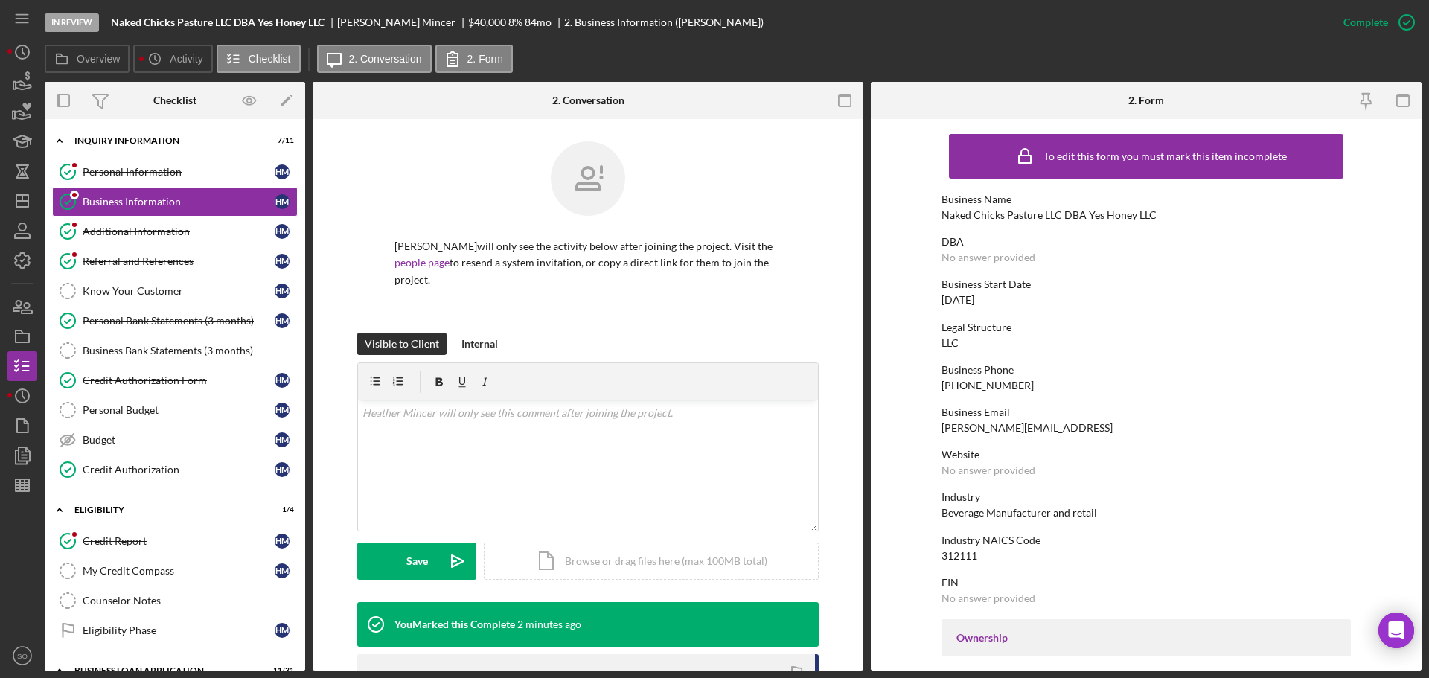
click at [1000, 211] on div "Naked Chicks Pasture LLC DBA Yes Honey LLC" at bounding box center [1048, 215] width 215 height 12
copy div "Naked Chicks Pasture LLC DBA Yes Honey LLC"
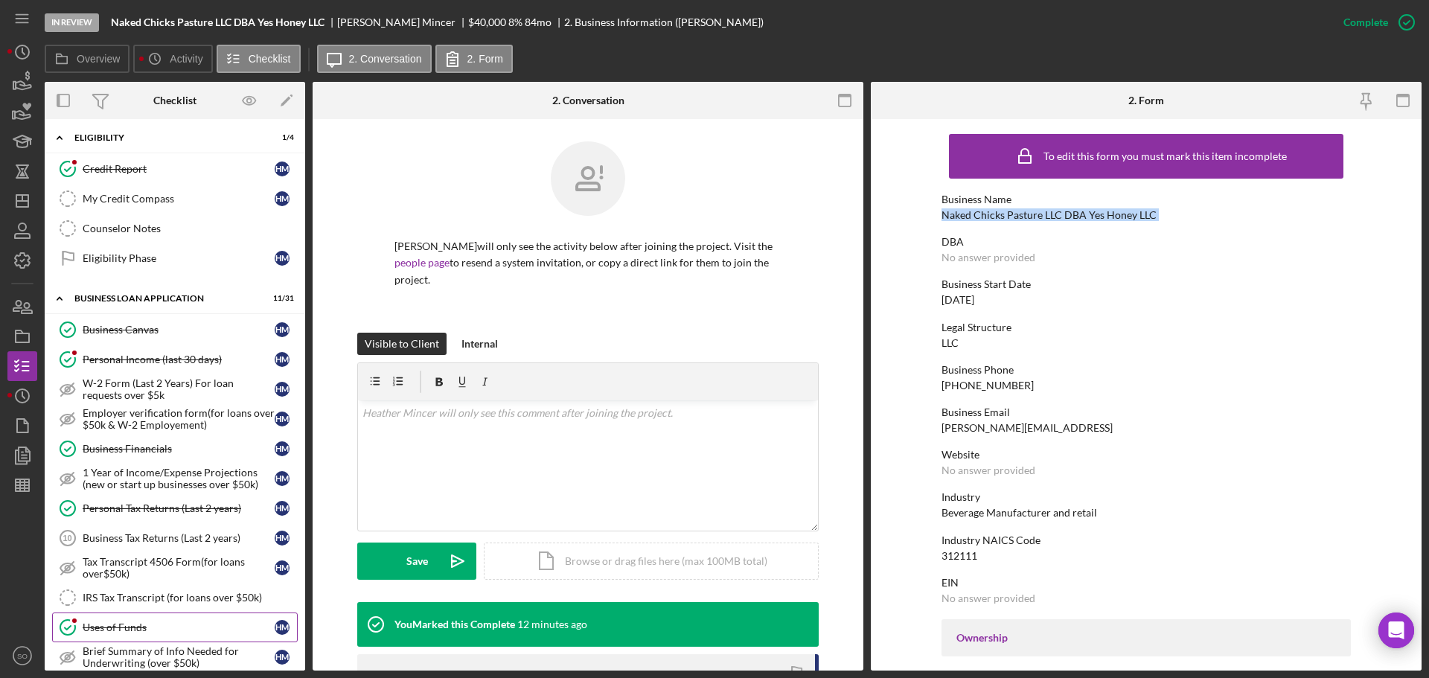
scroll to position [223, 0]
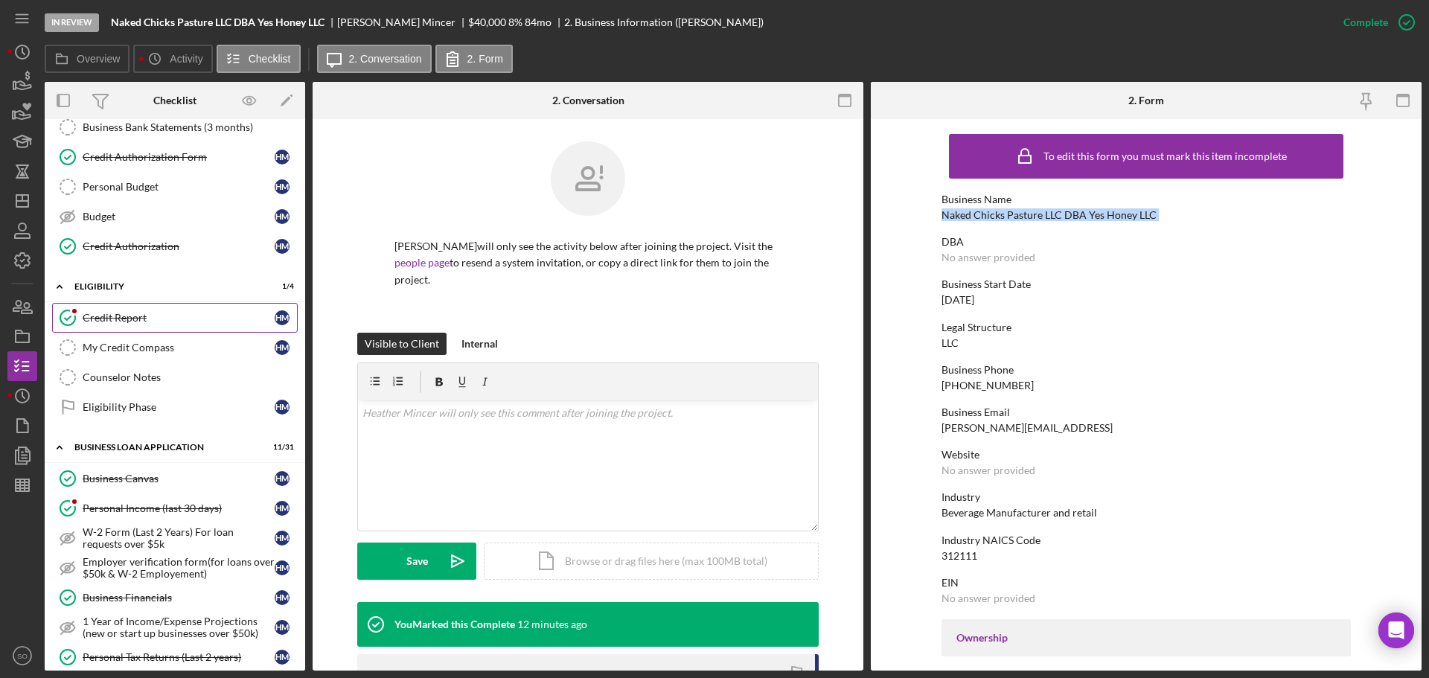
click at [138, 326] on link "Credit Report Credit Report H M" at bounding box center [175, 318] width 246 height 30
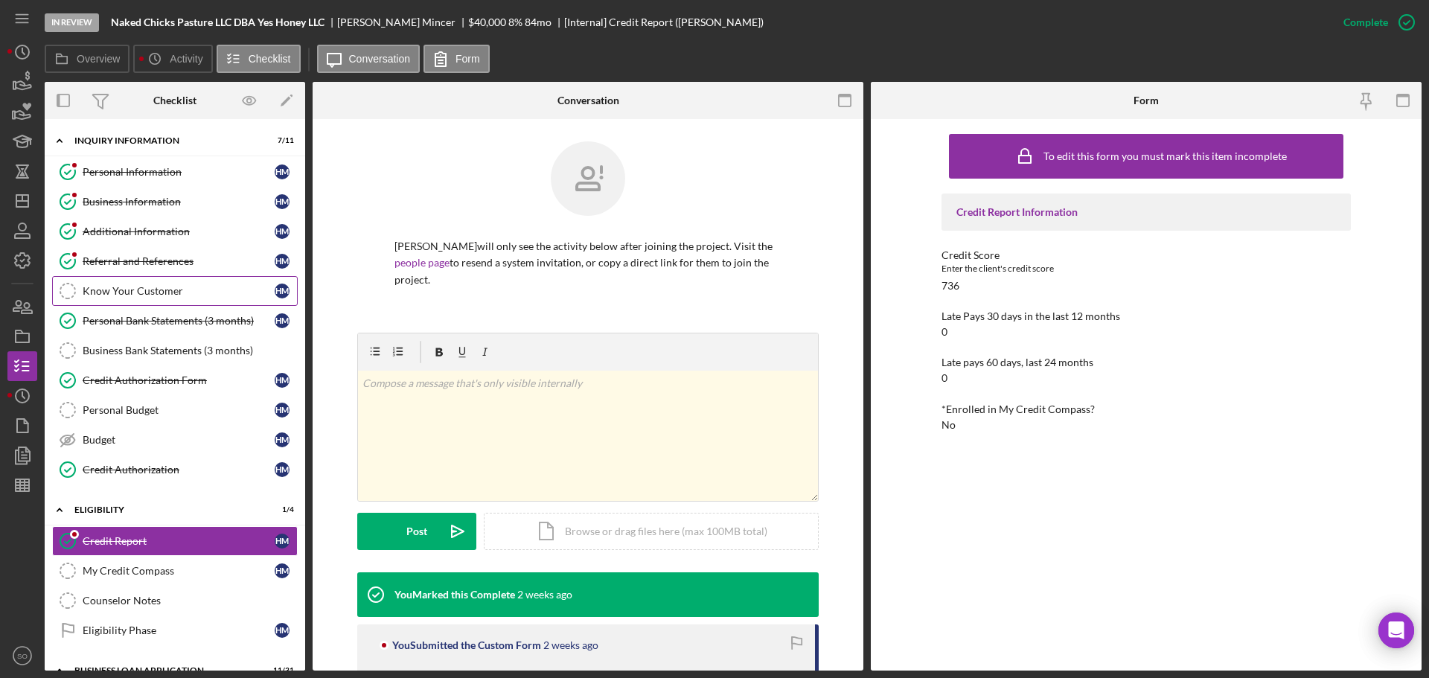
drag, startPoint x: 170, startPoint y: 208, endPoint x: 247, endPoint y: 297, distance: 117.1
click at [170, 208] on link "Business Information Business Information H M" at bounding box center [175, 202] width 246 height 30
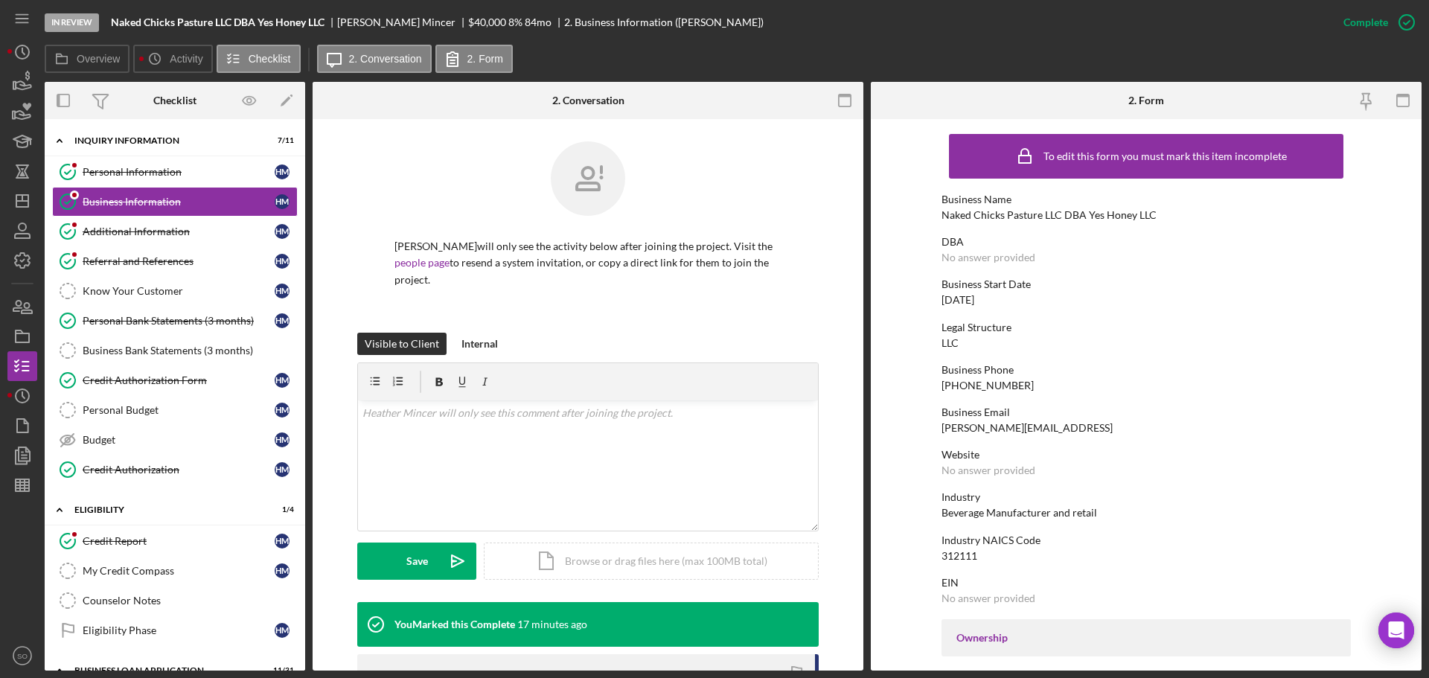
click at [1002, 210] on div "Naked Chicks Pasture LLC DBA Yes Honey LLC" at bounding box center [1048, 215] width 215 height 12
copy div "Naked Chicks Pasture LLC DBA Yes Honey LLC"
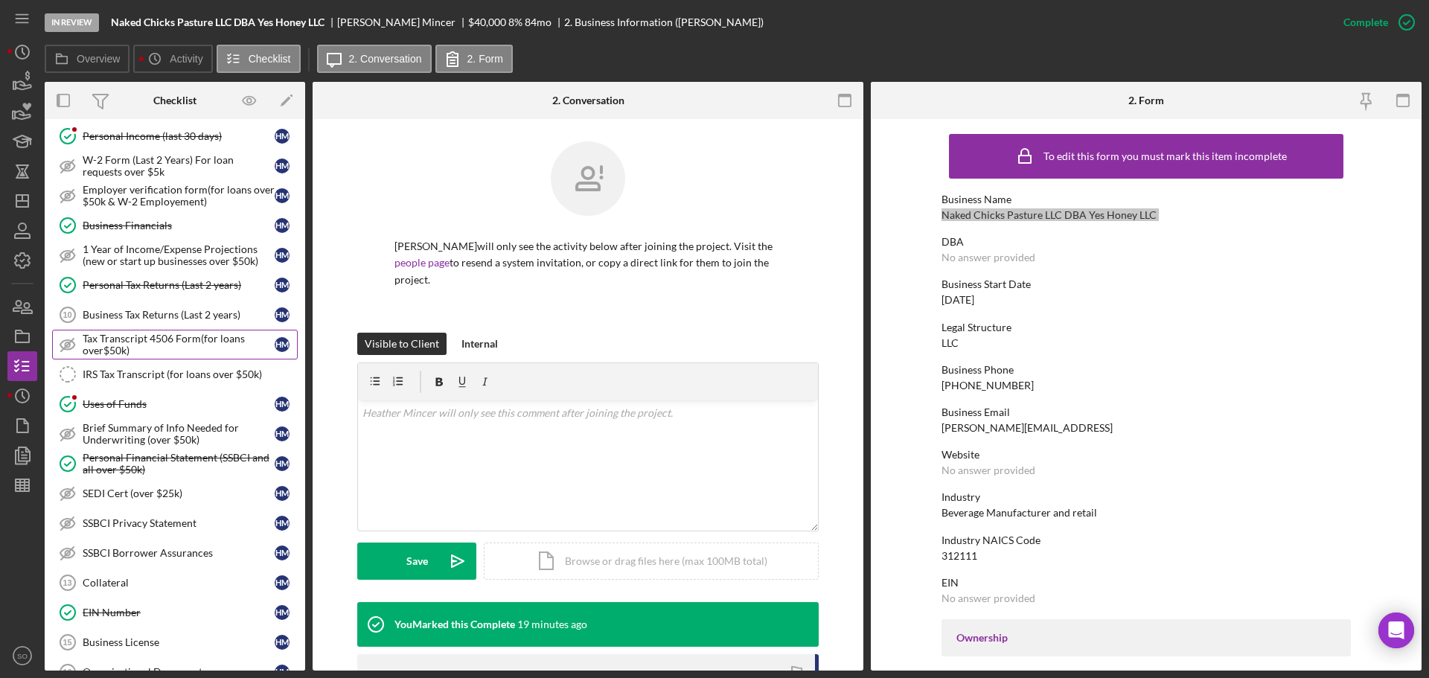
scroll to position [670, 0]
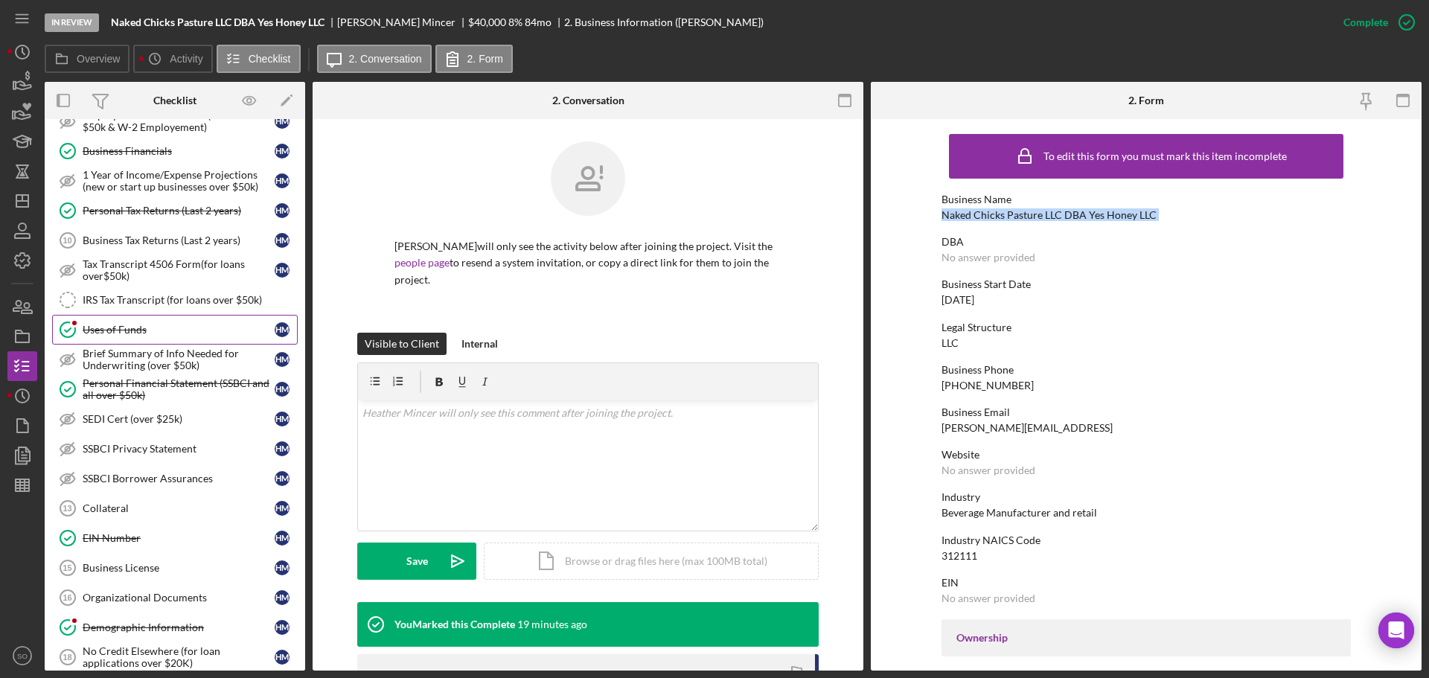
click at [128, 339] on link "Uses of Funds Uses of Funds H M" at bounding box center [175, 330] width 246 height 30
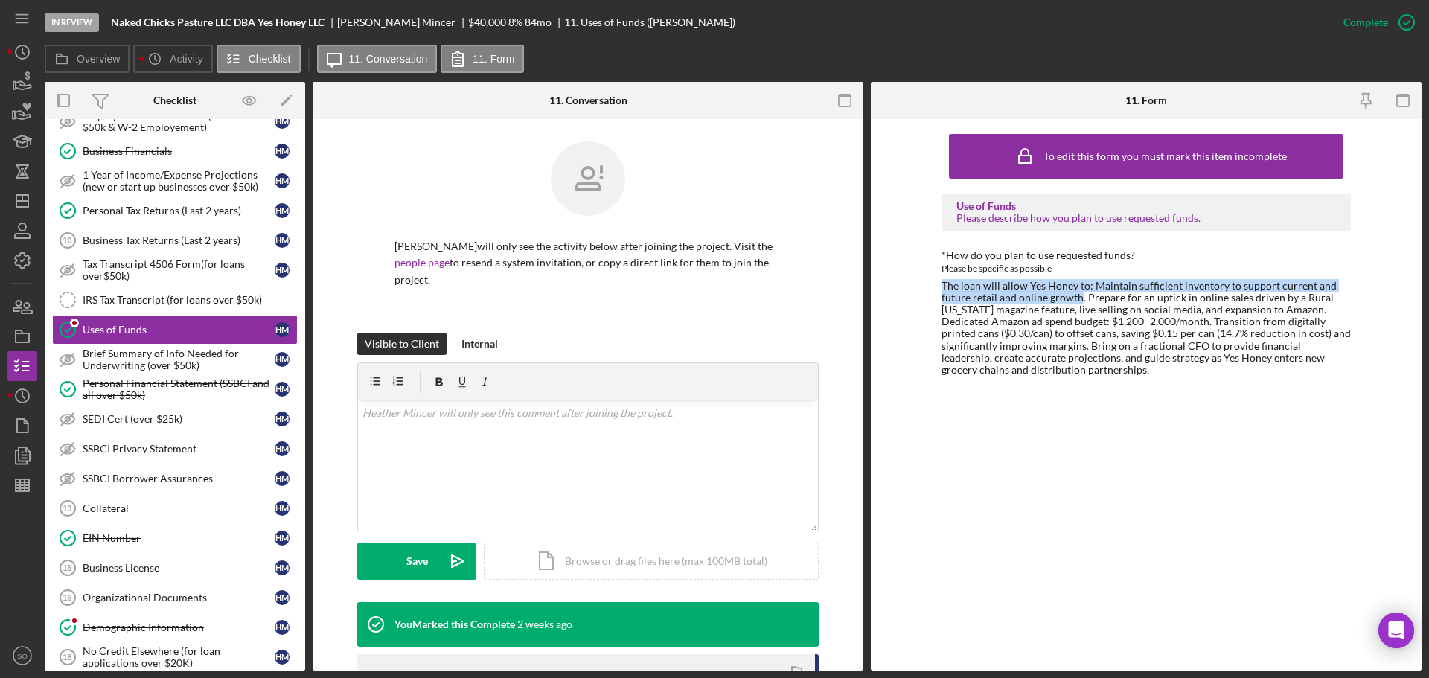
drag, startPoint x: 941, startPoint y: 281, endPoint x: 1081, endPoint y: 299, distance: 141.1
click at [1081, 299] on div "The loan will allow Yes Honey to: Maintain sufficient inventory to support curr…" at bounding box center [1145, 328] width 409 height 96
copy div "The loan will allow Yes Honey to: Maintain sufficient inventory to support curr…"
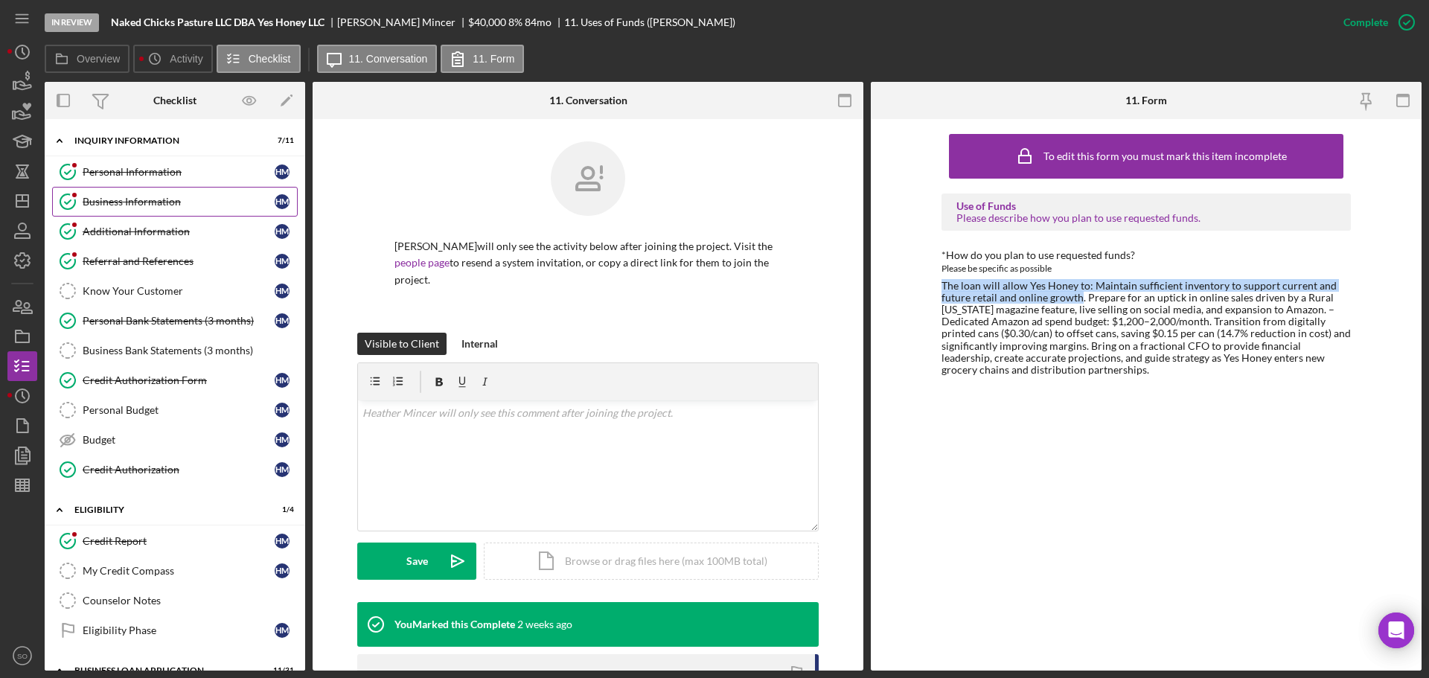
click at [145, 209] on link "Business Information Business Information H M" at bounding box center [175, 202] width 246 height 30
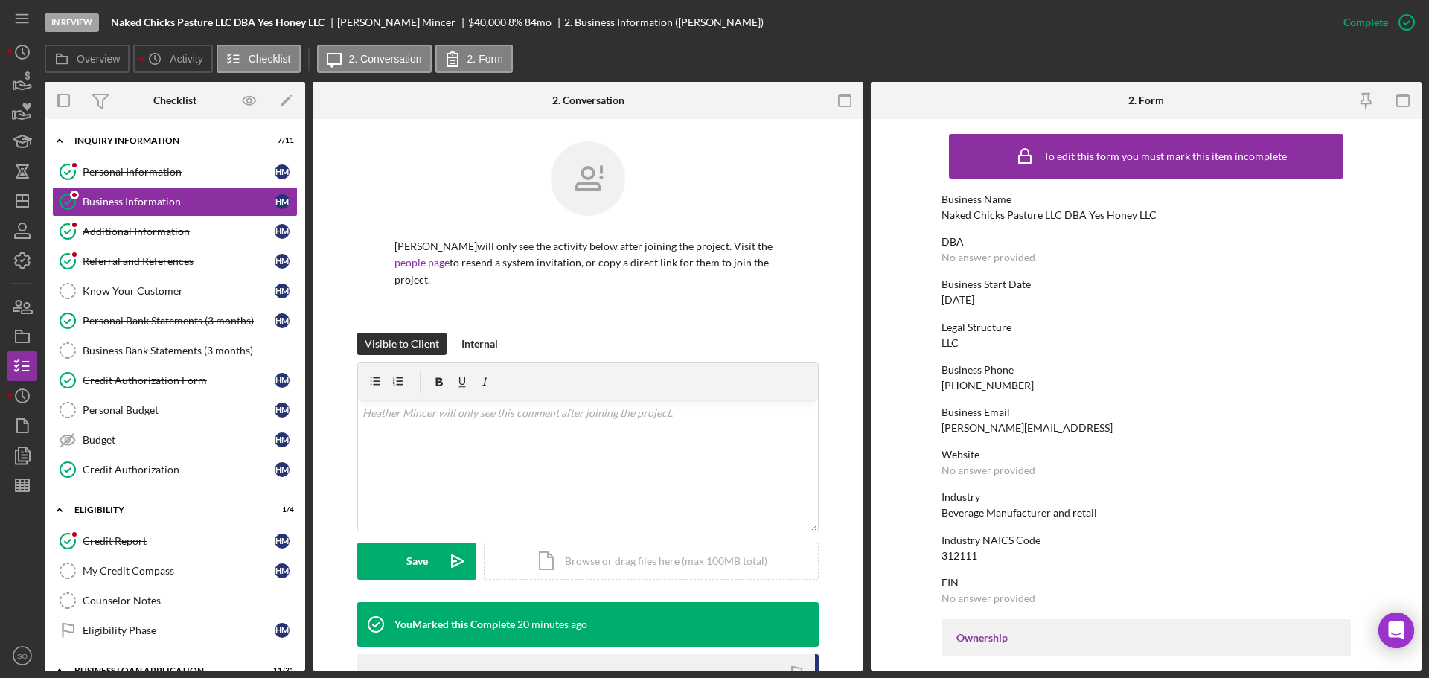
scroll to position [372, 0]
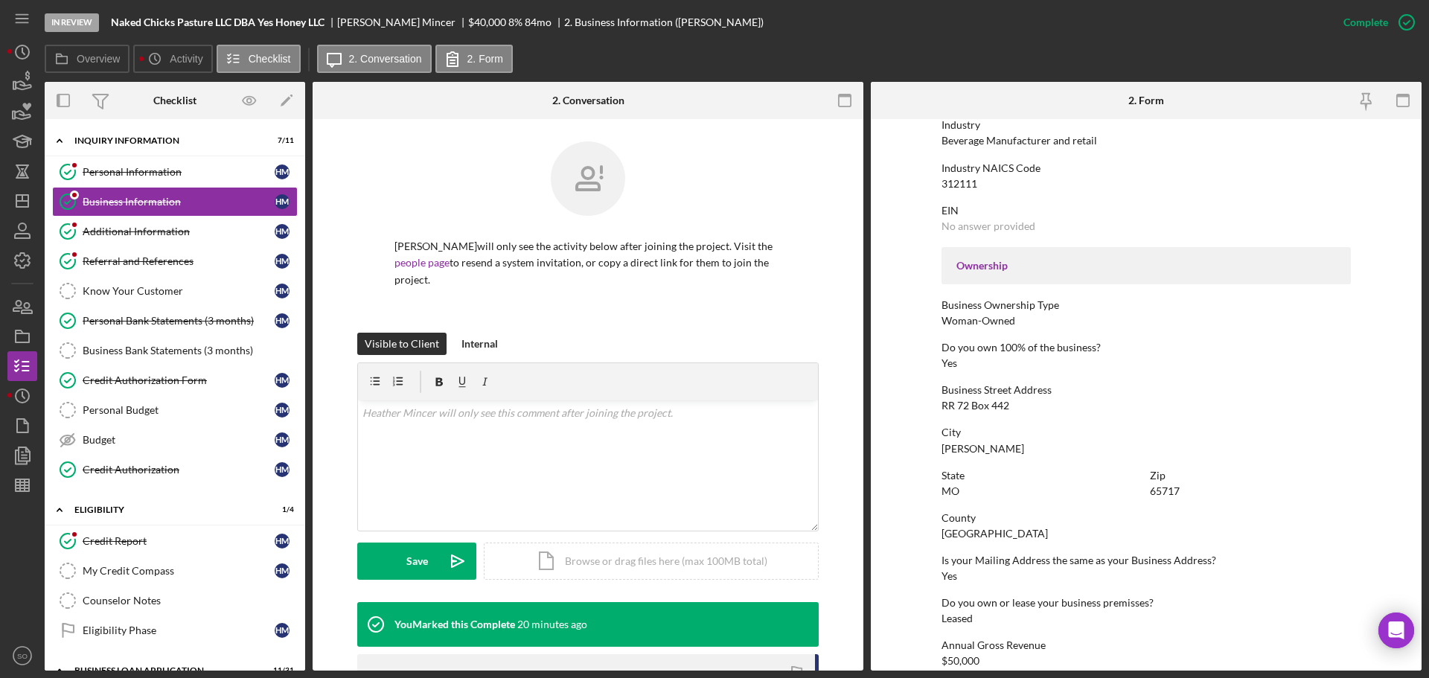
click at [960, 406] on div "RR 72 Box 442" at bounding box center [975, 406] width 68 height 12
copy div "RR 72 Box 442"
click at [950, 449] on div "Norwood" at bounding box center [982, 449] width 83 height 12
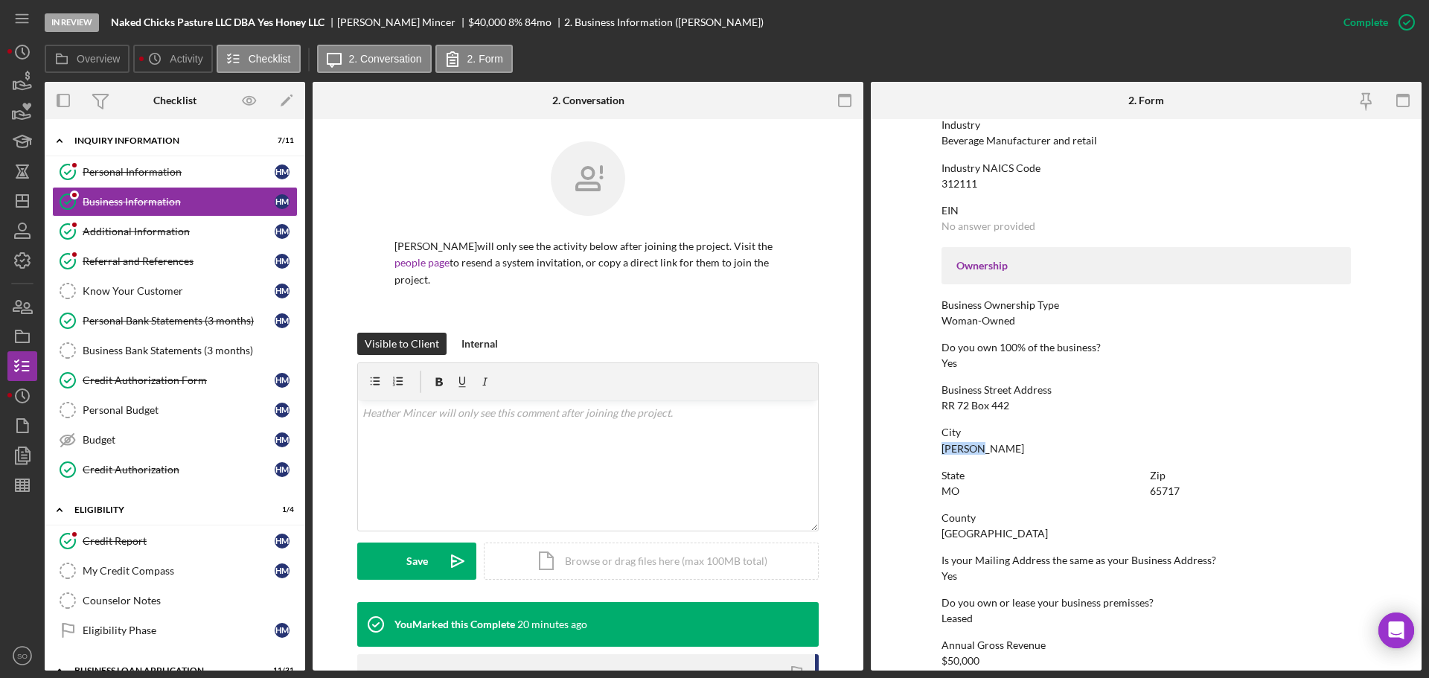
click at [950, 449] on div "Norwood" at bounding box center [982, 449] width 83 height 12
copy div "Norwood"
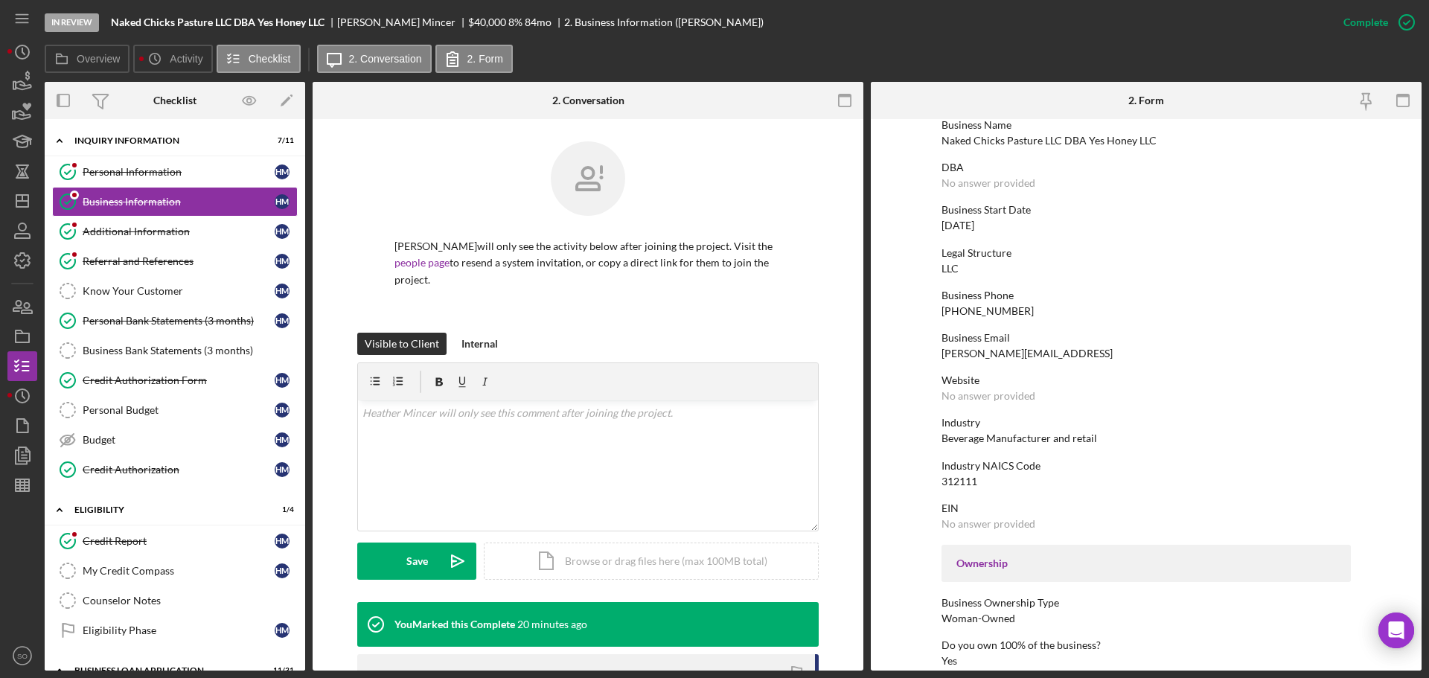
scroll to position [0, 0]
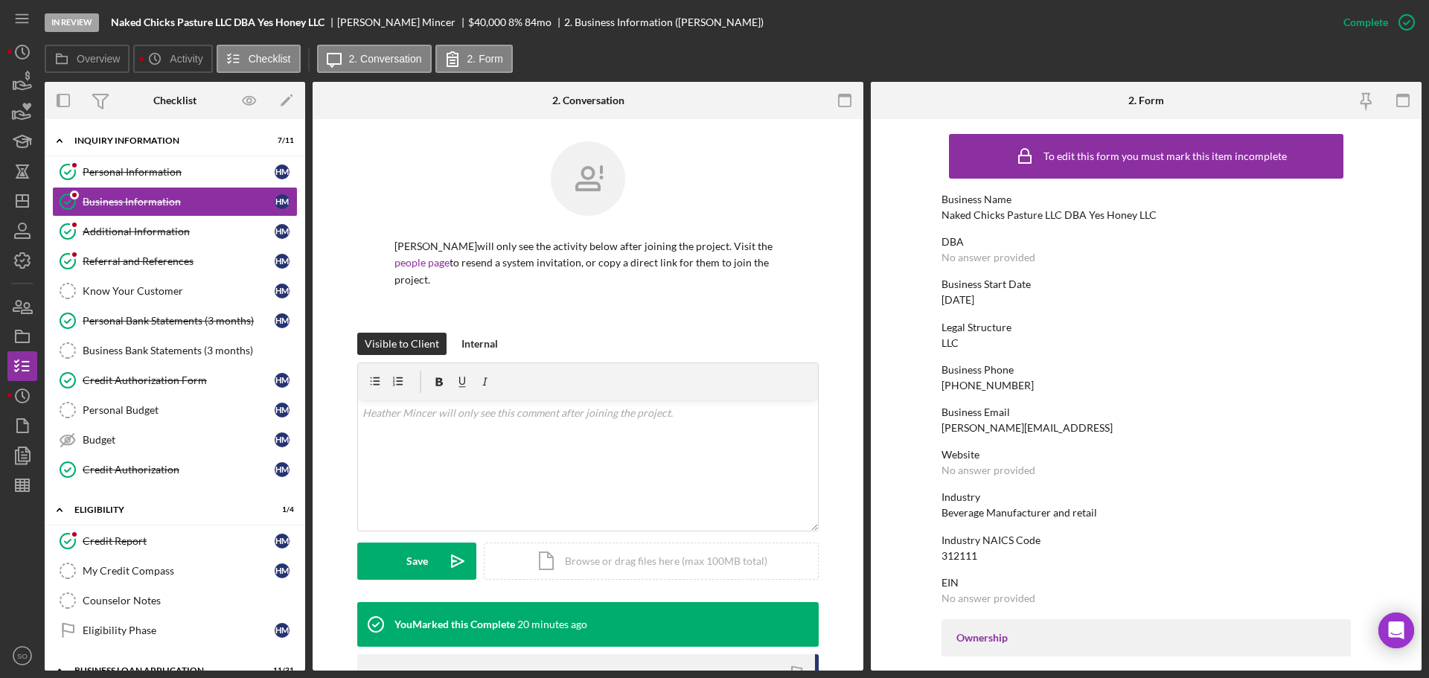
click at [1022, 213] on div "Naked Chicks Pasture LLC DBA Yes Honey LLC" at bounding box center [1048, 215] width 215 height 12
copy div "Naked Chicks Pasture LLC DBA Yes Honey LLC"
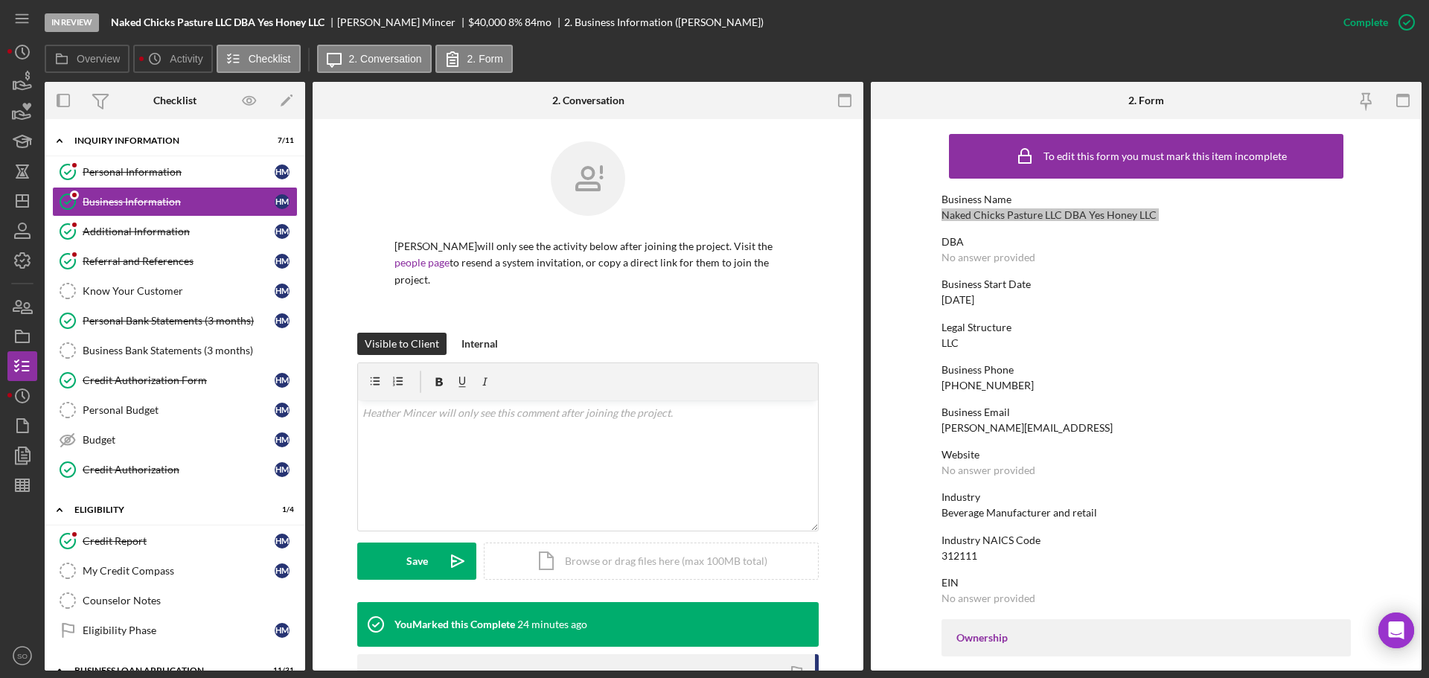
scroll to position [372, 0]
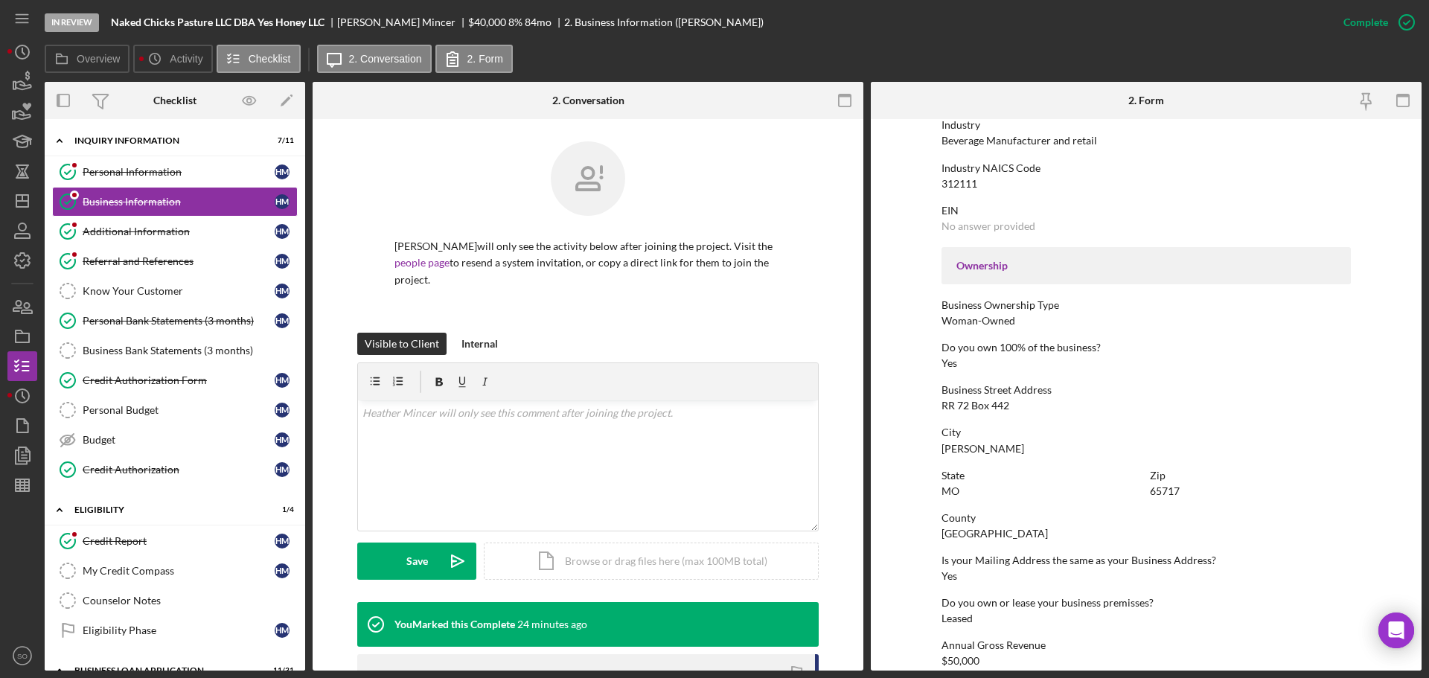
click at [1000, 406] on div "RR 72 Box 442" at bounding box center [975, 406] width 68 height 12
copy div "RR 72 Box 442"
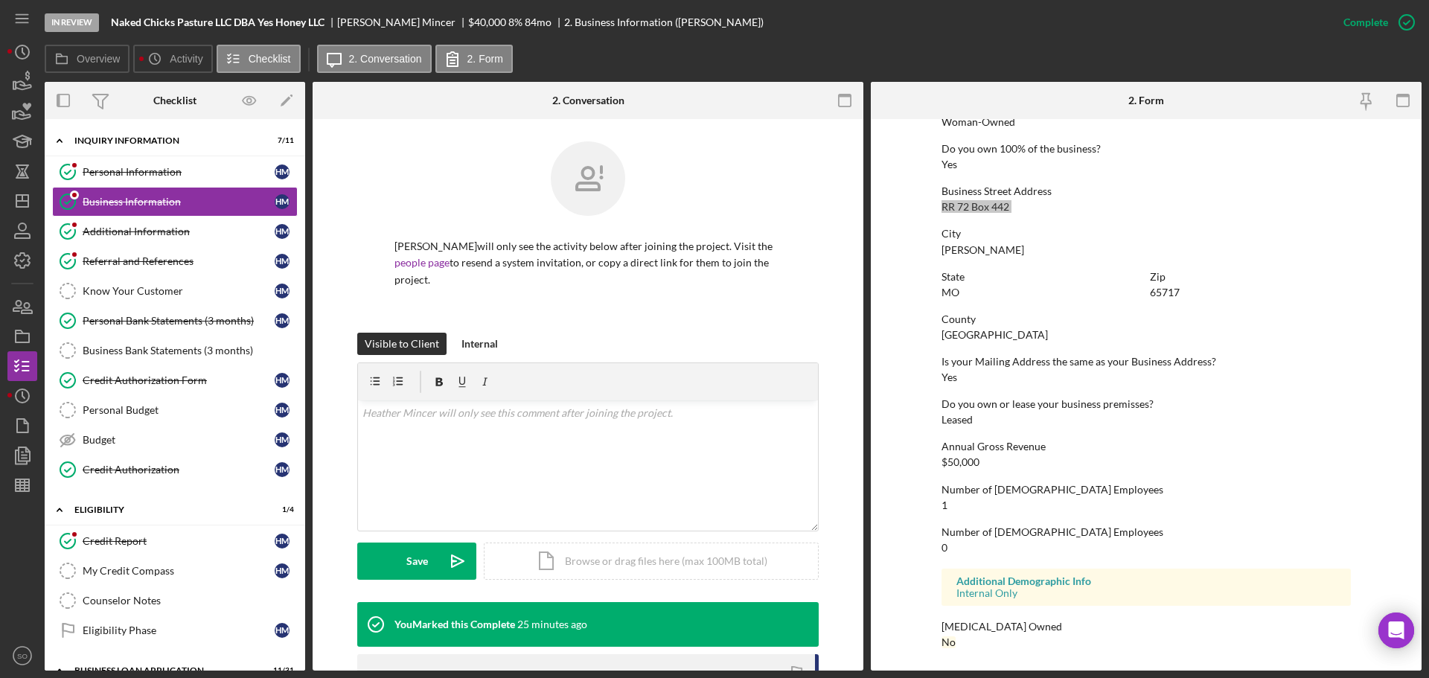
scroll to position [348, 0]
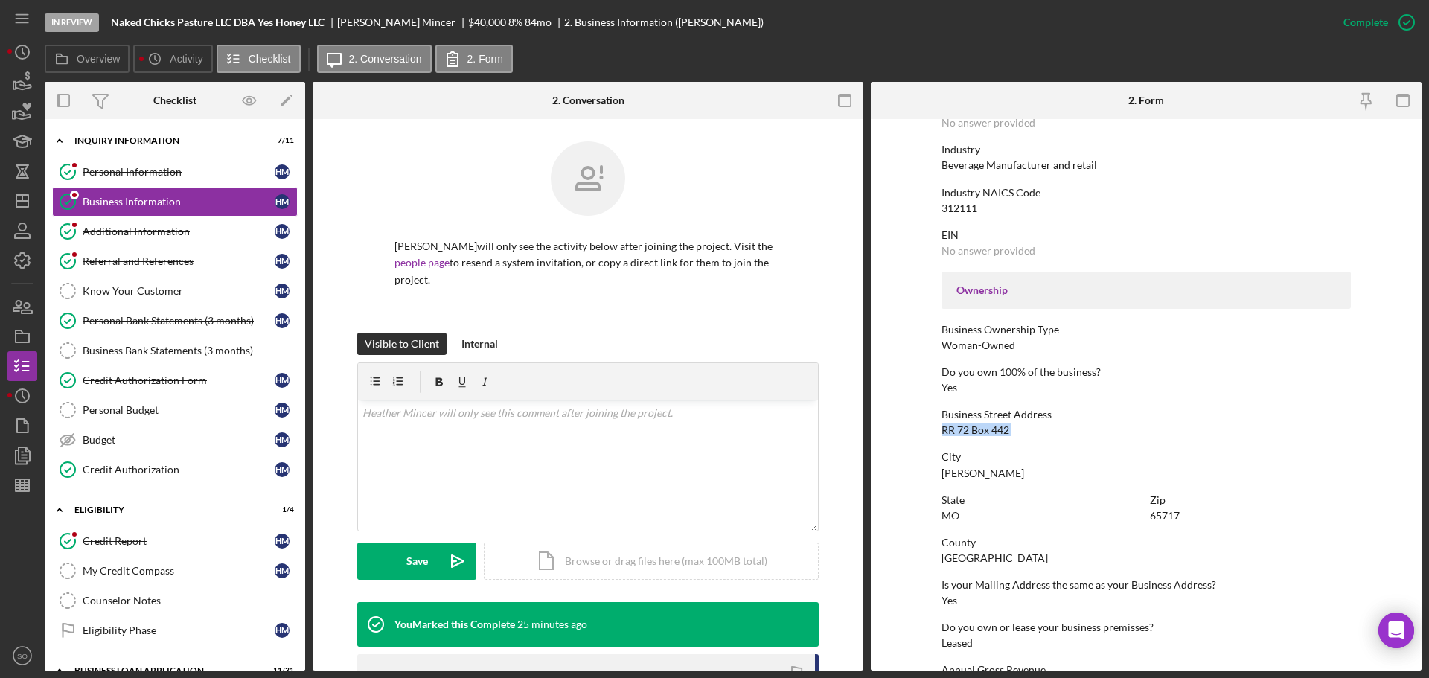
click at [960, 212] on div "312111" at bounding box center [959, 208] width 36 height 12
copy div "312111"
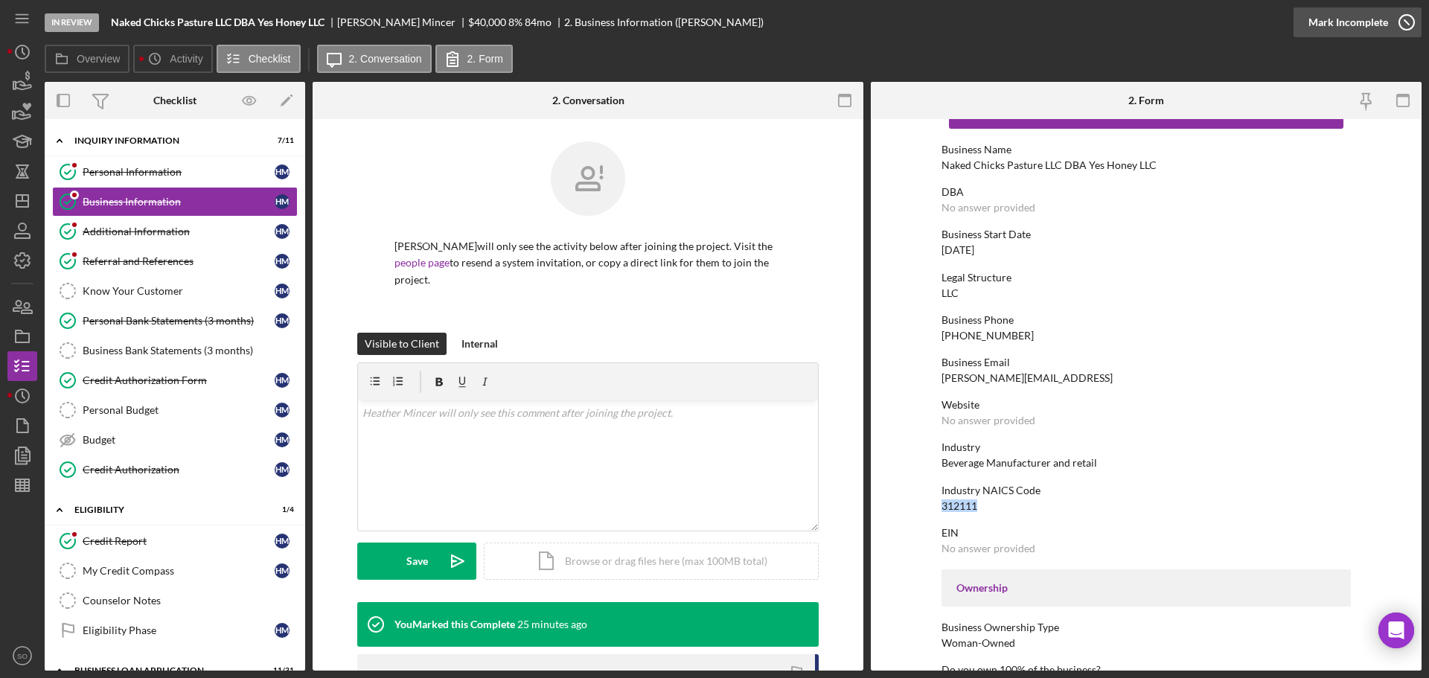
click at [1349, 20] on div "Mark Incomplete" at bounding box center [1348, 22] width 80 height 30
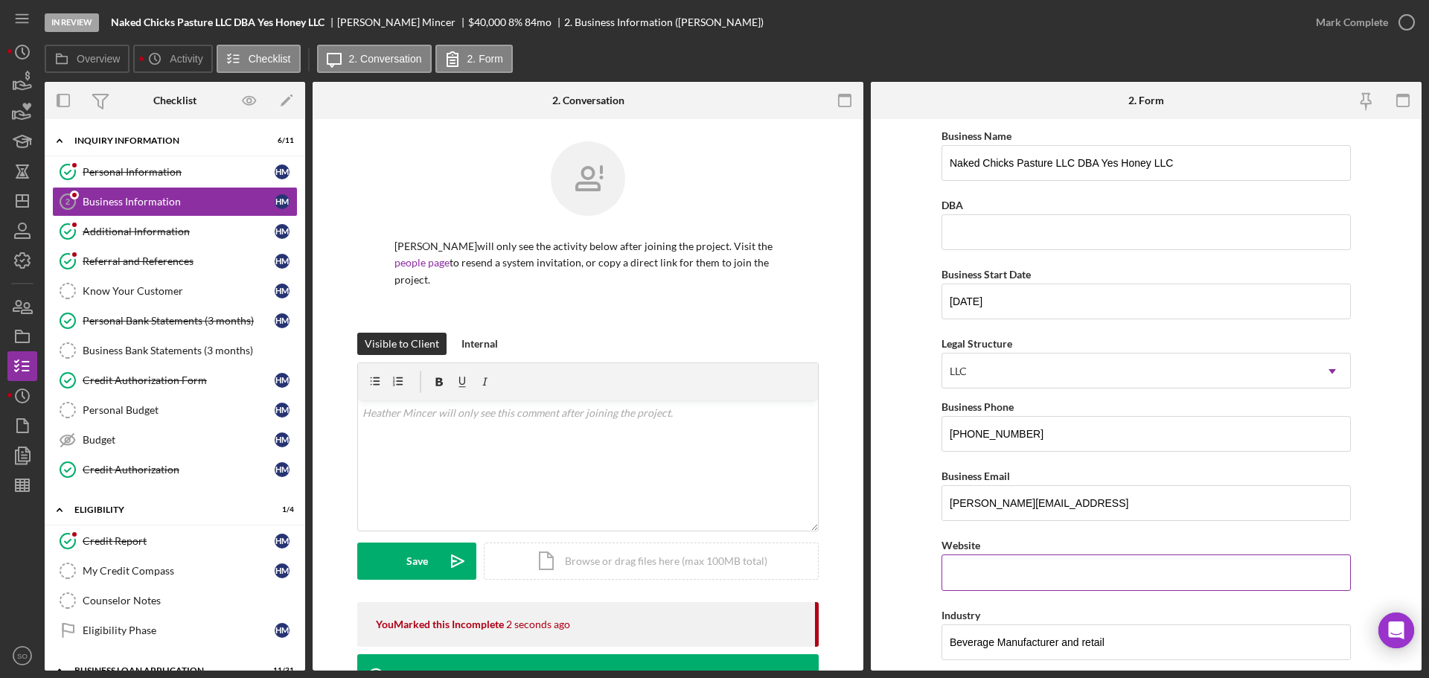
scroll to position [223, 0]
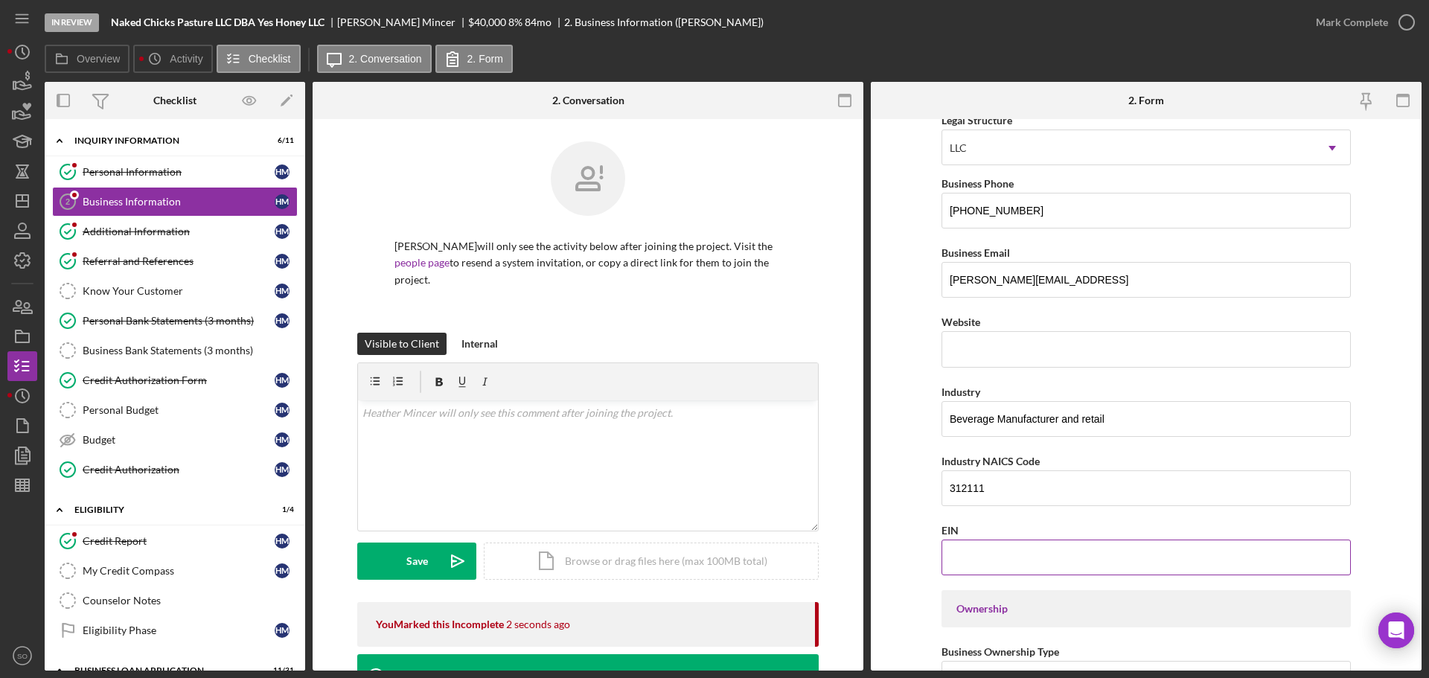
drag, startPoint x: 999, startPoint y: 554, endPoint x: 1019, endPoint y: 563, distance: 22.0
click at [999, 554] on input "EIN" at bounding box center [1145, 558] width 409 height 36
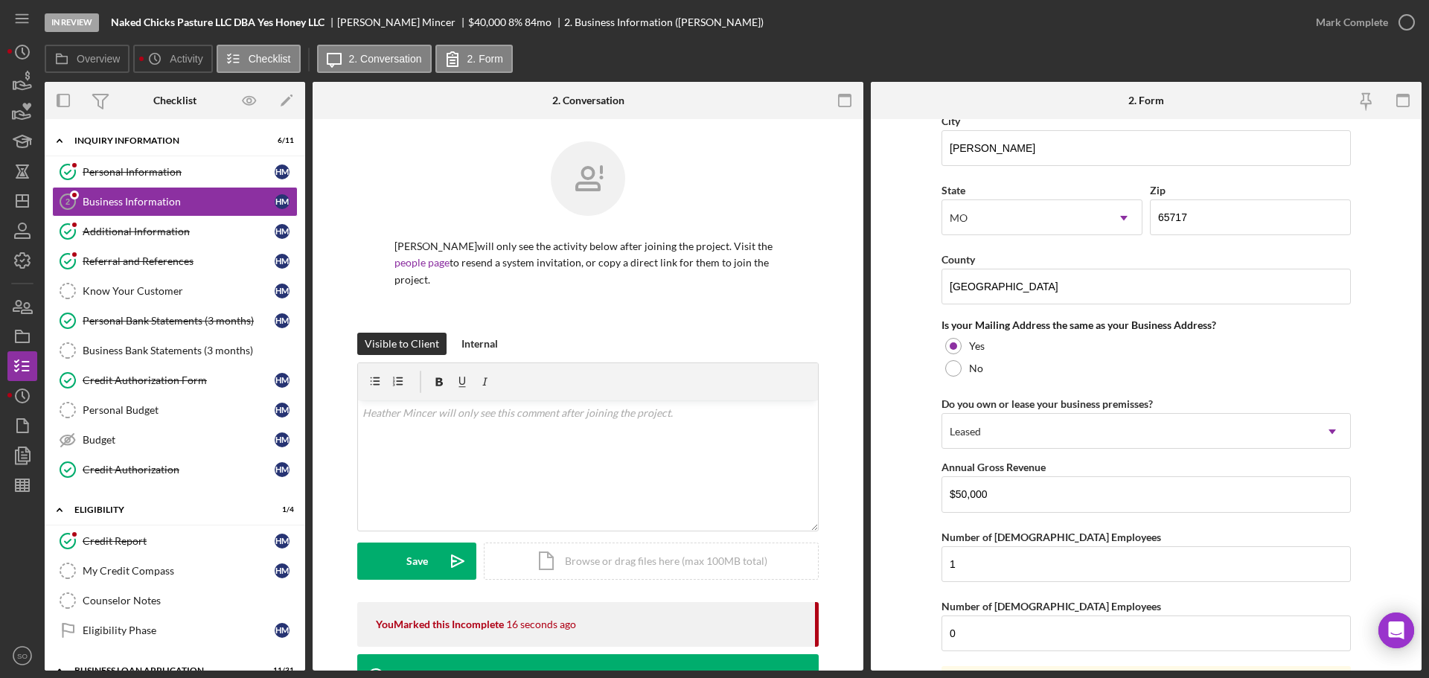
scroll to position [1101, 0]
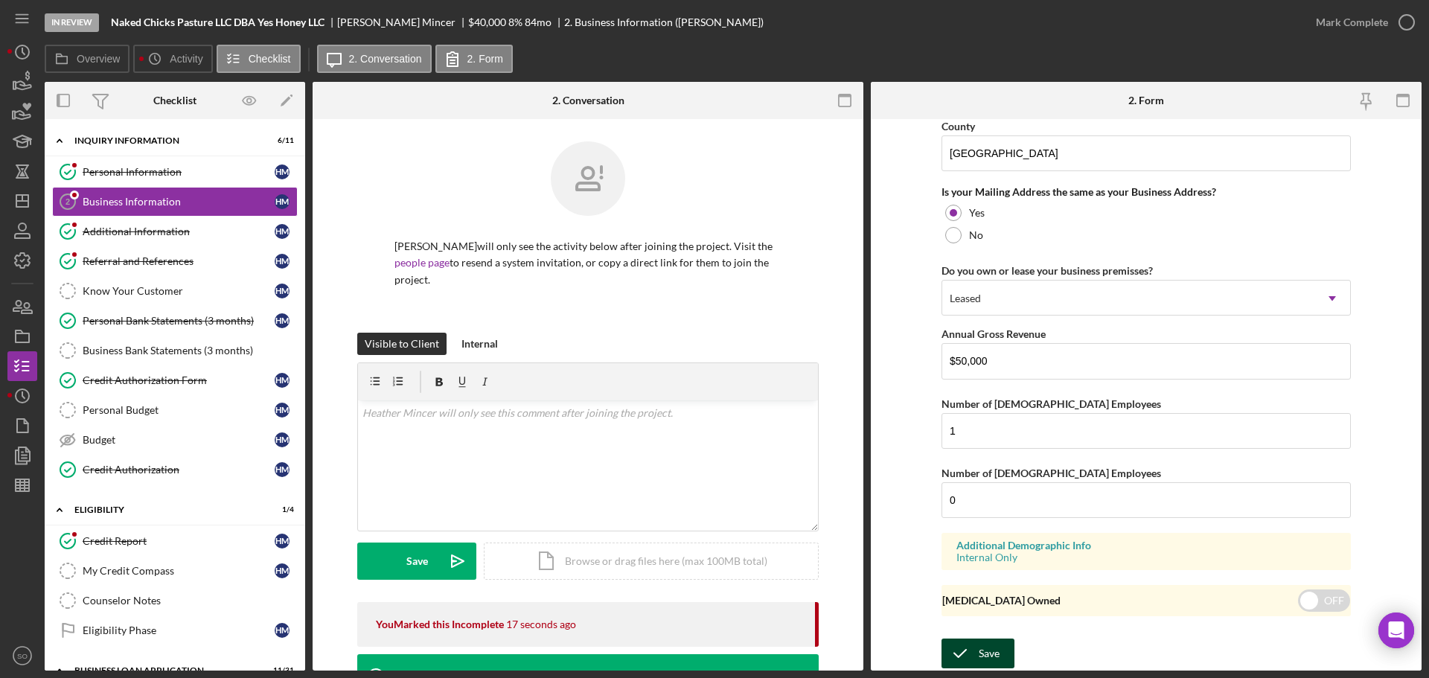
type input "88-3386956"
click at [994, 652] on div "Save" at bounding box center [989, 654] width 21 height 30
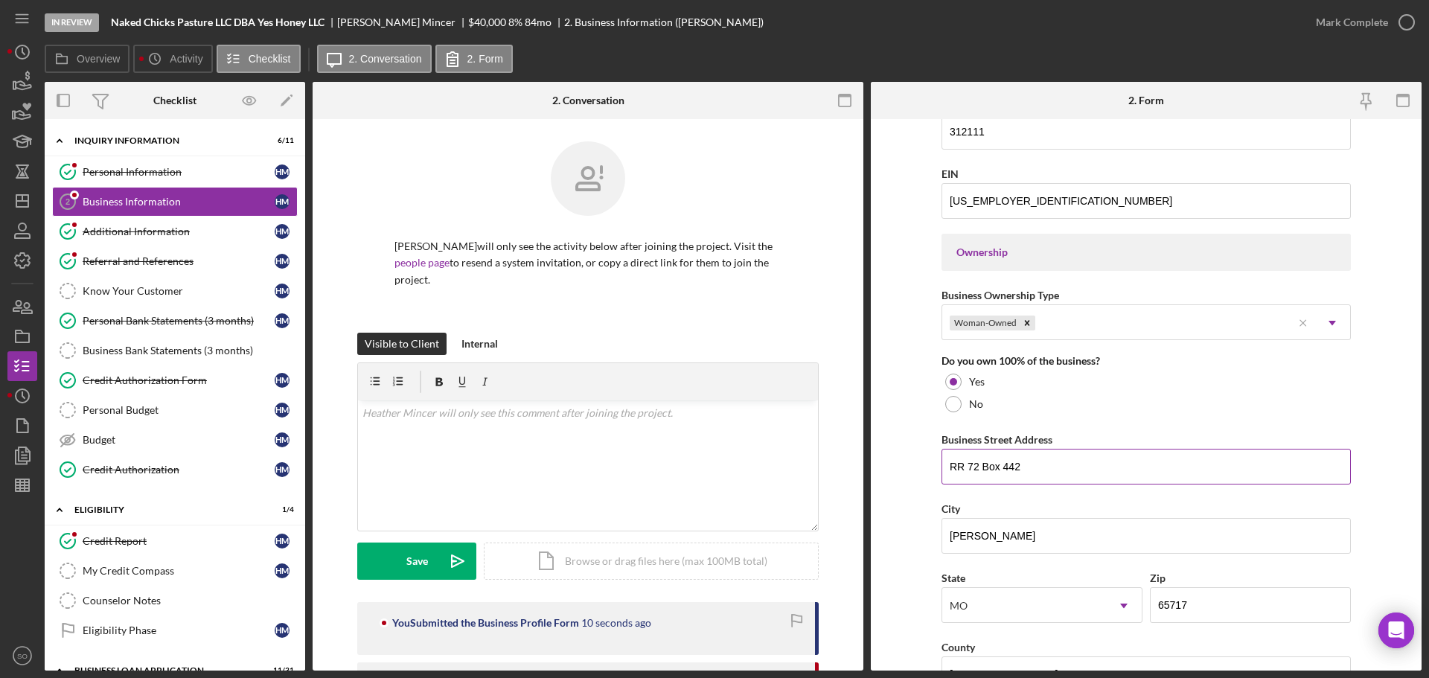
scroll to position [431, 0]
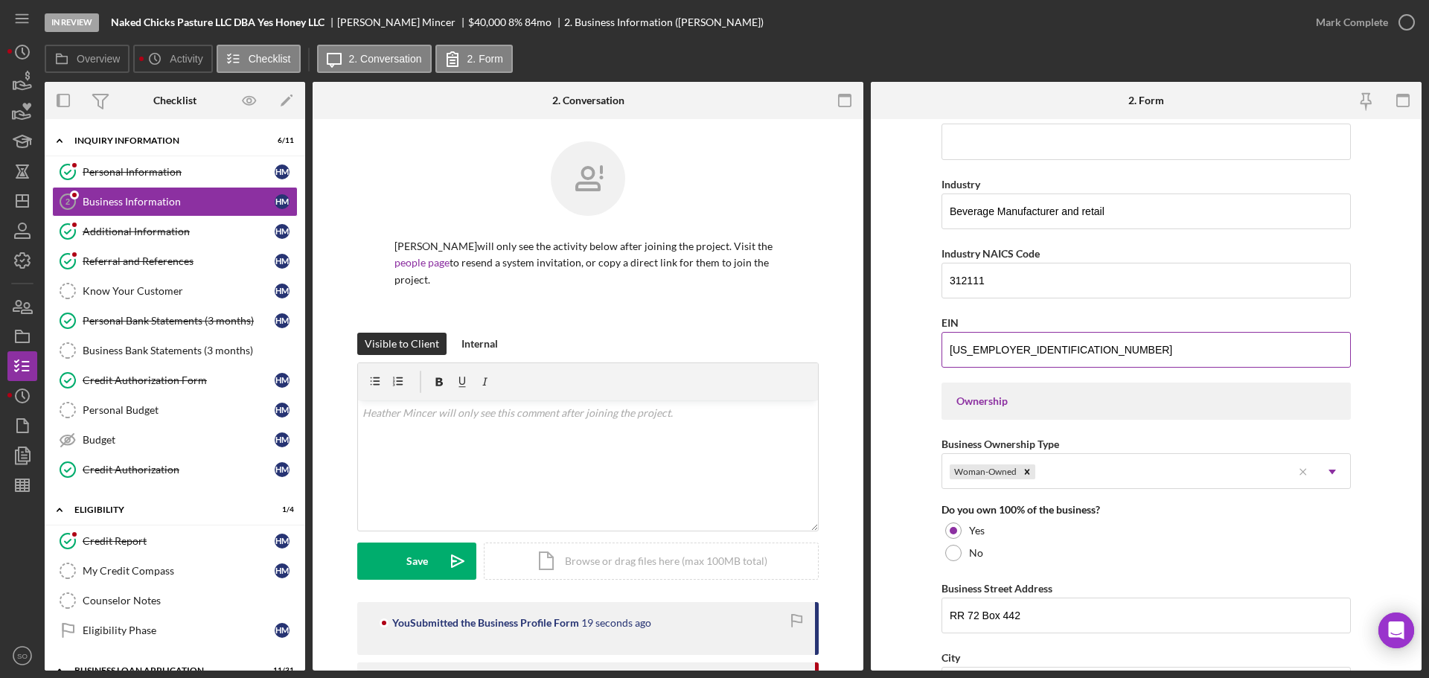
drag, startPoint x: 999, startPoint y: 348, endPoint x: 1039, endPoint y: 363, distance: 42.2
click at [899, 360] on form "Business Name Naked Chicks Pasture LLC DBA Yes Honey LLC DBA Business Start Dat…" at bounding box center [1146, 394] width 551 height 551
click at [1313, 16] on button "Mark Complete" at bounding box center [1361, 22] width 121 height 30
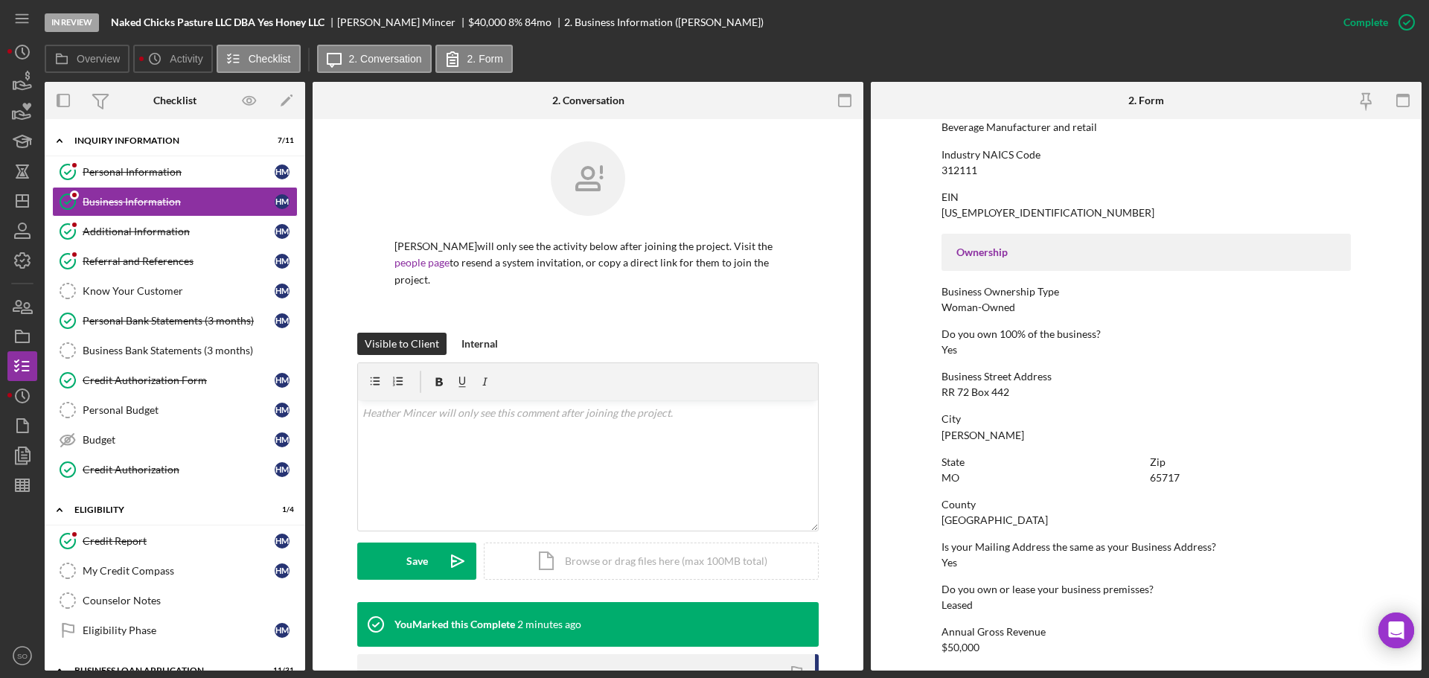
scroll to position [534, 0]
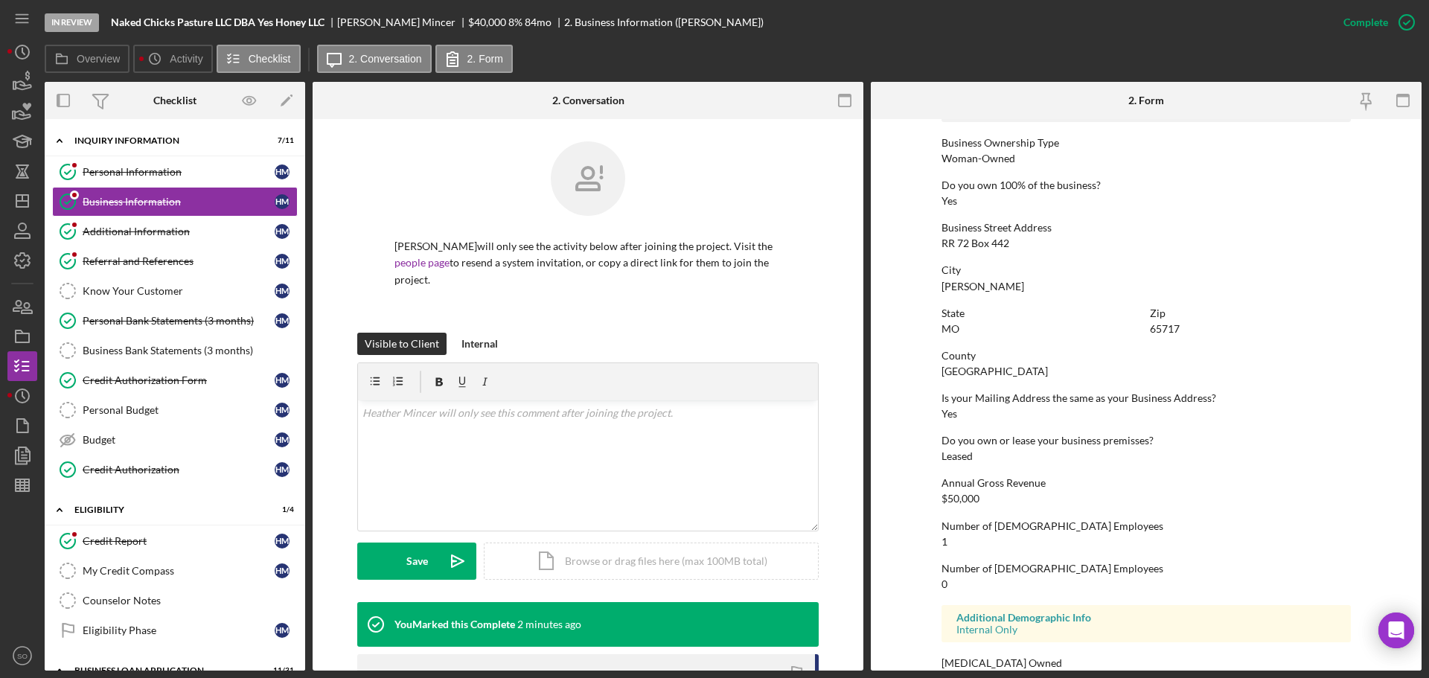
click at [957, 374] on div "Wright County" at bounding box center [994, 371] width 106 height 12
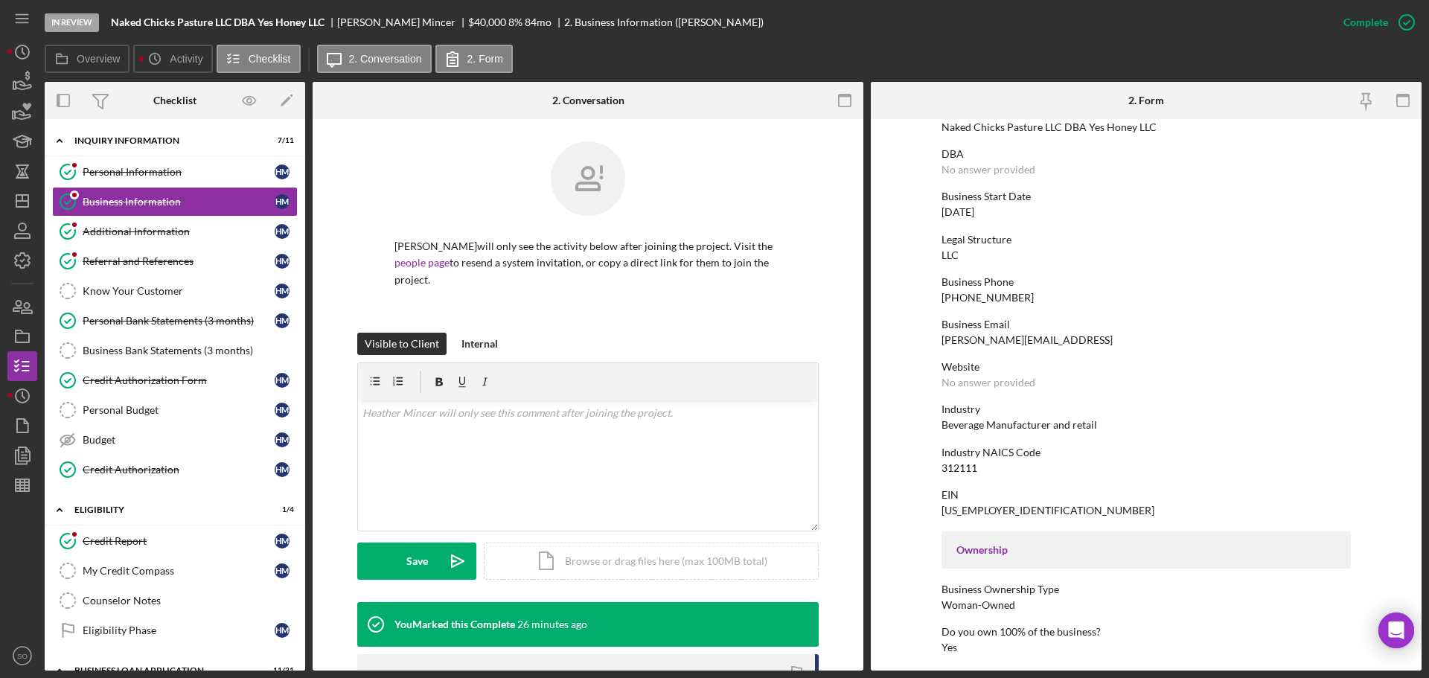
scroll to position [0, 0]
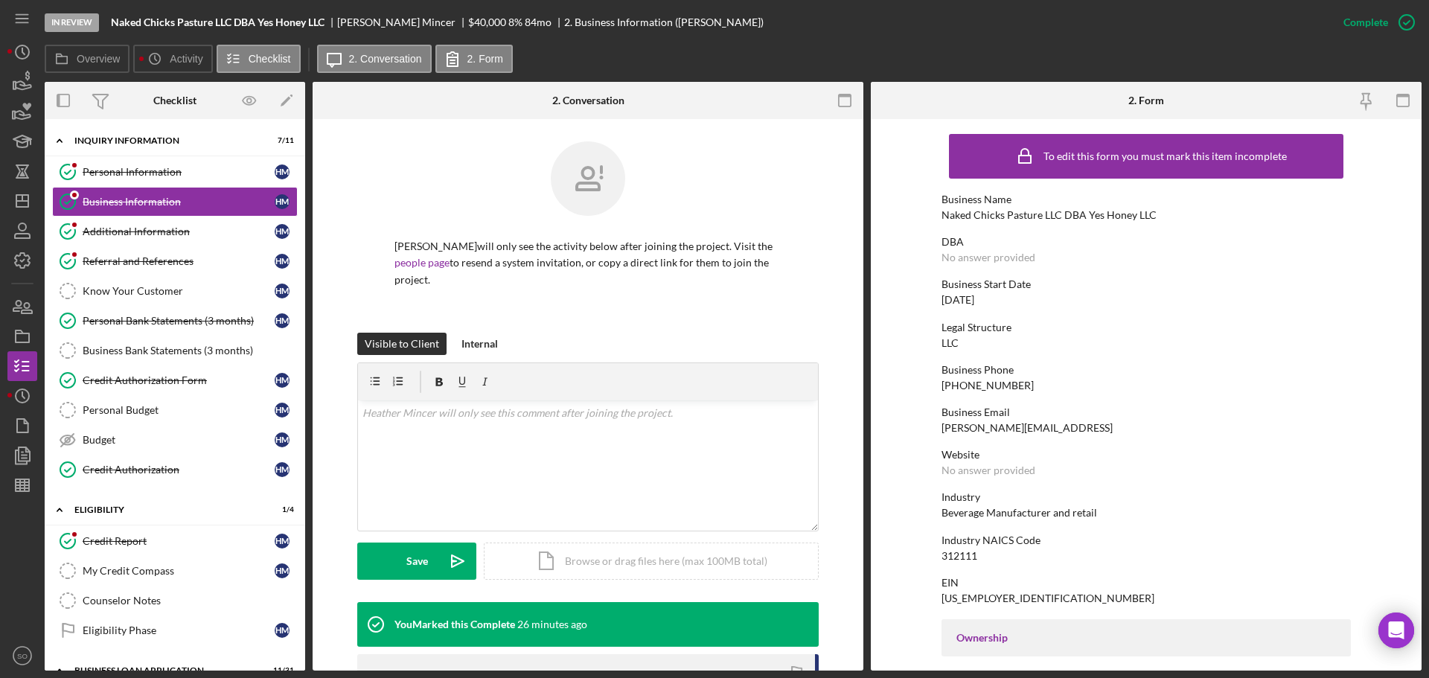
click at [1044, 220] on div "Naked Chicks Pasture LLC DBA Yes Honey LLC" at bounding box center [1048, 215] width 215 height 12
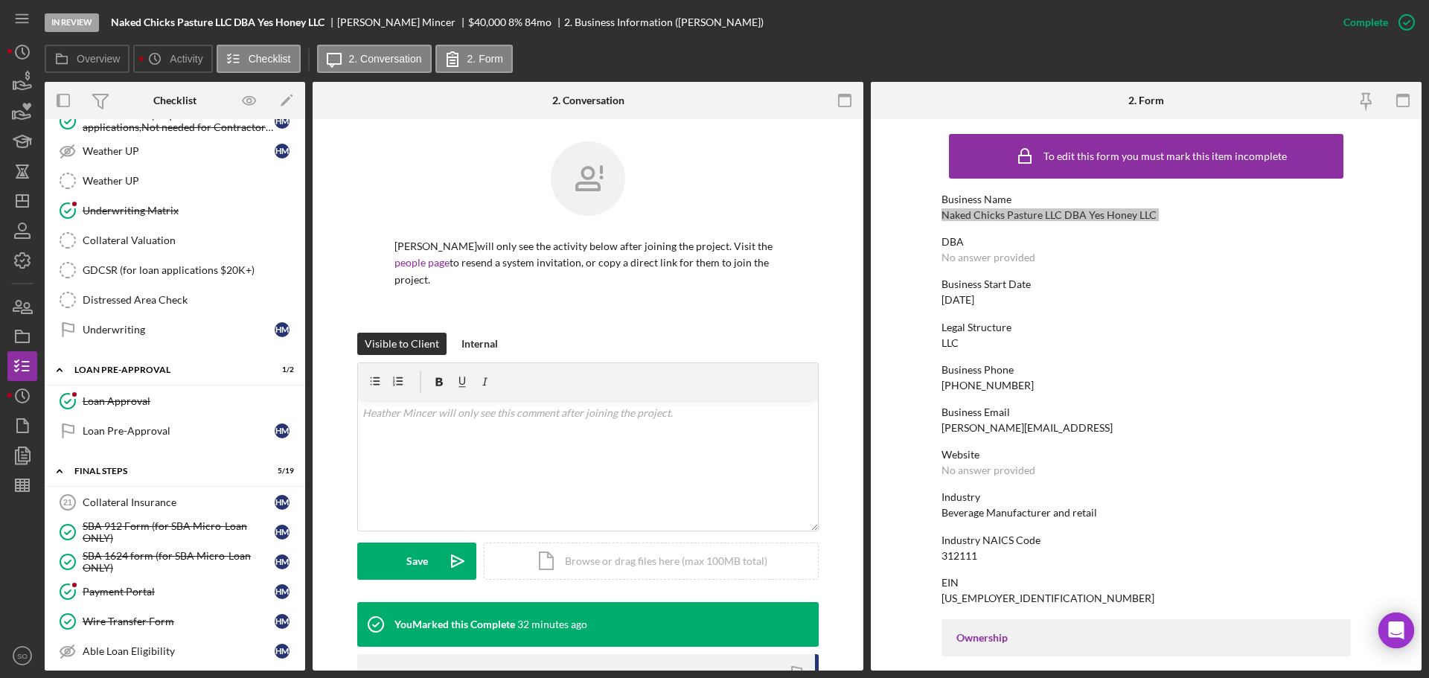
scroll to position [967, 0]
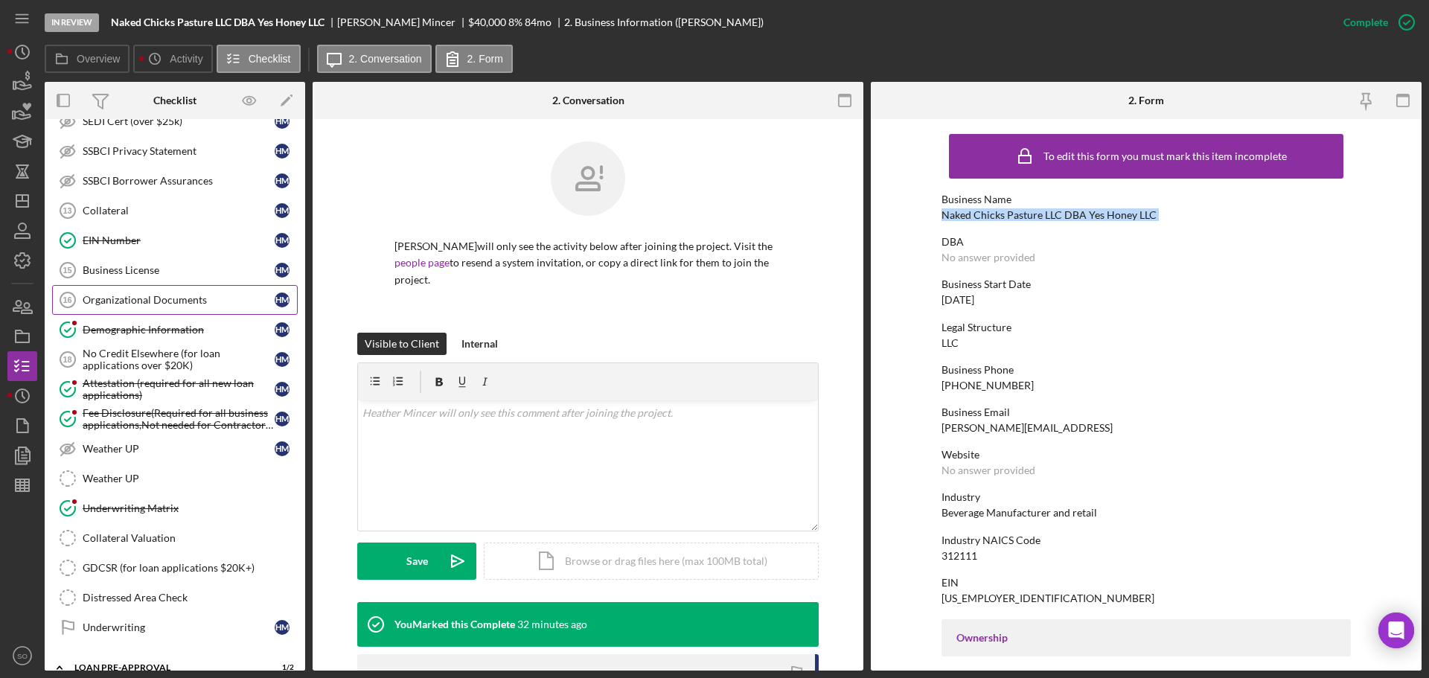
click at [180, 307] on link "Organizational Documents 16 Organizational Documents H M" at bounding box center [175, 300] width 246 height 30
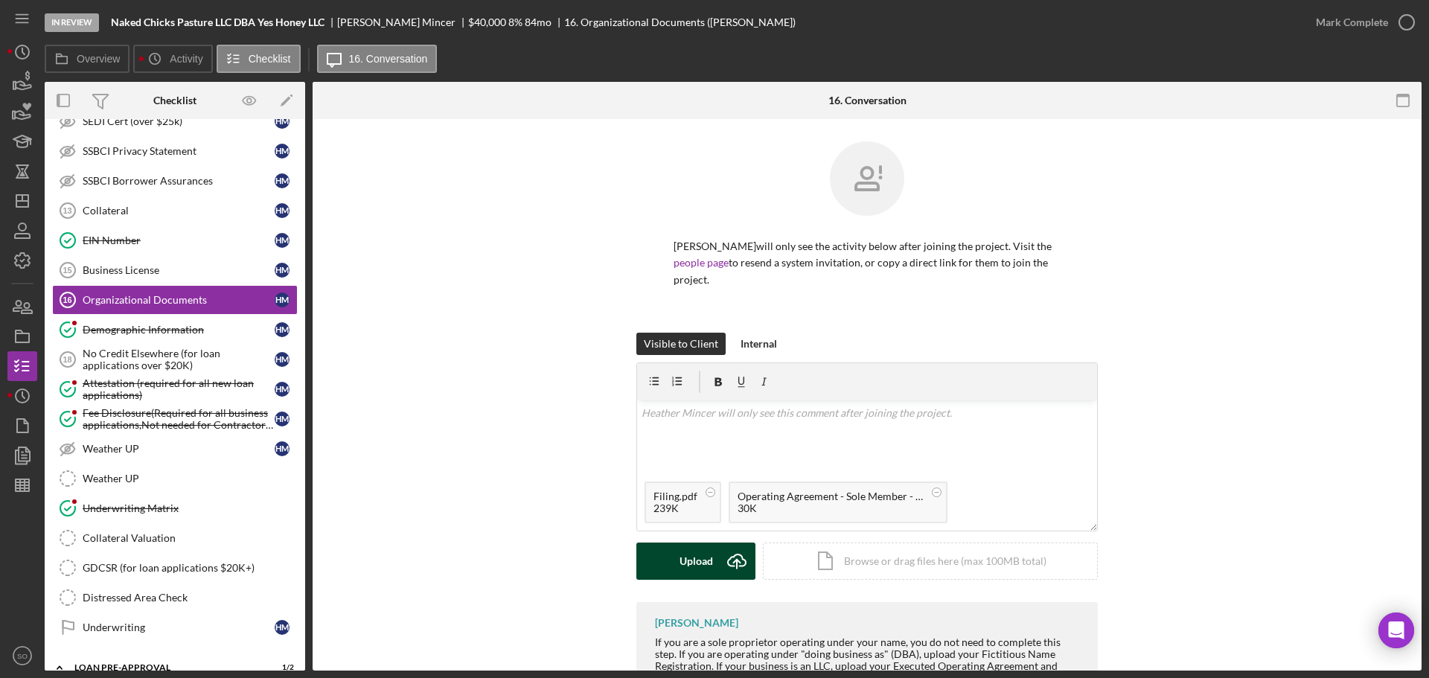
click at [670, 553] on button "Upload Icon/Upload" at bounding box center [695, 561] width 119 height 37
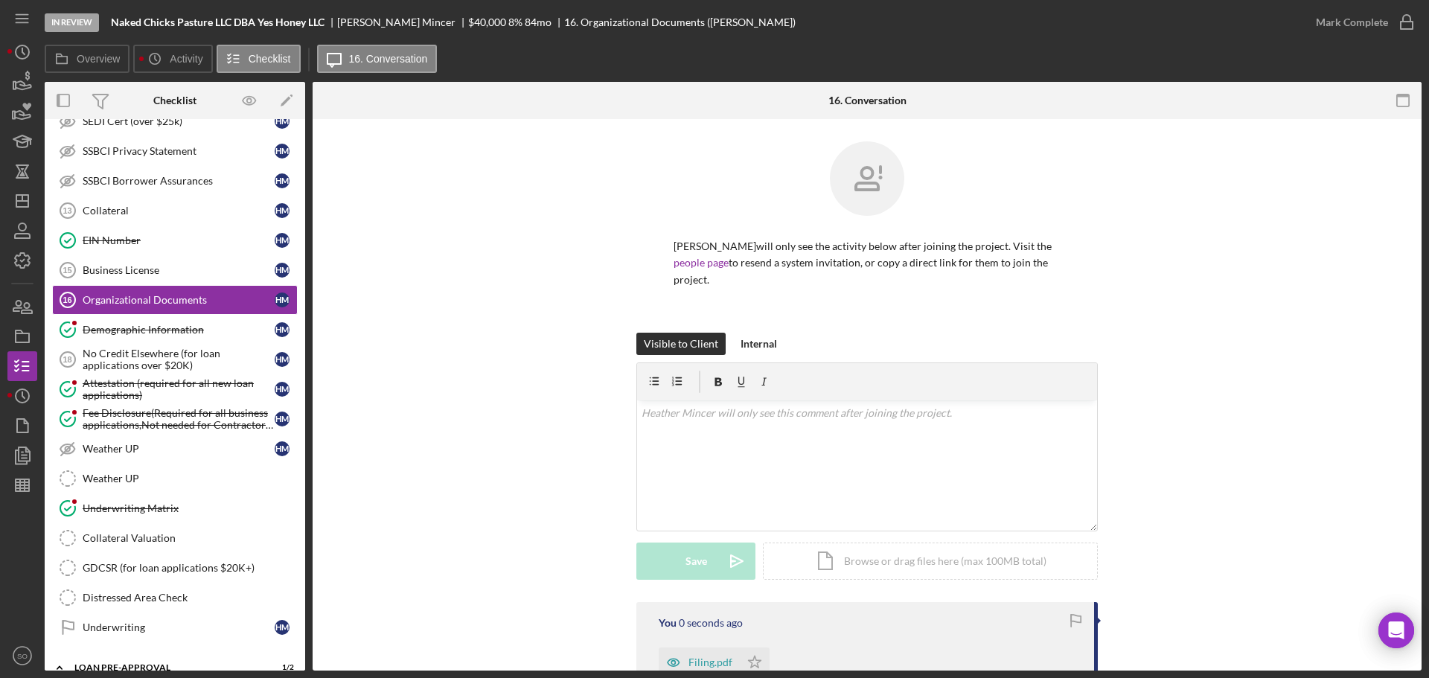
scroll to position [261, 0]
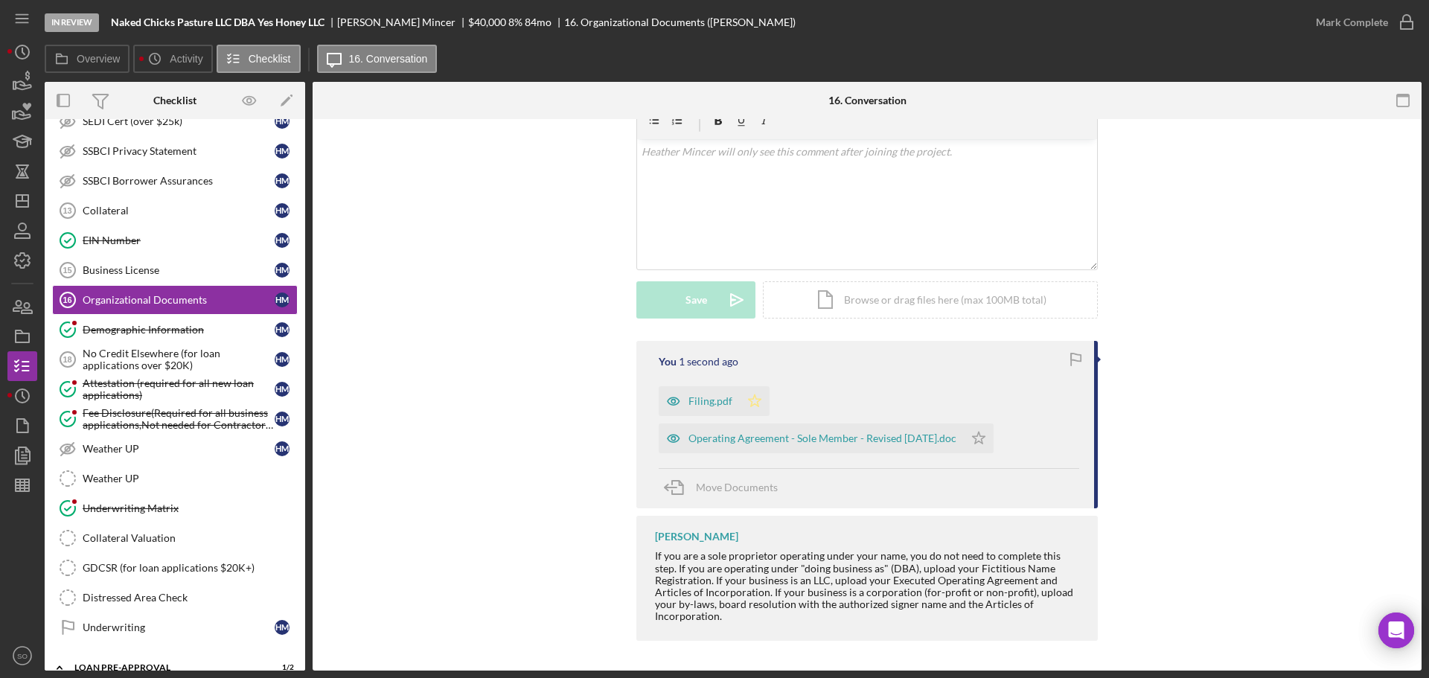
click at [753, 397] on icon "Icon/Star" at bounding box center [755, 401] width 30 height 30
click at [993, 435] on icon "Icon/Star" at bounding box center [979, 438] width 30 height 30
click at [1312, 21] on button "Mark Complete" at bounding box center [1361, 22] width 121 height 30
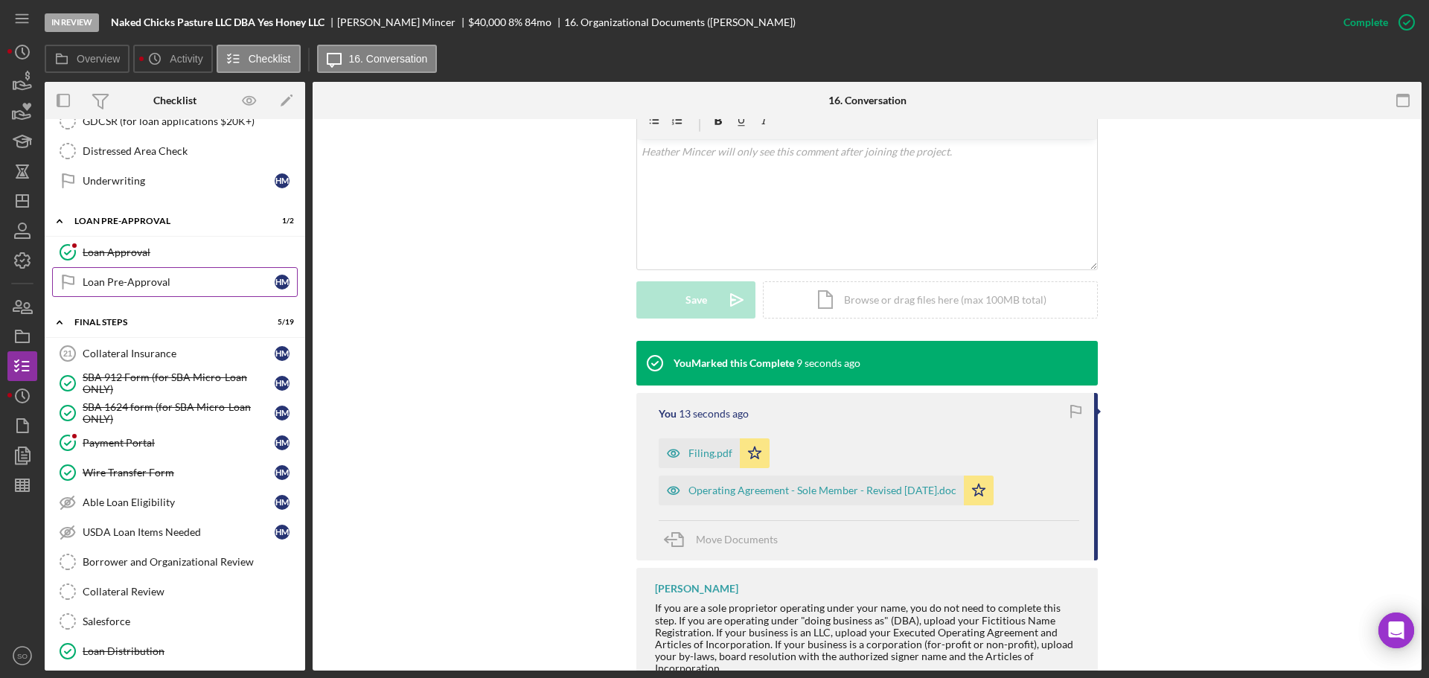
scroll to position [1563, 0]
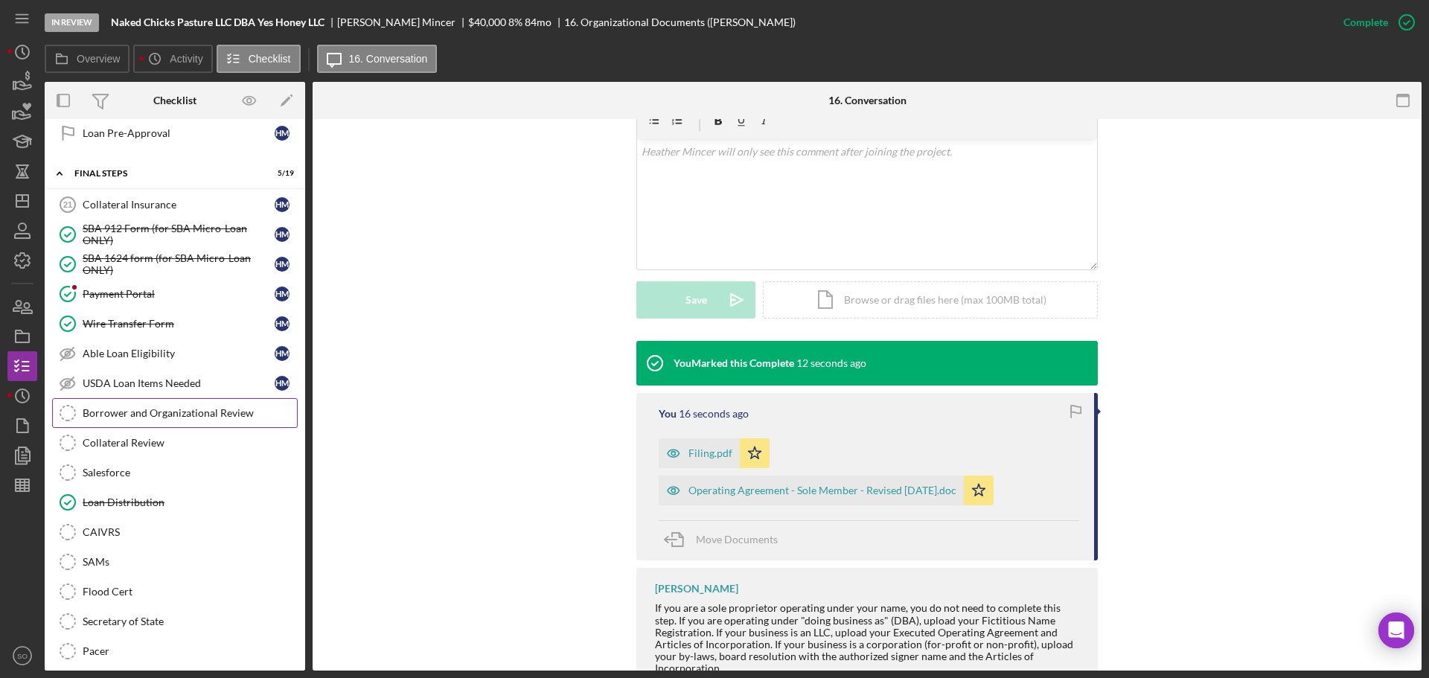
click at [183, 417] on div "Borrower and Organizational Review" at bounding box center [190, 413] width 214 height 12
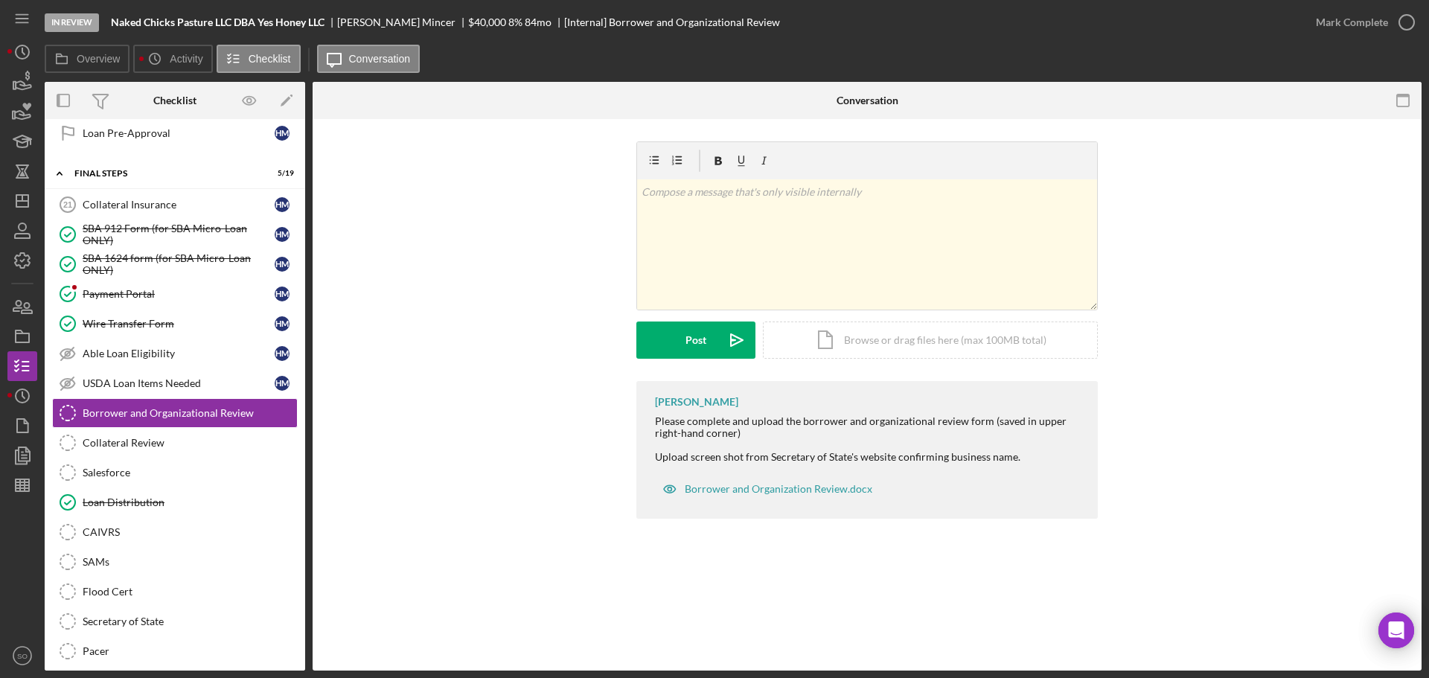
drag, startPoint x: 757, startPoint y: 491, endPoint x: 591, endPoint y: 551, distance: 176.3
click at [591, 551] on div "Borrower and Organizational Review Borrower and Organizational Review v Color t…" at bounding box center [867, 394] width 1109 height 551
drag, startPoint x: 711, startPoint y: 494, endPoint x: 525, endPoint y: 499, distance: 186.1
click at [525, 499] on div "Jim Boyle Please complete and upload the borrower and organizational review for…" at bounding box center [867, 453] width 1064 height 145
drag, startPoint x: 709, startPoint y: 489, endPoint x: 558, endPoint y: 409, distance: 171.1
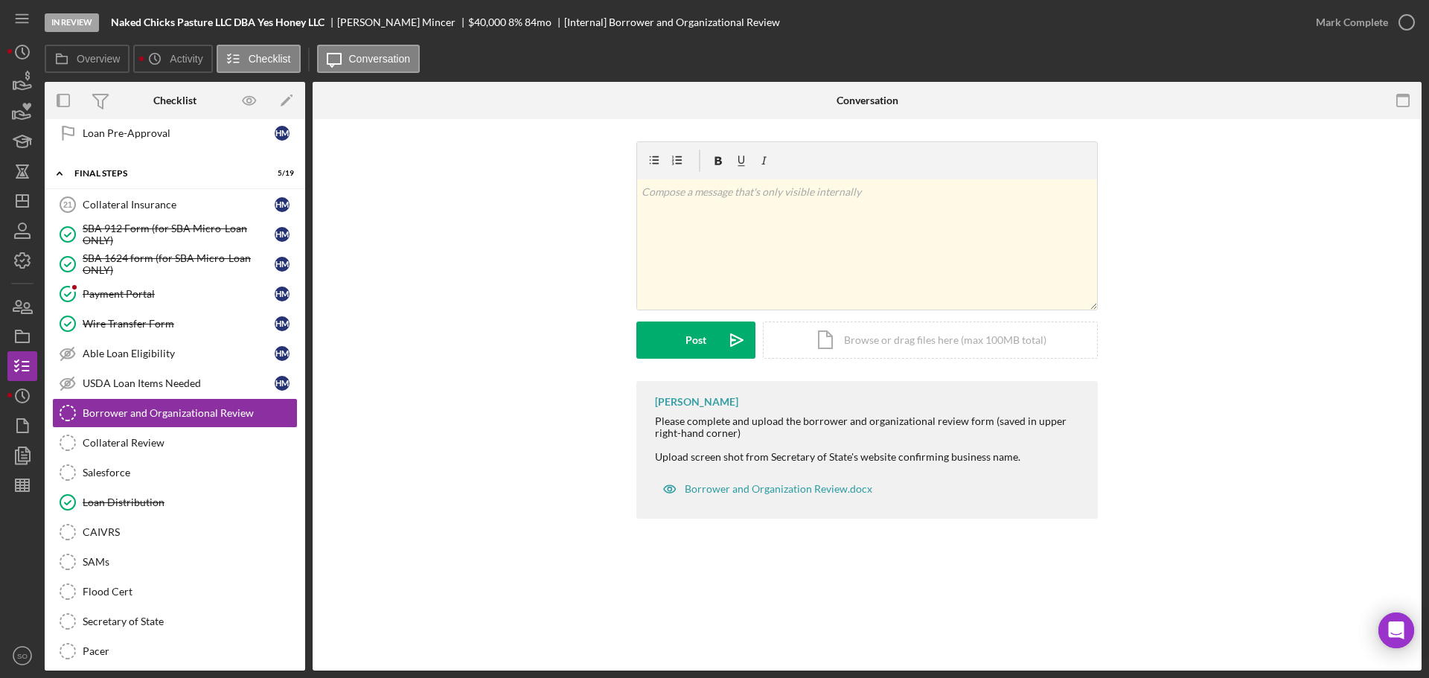
click at [558, 409] on div "Jim Boyle Please complete and upload the borrower and organizational review for…" at bounding box center [867, 453] width 1064 height 145
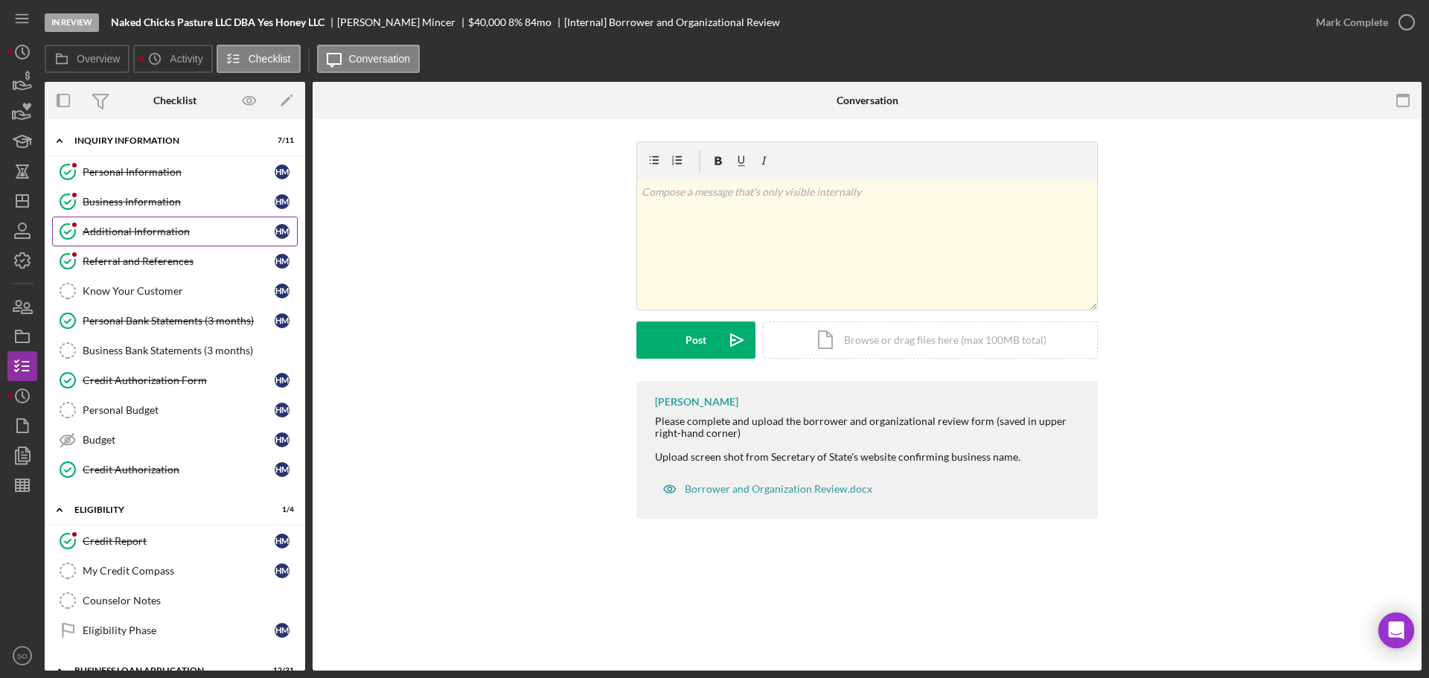
click at [147, 204] on div "Business Information" at bounding box center [179, 202] width 192 height 12
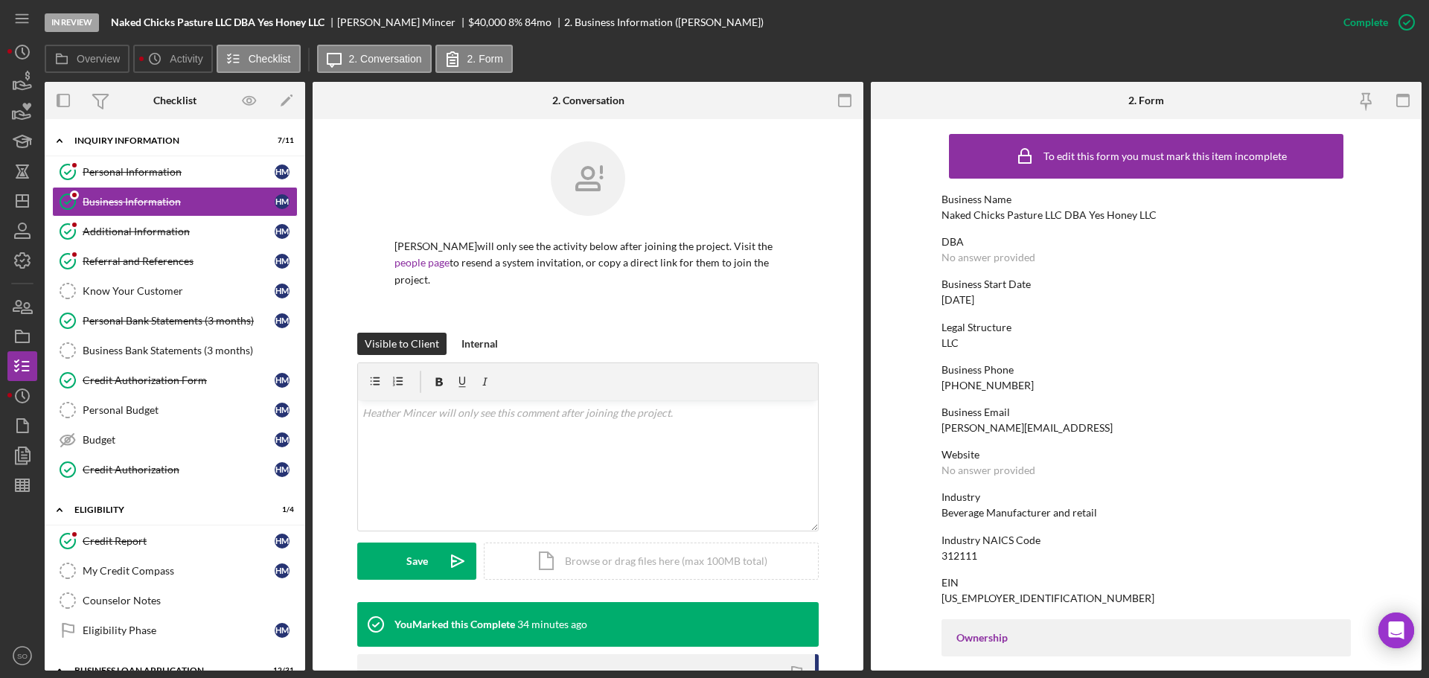
scroll to position [223, 0]
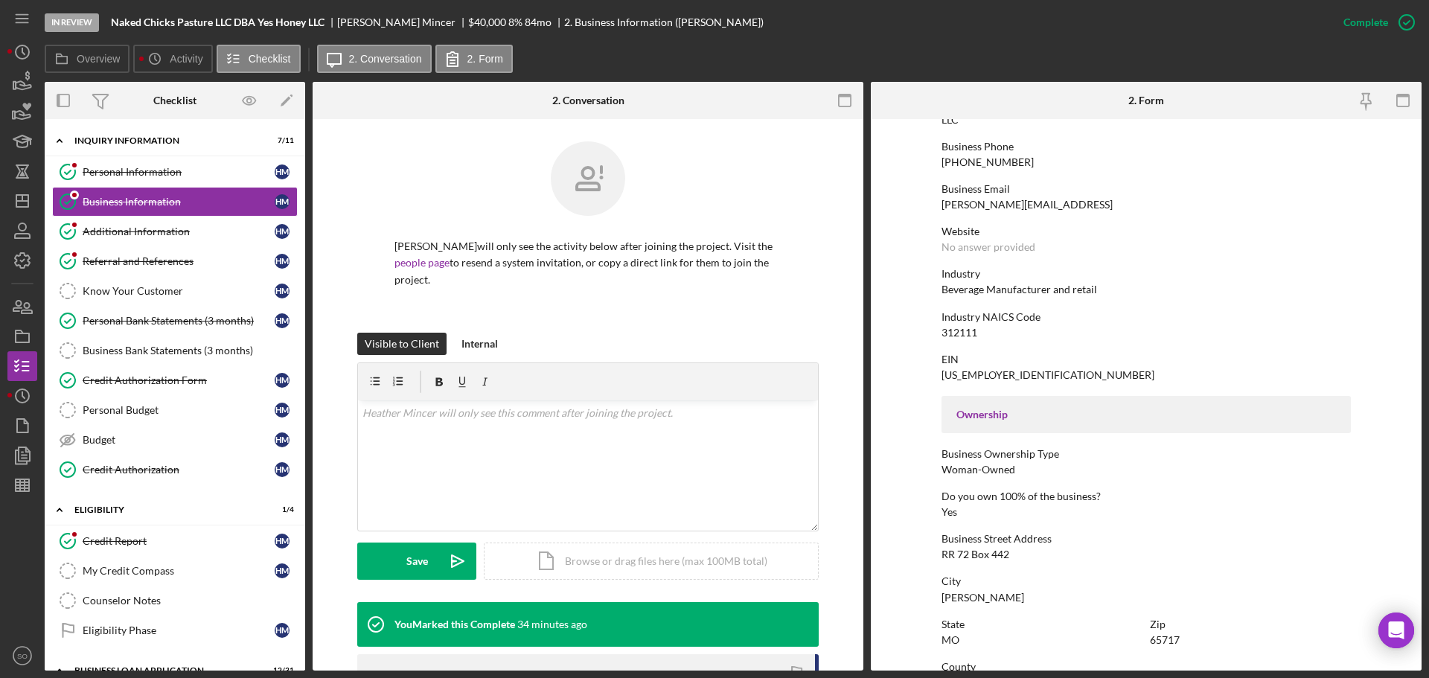
click at [953, 369] on div "88-3386956" at bounding box center [1047, 375] width 213 height 12
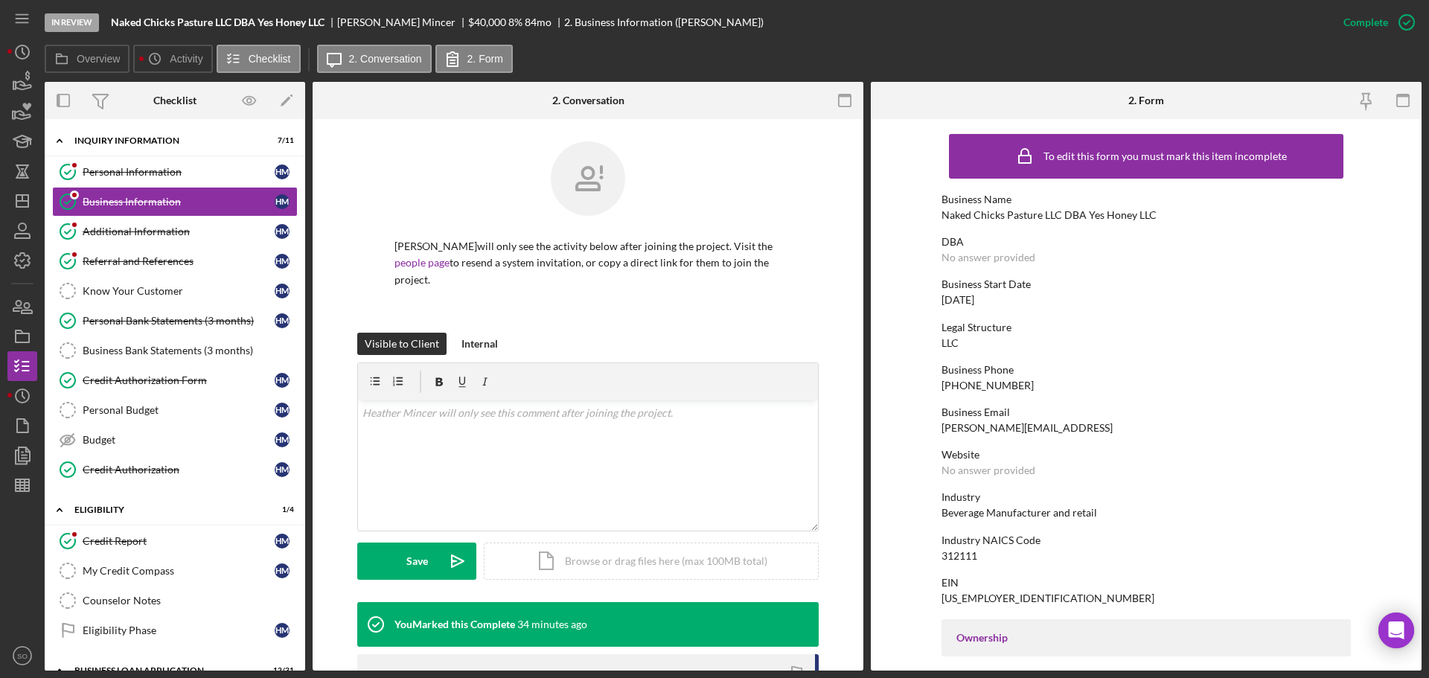
click at [1040, 217] on div "Naked Chicks Pasture LLC DBA Yes Honey LLC" at bounding box center [1048, 215] width 215 height 12
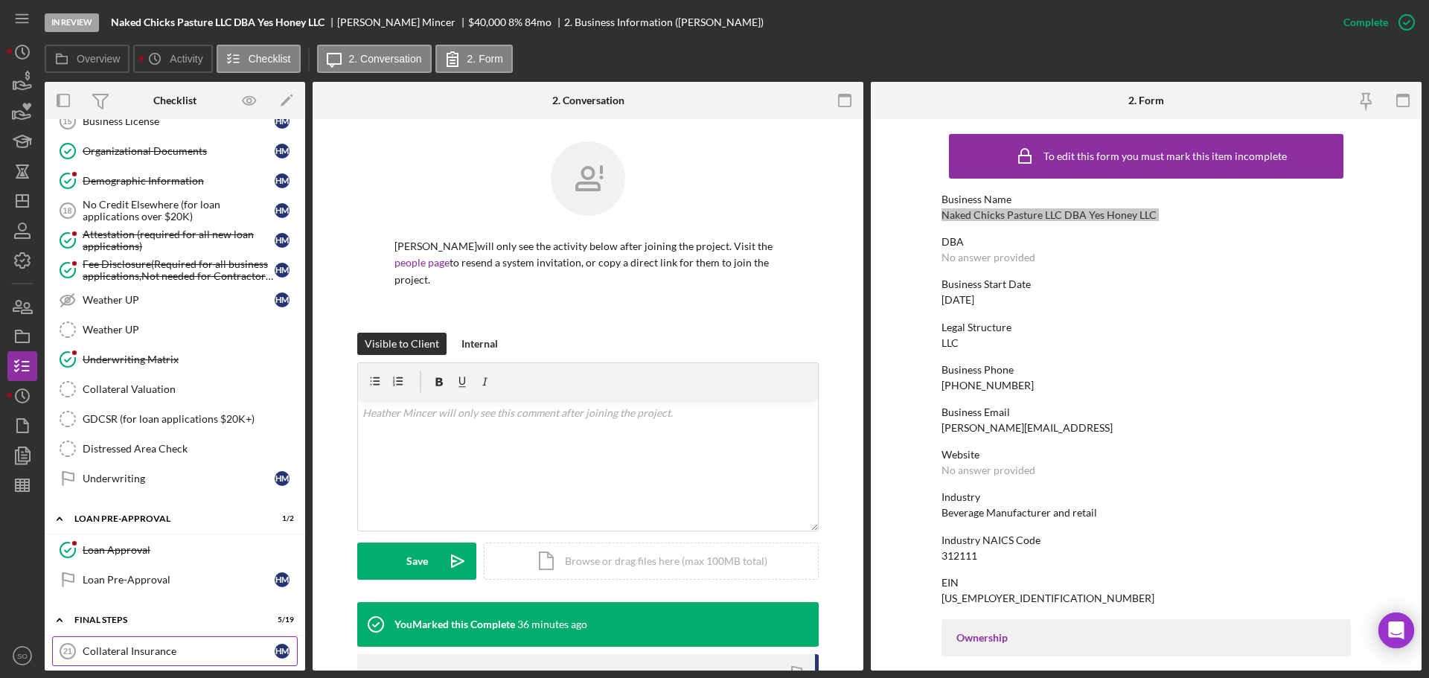
scroll to position [1488, 0]
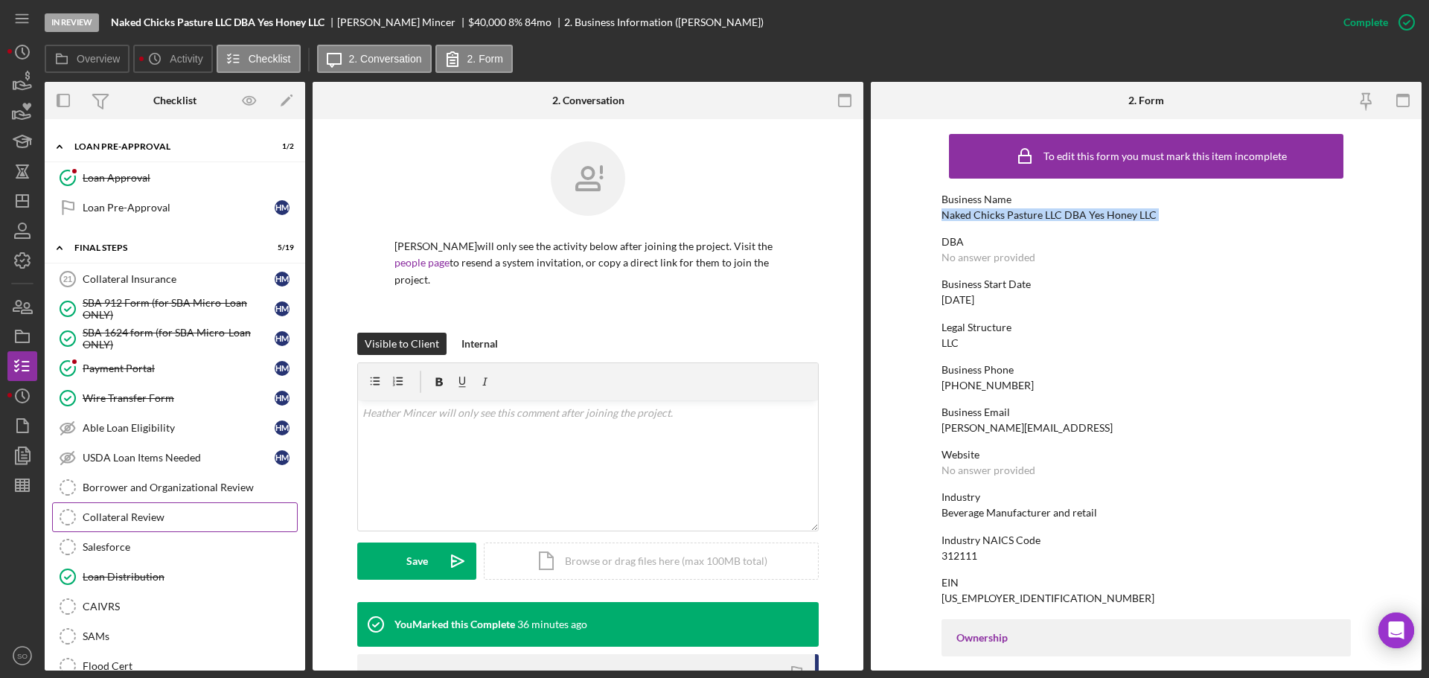
drag, startPoint x: 179, startPoint y: 512, endPoint x: 192, endPoint y: 513, distance: 13.4
click at [179, 512] on div "Collateral Review" at bounding box center [190, 517] width 214 height 12
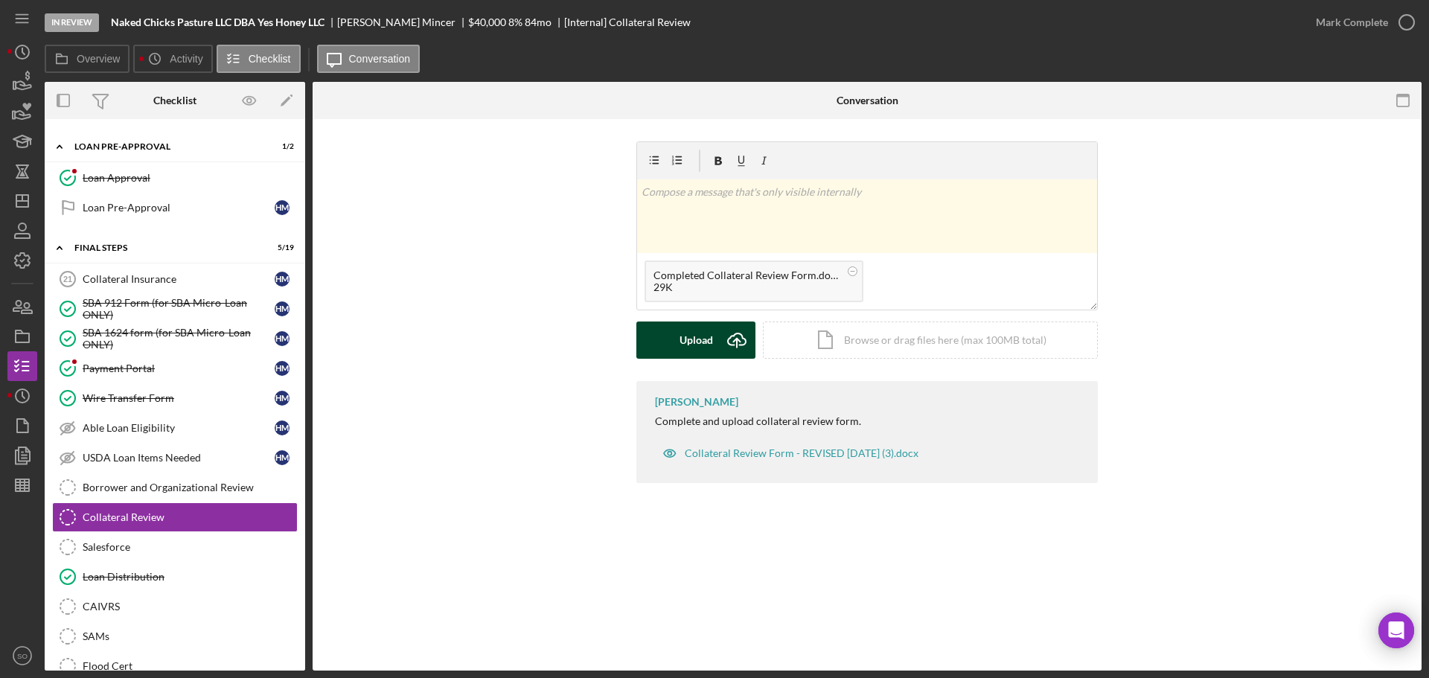
click at [697, 336] on div "Upload" at bounding box center [695, 339] width 33 height 37
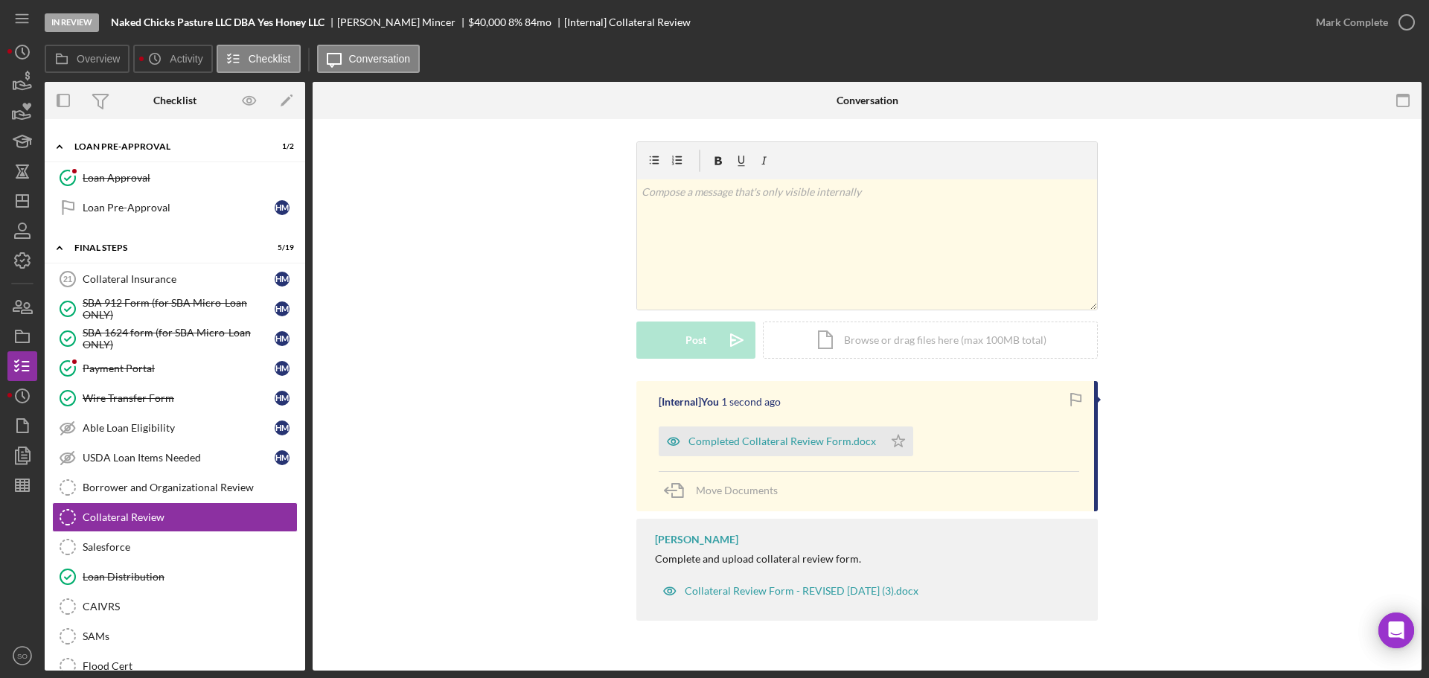
drag, startPoint x: 895, startPoint y: 434, endPoint x: 922, endPoint y: 412, distance: 34.4
click at [896, 433] on icon "Icon/Star" at bounding box center [898, 441] width 30 height 30
click at [1320, 25] on div "Mark Complete" at bounding box center [1352, 22] width 72 height 30
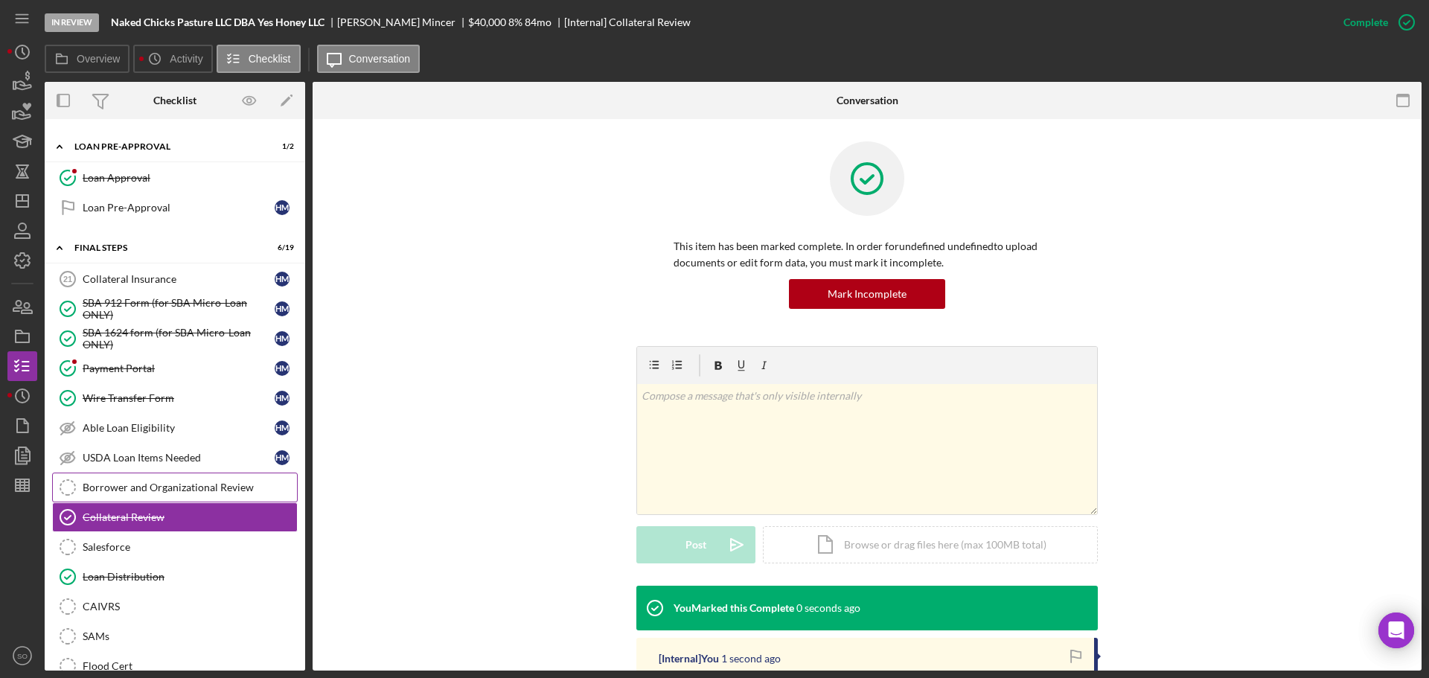
click at [137, 488] on div "Borrower and Organizational Review" at bounding box center [190, 487] width 214 height 12
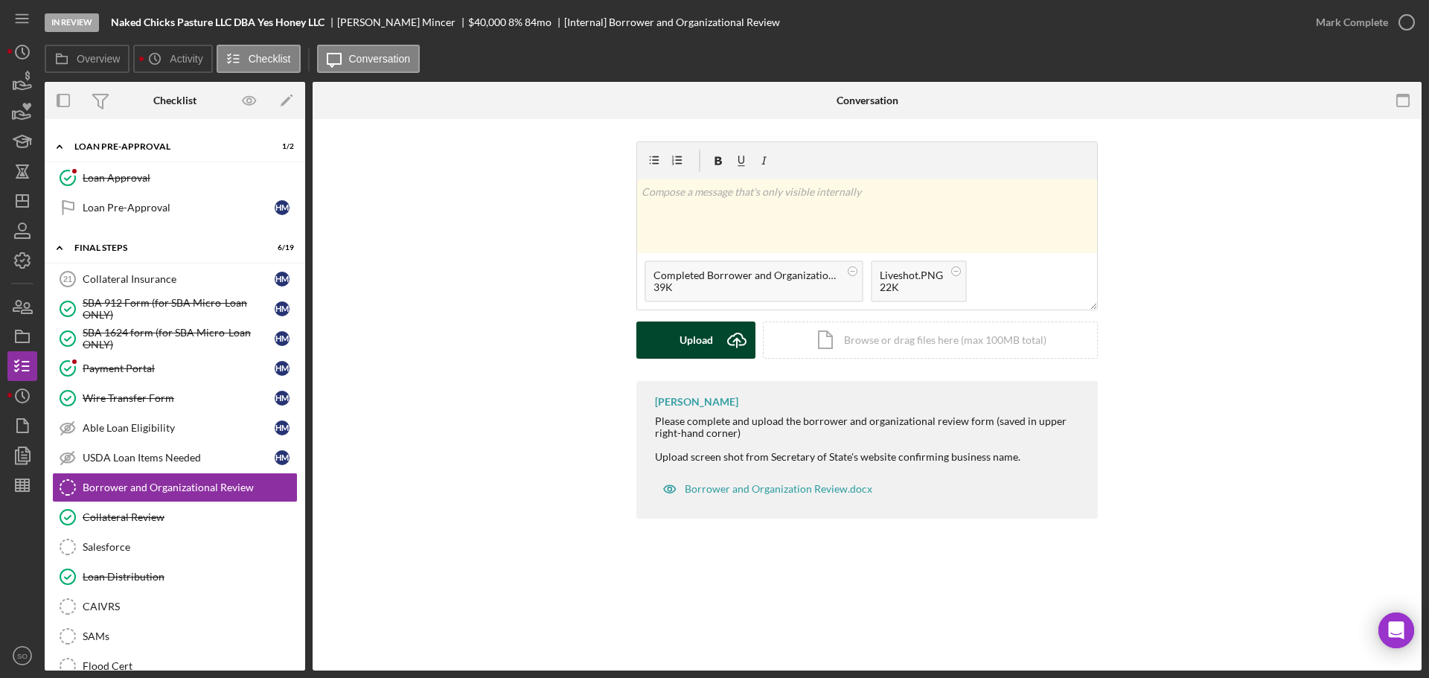
click at [697, 339] on div "Upload" at bounding box center [695, 339] width 33 height 37
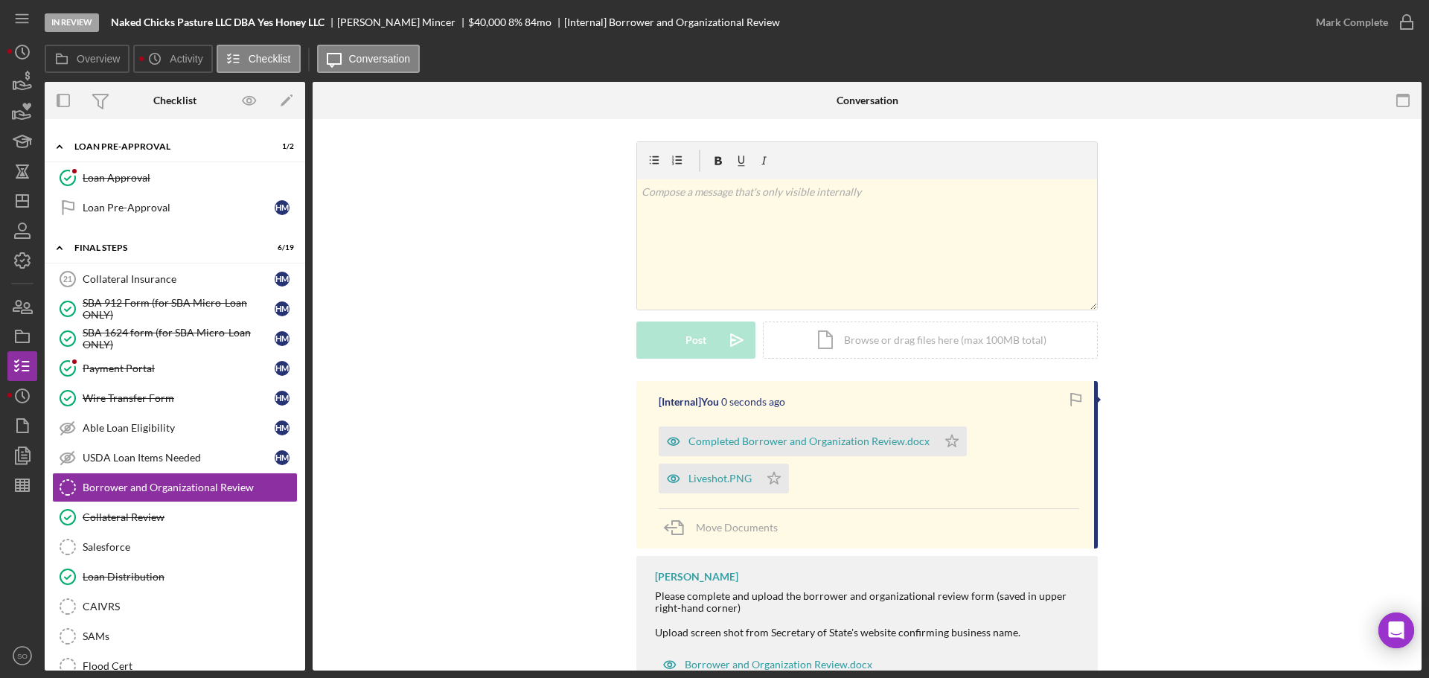
scroll to position [54, 0]
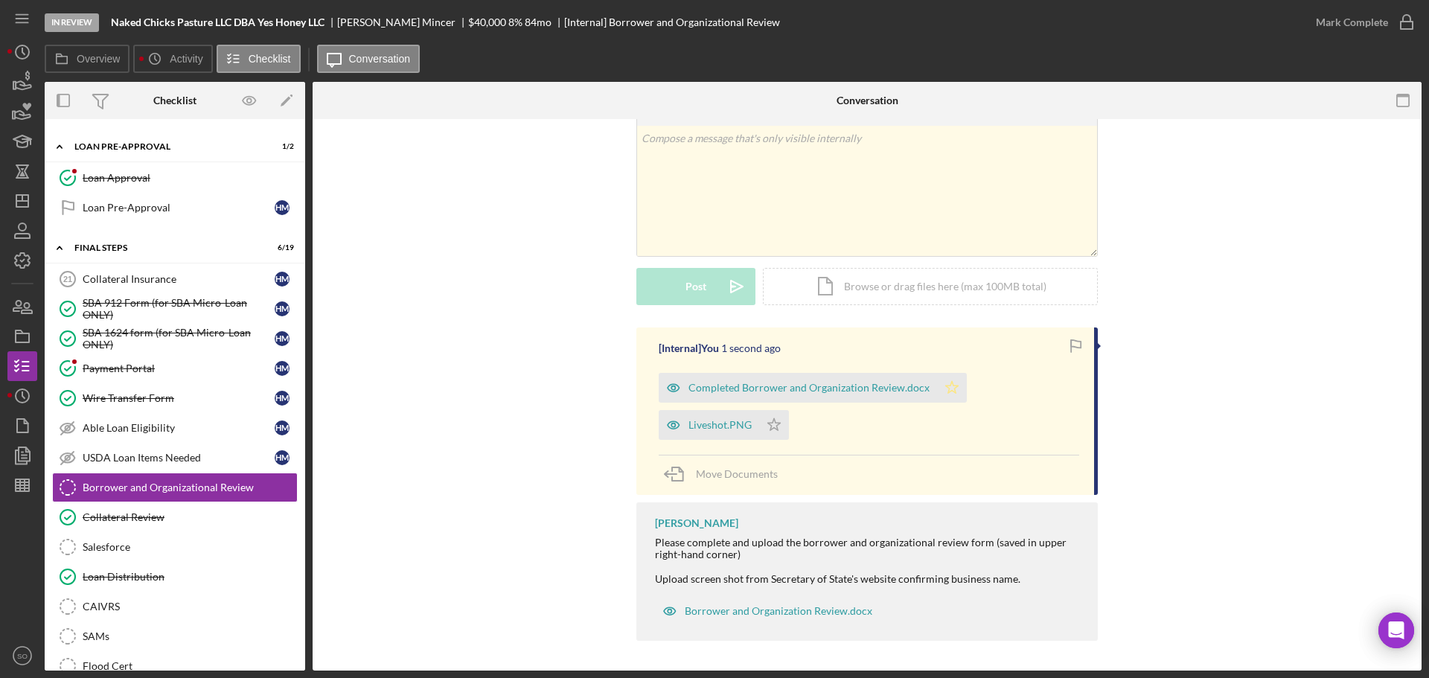
click at [955, 388] on icon "Icon/Star" at bounding box center [952, 388] width 30 height 30
click at [776, 431] on icon "Icon/Star" at bounding box center [774, 425] width 30 height 30
click at [1349, 25] on div "Mark Complete" at bounding box center [1352, 22] width 72 height 30
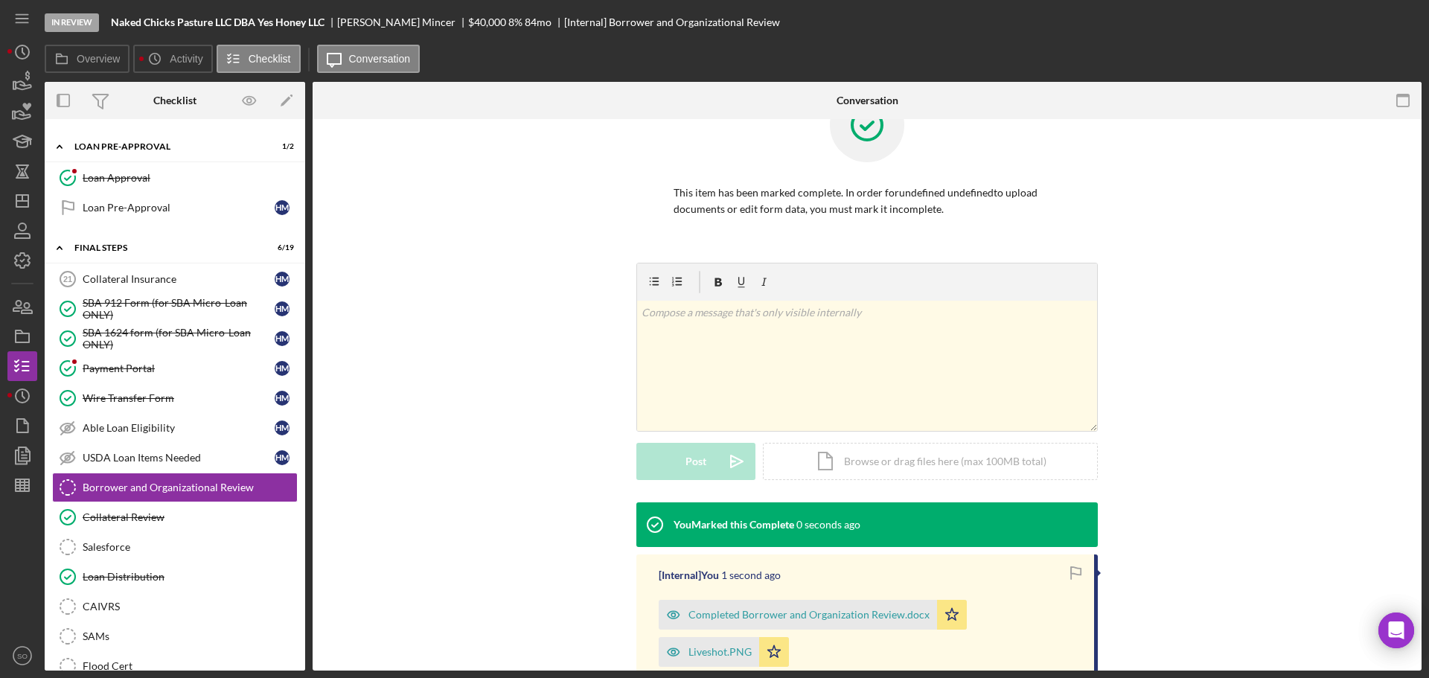
scroll to position [258, 0]
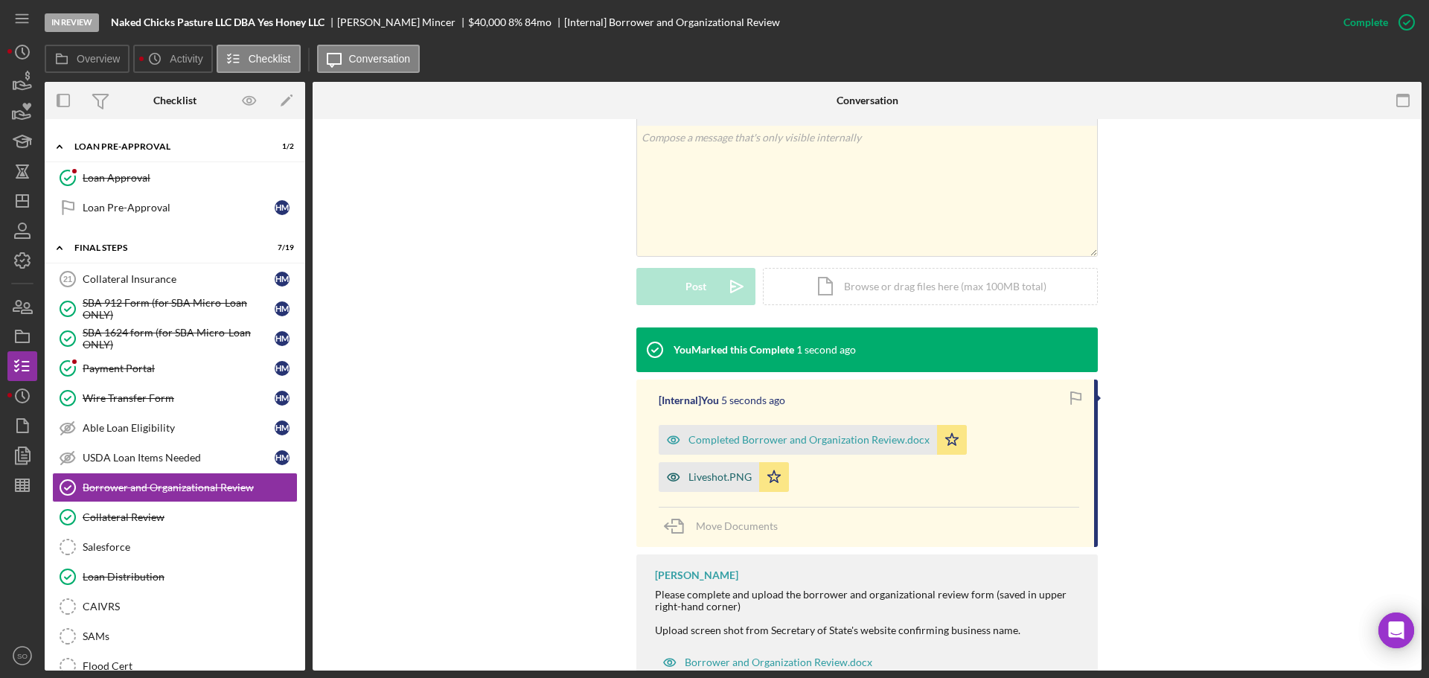
click at [686, 487] on div "Liveshot.PNG" at bounding box center [709, 477] width 100 height 30
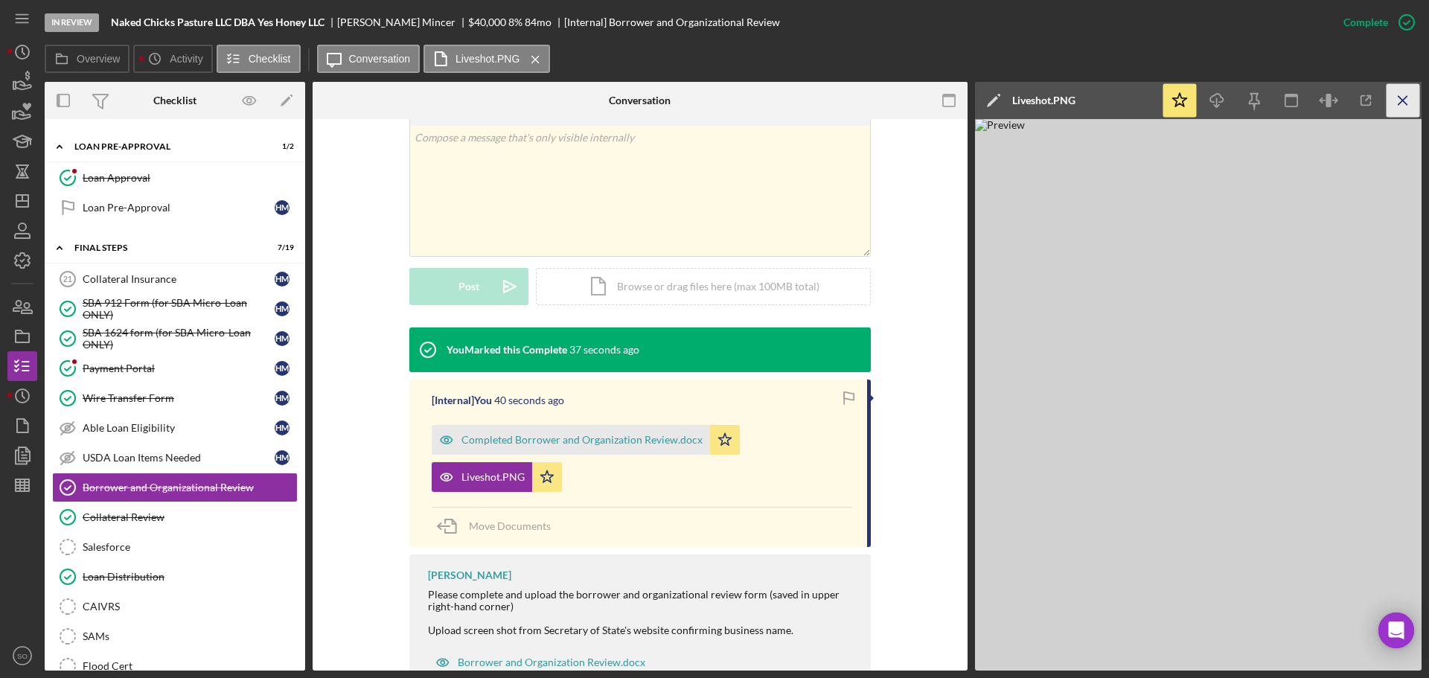
click at [1401, 101] on line "button" at bounding box center [1402, 100] width 8 height 8
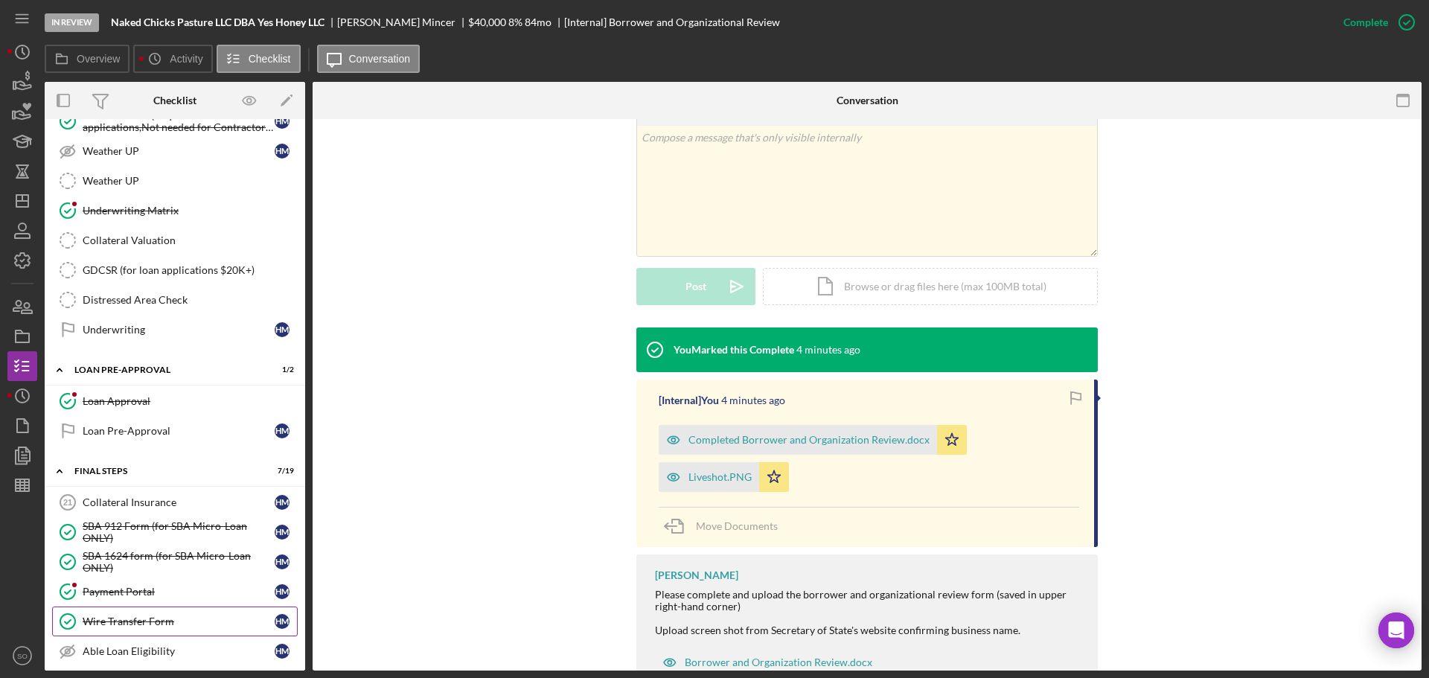
scroll to position [1116, 0]
